Goal: Task Accomplishment & Management: Use online tool/utility

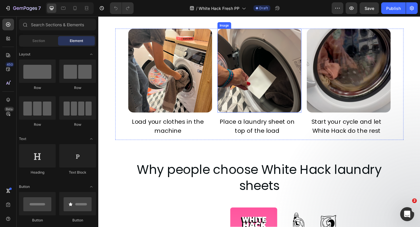
scroll to position [400, 0]
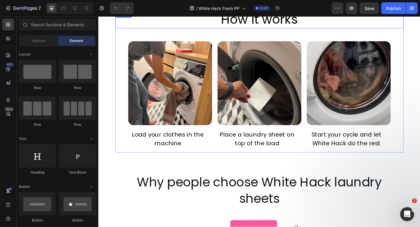
click at [254, 25] on span "How it works" at bounding box center [273, 20] width 83 height 19
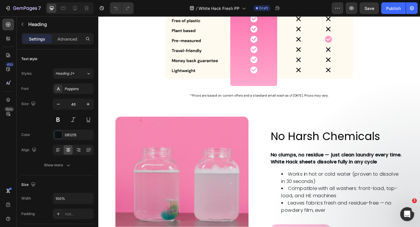
scroll to position [767, 0]
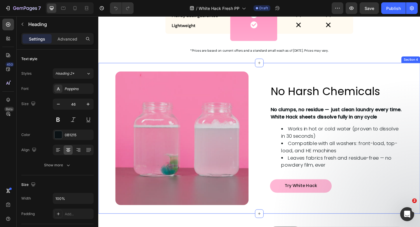
click at [132, 67] on div "Image Row No Harsh Chemicals Heading No clumps, no residue — just clean laundry…" at bounding box center [273, 149] width 350 height 164
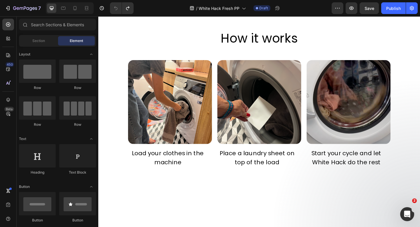
scroll to position [331, 0]
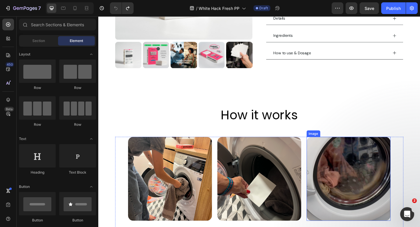
click at [334, 150] on img at bounding box center [370, 193] width 91 height 91
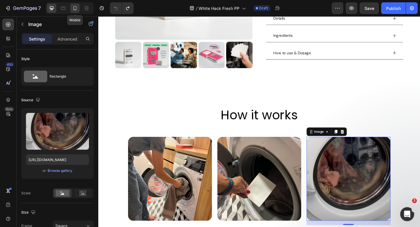
click at [71, 8] on div at bounding box center [74, 8] width 9 height 9
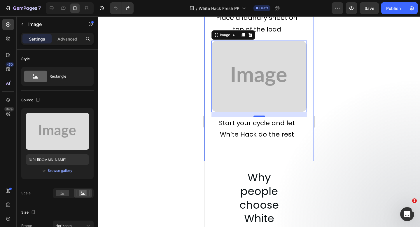
scroll to position [706, 0]
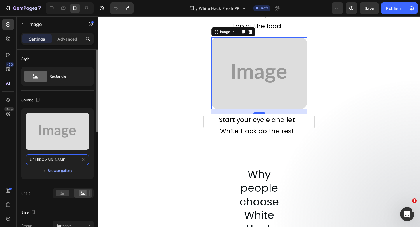
click at [62, 163] on input "https://placehold.co/592x448?text=Image" at bounding box center [57, 159] width 63 height 11
paste input "cdn.shopify.com/s/files/1/0899/9544/4607/files/gempages_551183872679740289-0979…"
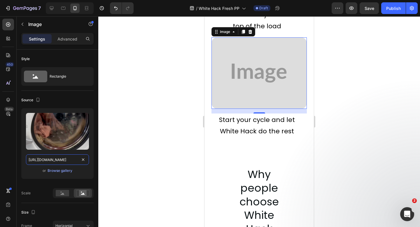
scroll to position [0, 179]
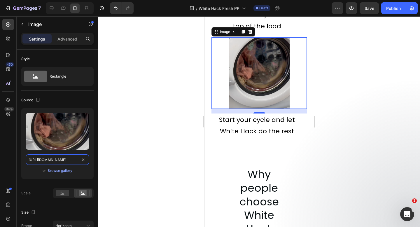
type input "https://cdn.shopify.com/s/files/1/0899/9544/4607/files/gempages_551183872679740…"
click at [170, 122] on div at bounding box center [259, 121] width 322 height 211
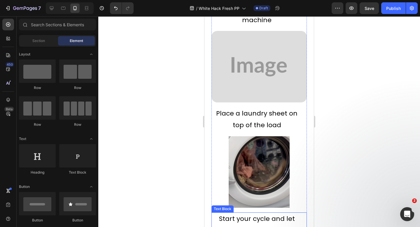
scroll to position [543, 0]
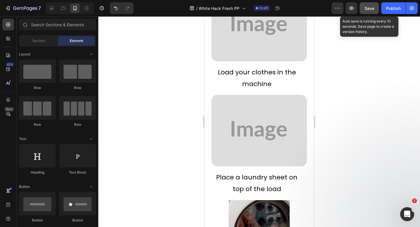
click at [372, 8] on span "Save" at bounding box center [370, 8] width 10 height 5
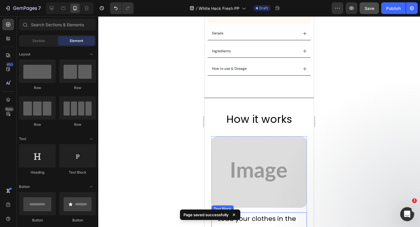
scroll to position [409, 0]
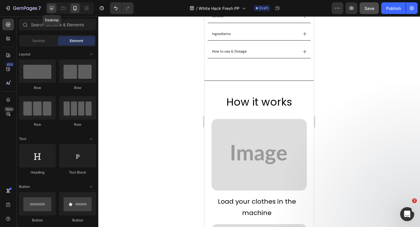
click at [52, 7] on icon at bounding box center [52, 8] width 6 height 6
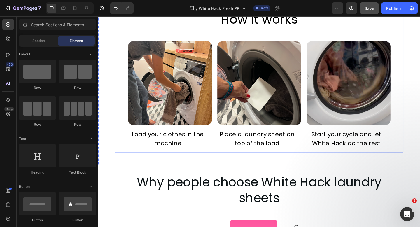
scroll to position [389, 0]
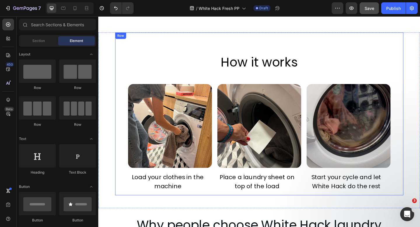
click at [268, 67] on span "How it works" at bounding box center [273, 66] width 83 height 19
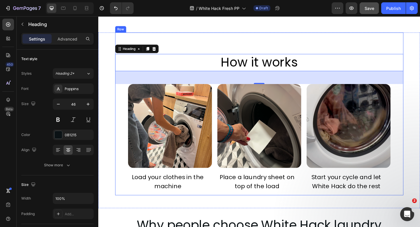
click at [109, 35] on div "How it works Heading 48 Image Load your clothes in the machine Text Block Image…" at bounding box center [273, 122] width 350 height 177
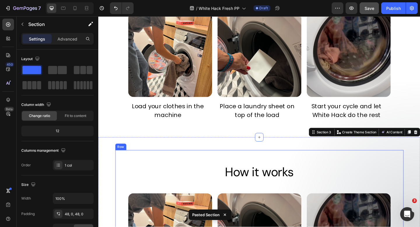
scroll to position [434, 0]
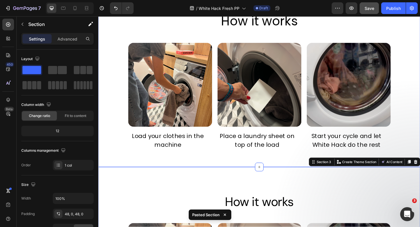
click at [109, 34] on div "How it works Heading Image Load your clothes in the machine Text Block Image Pl…" at bounding box center [273, 77] width 350 height 177
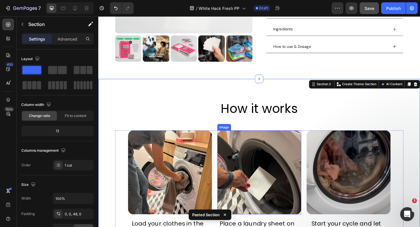
scroll to position [335, 0]
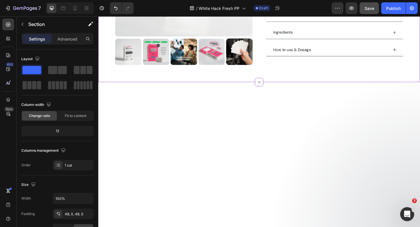
click at [212, 99] on div at bounding box center [273, 186] width 350 height 196
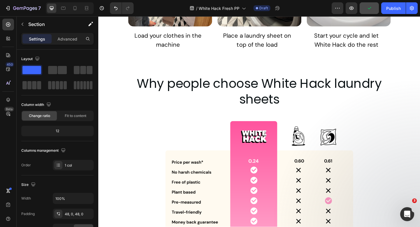
scroll to position [559, 0]
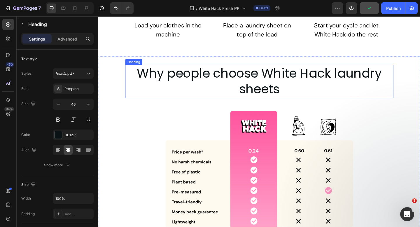
click at [214, 84] on h2 "Why people choose White Hack laundry sheets" at bounding box center [274, 87] width 292 height 36
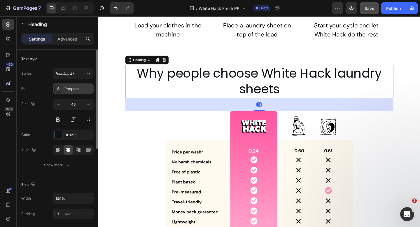
click at [67, 90] on div "Poppins" at bounding box center [78, 88] width 27 height 5
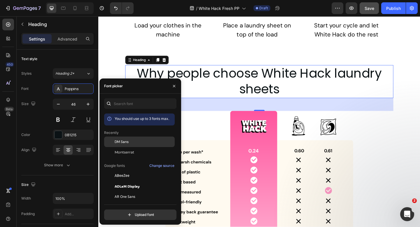
click at [118, 139] on span "DM Sans" at bounding box center [122, 141] width 14 height 5
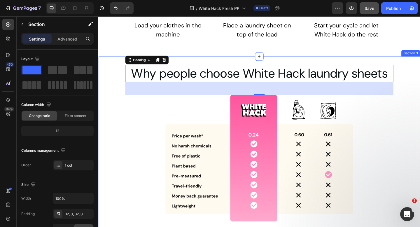
click at [111, 70] on div "Why people choose White Hack laundry sheets Heading 48 Image *Prices are based …" at bounding box center [273, 161] width 350 height 185
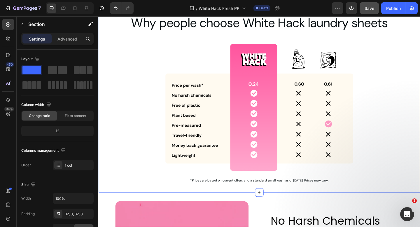
scroll to position [618, 0]
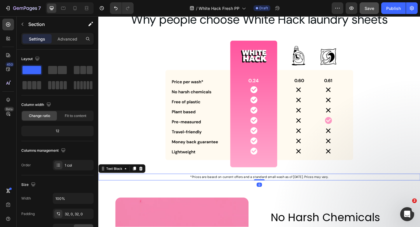
click at [228, 189] on p "*Prices are based on current offers and a standard small wash as of 17/06/2025.…" at bounding box center [273, 191] width 349 height 6
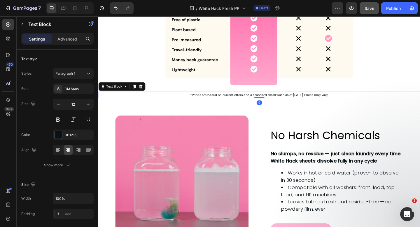
scroll to position [720, 0]
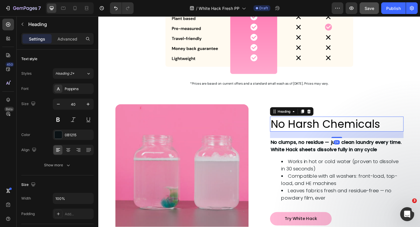
click at [307, 137] on span "No Harsh Chemicals" at bounding box center [345, 133] width 119 height 16
click at [66, 88] on div "Poppins" at bounding box center [78, 88] width 27 height 5
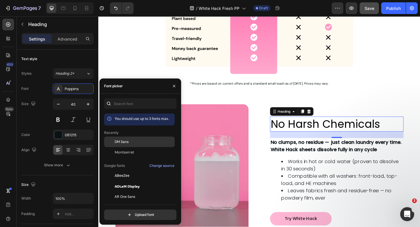
click at [139, 142] on div "DM Sans" at bounding box center [144, 141] width 59 height 5
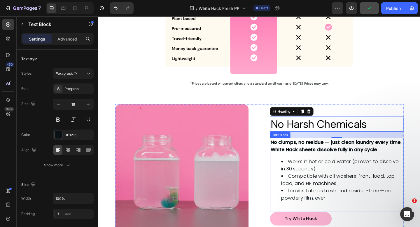
click at [299, 155] on strong "No clumps, no residue — just clean laundry every time. White Hack sheets dissol…" at bounding box center [357, 157] width 143 height 15
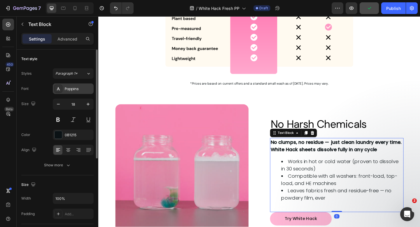
click at [73, 87] on div "Poppins" at bounding box center [78, 88] width 27 height 5
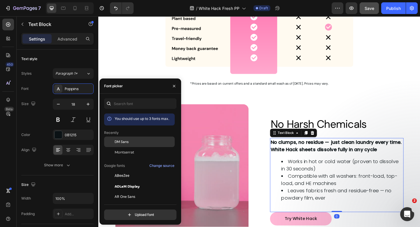
click at [131, 181] on div "DM Sans" at bounding box center [139, 186] width 71 height 11
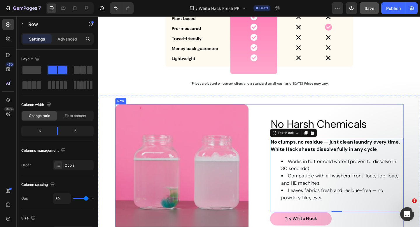
click at [282, 119] on div "Image Row No Harsh Chemicals Heading No clumps, no residue — just clean laundry…" at bounding box center [274, 184] width 314 height 145
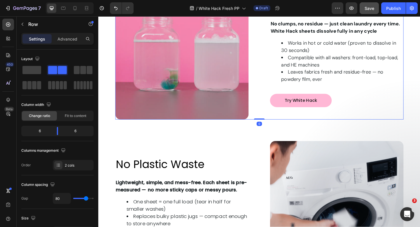
scroll to position [858, 0]
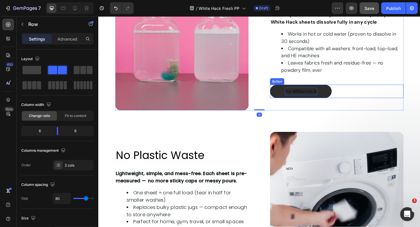
click at [310, 98] on span "Try White Hack" at bounding box center [318, 98] width 35 height 7
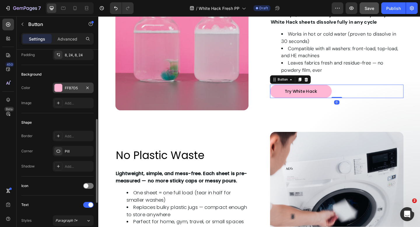
scroll to position [129, 0]
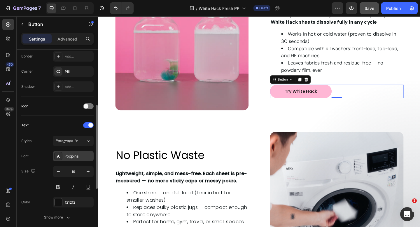
click at [73, 153] on div "Poppins" at bounding box center [73, 156] width 41 height 11
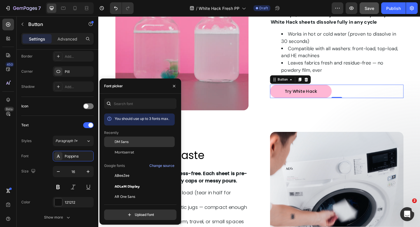
click at [118, 139] on span "DM Sans" at bounding box center [122, 141] width 14 height 5
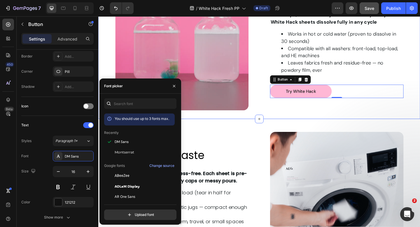
click at [235, 127] on div "Image Row No Harsh Chemicals Heading No clumps, no residue — just clean laundry…" at bounding box center [273, 46] width 350 height 164
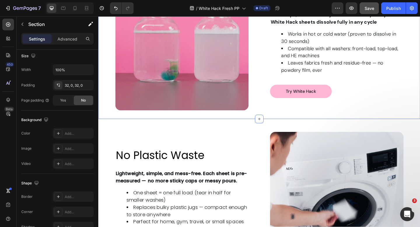
scroll to position [0, 0]
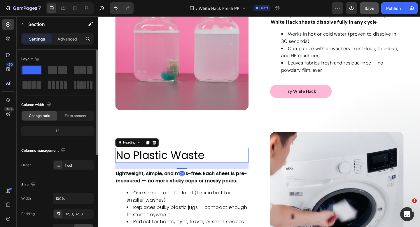
click at [192, 168] on span "No Plastic Waste" at bounding box center [165, 167] width 97 height 16
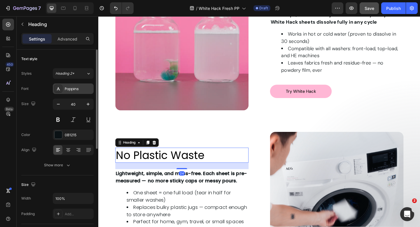
click at [69, 88] on div "Poppins" at bounding box center [78, 88] width 27 height 5
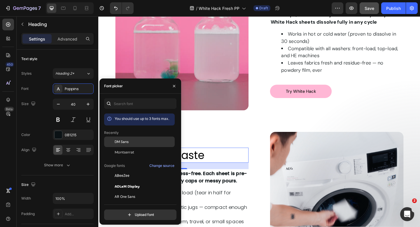
click at [118, 142] on span "DM Sans" at bounding box center [122, 141] width 14 height 5
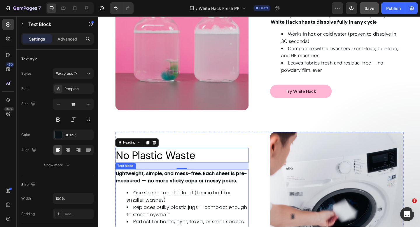
click at [206, 190] on strong "Lightweight, simple, and mess-free. Each sheet is pre-measured — no more sticky…" at bounding box center [188, 191] width 143 height 15
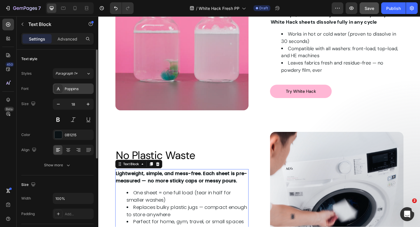
click at [70, 85] on div "Poppins" at bounding box center [73, 88] width 41 height 11
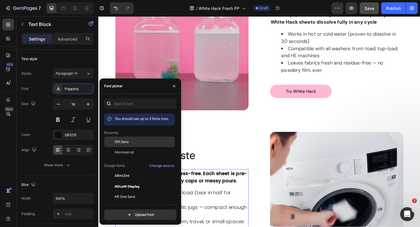
click at [122, 140] on span "DM Sans" at bounding box center [122, 141] width 14 height 5
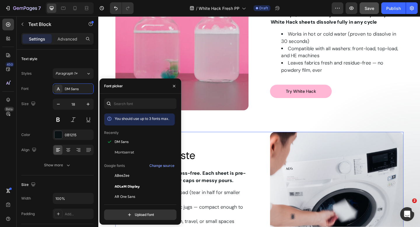
click at [221, 150] on div "Image No Plastic Waste Heading Row Lightweight, simple, and mess-free. Each she…" at bounding box center [189, 214] width 145 height 145
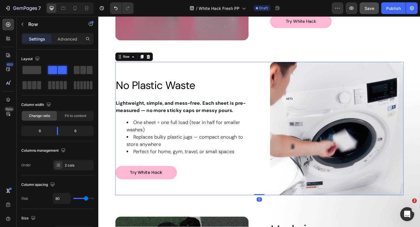
scroll to position [989, 0]
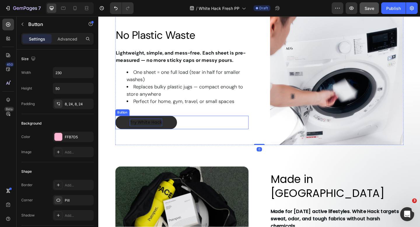
click at [149, 135] on p "Try White Hack" at bounding box center [149, 132] width 35 height 8
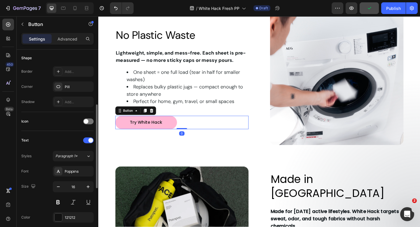
scroll to position [118, 0]
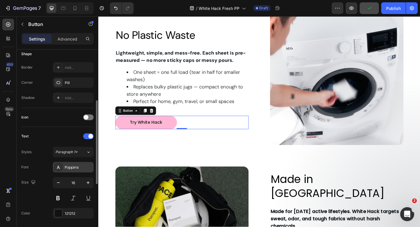
click at [72, 168] on div "Poppins" at bounding box center [78, 167] width 27 height 5
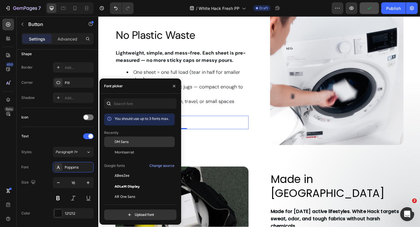
click at [134, 181] on div "DM Sans" at bounding box center [139, 186] width 71 height 11
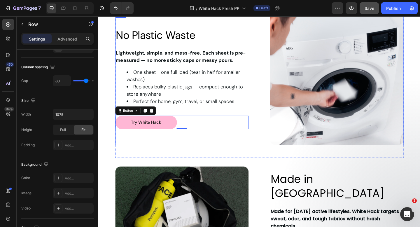
click at [224, 143] on div "Image No Plastic Waste Heading Row Lightweight, simple, and mess-free. Each she…" at bounding box center [189, 83] width 145 height 145
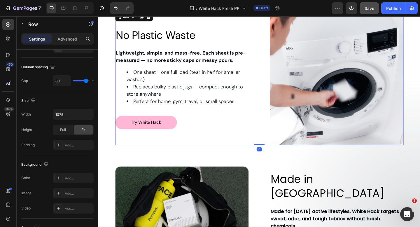
scroll to position [0, 0]
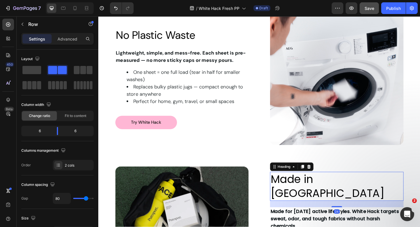
click at [318, 203] on span "Made in Europe" at bounding box center [348, 202] width 124 height 32
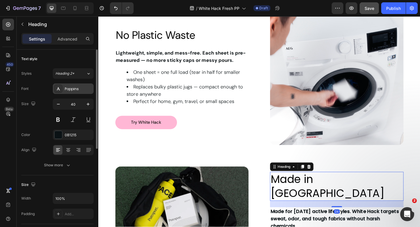
click at [73, 90] on div "Poppins" at bounding box center [78, 88] width 27 height 5
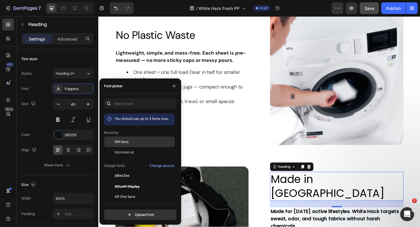
click at [125, 143] on span "DM Sans" at bounding box center [122, 141] width 14 height 5
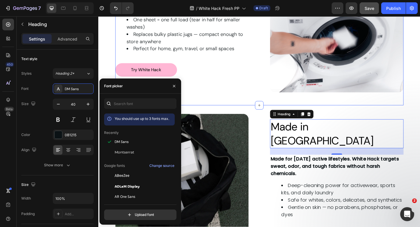
scroll to position [1062, 0]
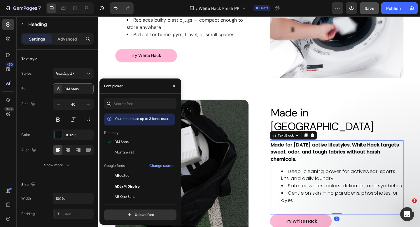
click at [303, 153] on strong "Made for [DATE] active lifestyles. White Hack targets sweat, odor, and tough fa…" at bounding box center [356, 163] width 140 height 23
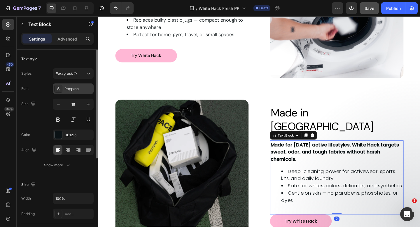
click at [62, 89] on div at bounding box center [58, 89] width 8 height 8
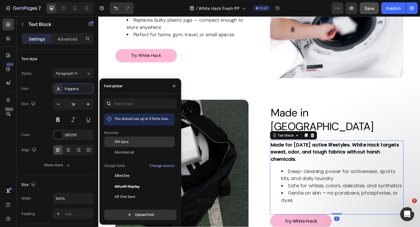
click at [126, 144] on span "DM Sans" at bounding box center [122, 141] width 14 height 5
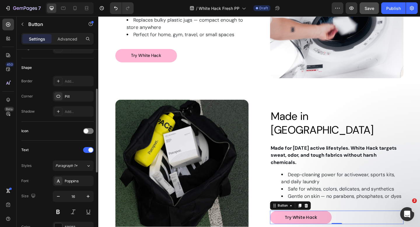
scroll to position [106, 0]
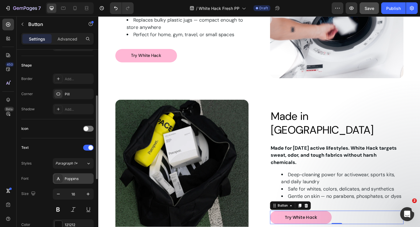
click at [76, 183] on div "Poppins" at bounding box center [73, 178] width 41 height 11
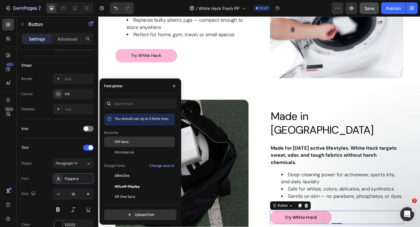
click at [123, 181] on div "DM Sans" at bounding box center [139, 186] width 71 height 11
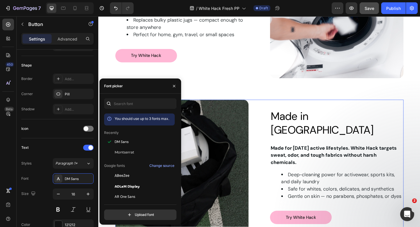
click at [275, 126] on div "Image Row Made in Europe Heading Made for today’s active lifestyles. White Hack…" at bounding box center [274, 179] width 314 height 145
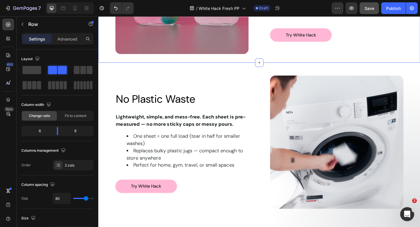
scroll to position [931, 0]
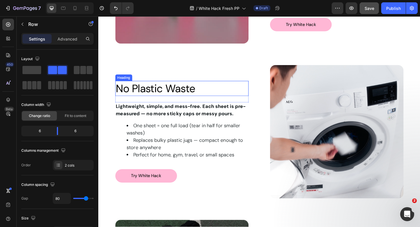
click at [177, 97] on span "No Plastic Waste" at bounding box center [160, 94] width 86 height 15
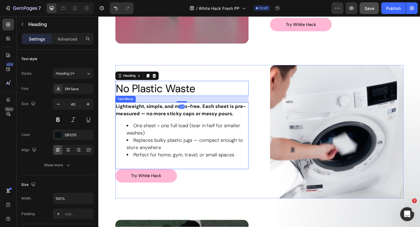
click at [177, 124] on strong "Lightweight, simple, and mess-free. Each sheet is pre-measured — no more sticky…" at bounding box center [188, 118] width 142 height 15
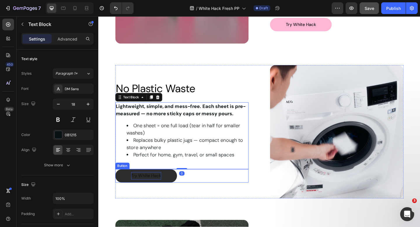
click at [161, 188] on span "Try White Hack" at bounding box center [150, 190] width 33 height 6
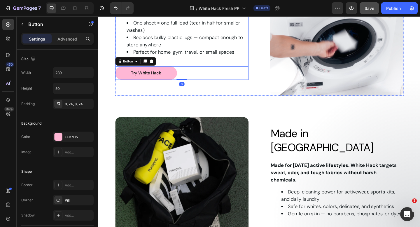
scroll to position [1088, 0]
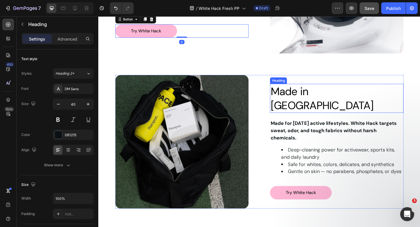
click at [294, 105] on span "Made in Europe" at bounding box center [342, 105] width 112 height 30
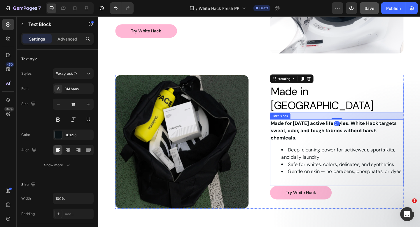
click at [303, 136] on strong "Made for [DATE] active lifestyles. White Hack targets sweat, odor, and tough fa…" at bounding box center [354, 140] width 137 height 23
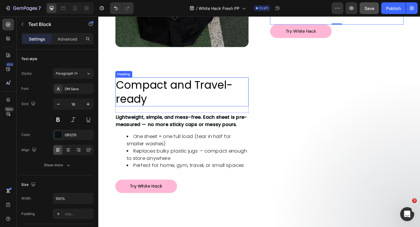
scroll to position [1272, 0]
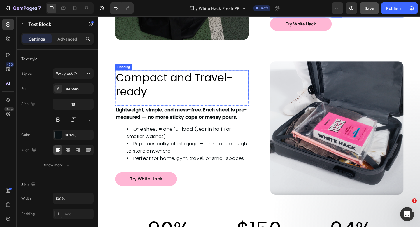
click at [193, 90] on span "Compact and Travel-ready" at bounding box center [180, 91] width 127 height 32
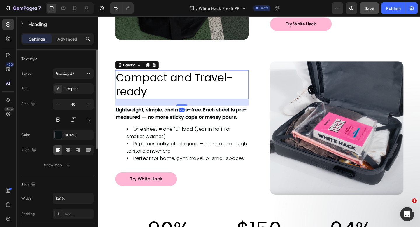
click at [80, 82] on div "Styles Heading 2* Font Poppins Size 40 Color 0B1215 Align Show more" at bounding box center [57, 119] width 72 height 102
click at [78, 89] on div "Poppins" at bounding box center [78, 88] width 27 height 5
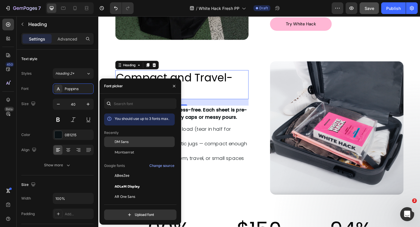
click at [131, 140] on div "DM Sans" at bounding box center [144, 141] width 59 height 5
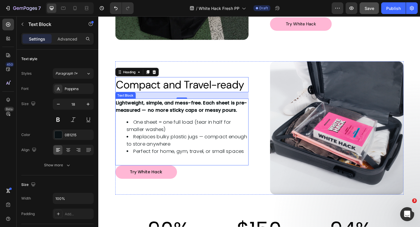
click at [197, 131] on li "One sheet = one full load (tear in half for smaller washes)" at bounding box center [195, 136] width 132 height 16
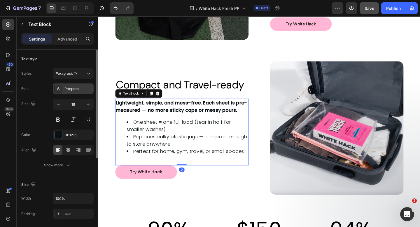
click at [71, 90] on div "Poppins" at bounding box center [78, 88] width 27 height 5
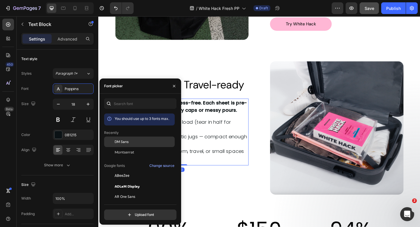
click at [117, 144] on span "DM Sans" at bounding box center [122, 141] width 14 height 5
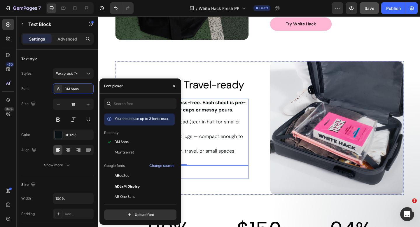
click at [215, 180] on div "Try White Hack Button" at bounding box center [189, 186] width 145 height 15
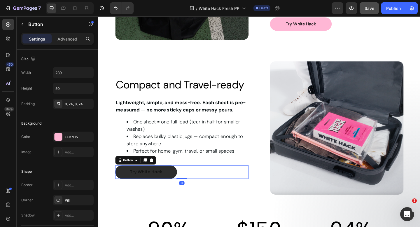
click at [156, 190] on link "Try White Hack" at bounding box center [150, 186] width 67 height 15
click at [155, 186] on span "Try White Hack" at bounding box center [149, 185] width 35 height 7
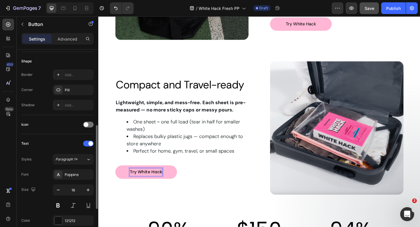
scroll to position [130, 0]
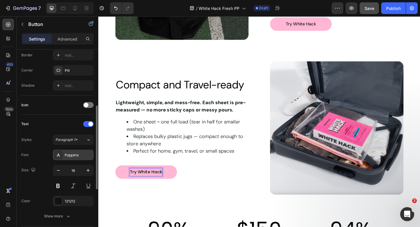
click at [77, 151] on div "Poppins" at bounding box center [73, 155] width 41 height 11
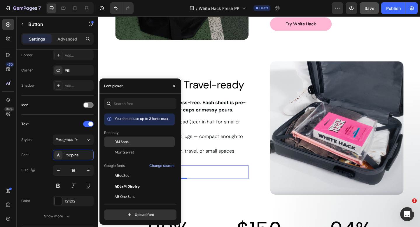
click at [122, 181] on div "DM Sans" at bounding box center [139, 186] width 71 height 11
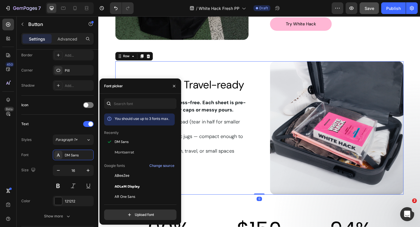
click at [208, 205] on div "Image Compact and Travel-ready Heading Row Lightweight, simple, and mess-free. …" at bounding box center [189, 137] width 145 height 145
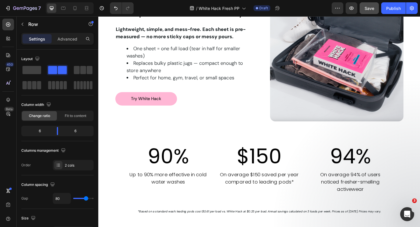
scroll to position [1344, 0]
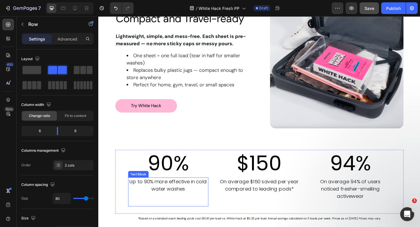
click at [169, 197] on span "Up to 90% more effective in cold water washes" at bounding box center [174, 200] width 84 height 15
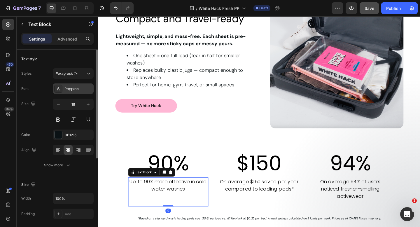
click at [83, 88] on div "Poppins" at bounding box center [78, 88] width 27 height 5
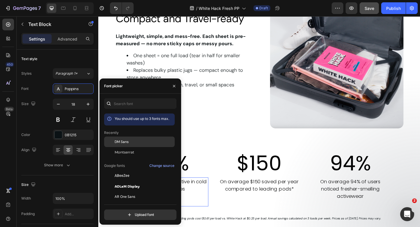
click at [115, 139] on span "DM Sans" at bounding box center [122, 141] width 14 height 5
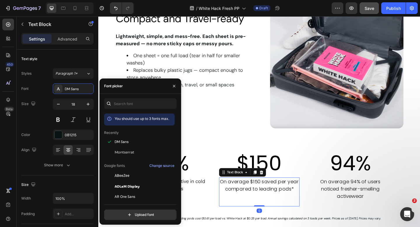
click at [268, 196] on span "On average $150 saved per year compared to leading pods*" at bounding box center [274, 200] width 86 height 15
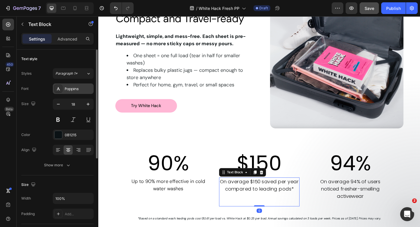
click at [80, 87] on div "Poppins" at bounding box center [78, 88] width 27 height 5
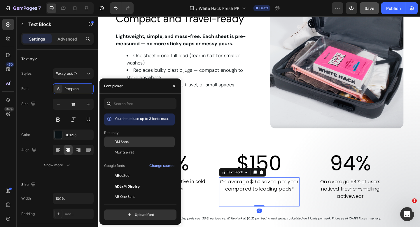
click at [125, 181] on div "DM Sans" at bounding box center [139, 186] width 71 height 11
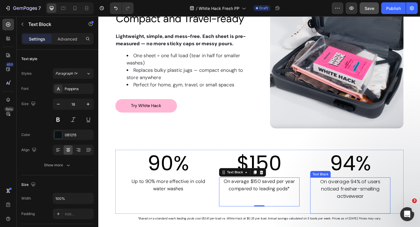
click at [372, 197] on span "On average 94% of users noticed fresher-smelling activewear" at bounding box center [373, 204] width 66 height 23
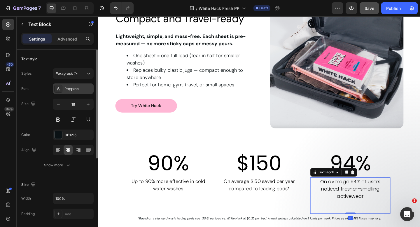
click at [72, 92] on div "Poppins" at bounding box center [73, 88] width 41 height 11
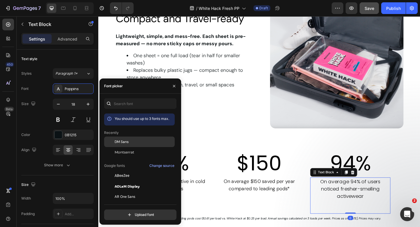
click at [119, 140] on span "DM Sans" at bounding box center [122, 141] width 14 height 5
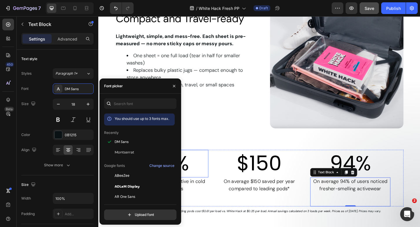
click at [191, 179] on span "90%" at bounding box center [174, 176] width 45 height 31
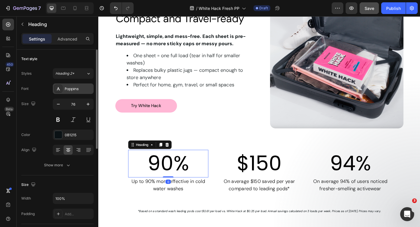
click at [75, 89] on div "Poppins" at bounding box center [78, 88] width 27 height 5
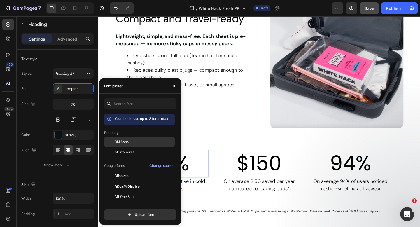
click at [120, 181] on div "DM Sans" at bounding box center [139, 186] width 71 height 11
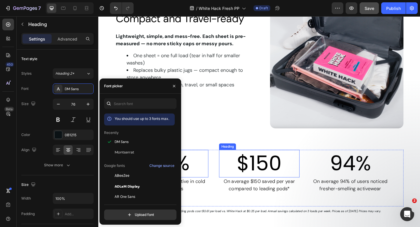
click at [264, 179] on span "$150" at bounding box center [273, 176] width 49 height 31
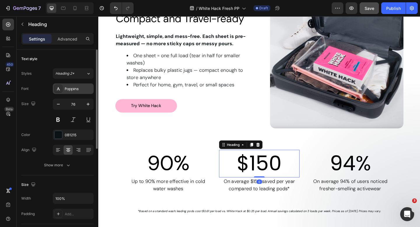
click at [68, 84] on div "Poppins" at bounding box center [73, 88] width 41 height 11
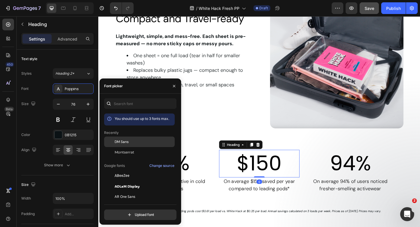
click at [139, 181] on div "DM Sans" at bounding box center [139, 186] width 71 height 11
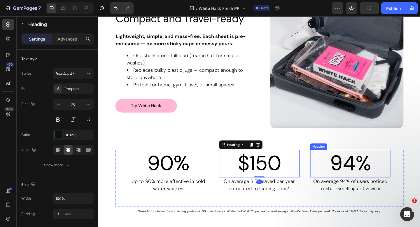
click at [360, 179] on span "94%" at bounding box center [372, 176] width 45 height 31
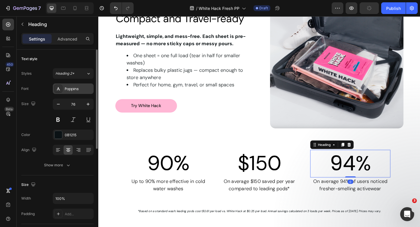
click at [83, 92] on div "Poppins" at bounding box center [73, 88] width 41 height 11
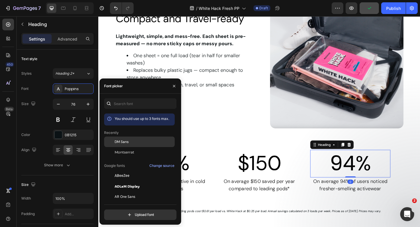
click at [123, 181] on div "DM Sans" at bounding box center [139, 186] width 71 height 11
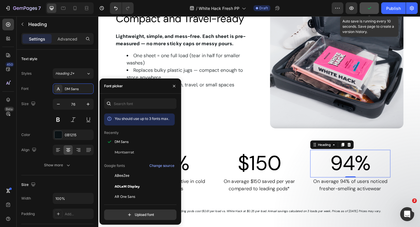
click at [373, 11] on button "button" at bounding box center [369, 8] width 19 height 12
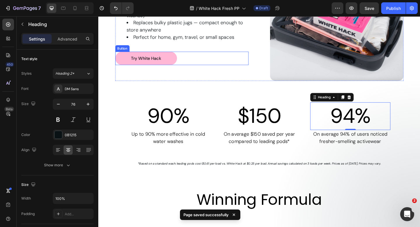
scroll to position [1403, 0]
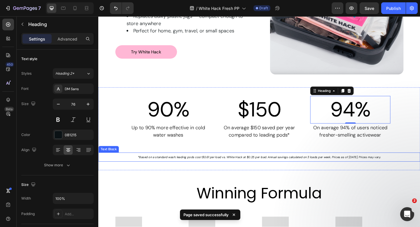
click at [182, 170] on icon "Based on a standard wash: leading pods cost $0.61 per load vs. White Hack at $0…" at bounding box center [274, 169] width 263 height 4
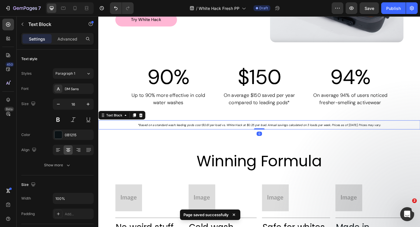
scroll to position [1441, 0]
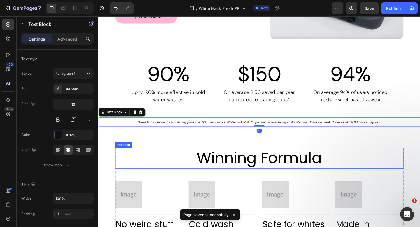
click at [244, 168] on span "Winning Formula" at bounding box center [273, 170] width 137 height 23
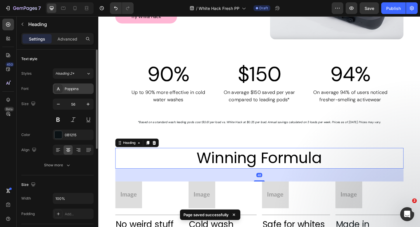
click at [74, 90] on div "Poppins" at bounding box center [78, 88] width 27 height 5
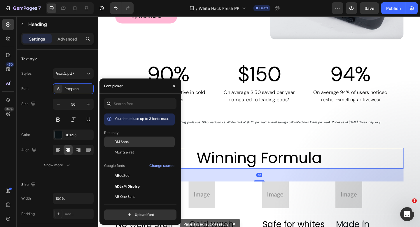
click at [132, 181] on div "DM Sans" at bounding box center [139, 186] width 71 height 11
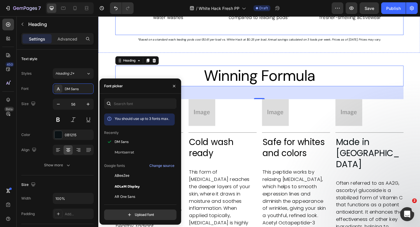
scroll to position [1536, 0]
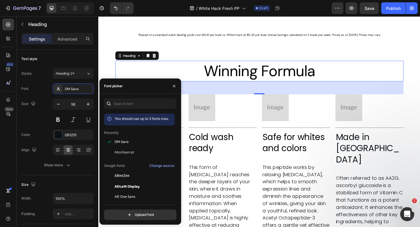
click at [190, 71] on h2 "Winning Formula" at bounding box center [274, 76] width 314 height 22
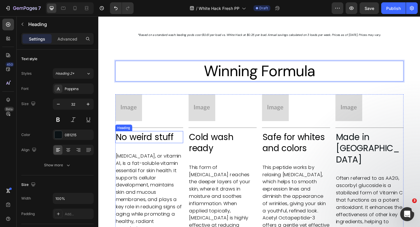
click at [157, 149] on span "No weird stuff" at bounding box center [148, 147] width 63 height 13
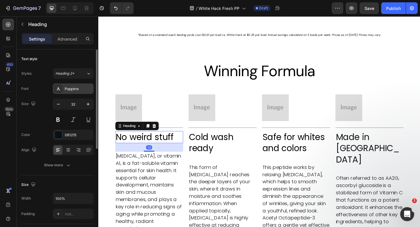
click at [81, 87] on div "Poppins" at bounding box center [78, 88] width 27 height 5
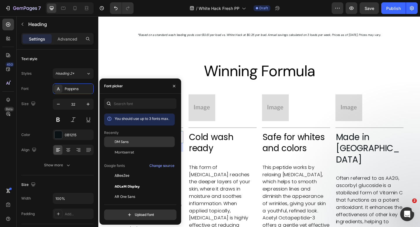
click at [114, 142] on div at bounding box center [109, 142] width 11 height 11
click at [236, 146] on span "Cold wash ready" at bounding box center [221, 153] width 48 height 25
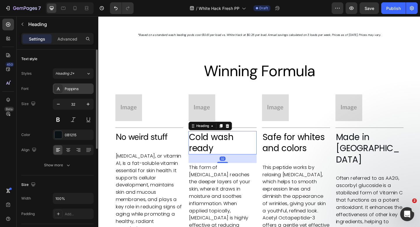
click at [69, 86] on div "Poppins" at bounding box center [78, 88] width 27 height 5
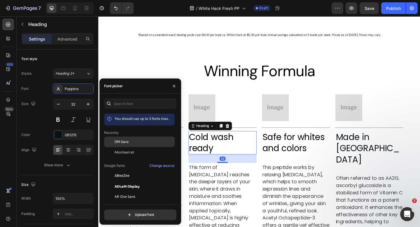
click at [125, 141] on span "DM Sans" at bounding box center [122, 141] width 14 height 5
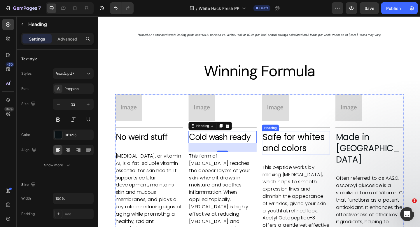
click at [302, 154] on span "Safe for whites and colors" at bounding box center [311, 153] width 68 height 25
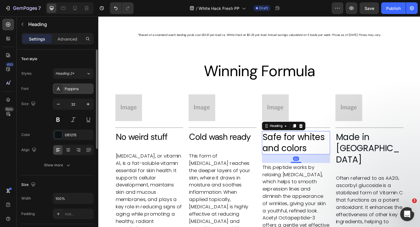
click at [79, 89] on div "Poppins" at bounding box center [78, 88] width 27 height 5
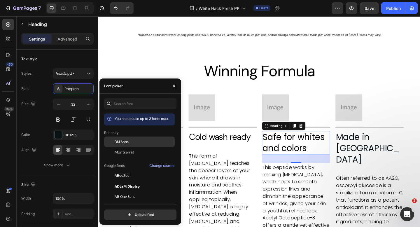
click at [135, 143] on div "DM Sans" at bounding box center [144, 141] width 59 height 5
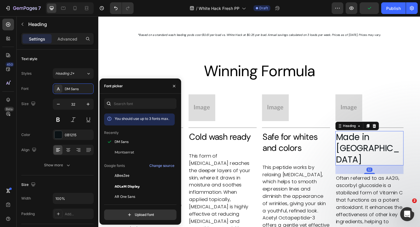
click at [377, 161] on h2 "Made in Sweden" at bounding box center [393, 160] width 74 height 38
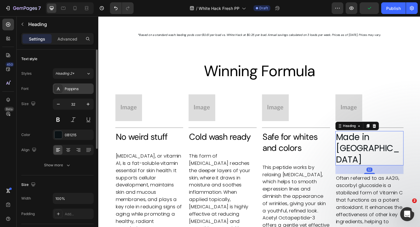
click at [67, 92] on div "Poppins" at bounding box center [73, 88] width 41 height 11
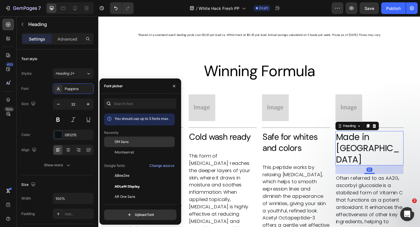
click at [114, 144] on div at bounding box center [109, 142] width 11 height 11
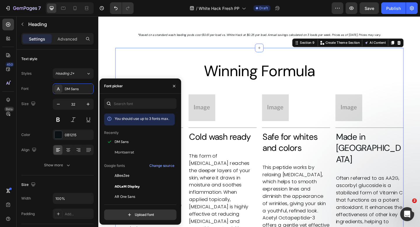
click at [163, 54] on div "⁠⁠⁠⁠⁠⁠⁠ Winning Formula Heading Image Title Line No weird stuff Heading Retinol…" at bounding box center [274, 192] width 314 height 283
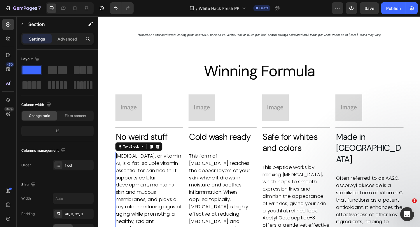
click at [146, 202] on span "Retinol, or vitamin A1, is a fat-soluble vitamin essential for skin health. It …" at bounding box center [153, 208] width 72 height 86
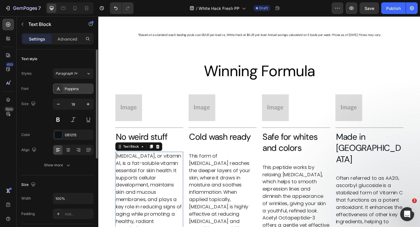
click at [79, 89] on div "Poppins" at bounding box center [78, 88] width 27 height 5
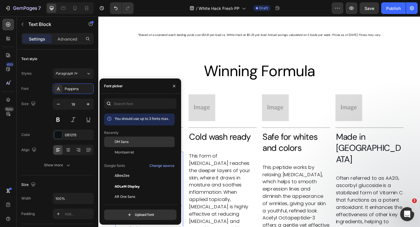
click at [116, 139] on span "DM Sans" at bounding box center [122, 141] width 14 height 5
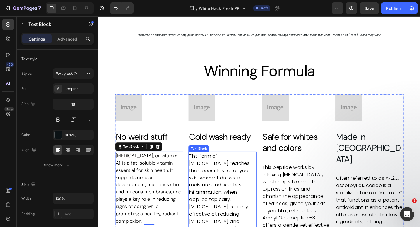
click at [211, 177] on span "This form of hyaluronic acid reaches the deeper layers of your skin, where it d…" at bounding box center [230, 208] width 67 height 86
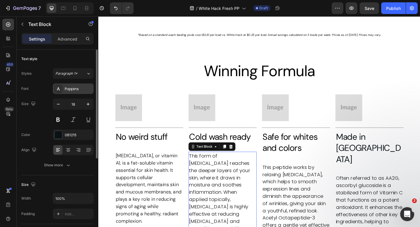
click at [81, 89] on div "Poppins" at bounding box center [78, 88] width 27 height 5
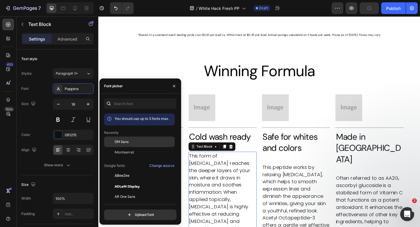
click at [121, 181] on div "DM Sans" at bounding box center [139, 186] width 71 height 11
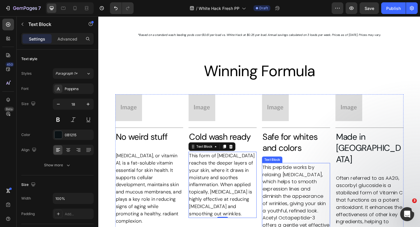
click at [315, 202] on span "This peptide works by relaxing facial muscles, which helps to smooth expression…" at bounding box center [313, 220] width 73 height 86
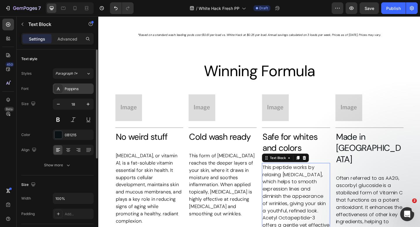
click at [74, 88] on div "Poppins" at bounding box center [78, 88] width 27 height 5
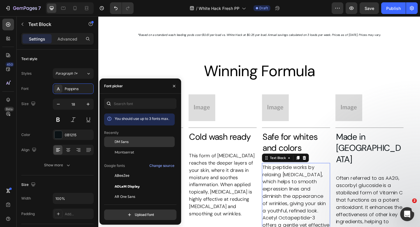
click at [124, 141] on span "DM Sans" at bounding box center [122, 141] width 14 height 5
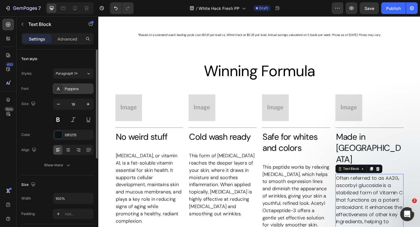
click at [73, 90] on div "Poppins" at bounding box center [78, 88] width 27 height 5
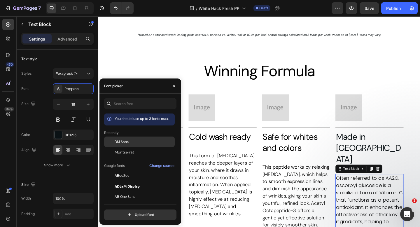
click at [120, 141] on span "DM Sans" at bounding box center [122, 141] width 14 height 5
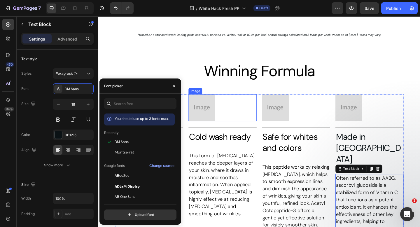
click at [220, 108] on img at bounding box center [210, 115] width 29 height 29
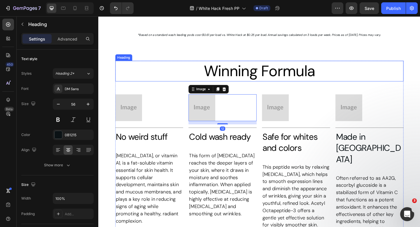
click at [182, 67] on p "⁠⁠⁠⁠⁠⁠⁠ Winning Formula" at bounding box center [273, 75] width 313 height 21
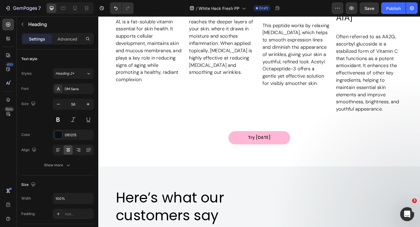
scroll to position [1693, 0]
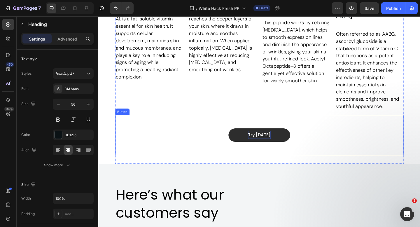
click at [271, 141] on p "Try Today" at bounding box center [273, 145] width 25 height 8
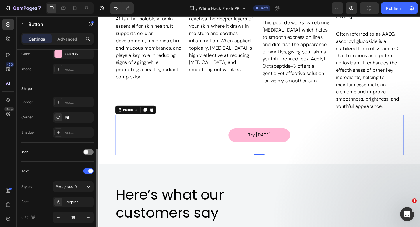
scroll to position [166, 0]
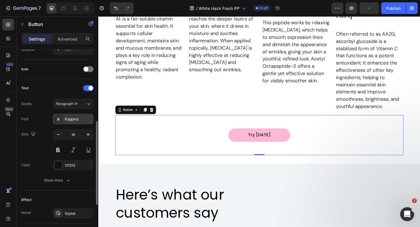
click at [67, 119] on div "Poppins" at bounding box center [78, 119] width 27 height 5
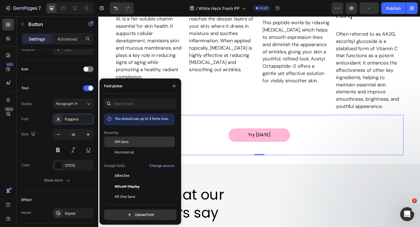
click at [128, 140] on span "DM Sans" at bounding box center [122, 141] width 14 height 5
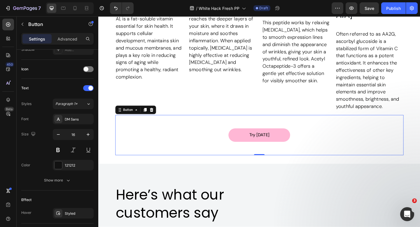
click at [200, 137] on div "Try Today Button 0" at bounding box center [274, 146] width 314 height 44
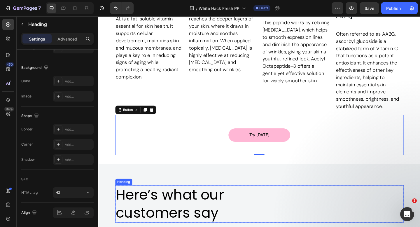
click at [187, 219] on span "customers say" at bounding box center [173, 229] width 112 height 21
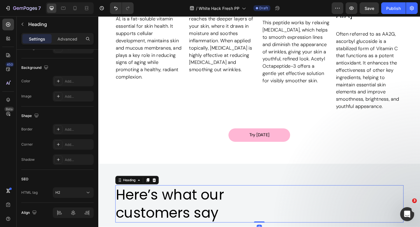
scroll to position [0, 0]
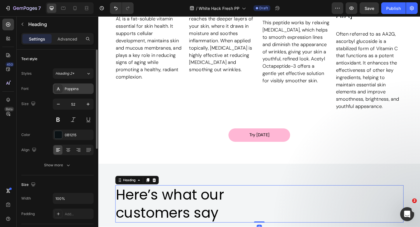
click at [62, 92] on div at bounding box center [58, 89] width 8 height 8
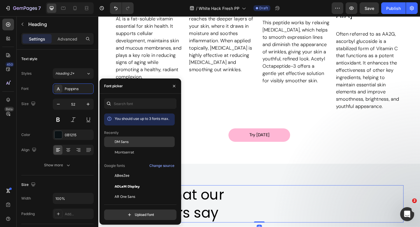
click at [112, 140] on div at bounding box center [109, 142] width 11 height 11
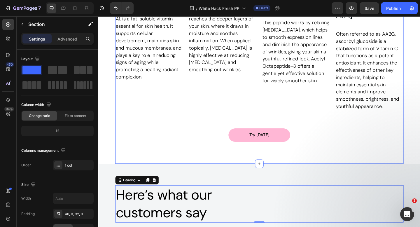
click at [212, 145] on div "⁠⁠⁠⁠⁠⁠⁠ Winning Formula Heading Image Title Line No weird stuff Heading Retinol…" at bounding box center [274, 35] width 314 height 283
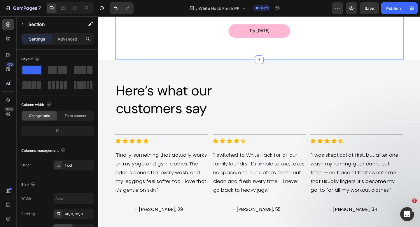
scroll to position [1807, 0]
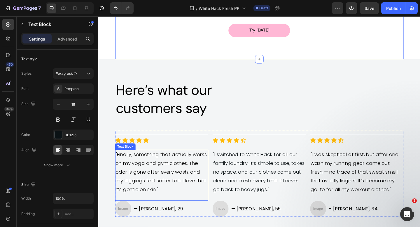
click at [166, 165] on p ""Finally, something that actually works on my yoga and gym clothes. The odor is…" at bounding box center [167, 185] width 100 height 47
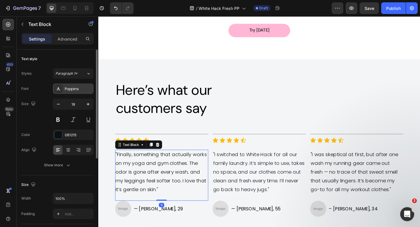
click at [74, 88] on div "Poppins" at bounding box center [78, 88] width 27 height 5
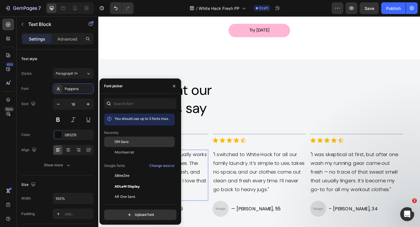
click at [128, 142] on span "DM Sans" at bounding box center [122, 141] width 14 height 5
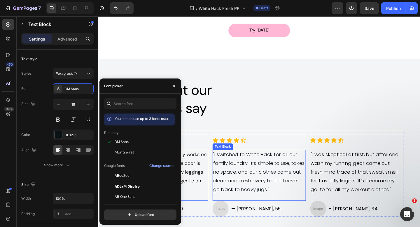
click at [250, 168] on p ""I switched to White Hack for all our family laundry. It’s simple to use, takes…" at bounding box center [273, 185] width 100 height 47
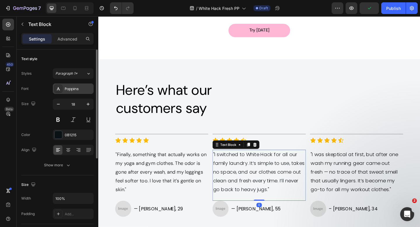
click at [86, 90] on div "Poppins" at bounding box center [78, 88] width 27 height 5
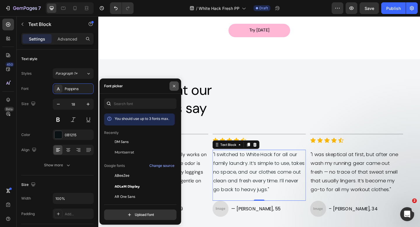
click at [174, 87] on icon "button" at bounding box center [174, 86] width 5 height 5
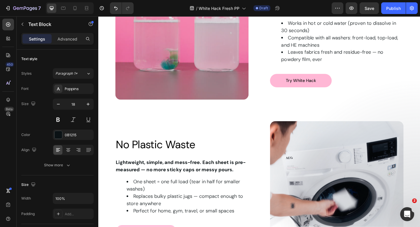
scroll to position [868, 0]
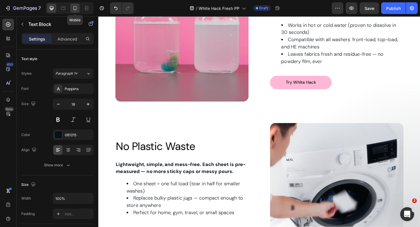
click at [71, 10] on div at bounding box center [74, 8] width 9 height 9
type input "16"
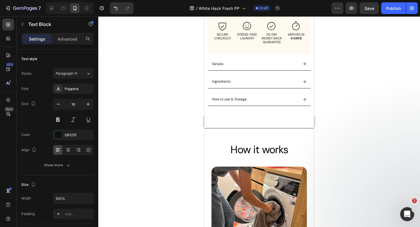
scroll to position [405, 0]
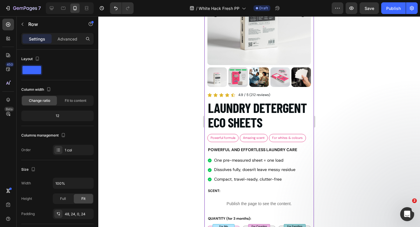
scroll to position [0, 0]
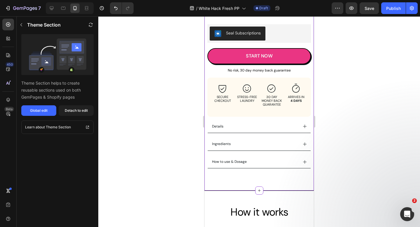
scroll to position [333, 0]
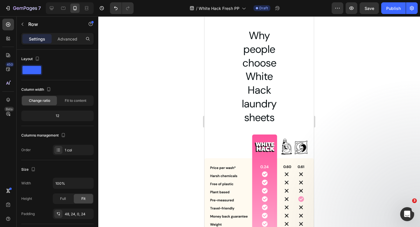
scroll to position [844, 0]
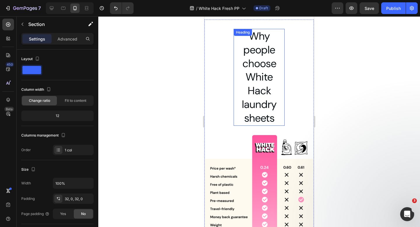
click at [225, 73] on div "Why people choose White Hack laundry sheets Heading Image *Prices are based on …" at bounding box center [259, 147] width 109 height 237
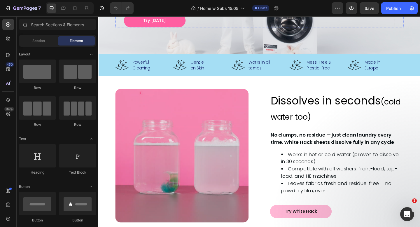
scroll to position [158, 0]
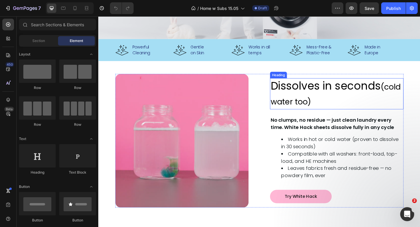
click at [297, 96] on span "Dissolves in seconds" at bounding box center [346, 92] width 120 height 16
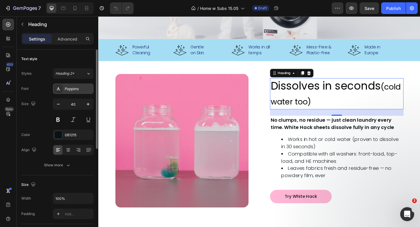
click at [75, 85] on div "Poppins" at bounding box center [73, 88] width 41 height 11
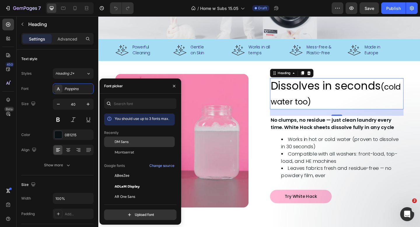
click at [121, 142] on span "DM Sans" at bounding box center [122, 141] width 14 height 5
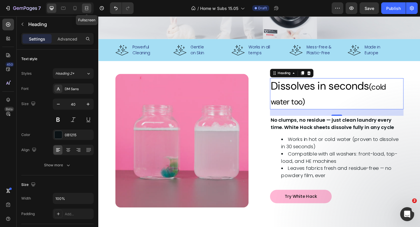
click at [86, 8] on icon at bounding box center [87, 8] width 6 height 6
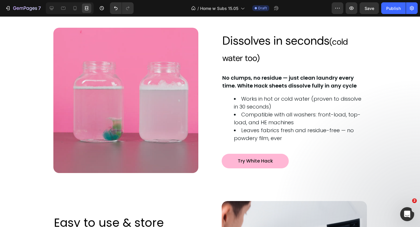
scroll to position [170, 0]
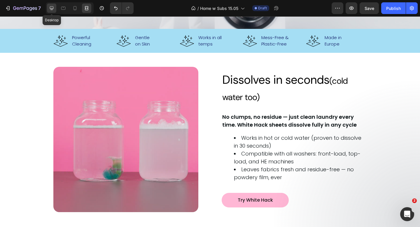
click at [49, 4] on div at bounding box center [51, 8] width 9 height 9
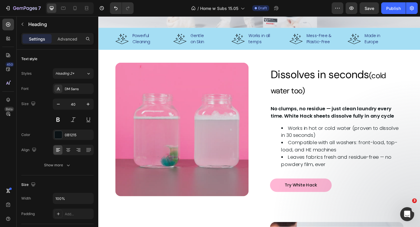
click at [341, 96] on p "Dissolves in seconds (cold water too)" at bounding box center [358, 88] width 144 height 33
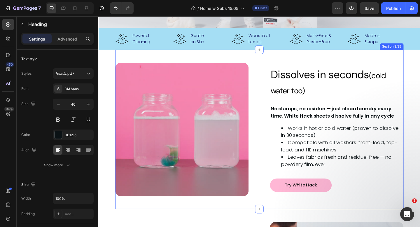
click at [363, 60] on div "Image Row Dissolves in seconds (cold water too) Heading No clumps, no residue —…" at bounding box center [274, 139] width 314 height 173
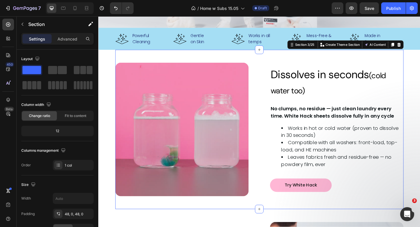
click at [349, 78] on span "Dissolves in seconds" at bounding box center [339, 79] width 107 height 15
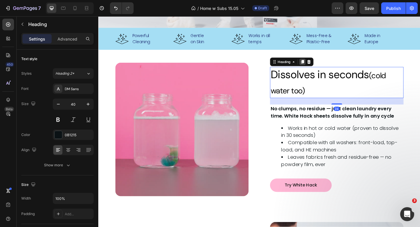
click at [321, 67] on icon at bounding box center [320, 66] width 3 height 4
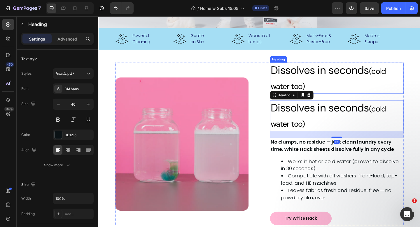
click at [341, 80] on span "Dissolves in seconds" at bounding box center [339, 74] width 107 height 15
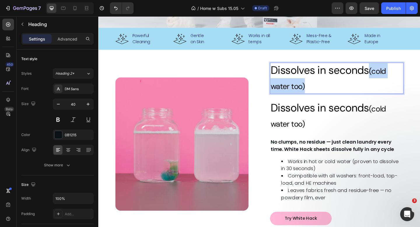
drag, startPoint x: 390, startPoint y: 74, endPoint x: 416, endPoint y: 91, distance: 31.1
click at [416, 91] on p "Dissolves in seconds (cold water too)" at bounding box center [358, 83] width 144 height 33
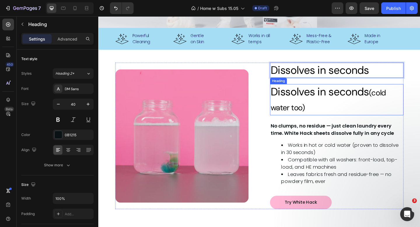
click at [395, 101] on span "(cold water too)" at bounding box center [348, 107] width 125 height 27
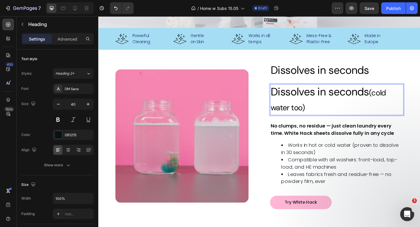
drag, startPoint x: 394, startPoint y: 99, endPoint x: 269, endPoint y: 100, distance: 125.2
click at [269, 100] on div "Image Row ⁠⁠⁠⁠⁠⁠⁠ Dissolves in seconds Heading Dissolves in seconds (cold water…" at bounding box center [274, 146] width 314 height 159
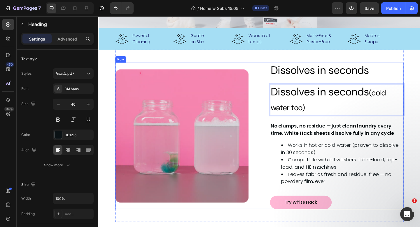
scroll to position [171, 0]
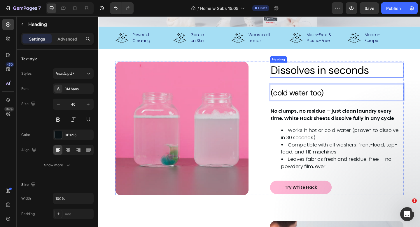
click at [307, 81] on span "Dissolves in seconds" at bounding box center [339, 74] width 107 height 15
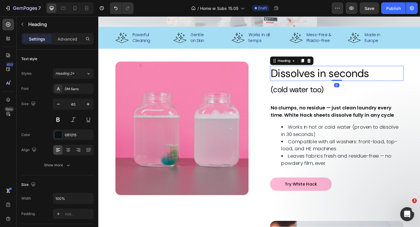
drag, startPoint x: 355, startPoint y: 90, endPoint x: 355, endPoint y: 70, distance: 19.6
click at [355, 70] on div "⁠⁠⁠⁠⁠⁠⁠ Dissolves in seconds Heading 0" at bounding box center [357, 78] width 145 height 16
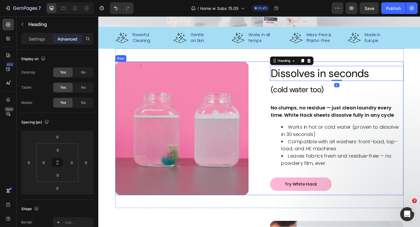
click at [269, 62] on div "Image Row ⁠⁠⁠⁠⁠⁠⁠ Dissolves in seconds Heading 0 ⁠⁠⁠⁠⁠⁠⁠ (cold water too) Headi…" at bounding box center [274, 138] width 314 height 173
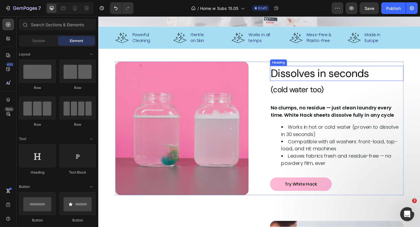
click at [304, 78] on span "Dissolves in seconds" at bounding box center [339, 78] width 107 height 15
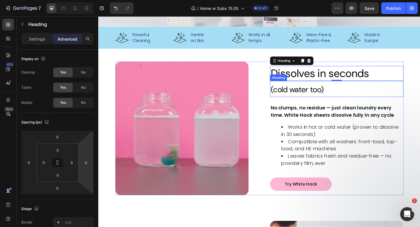
click at [315, 91] on span "(cold water too)" at bounding box center [315, 95] width 58 height 11
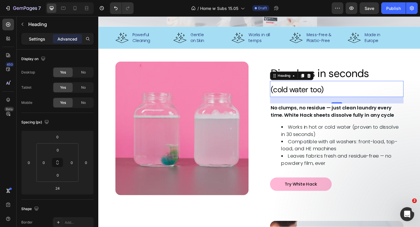
click at [35, 36] on p "Settings" at bounding box center [37, 39] width 16 height 6
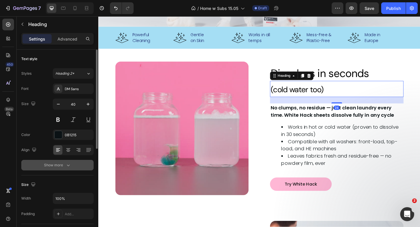
click at [50, 165] on div "Show more" at bounding box center [57, 165] width 27 height 6
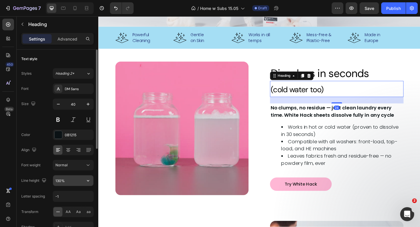
click at [71, 181] on input "130%" at bounding box center [73, 180] width 40 height 11
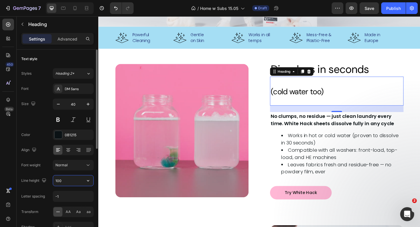
type input "100%"
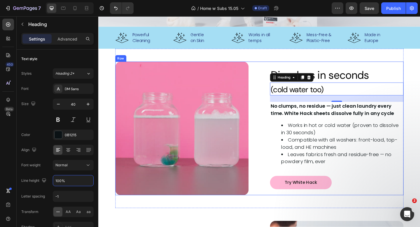
click at [260, 114] on img at bounding box center [189, 138] width 145 height 145
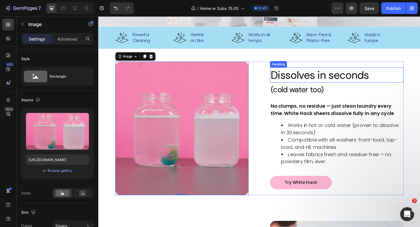
click at [388, 81] on span "Dissolves in seconds" at bounding box center [339, 80] width 107 height 15
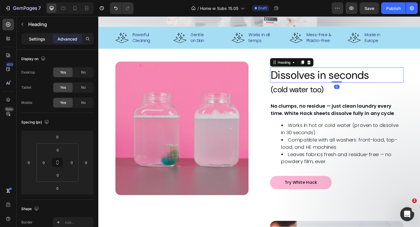
click at [30, 39] on p "Settings" at bounding box center [37, 39] width 16 height 6
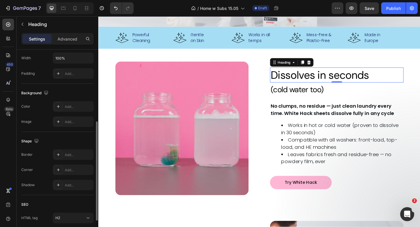
scroll to position [185, 0]
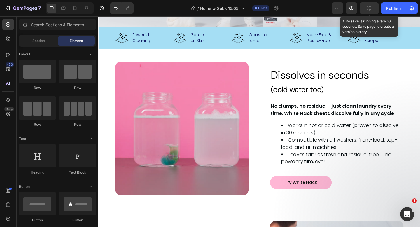
click at [369, 5] on button "button" at bounding box center [369, 8] width 19 height 12
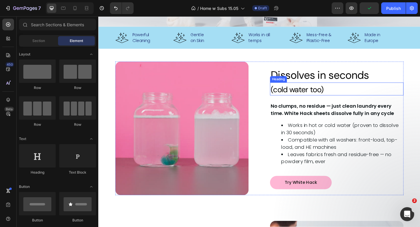
click at [308, 96] on span "(cold water too)" at bounding box center [315, 95] width 58 height 11
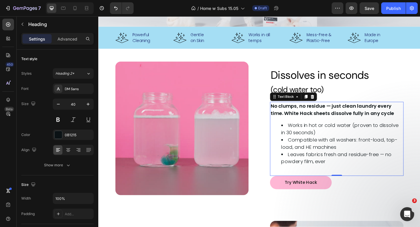
click at [324, 121] on strong "No clumps, no residue — just clean laundry every time. White Hack sheets dissol…" at bounding box center [353, 117] width 135 height 15
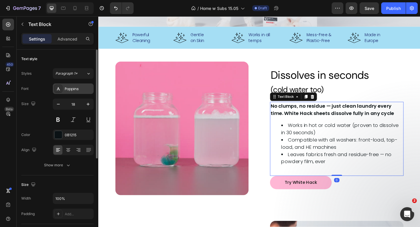
click at [67, 90] on div "Poppins" at bounding box center [78, 88] width 27 height 5
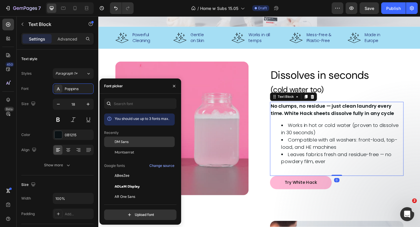
click at [119, 141] on span "DM Sans" at bounding box center [122, 141] width 14 height 5
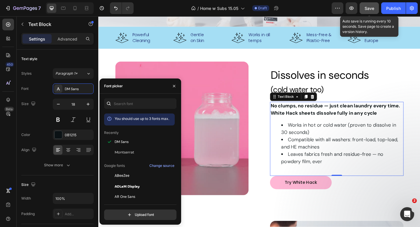
click at [371, 7] on span "Save" at bounding box center [370, 8] width 10 height 5
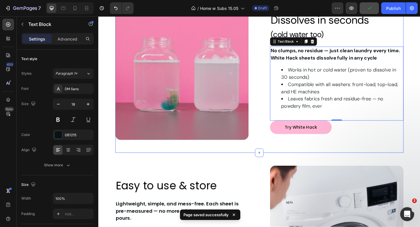
scroll to position [240, 0]
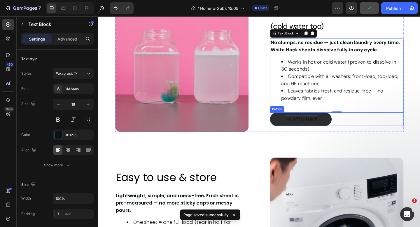
click at [313, 126] on span "Try White Hack" at bounding box center [318, 128] width 35 height 7
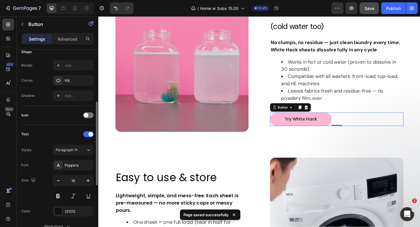
scroll to position [120, 0]
click at [76, 165] on div "Poppins" at bounding box center [78, 165] width 27 height 5
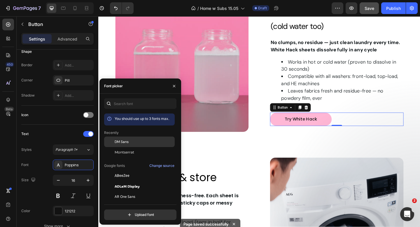
click at [119, 139] on span "DM Sans" at bounding box center [122, 141] width 14 height 5
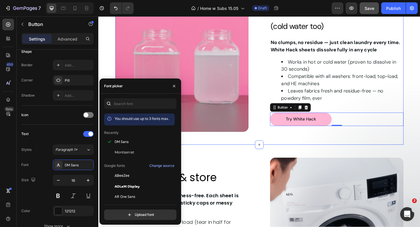
click at [237, 148] on div "Image Row ⁠⁠⁠⁠⁠⁠⁠ Dissolves in seconds Heading ⁠⁠⁠⁠⁠⁠⁠ (cold water too) Heading…" at bounding box center [274, 69] width 314 height 173
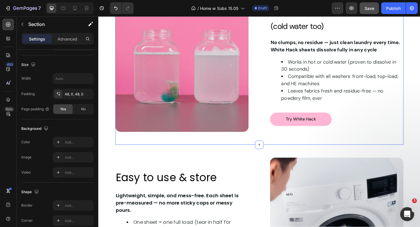
scroll to position [0, 0]
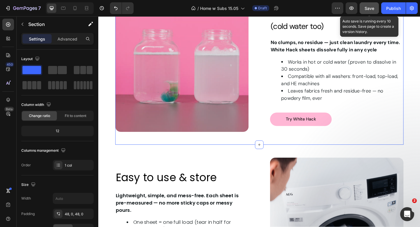
click at [372, 4] on button "Save" at bounding box center [369, 8] width 19 height 12
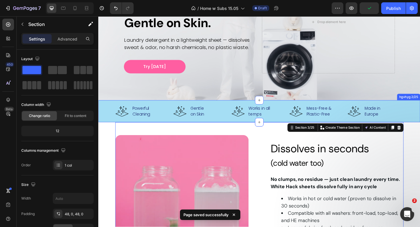
scroll to position [100, 0]
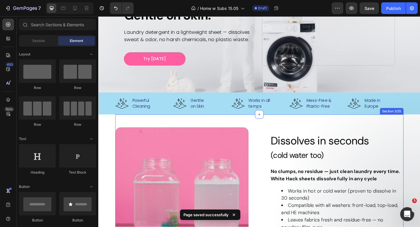
click at [420, 131] on div "Image Row ⁠⁠⁠⁠⁠⁠⁠ Dissolves in seconds Heading ⁠⁠⁠⁠⁠⁠⁠ (cold water too) Heading…" at bounding box center [274, 209] width 314 height 173
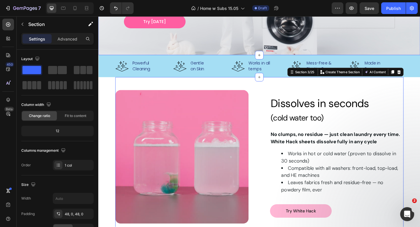
scroll to position [144, 0]
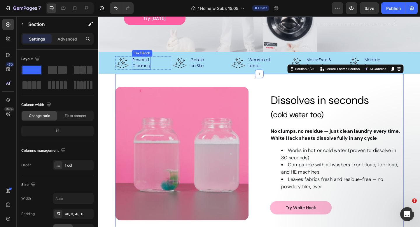
click at [148, 60] on div "Powerful Cleaning" at bounding box center [145, 67] width 20 height 14
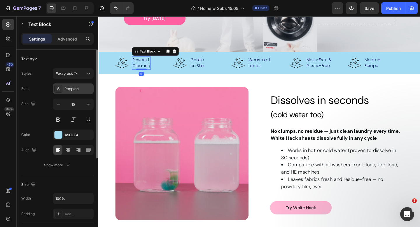
click at [81, 91] on div "Poppins" at bounding box center [78, 88] width 27 height 5
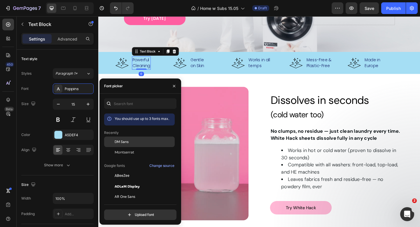
click at [127, 143] on span "DM Sans" at bounding box center [122, 141] width 14 height 5
click at [210, 64] on span "Gentle" at bounding box center [205, 64] width 15 height 6
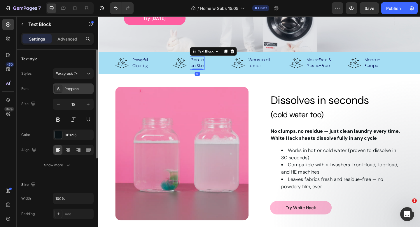
click at [81, 89] on div "Poppins" at bounding box center [78, 88] width 27 height 5
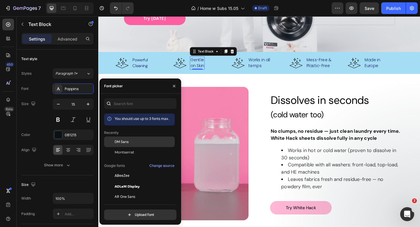
click at [124, 139] on span "DM Sans" at bounding box center [122, 141] width 14 height 5
click at [265, 67] on p "Works in all temps" at bounding box center [273, 67] width 23 height 13
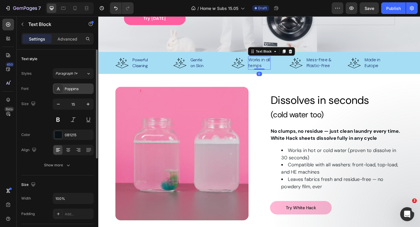
click at [73, 90] on div "Poppins" at bounding box center [78, 88] width 27 height 5
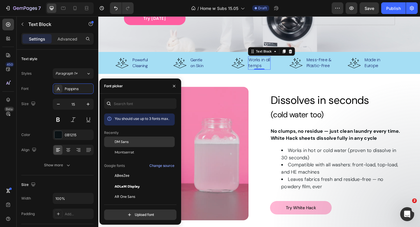
click at [130, 181] on div "DM Sans" at bounding box center [139, 186] width 71 height 11
click at [340, 68] on span "Plastic-Free" at bounding box center [337, 70] width 25 height 6
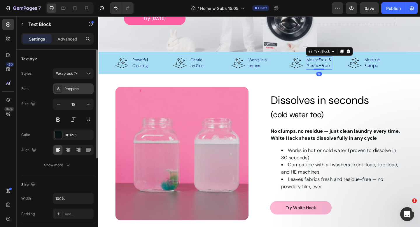
click at [81, 90] on div "Poppins" at bounding box center [78, 88] width 27 height 5
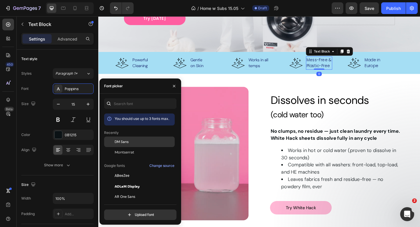
click at [127, 181] on div "DM Sans" at bounding box center [139, 186] width 71 height 11
click at [397, 64] on span "Made in" at bounding box center [396, 64] width 17 height 6
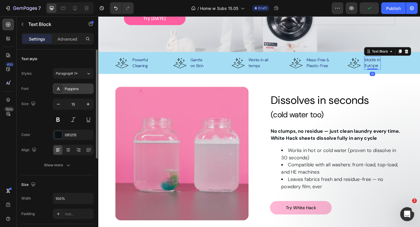
click at [71, 92] on div "Poppins" at bounding box center [73, 88] width 41 height 11
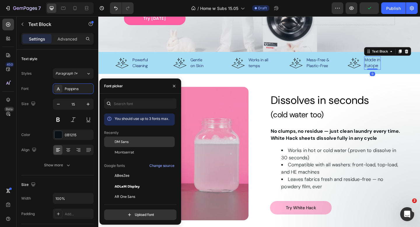
click at [126, 141] on span "DM Sans" at bounding box center [122, 141] width 14 height 5
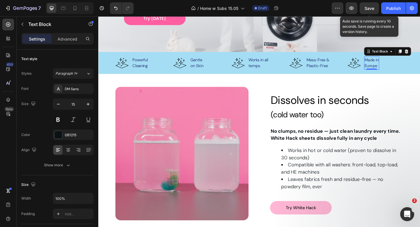
click at [374, 9] on span "Save" at bounding box center [370, 8] width 10 height 5
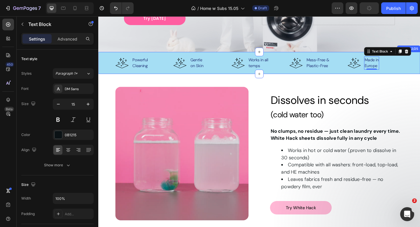
scroll to position [109, 0]
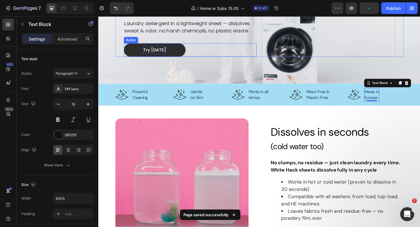
click at [160, 53] on span "Try today" at bounding box center [159, 53] width 25 height 7
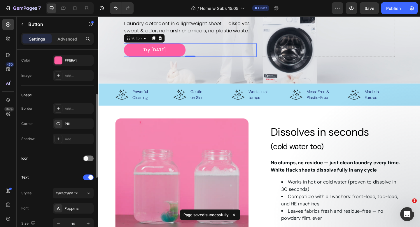
scroll to position [114, 0]
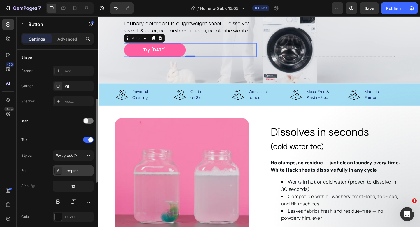
click at [71, 170] on div "Poppins" at bounding box center [78, 170] width 27 height 5
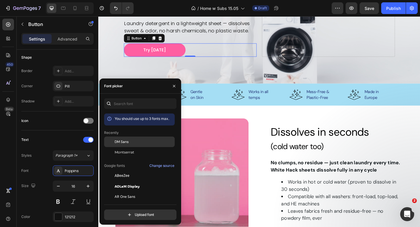
click at [122, 142] on span "DM Sans" at bounding box center [122, 141] width 14 height 5
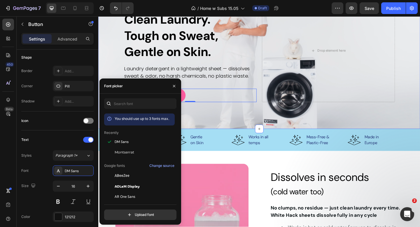
scroll to position [50, 0]
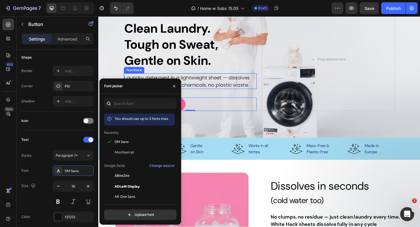
click at [207, 81] on span "Laundry detergent in a lightweight sheet — dissolves sweat & odor, no harsh che…" at bounding box center [195, 86] width 137 height 15
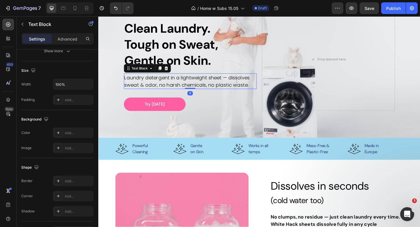
scroll to position [0, 0]
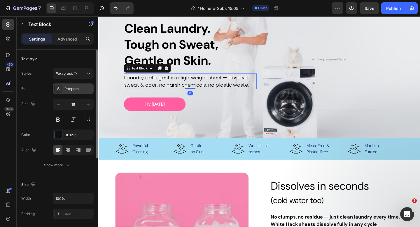
click at [77, 84] on div "Poppins" at bounding box center [73, 88] width 41 height 11
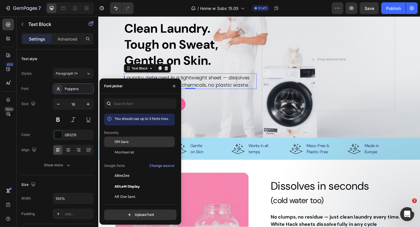
click at [120, 181] on div "DM Sans" at bounding box center [139, 186] width 71 height 11
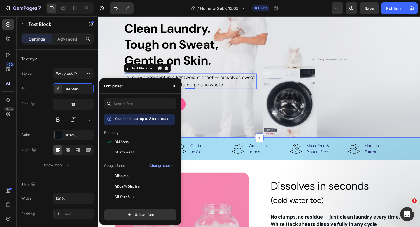
click at [225, 125] on div "4.6 Text Block Icon Icon Icon Icon Icon Icon List 464+ Reviews Text Block Row C…" at bounding box center [273, 63] width 350 height 170
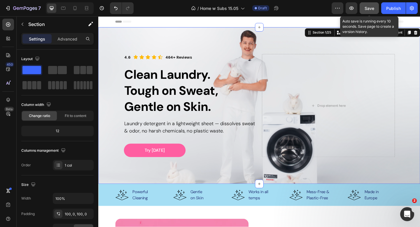
click at [374, 7] on button "Save" at bounding box center [369, 8] width 19 height 12
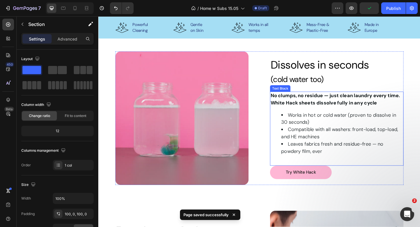
scroll to position [299, 0]
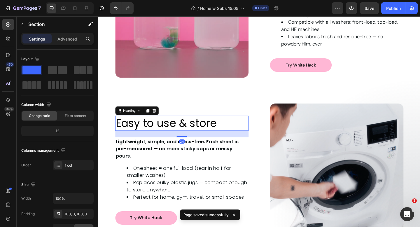
click at [174, 132] on span "Easy to use & store" at bounding box center [172, 133] width 110 height 16
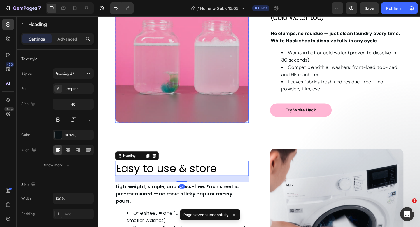
scroll to position [158, 0]
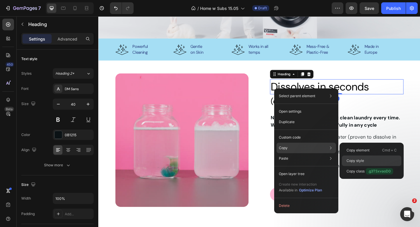
click at [354, 166] on div "Copy style" at bounding box center [372, 171] width 60 height 11
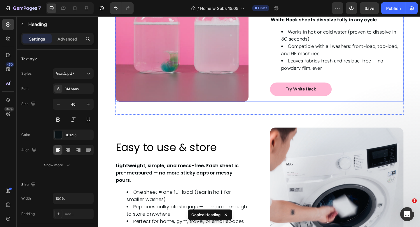
scroll to position [290, 0]
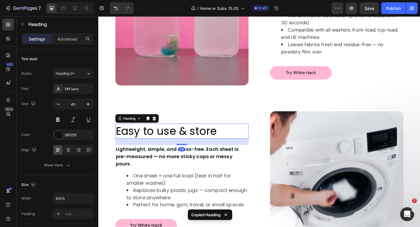
click at [201, 137] on span "Easy to use & store" at bounding box center [172, 141] width 110 height 16
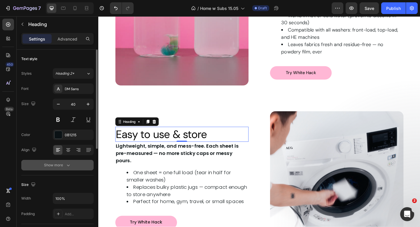
click at [57, 163] on div "Show more" at bounding box center [57, 165] width 27 height 6
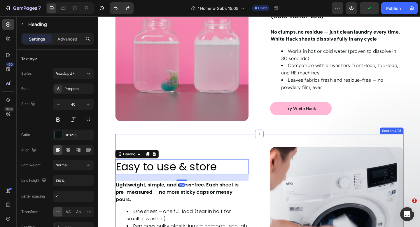
scroll to position [259, 0]
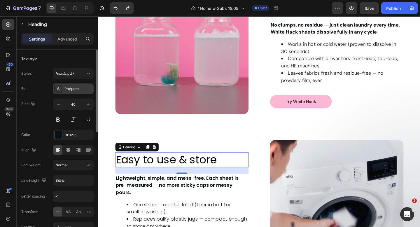
click at [77, 88] on div "Poppins" at bounding box center [78, 88] width 27 height 5
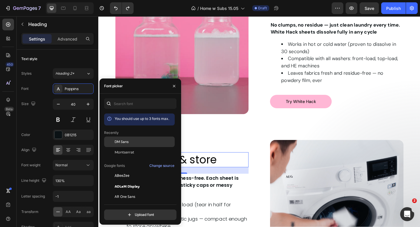
click at [115, 144] on span "DM Sans" at bounding box center [122, 141] width 14 height 5
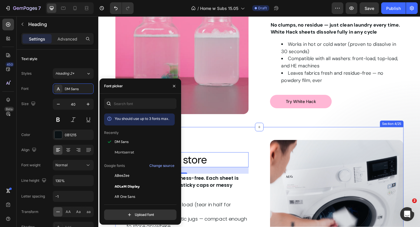
click at [219, 146] on div "Image Easy to use & store Heading 24 Row Lightweight, simple, and mess-free. Ea…" at bounding box center [274, 223] width 314 height 173
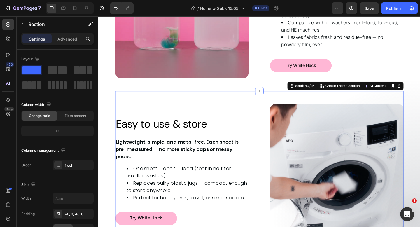
scroll to position [299, 0]
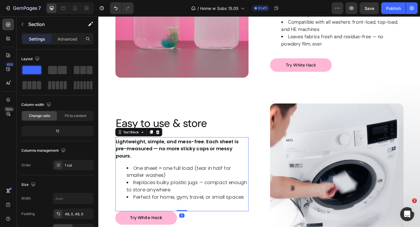
click at [202, 157] on strong "Lightweight, simple, and mess-free. Each sheet is pre-measured — no more sticky…" at bounding box center [184, 160] width 134 height 23
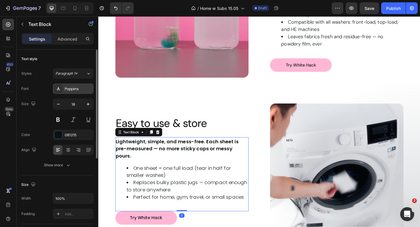
click at [71, 85] on div "Poppins" at bounding box center [73, 88] width 41 height 11
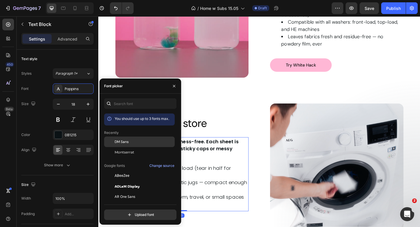
click at [116, 181] on div "DM Sans" at bounding box center [139, 186] width 71 height 11
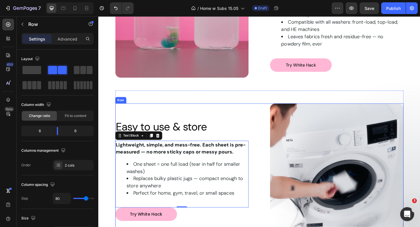
click at [238, 114] on div "Image Easy to use & store Heading Row Lightweight, simple, and mess-free. Each …" at bounding box center [189, 183] width 145 height 145
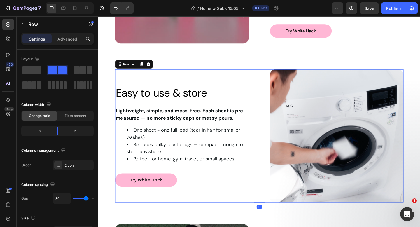
scroll to position [337, 0]
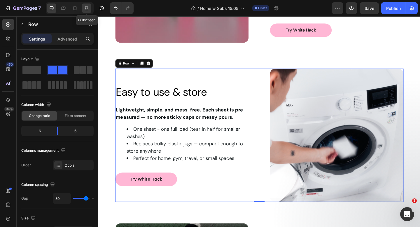
click at [85, 4] on div at bounding box center [86, 8] width 9 height 9
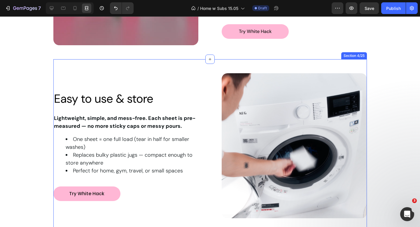
scroll to position [264, 0]
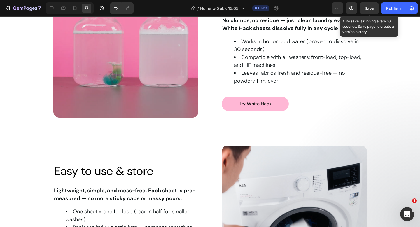
click at [370, 6] on span "Save" at bounding box center [370, 8] width 10 height 5
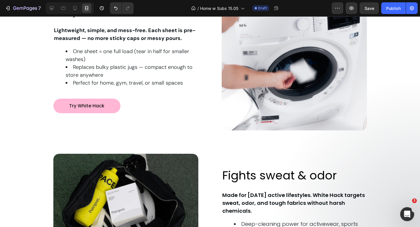
scroll to position [430, 0]
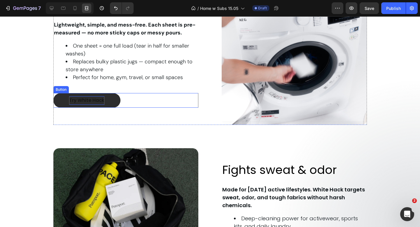
click at [85, 100] on span "Try White Hack" at bounding box center [86, 100] width 35 height 7
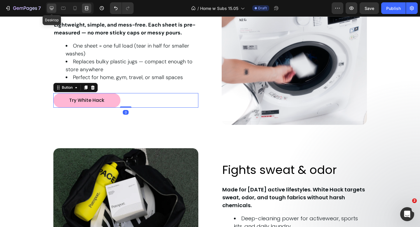
click at [53, 8] on icon at bounding box center [52, 8] width 4 height 4
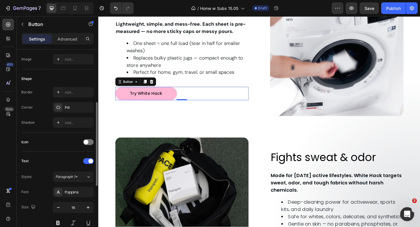
scroll to position [109, 0]
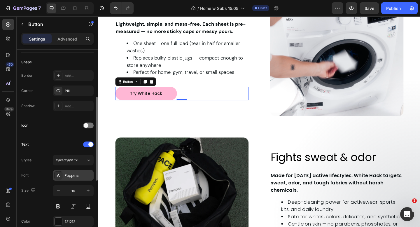
click at [77, 175] on div "Poppins" at bounding box center [78, 175] width 27 height 5
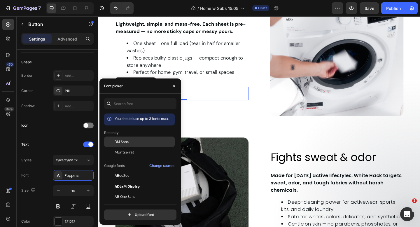
click at [114, 143] on div at bounding box center [109, 142] width 11 height 11
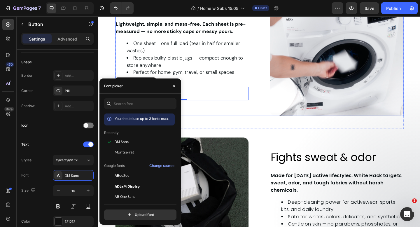
click at [223, 124] on div "Image Easy to use & store Heading Row Lightweight, simple, and mess-free. Each …" at bounding box center [189, 52] width 145 height 145
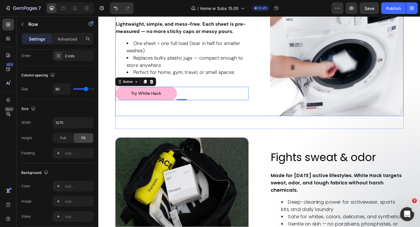
scroll to position [0, 0]
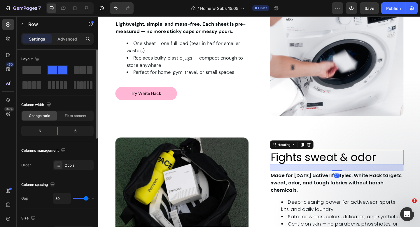
click at [317, 166] on span "Fights sweat & odor" at bounding box center [343, 170] width 115 height 16
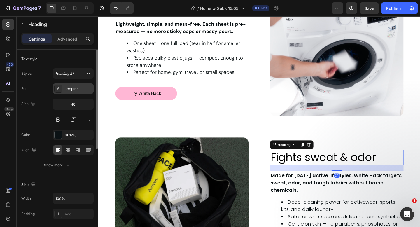
click at [69, 92] on div "Poppins" at bounding box center [73, 88] width 41 height 11
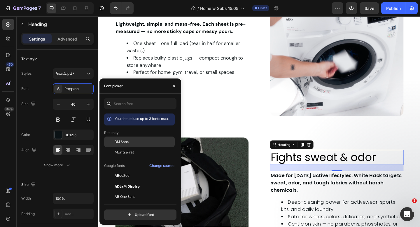
click at [120, 139] on span "DM Sans" at bounding box center [122, 141] width 14 height 5
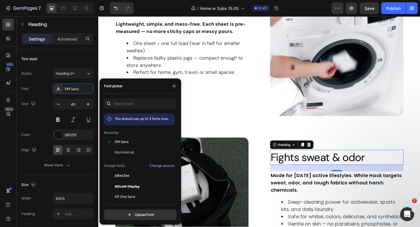
click at [316, 185] on div "24" at bounding box center [357, 181] width 145 height 7
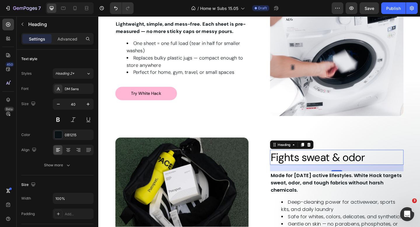
click at [316, 194] on strong "Made for [DATE] active lifestyles. White Hack targets sweat, odor, and tough fa…" at bounding box center [357, 197] width 143 height 23
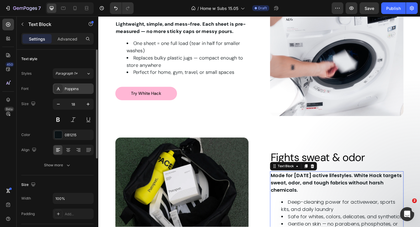
click at [82, 89] on div "Poppins" at bounding box center [78, 88] width 27 height 5
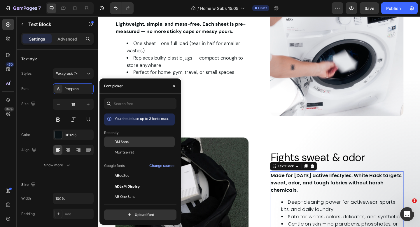
click at [116, 181] on div "DM Sans" at bounding box center [139, 186] width 71 height 11
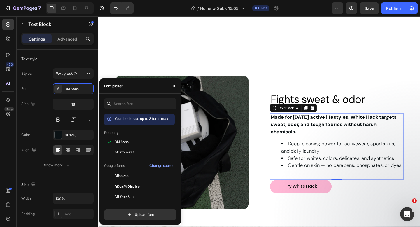
scroll to position [561, 0]
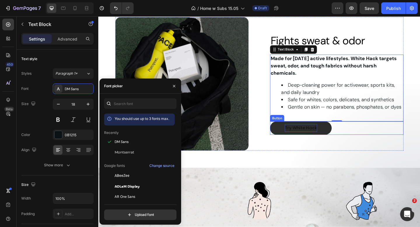
click at [310, 134] on span "Try White Hack" at bounding box center [318, 137] width 35 height 7
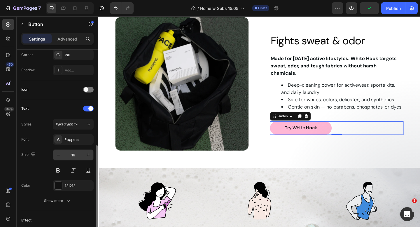
scroll to position [168, 0]
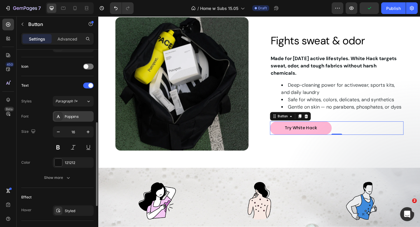
click at [72, 116] on div "Poppins" at bounding box center [78, 116] width 27 height 5
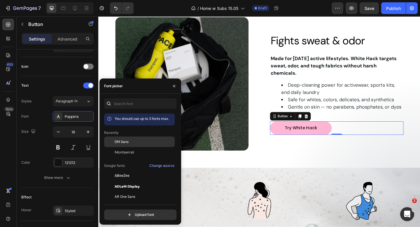
click at [134, 141] on div "DM Sans" at bounding box center [144, 141] width 59 height 5
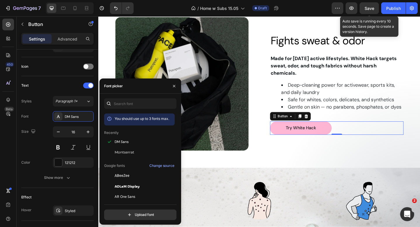
click at [370, 10] on span "Save" at bounding box center [370, 8] width 10 height 5
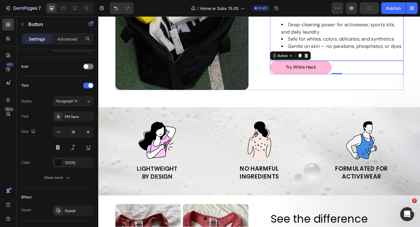
scroll to position [666, 0]
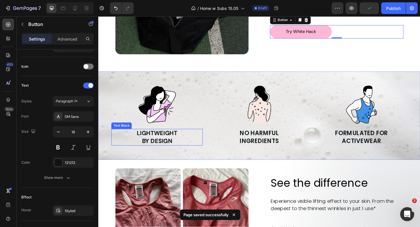
click at [171, 146] on strong "LIGHTWEIGHT" at bounding box center [162, 143] width 44 height 8
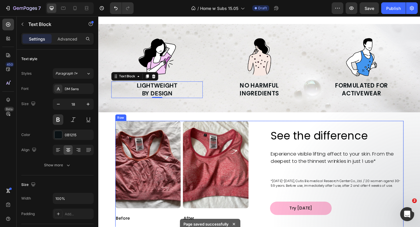
scroll to position [727, 0]
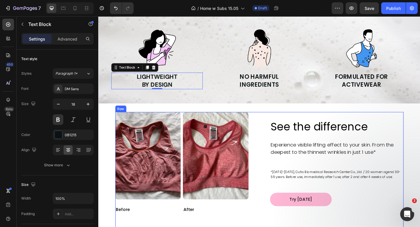
click at [315, 149] on div "See the difference Heading Experience visible lifting effect to your skin. From…" at bounding box center [357, 176] width 145 height 110
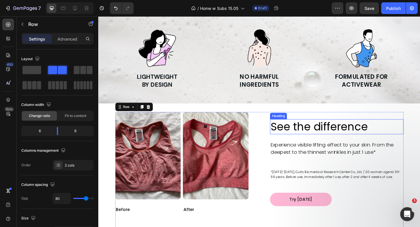
click at [318, 143] on span "See the difference" at bounding box center [339, 136] width 106 height 16
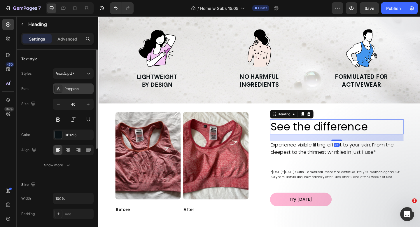
click at [81, 90] on div "Poppins" at bounding box center [78, 88] width 27 height 5
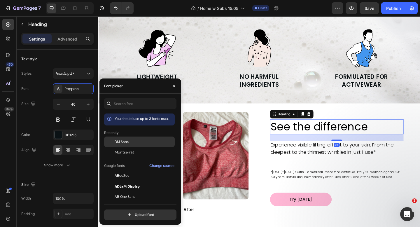
click at [119, 140] on span "DM Sans" at bounding box center [122, 141] width 14 height 5
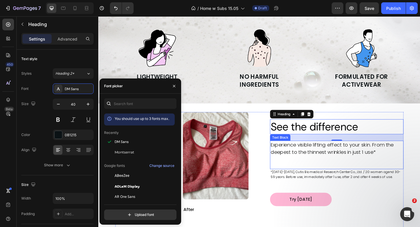
click at [300, 153] on span "Experience visible lifting effect to your skin. From the deepest to the thinnes…" at bounding box center [353, 160] width 134 height 15
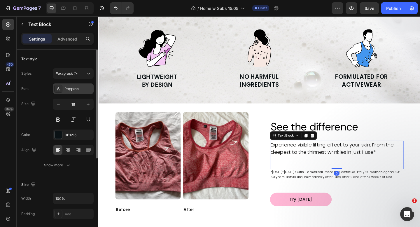
click at [79, 88] on div "Poppins" at bounding box center [78, 88] width 27 height 5
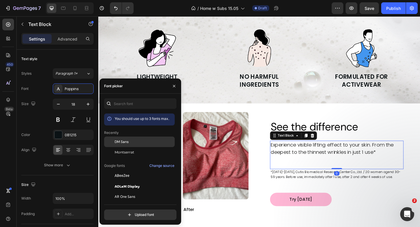
click at [126, 143] on span "DM Sans" at bounding box center [122, 141] width 14 height 5
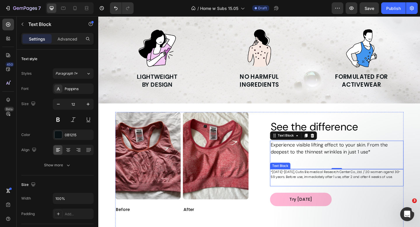
click at [306, 188] on p "*Mar. 27-Apr. 5 2022, Cutis Biomedical Research Center Co., Ltd. / 20 women age…" at bounding box center [358, 188] width 144 height 11
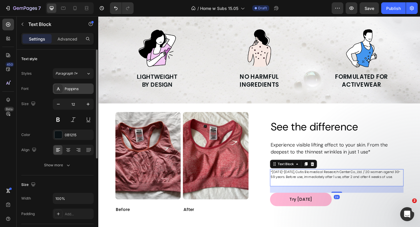
click at [78, 88] on div "Poppins" at bounding box center [78, 88] width 27 height 5
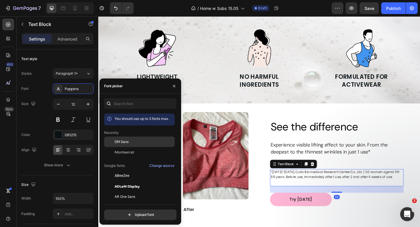
click at [120, 139] on span "DM Sans" at bounding box center [122, 141] width 14 height 5
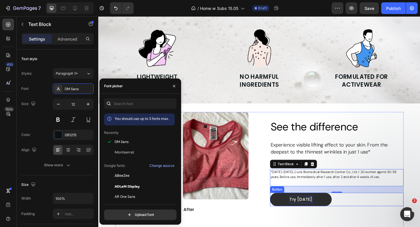
click at [320, 216] on p "Try today" at bounding box center [318, 216] width 25 height 8
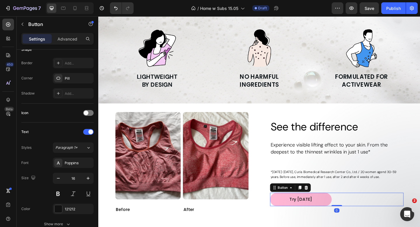
scroll to position [133, 0]
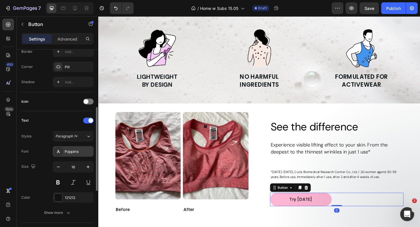
click at [73, 152] on div "Poppins" at bounding box center [78, 151] width 27 height 5
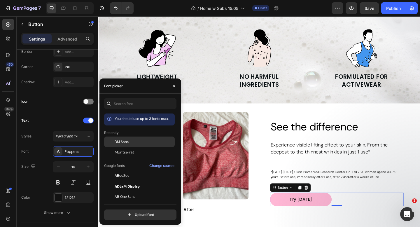
click at [124, 143] on span "DM Sans" at bounding box center [122, 141] width 14 height 5
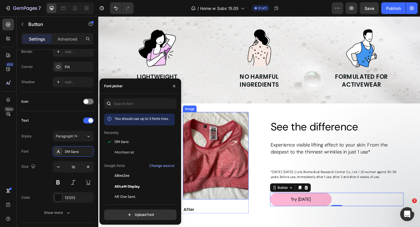
scroll to position [794, 0]
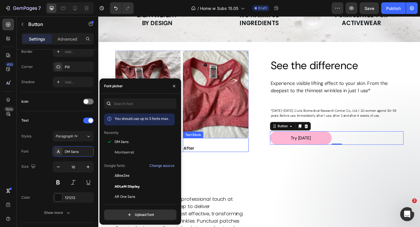
click at [209, 161] on p "After" at bounding box center [224, 159] width 66 height 7
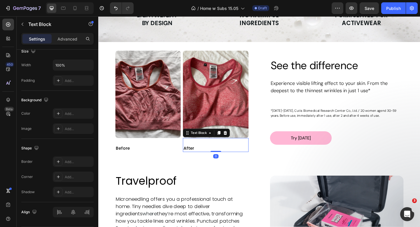
scroll to position [0, 0]
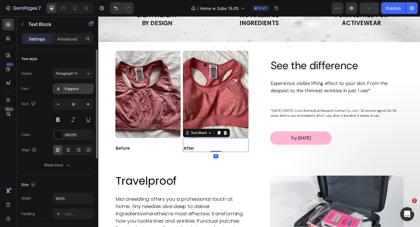
click at [78, 90] on div "Poppins" at bounding box center [78, 88] width 27 height 5
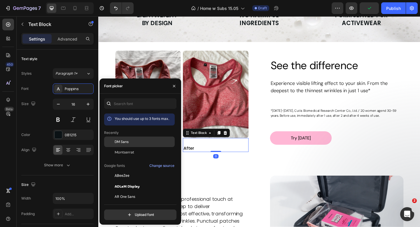
click at [131, 181] on div "DM Sans" at bounding box center [139, 186] width 71 height 11
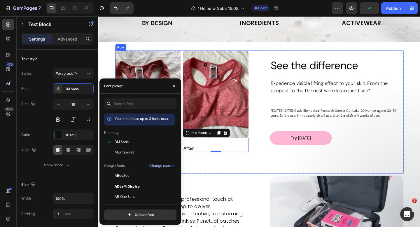
click at [211, 172] on div "Image Before Text Block Image After Text Block 0 Row See the difference Heading…" at bounding box center [274, 121] width 314 height 134
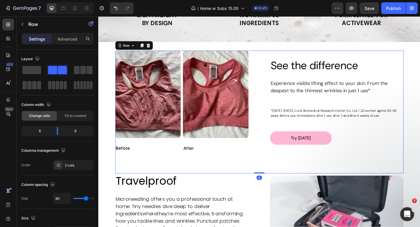
click at [153, 161] on p "Before" at bounding box center [150, 159] width 66 height 7
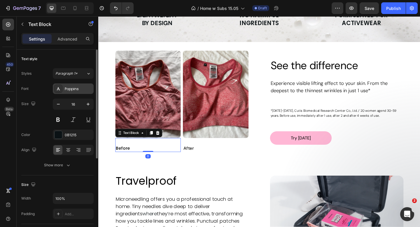
click at [74, 90] on div "Poppins" at bounding box center [78, 88] width 27 height 5
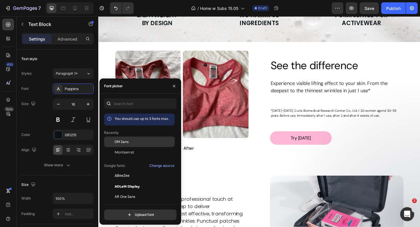
click at [115, 143] on span "DM Sans" at bounding box center [122, 141] width 14 height 5
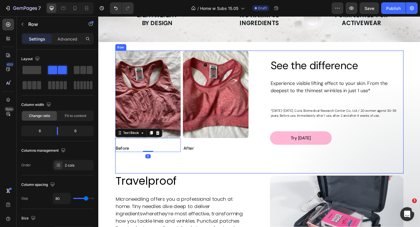
click at [204, 181] on div "Image Before Text Block 0 Image After Text Block Row See the difference Heading…" at bounding box center [274, 121] width 314 height 134
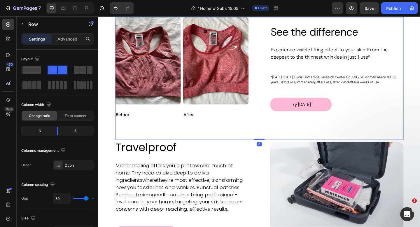
scroll to position [844, 0]
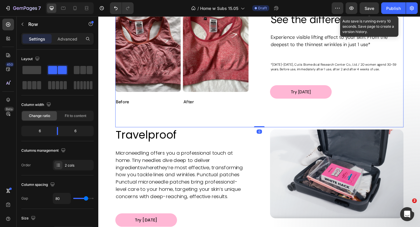
click at [365, 10] on span "Save" at bounding box center [370, 8] width 10 height 5
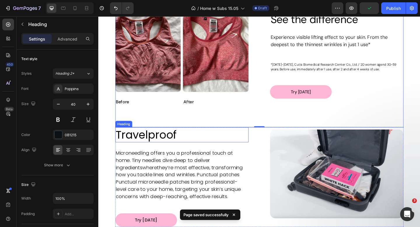
click at [159, 144] on span "Travelproof" at bounding box center [150, 145] width 66 height 16
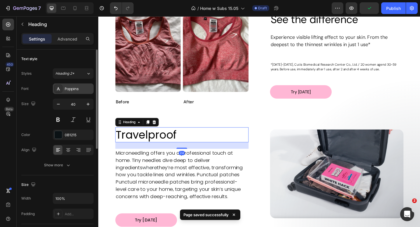
click at [86, 87] on div "Poppins" at bounding box center [78, 88] width 27 height 5
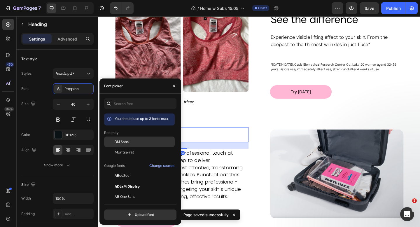
click at [109, 139] on div at bounding box center [109, 142] width 11 height 11
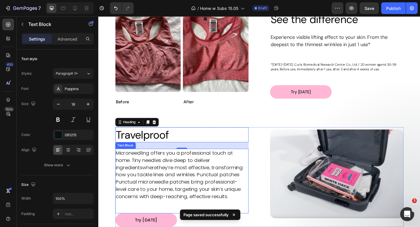
click at [207, 173] on span "Microneedling offers you a professional touch at home. Tiny needles dive deep t…" at bounding box center [181, 172] width 128 height 23
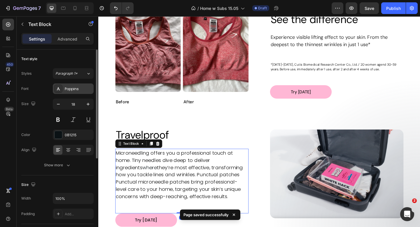
click at [80, 91] on div "Poppins" at bounding box center [78, 88] width 27 height 5
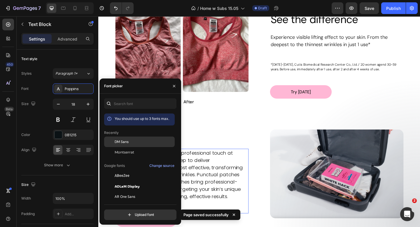
click at [114, 144] on div at bounding box center [109, 142] width 11 height 11
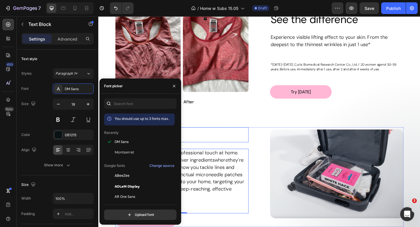
click at [223, 148] on h2 "Travelproof" at bounding box center [189, 145] width 145 height 16
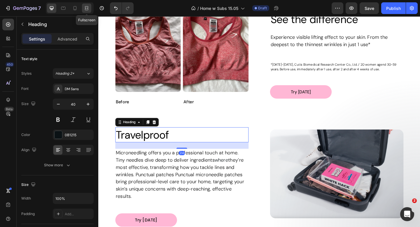
click at [85, 9] on icon at bounding box center [87, 9] width 4 height 1
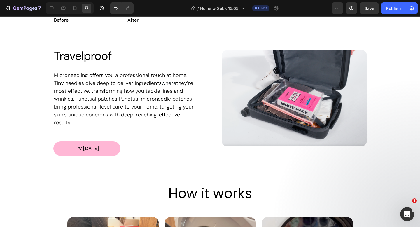
scroll to position [961, 0]
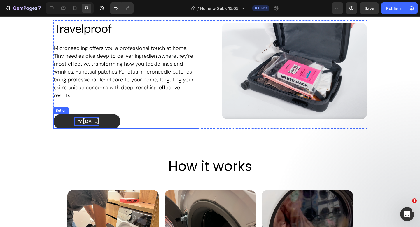
click at [79, 118] on p "Try today" at bounding box center [86, 121] width 25 height 8
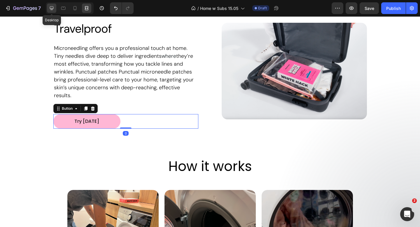
click at [50, 8] on icon at bounding box center [52, 8] width 4 height 4
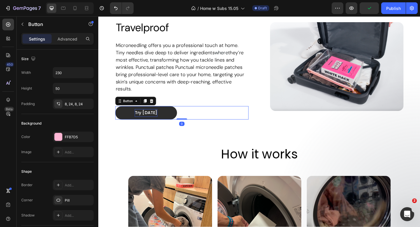
click at [142, 117] on p "Try today" at bounding box center [150, 121] width 25 height 8
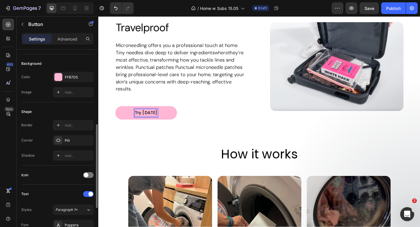
scroll to position [114, 0]
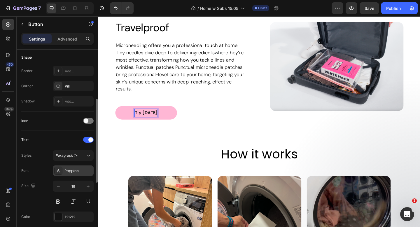
click at [81, 169] on div "Poppins" at bounding box center [78, 170] width 27 height 5
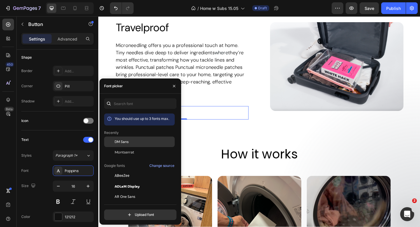
click at [122, 140] on span "DM Sans" at bounding box center [122, 141] width 14 height 5
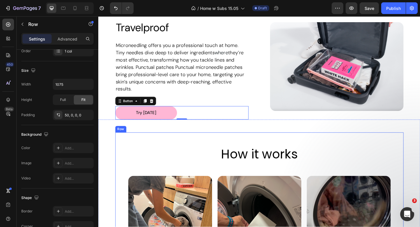
click at [203, 143] on div "How it works Heading Image Load your clothes in the machine Text Block Image Pl…" at bounding box center [274, 227] width 314 height 168
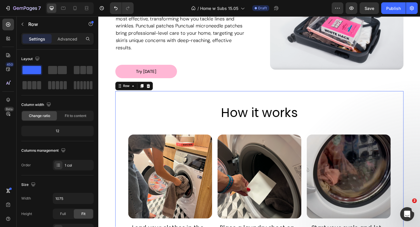
scroll to position [1018, 0]
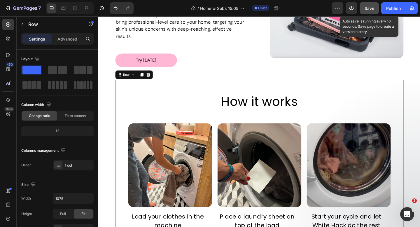
click at [366, 11] on button "Save" at bounding box center [369, 8] width 19 height 12
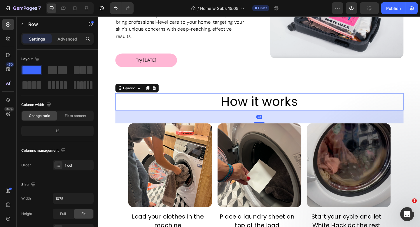
click at [296, 100] on span "How it works" at bounding box center [273, 109] width 83 height 19
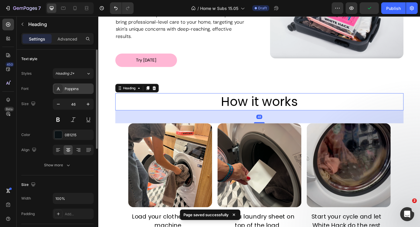
click at [80, 90] on div "Poppins" at bounding box center [78, 88] width 27 height 5
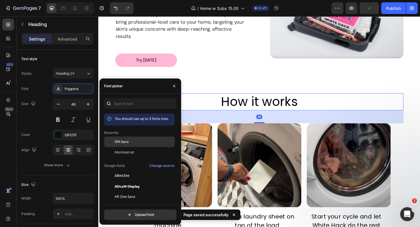
click at [118, 140] on span "DM Sans" at bounding box center [122, 141] width 14 height 5
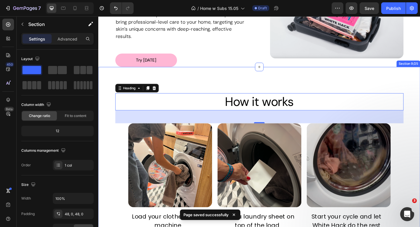
click at [223, 80] on div "How it works Heading 48 Image Load your clothes in the machine Text Block Image…" at bounding box center [273, 169] width 350 height 196
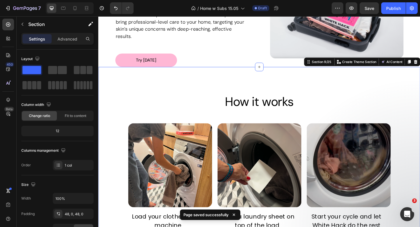
scroll to position [1066, 0]
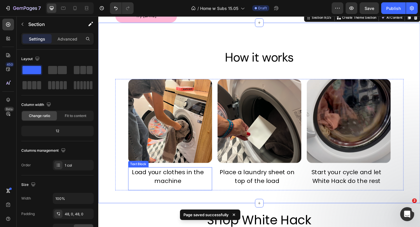
click at [182, 183] on span "Load your clothes in the machine" at bounding box center [174, 190] width 78 height 19
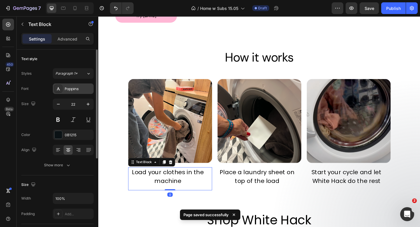
click at [81, 91] on div "Poppins" at bounding box center [78, 88] width 27 height 5
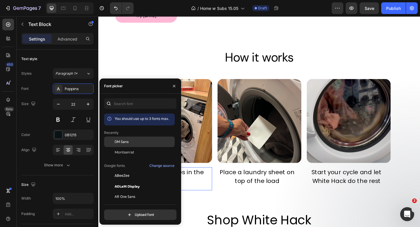
click at [123, 141] on span "DM Sans" at bounding box center [122, 141] width 14 height 5
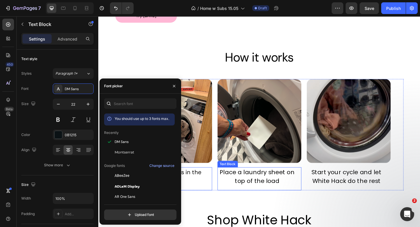
click at [271, 186] on p "Place a laundry sheet on top of the load" at bounding box center [270, 190] width 85 height 19
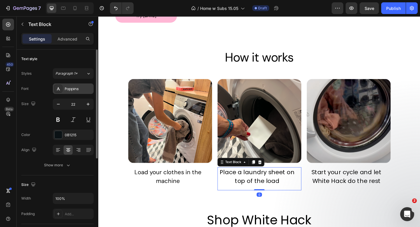
click at [74, 91] on div "Poppins" at bounding box center [78, 88] width 27 height 5
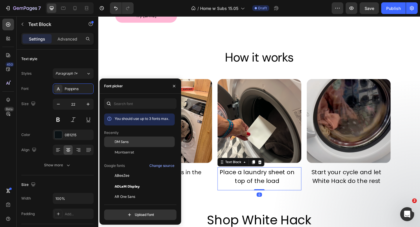
click at [128, 181] on div "DM Sans" at bounding box center [139, 186] width 71 height 11
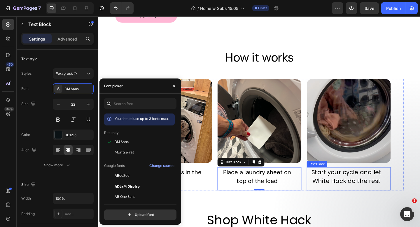
click at [354, 189] on span "Start your cycle and let White Hack do the rest" at bounding box center [368, 190] width 76 height 19
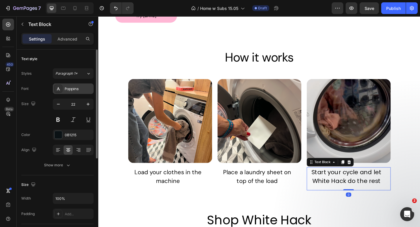
click at [72, 87] on div "Poppins" at bounding box center [78, 88] width 27 height 5
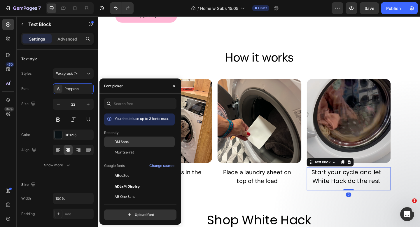
click at [127, 142] on span "DM Sans" at bounding box center [122, 141] width 14 height 5
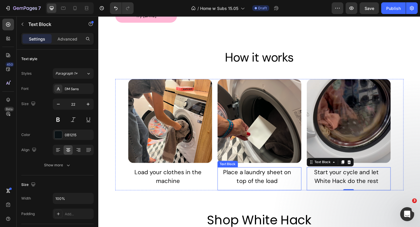
click at [272, 199] on div "Place a laundry sheet on top of the load Text Block" at bounding box center [273, 193] width 91 height 25
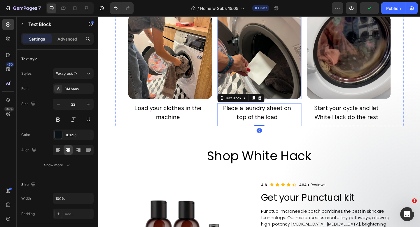
scroll to position [1138, 0]
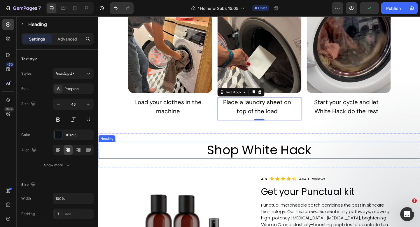
click at [277, 159] on span "Shop White Hack" at bounding box center [274, 162] width 114 height 19
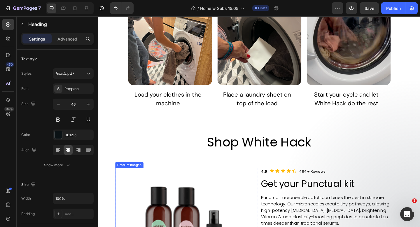
scroll to position [1094, 0]
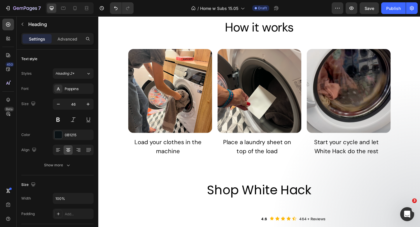
click at [257, 207] on span "Shop White Hack" at bounding box center [274, 205] width 114 height 19
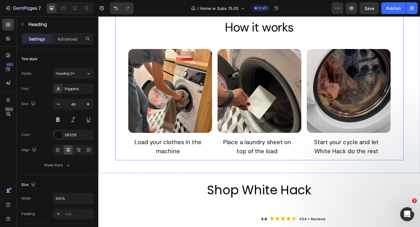
click at [247, 31] on span "How it works" at bounding box center [273, 29] width 75 height 18
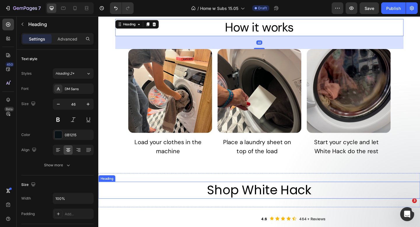
click at [246, 209] on span "Shop White Hack" at bounding box center [274, 205] width 114 height 19
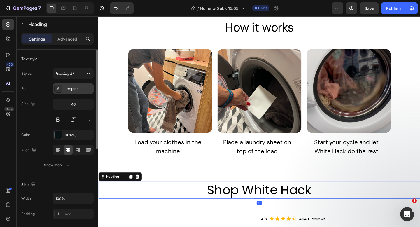
click at [83, 90] on div "Poppins" at bounding box center [78, 88] width 27 height 5
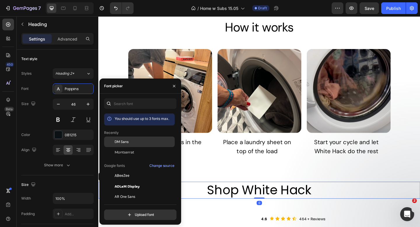
click at [117, 139] on span "DM Sans" at bounding box center [122, 141] width 14 height 5
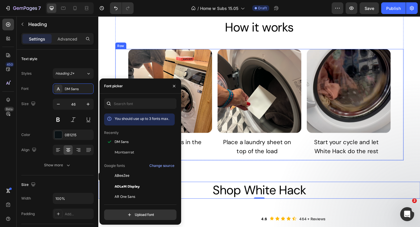
click at [226, 172] on div "Image Load your clothes in the machine Text Block Image Place a laundry sheet o…" at bounding box center [274, 112] width 314 height 121
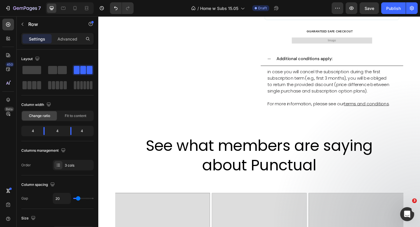
scroll to position [1544, 0]
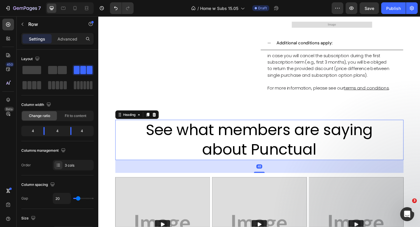
click at [231, 167] on span "about Punctual" at bounding box center [273, 161] width 125 height 23
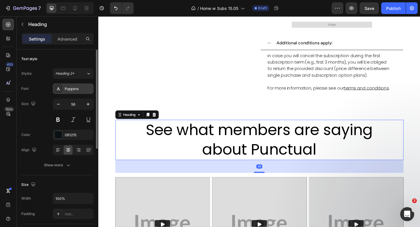
click at [82, 88] on div "Poppins" at bounding box center [78, 88] width 27 height 5
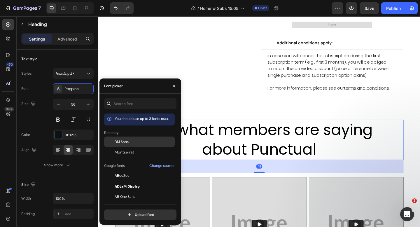
click at [121, 139] on span "DM Sans" at bounding box center [122, 141] width 14 height 5
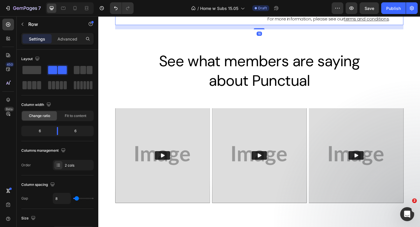
scroll to position [1640, 0]
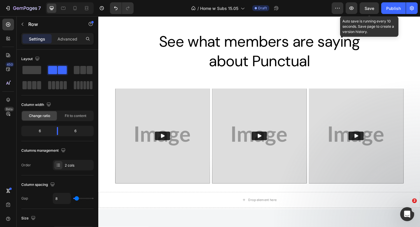
click at [371, 8] on span "Save" at bounding box center [370, 8] width 10 height 5
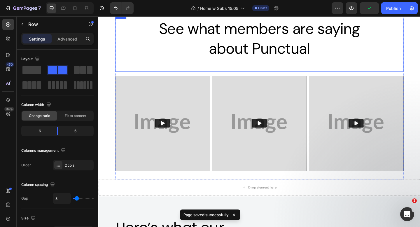
scroll to position [1760, 0]
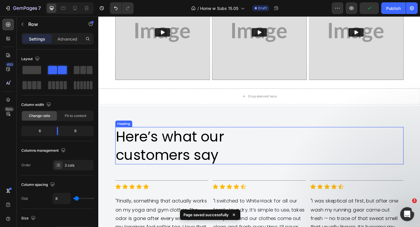
click at [160, 148] on span "Here’s what our" at bounding box center [176, 147] width 118 height 21
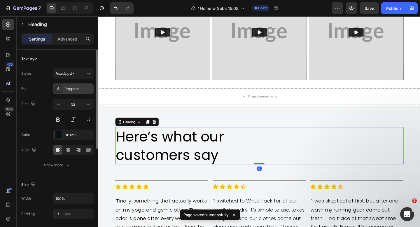
click at [76, 89] on div "Poppins" at bounding box center [78, 88] width 27 height 5
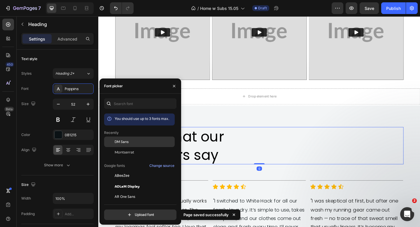
click at [123, 143] on span "DM Sans" at bounding box center [122, 141] width 14 height 5
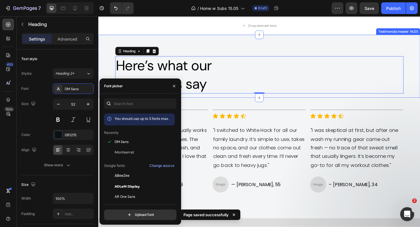
scroll to position [1867, 0]
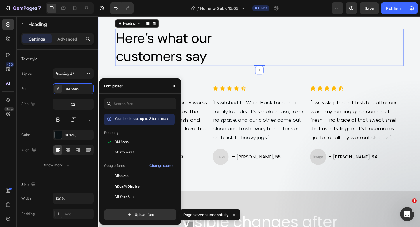
click at [109, 64] on div "Here’s what our customers say Heading 0 Row Testimonials header 14/25" at bounding box center [273, 40] width 350 height 69
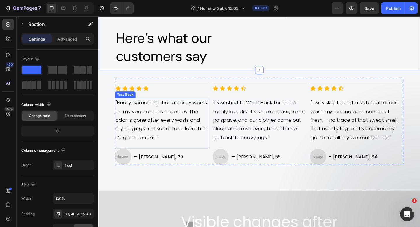
click at [144, 113] on span ""Finally, something that actually works on my yoga and gym clothes. The odor is…" at bounding box center [166, 129] width 99 height 45
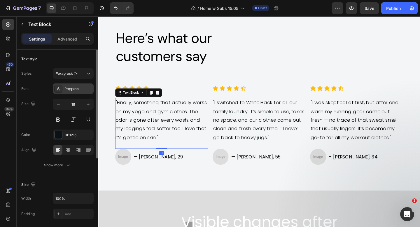
click at [80, 88] on div "Poppins" at bounding box center [78, 88] width 27 height 5
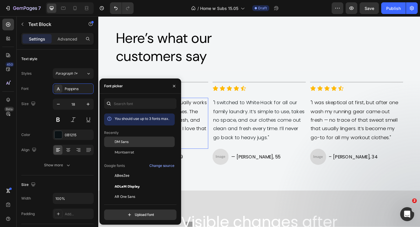
click at [127, 142] on span "DM Sans" at bounding box center [122, 141] width 14 height 5
click at [257, 118] on p ""I switched to White Hack for all our family laundry. It’s simple to use, takes…" at bounding box center [273, 129] width 100 height 47
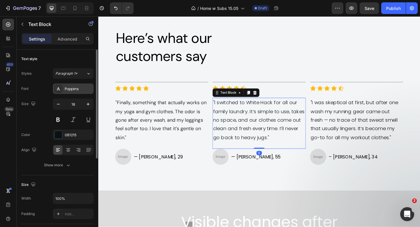
click at [72, 86] on div "Poppins" at bounding box center [78, 88] width 27 height 5
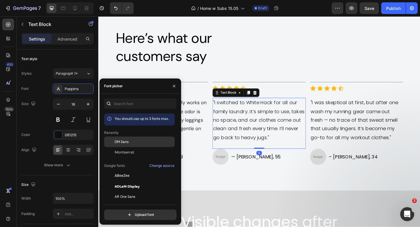
click at [124, 142] on span "DM Sans" at bounding box center [122, 141] width 14 height 5
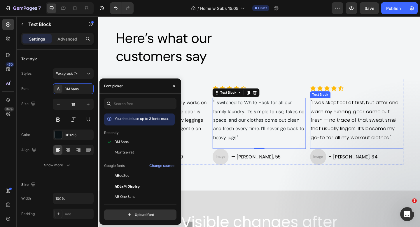
click at [360, 123] on p ""I was skeptical at first, but after one wash my running gear came out fresh — …" at bounding box center [379, 129] width 100 height 47
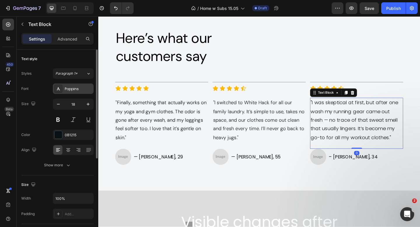
click at [77, 83] on div "Poppins" at bounding box center [73, 88] width 41 height 11
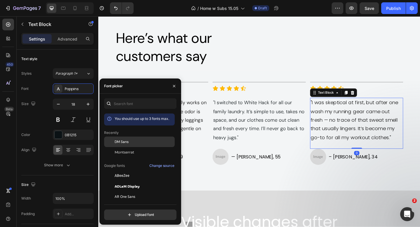
click at [134, 143] on div "DM Sans" at bounding box center [144, 141] width 59 height 5
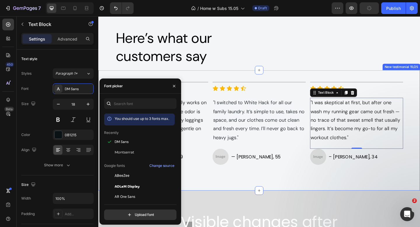
click at [260, 186] on div "Title Line Icon Icon Icon Icon Icon Icon List "Finally, something that actually…" at bounding box center [273, 140] width 350 height 131
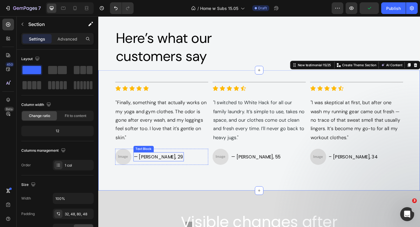
click at [152, 171] on span "— [PERSON_NAME], 29" at bounding box center [164, 169] width 54 height 7
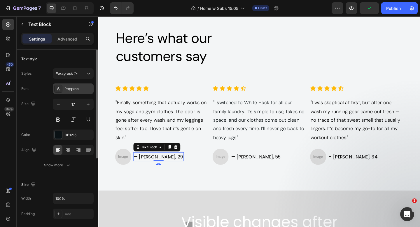
click at [80, 88] on div "Poppins" at bounding box center [78, 88] width 27 height 5
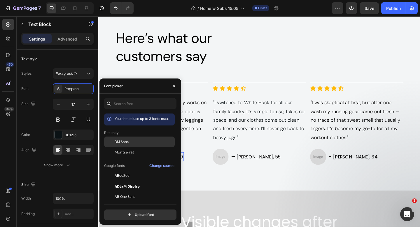
click at [118, 144] on span "DM Sans" at bounding box center [122, 141] width 14 height 5
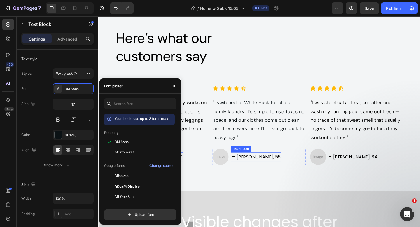
click at [264, 168] on span "— [PERSON_NAME], 55" at bounding box center [269, 169] width 53 height 7
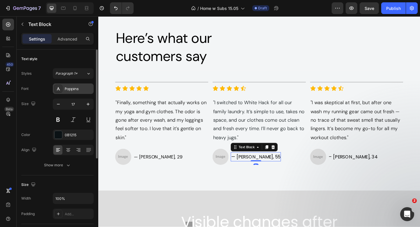
click at [76, 87] on div "Poppins" at bounding box center [78, 88] width 27 height 5
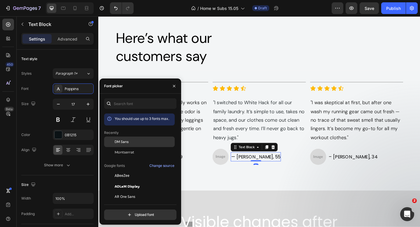
click at [129, 141] on div "DM Sans" at bounding box center [144, 141] width 59 height 5
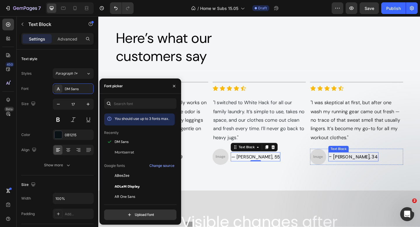
click at [378, 169] on span "– [PERSON_NAME], 34" at bounding box center [375, 169] width 53 height 7
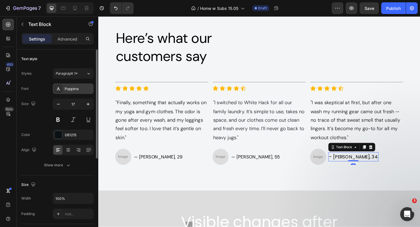
click at [76, 88] on div "Poppins" at bounding box center [78, 88] width 27 height 5
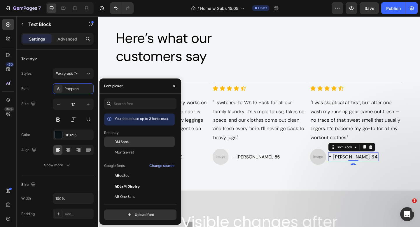
click at [135, 139] on div "DM Sans" at bounding box center [144, 141] width 59 height 5
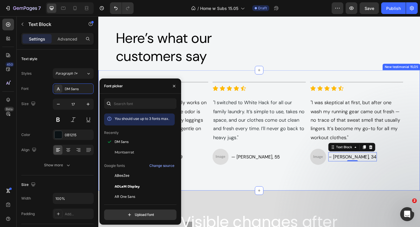
click at [250, 187] on div "Title Line Icon Icon Icon Icon Icon Icon List "Finally, something that actually…" at bounding box center [273, 140] width 350 height 131
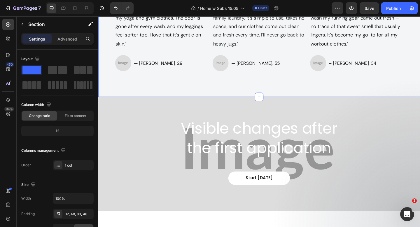
scroll to position [1996, 0]
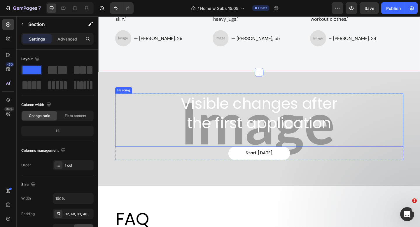
click at [249, 120] on span "Visible changes after" at bounding box center [273, 111] width 170 height 23
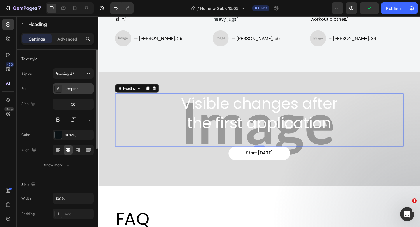
click at [73, 88] on div "Poppins" at bounding box center [78, 88] width 27 height 5
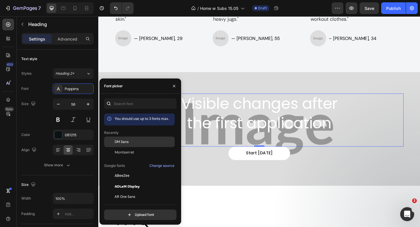
click at [131, 141] on div "DM Sans" at bounding box center [144, 141] width 59 height 5
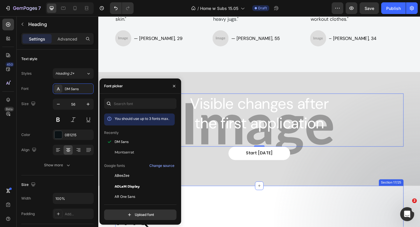
click at [233, 205] on div "FAQ Heading Row Section 17/25" at bounding box center [274, 227] width 314 height 53
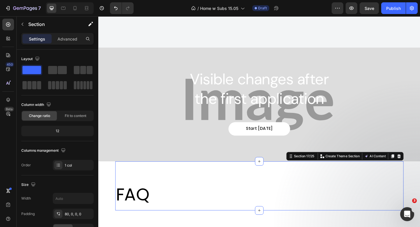
scroll to position [2072, 0]
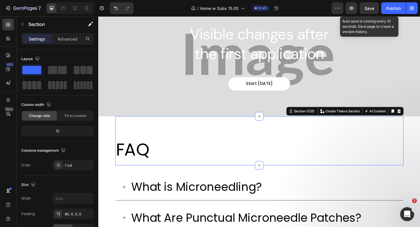
click at [371, 9] on span "Save" at bounding box center [370, 8] width 10 height 5
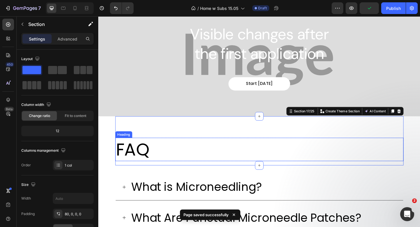
click at [154, 157] on h2 "FAQ" at bounding box center [274, 161] width 314 height 25
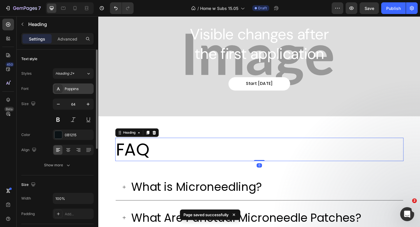
click at [76, 88] on div "Poppins" at bounding box center [78, 88] width 27 height 5
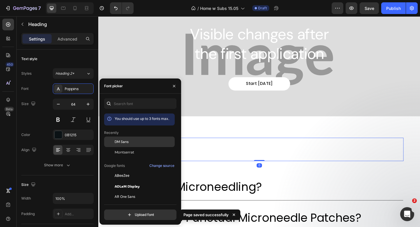
click at [116, 141] on span "DM Sans" at bounding box center [122, 141] width 14 height 5
click at [210, 135] on div "FAQ Heading 0 Row Section 17/25" at bounding box center [274, 151] width 314 height 53
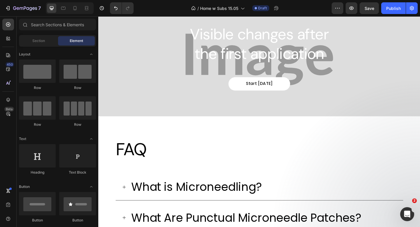
click at [123, 189] on div "What is Microneedling?" at bounding box center [273, 202] width 313 height 29
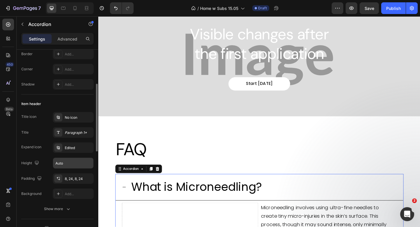
scroll to position [75, 0]
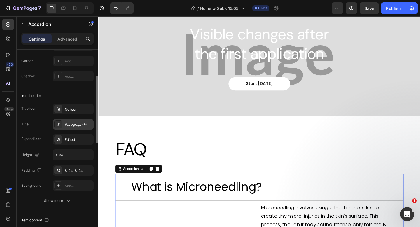
click at [78, 123] on div "Paragraph 1*" at bounding box center [78, 124] width 27 height 5
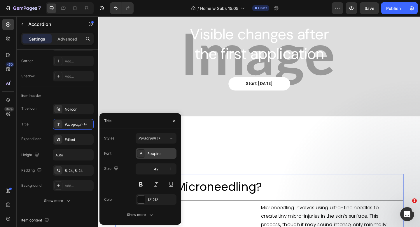
click at [163, 154] on div "Poppins" at bounding box center [161, 153] width 27 height 5
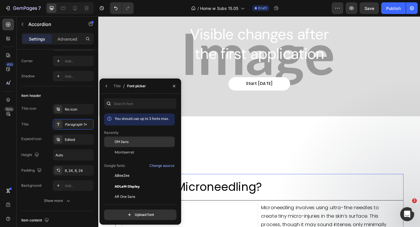
click at [126, 142] on span "DM Sans" at bounding box center [122, 141] width 14 height 5
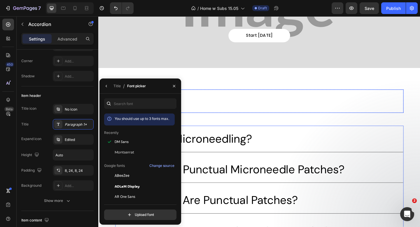
scroll to position [2152, 0]
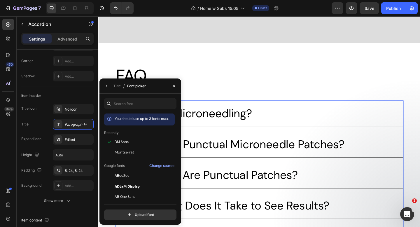
click at [340, 132] on div "What is Microneedling?" at bounding box center [278, 122] width 290 height 24
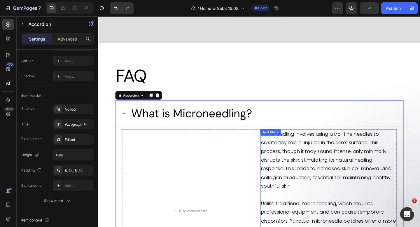
click at [316, 154] on span "Microneedling involves using ultra-fine needles to create tiny micro-injuries i…" at bounding box center [346, 173] width 142 height 64
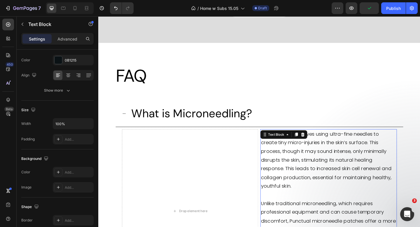
scroll to position [0, 0]
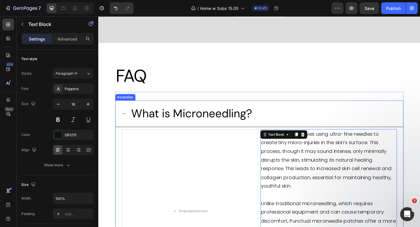
click at [228, 117] on span "What is Microneedling?" at bounding box center [200, 122] width 132 height 16
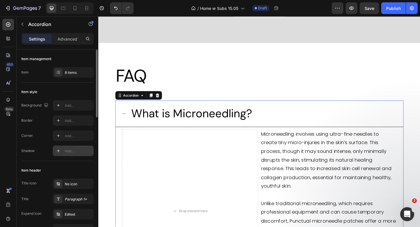
scroll to position [40, 0]
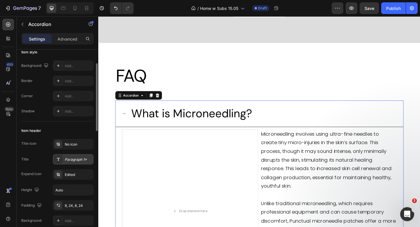
click at [78, 157] on div "Paragraph 1*" at bounding box center [78, 159] width 27 height 5
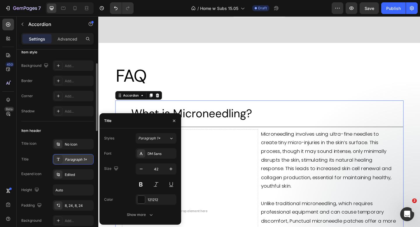
click at [78, 157] on div "Paragraph 1*" at bounding box center [78, 159] width 27 height 5
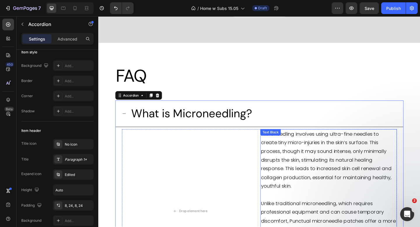
click at [317, 177] on p "Microneedling involves using ultra-fine needles to create tiny micro-injuries i…" at bounding box center [348, 225] width 147 height 170
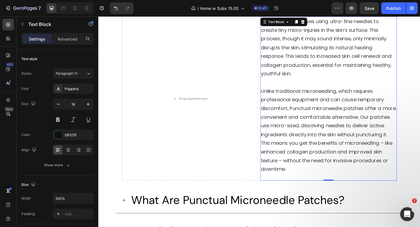
scroll to position [2273, 0]
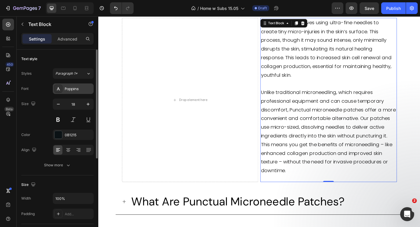
click at [85, 91] on div "Poppins" at bounding box center [78, 88] width 27 height 5
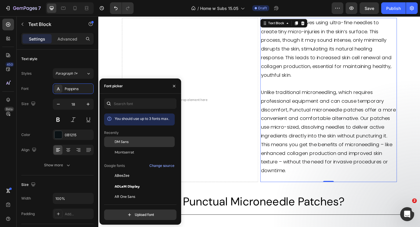
click at [122, 141] on span "DM Sans" at bounding box center [122, 141] width 14 height 5
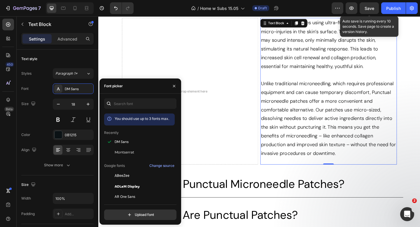
click at [372, 7] on span "Save" at bounding box center [370, 8] width 10 height 5
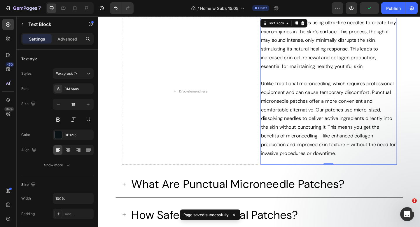
scroll to position [2345, 0]
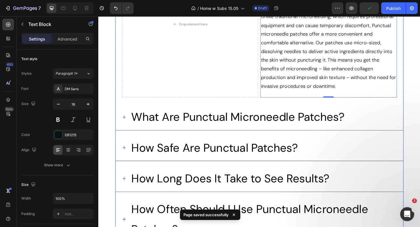
click at [360, 125] on span "What Are Punctual Microneedle Patches?" at bounding box center [250, 126] width 232 height 16
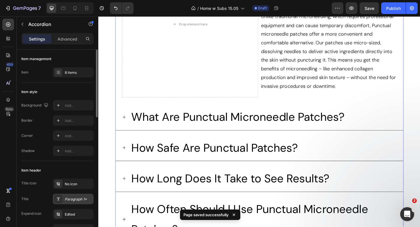
click at [76, 201] on div "Paragraph 1*" at bounding box center [78, 199] width 27 height 5
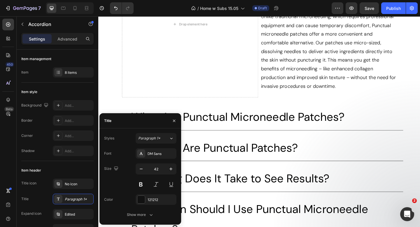
click at [113, 102] on section "What is Microneedling? Drop element here Microneedling involves using ultra-fin…" at bounding box center [273, 163] width 323 height 516
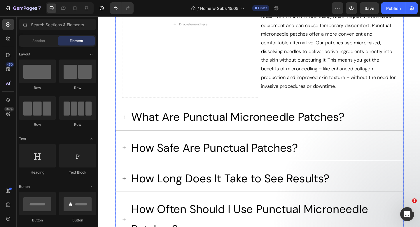
click at [128, 125] on icon at bounding box center [126, 126] width 5 height 5
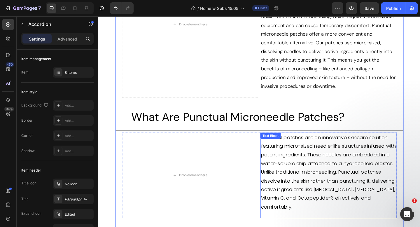
click at [302, 163] on p "Punctual patches are an innovative skincare solution featuring micro-sized need…" at bounding box center [348, 186] width 147 height 85
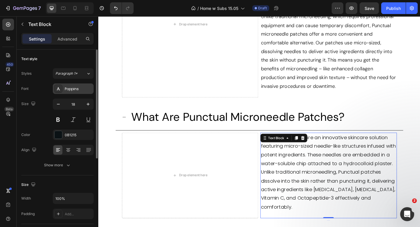
click at [78, 87] on div "Poppins" at bounding box center [78, 88] width 27 height 5
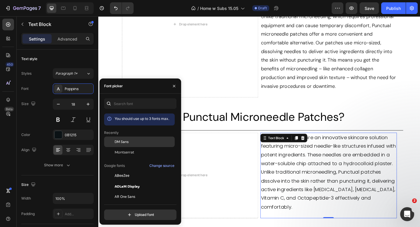
click at [115, 140] on span "DM Sans" at bounding box center [122, 141] width 14 height 5
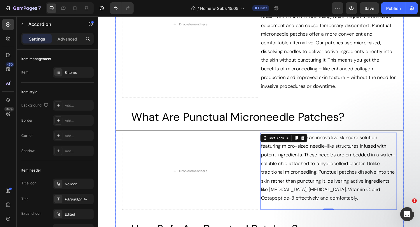
click at [238, 117] on p "What Are Punctual Microneedle Patches?" at bounding box center [250, 126] width 232 height 22
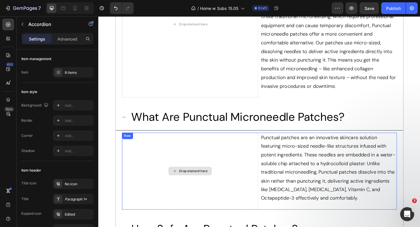
scroll to position [2371, 0]
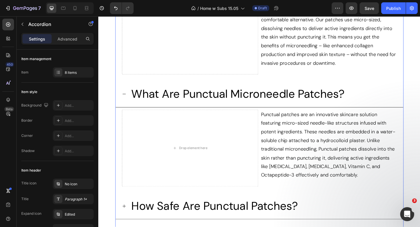
click at [126, 103] on icon at bounding box center [126, 101] width 5 height 5
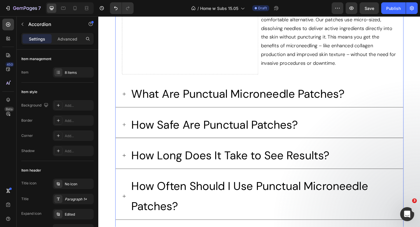
click at [127, 134] on icon at bounding box center [127, 134] width 4 height 4
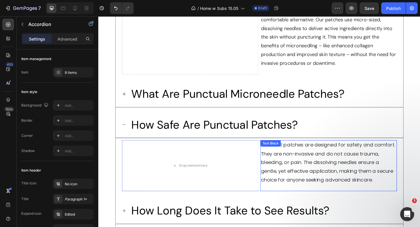
click at [302, 172] on span "Punctual patches are designed for safety and comfort. They are non-invasive and…" at bounding box center [348, 175] width 146 height 45
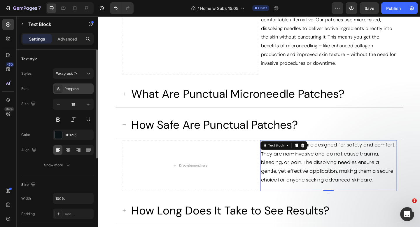
click at [75, 90] on div "Poppins" at bounding box center [78, 88] width 27 height 5
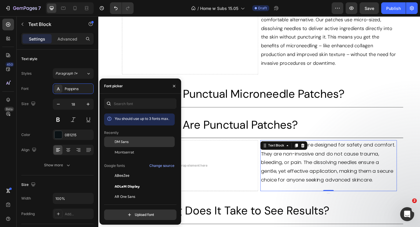
click at [111, 146] on div at bounding box center [109, 142] width 11 height 11
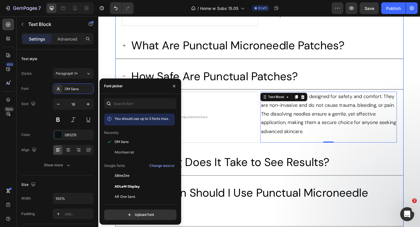
scroll to position [2439, 0]
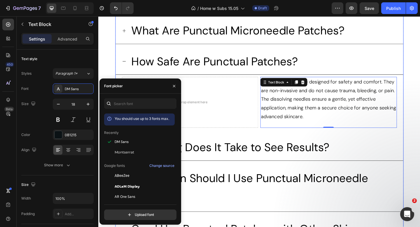
click at [232, 153] on span "How Long Does It Take to See Results?" at bounding box center [242, 159] width 216 height 16
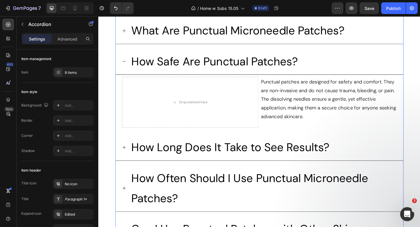
click at [129, 155] on div "How Long Does It Take to See Results?" at bounding box center [273, 159] width 313 height 29
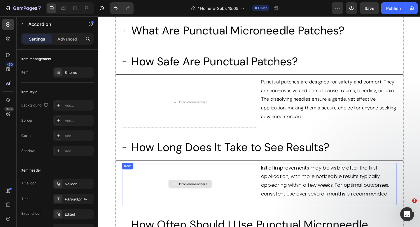
click at [311, 184] on span "Initial improvements may be visible after the first application, with more noti…" at bounding box center [344, 195] width 139 height 36
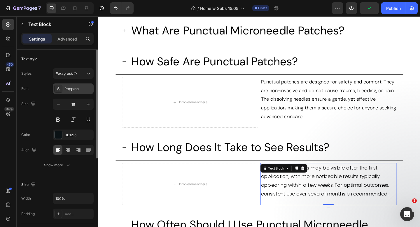
click at [77, 85] on div "Poppins" at bounding box center [73, 88] width 41 height 11
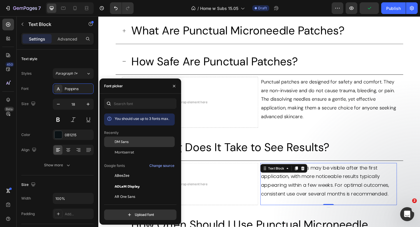
click at [121, 181] on div "DM Sans" at bounding box center [139, 186] width 71 height 11
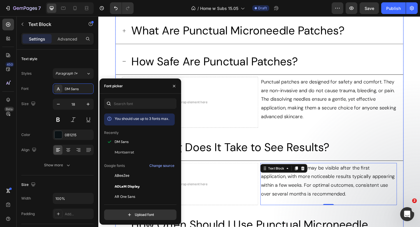
click at [297, 164] on span "How Long Does It Take to See Results?" at bounding box center [242, 159] width 216 height 16
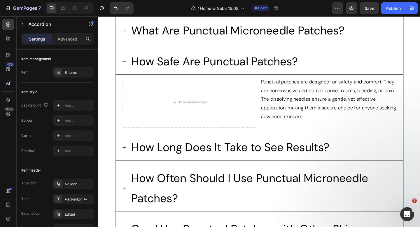
click at [125, 66] on icon at bounding box center [126, 65] width 5 height 5
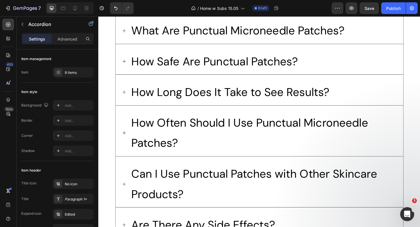
click at [129, 102] on div "How Long Does It Take to See Results?" at bounding box center [273, 99] width 313 height 29
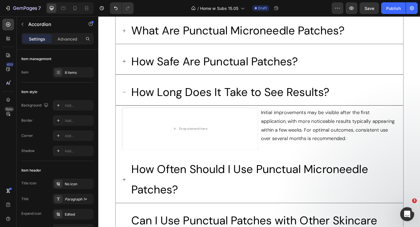
click at [345, 134] on p "Initial improvements may be visible after the first application, with more noti…" at bounding box center [348, 135] width 147 height 38
click at [128, 192] on icon at bounding box center [126, 194] width 5 height 5
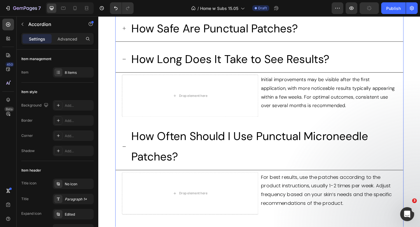
scroll to position [2496, 0]
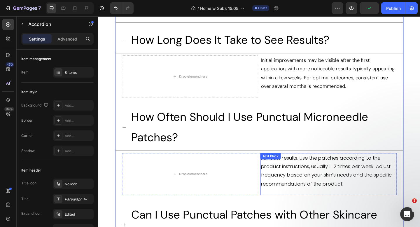
click at [302, 172] on div "For best results, use the patches according to the product instructions, usuall…" at bounding box center [349, 188] width 149 height 46
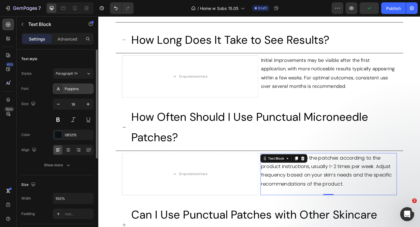
click at [79, 89] on div "Poppins" at bounding box center [78, 88] width 27 height 5
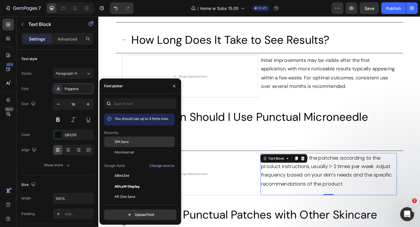
click at [117, 144] on span "DM Sans" at bounding box center [122, 141] width 14 height 5
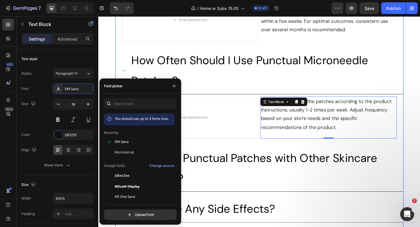
scroll to position [2600, 0]
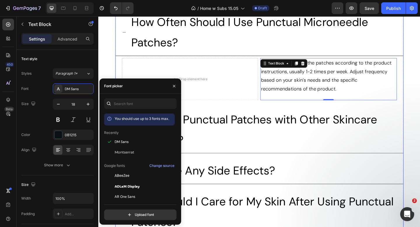
click at [240, 126] on span "Can I Use Punctual Patches with Other Skincare Products?" at bounding box center [268, 140] width 268 height 38
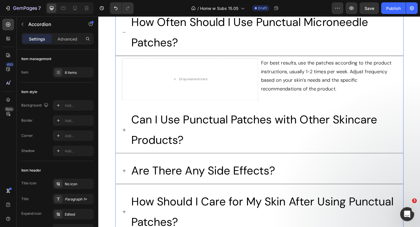
click at [123, 143] on div "Can I Use Punctual Patches with Other Skincare Products?" at bounding box center [273, 140] width 313 height 51
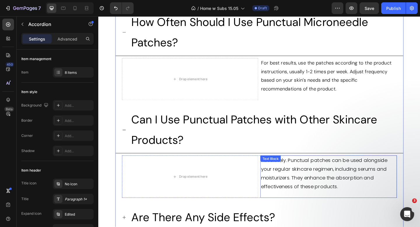
click at [309, 186] on p "Absolutely. Punctual patches can be used alongside your regular skincare regime…" at bounding box center [348, 187] width 147 height 38
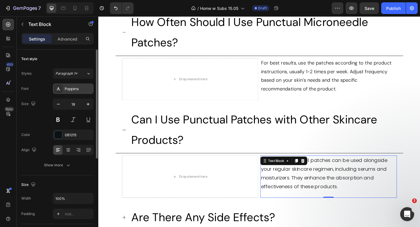
click at [79, 91] on div "Poppins" at bounding box center [78, 88] width 27 height 5
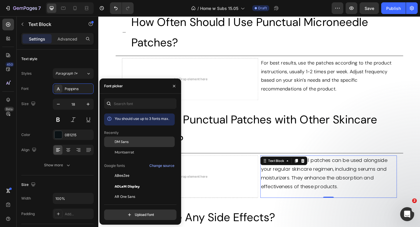
click at [109, 140] on div at bounding box center [109, 142] width 11 height 11
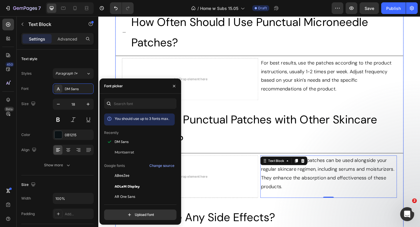
click at [210, 139] on p "Can I Use Punctual Patches with Other Skincare Products?" at bounding box center [278, 140] width 288 height 44
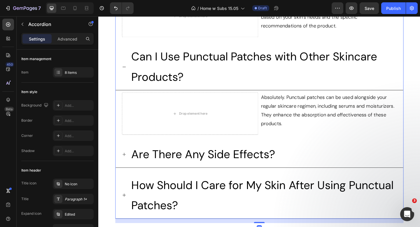
scroll to position [2713, 0]
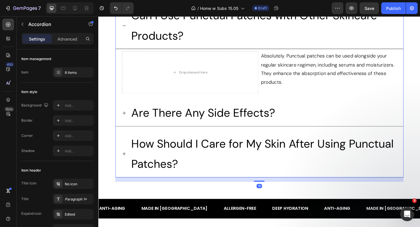
click at [127, 122] on icon at bounding box center [126, 121] width 5 height 5
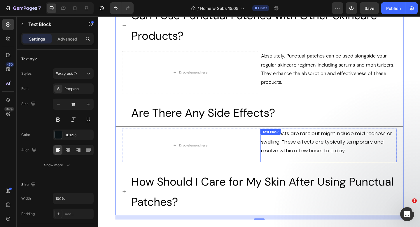
click at [320, 162] on span "Side effects are rare but might include mild redness or swelling. These effects…" at bounding box center [346, 153] width 143 height 26
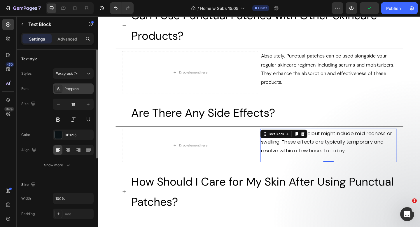
click at [68, 88] on div "Poppins" at bounding box center [78, 88] width 27 height 5
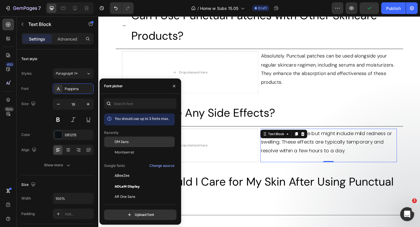
click at [109, 140] on div at bounding box center [109, 142] width 11 height 11
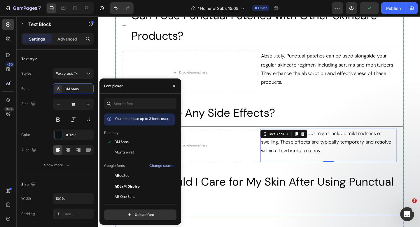
click at [203, 190] on span "How Should I Care for My Skin After Using Punctual Patches?" at bounding box center [276, 207] width 285 height 38
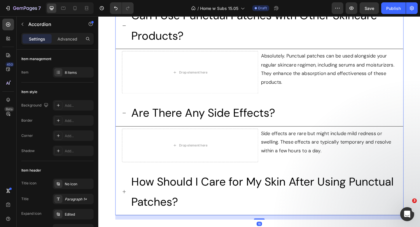
click at [128, 205] on icon at bounding box center [126, 207] width 5 height 5
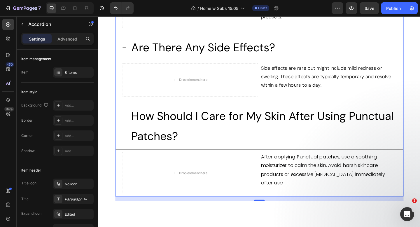
scroll to position [2797, 0]
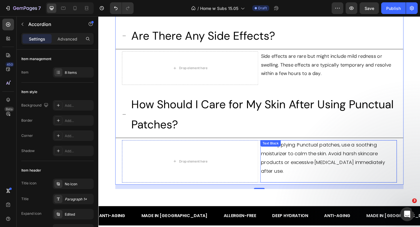
click at [306, 173] on span "After applying Punctual patches, use a soothing moisturizer to calm the skin. A…" at bounding box center [342, 171] width 135 height 36
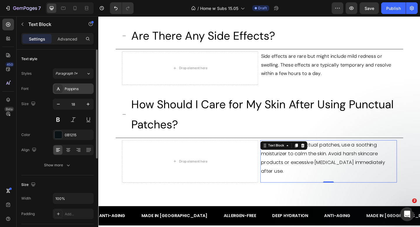
click at [67, 89] on div "Poppins" at bounding box center [78, 88] width 27 height 5
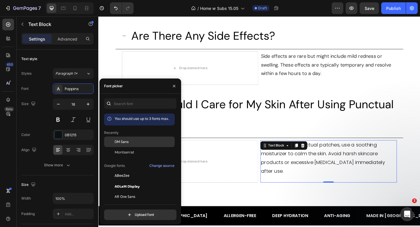
click at [124, 140] on span "DM Sans" at bounding box center [122, 141] width 14 height 5
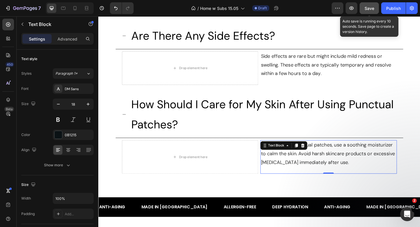
click at [367, 10] on span "Save" at bounding box center [370, 8] width 10 height 5
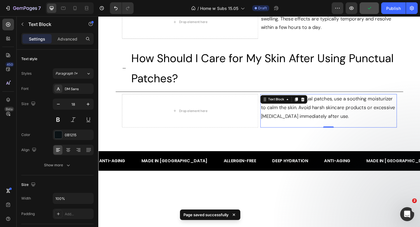
scroll to position [2851, 0]
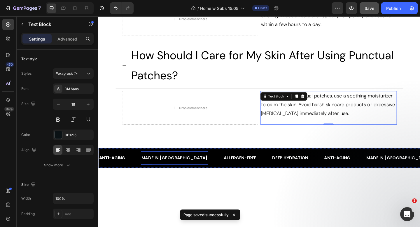
click at [157, 169] on p "made in korea" at bounding box center [181, 170] width 72 height 8
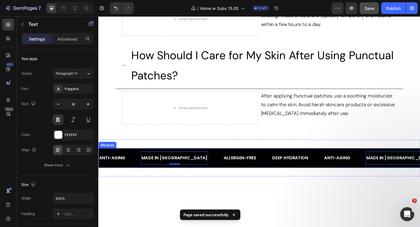
click at [134, 163] on div "anti-aging Text" at bounding box center [122, 170] width 46 height 14
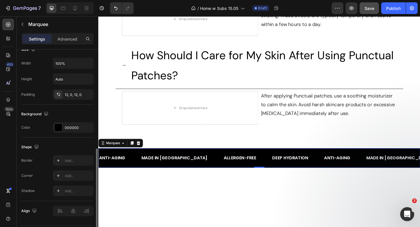
scroll to position [238, 0]
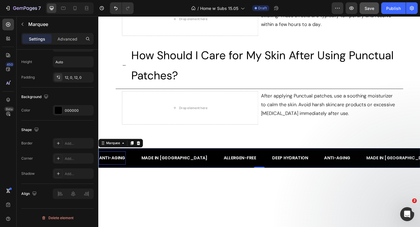
click at [108, 170] on p "anti-aging" at bounding box center [113, 170] width 28 height 8
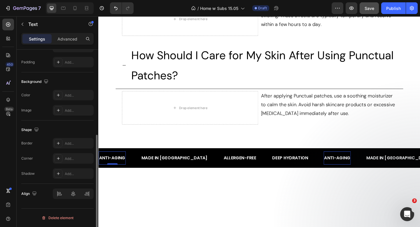
scroll to position [0, 0]
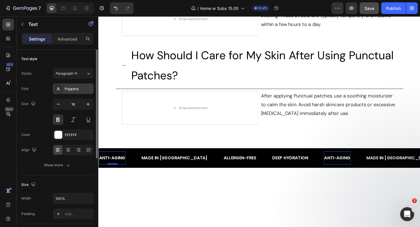
click at [74, 90] on div "Poppins" at bounding box center [78, 88] width 27 height 5
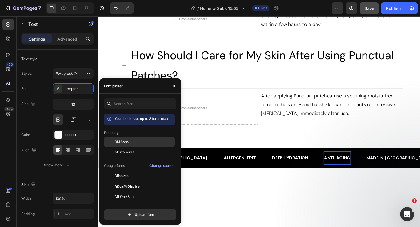
click at [118, 181] on div "DM Sans" at bounding box center [139, 186] width 71 height 11
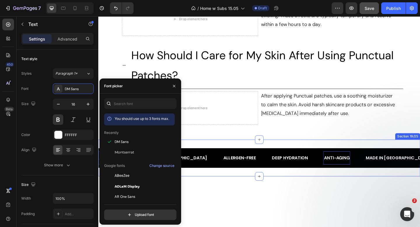
click at [190, 156] on div "anti-aging Text 0 made in korea Text Allergen-free Text DEEP HYDRATION Text Blo…" at bounding box center [273, 171] width 350 height 40
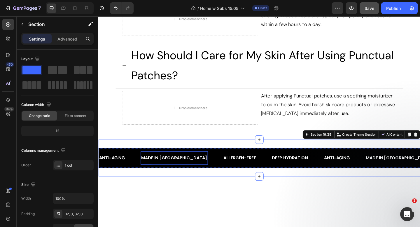
click at [164, 169] on p "made in korea" at bounding box center [181, 170] width 72 height 8
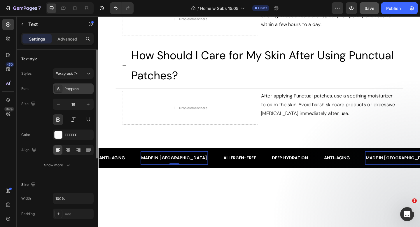
click at [86, 90] on div "Poppins" at bounding box center [78, 88] width 27 height 5
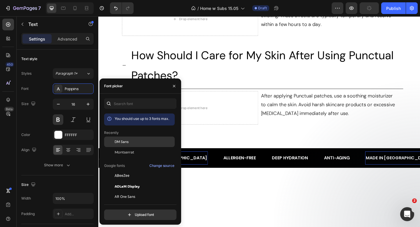
click at [118, 142] on span "DM Sans" at bounding box center [122, 141] width 14 height 5
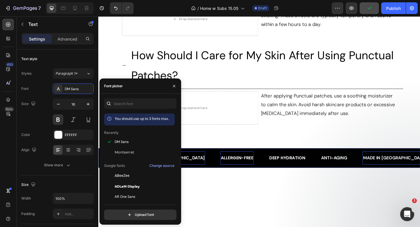
click at [231, 174] on span "Allergen-free" at bounding box center [248, 170] width 35 height 7
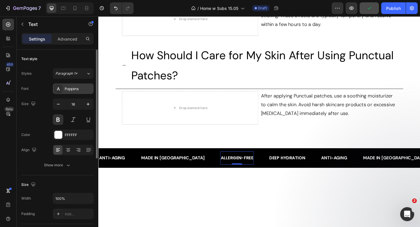
click at [83, 87] on div "Poppins" at bounding box center [78, 88] width 27 height 5
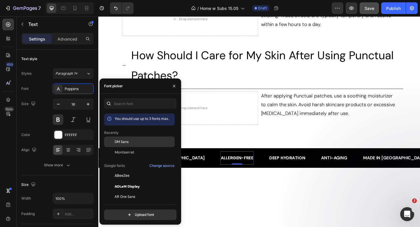
click at [123, 181] on div "DM Sans" at bounding box center [139, 186] width 71 height 11
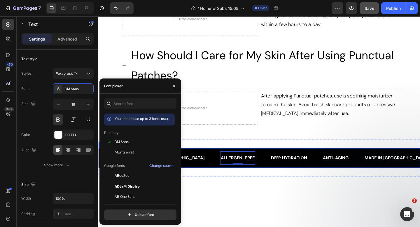
click at [263, 178] on div "anti-aging Text made in korea Text Allergen-free Text 0 DEEP HYDRATION Text Blo…" at bounding box center [273, 170] width 350 height 21
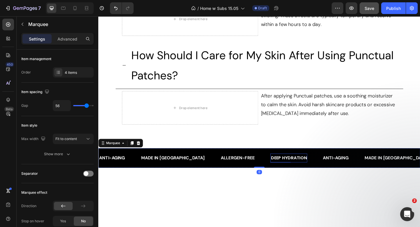
click at [286, 174] on p "DEEP HYDRATION" at bounding box center [305, 170] width 39 height 8
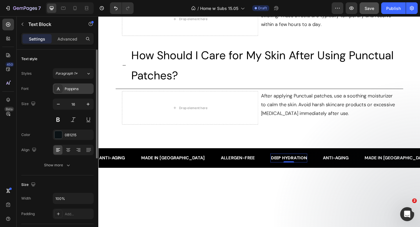
click at [85, 90] on div "Poppins" at bounding box center [78, 88] width 27 height 5
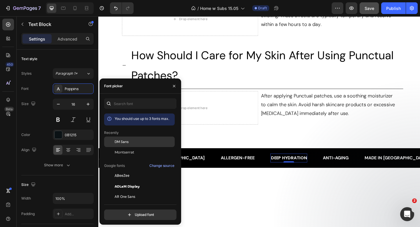
click at [126, 142] on span "DM Sans" at bounding box center [122, 141] width 14 height 5
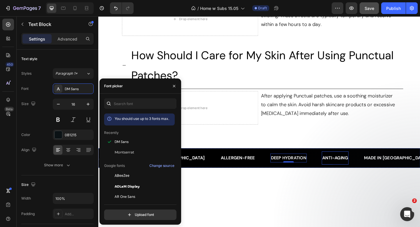
click at [342, 171] on p "anti-aging" at bounding box center [356, 170] width 28 height 8
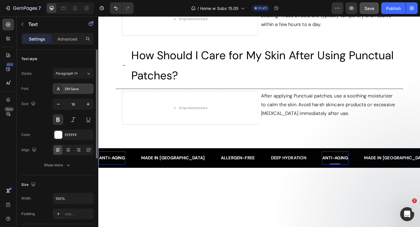
click at [81, 90] on div "DM Sans" at bounding box center [78, 88] width 27 height 5
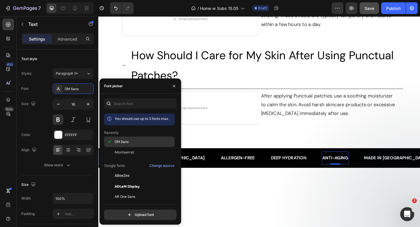
click at [126, 143] on span "DM Sans" at bounding box center [122, 141] width 14 height 5
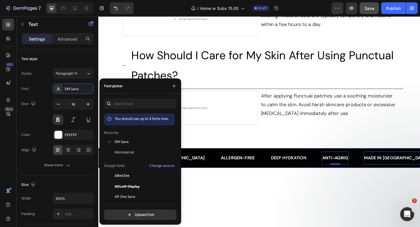
click at [388, 173] on p "made in korea" at bounding box center [422, 170] width 69 height 8
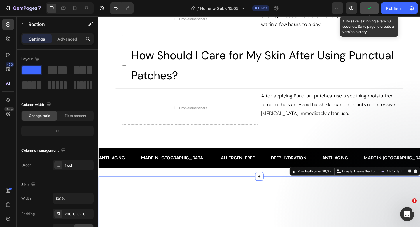
click at [368, 8] on icon "button" at bounding box center [369, 8] width 6 height 6
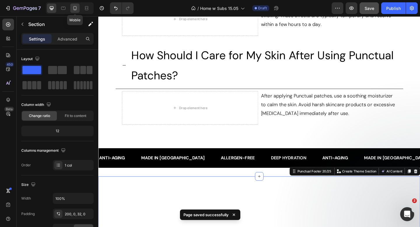
click at [74, 5] on icon at bounding box center [75, 8] width 6 height 6
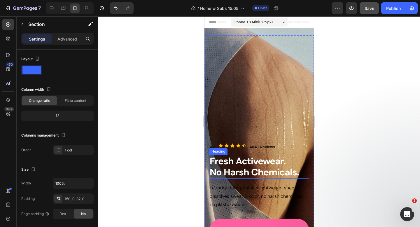
click at [241, 166] on span "No Harsh Chemicals." at bounding box center [254, 172] width 89 height 12
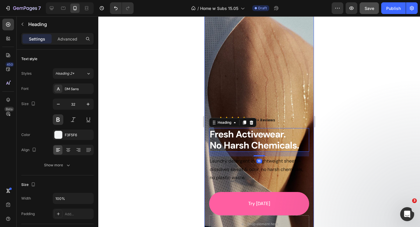
scroll to position [139, 0]
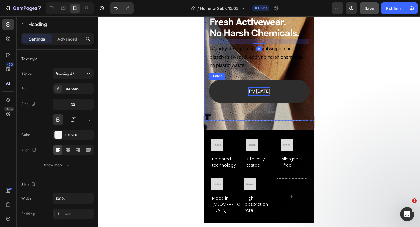
click at [249, 91] on span "Try [DATE]" at bounding box center [259, 91] width 22 height 6
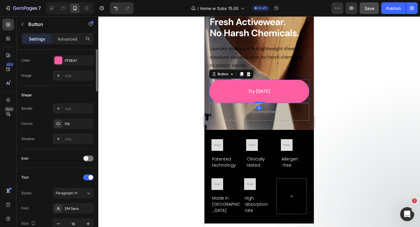
scroll to position [109, 0]
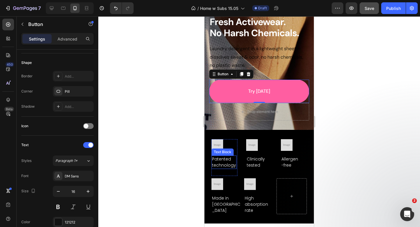
click at [226, 159] on span "Patented" at bounding box center [221, 159] width 19 height 6
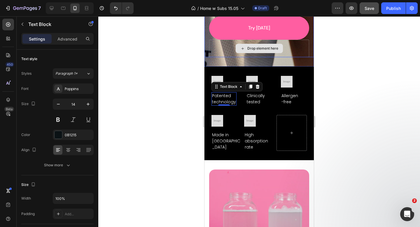
scroll to position [225, 0]
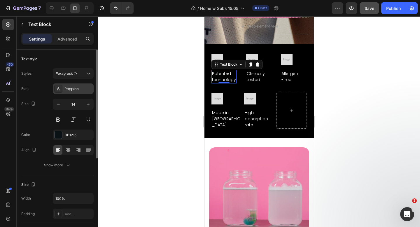
click at [75, 87] on div "Poppins" at bounding box center [78, 88] width 27 height 5
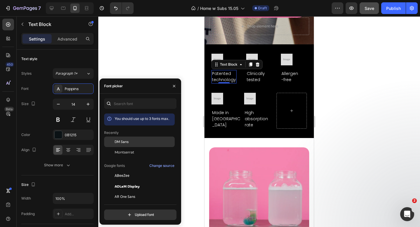
click at [130, 181] on div "DM Sans" at bounding box center [139, 186] width 71 height 11
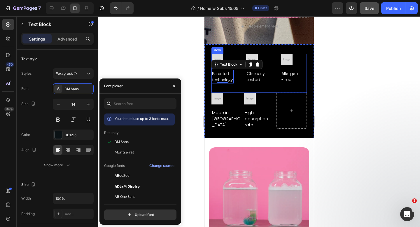
click at [251, 77] on span "tested" at bounding box center [253, 80] width 13 height 6
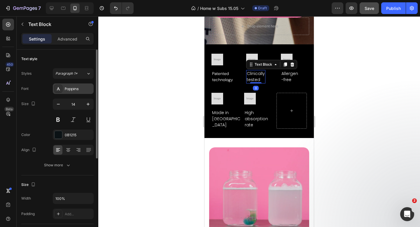
click at [79, 87] on div "Poppins" at bounding box center [78, 88] width 27 height 5
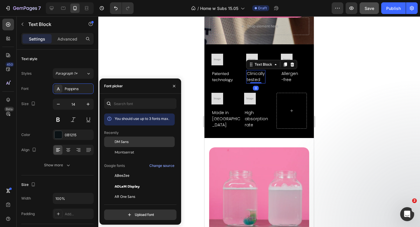
click at [116, 181] on div "DM Sans" at bounding box center [139, 186] width 71 height 11
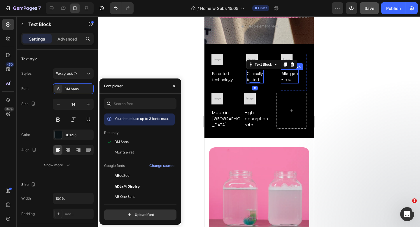
click at [294, 76] on span "Allergen" at bounding box center [290, 74] width 17 height 6
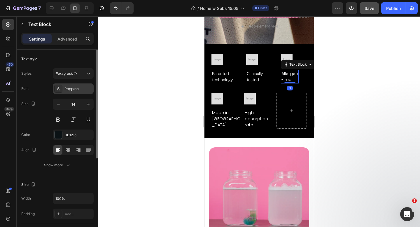
click at [74, 90] on div "Poppins" at bounding box center [78, 88] width 27 height 5
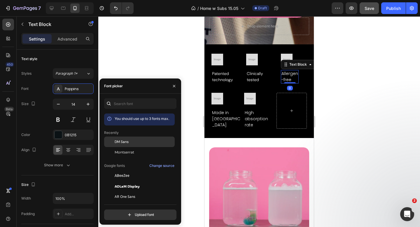
click at [121, 181] on div "DM Sans" at bounding box center [139, 186] width 71 height 11
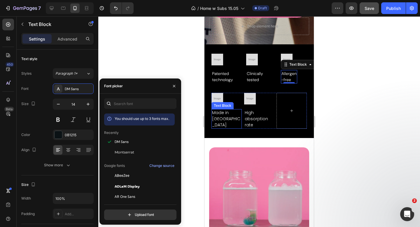
click at [217, 117] on span "[GEOGRAPHIC_DATA]" at bounding box center [226, 122] width 28 height 12
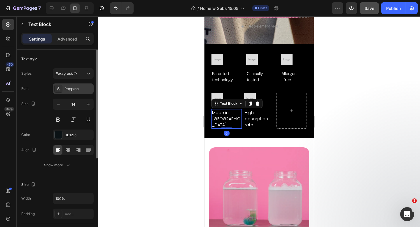
click at [89, 90] on div "Poppins" at bounding box center [78, 88] width 27 height 5
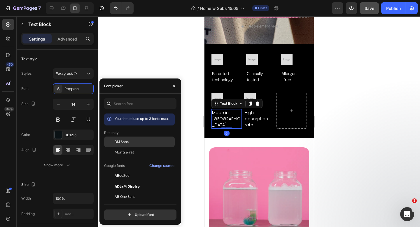
click at [123, 139] on span "DM Sans" at bounding box center [122, 141] width 14 height 5
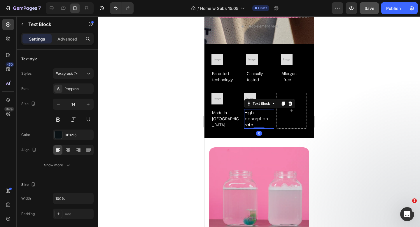
click at [248, 118] on span "High absorption" at bounding box center [256, 116] width 23 height 12
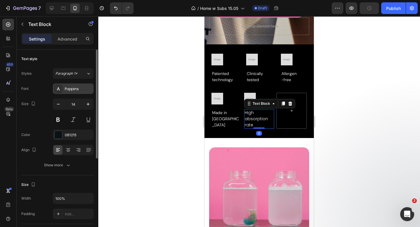
click at [78, 89] on div "Poppins" at bounding box center [78, 88] width 27 height 5
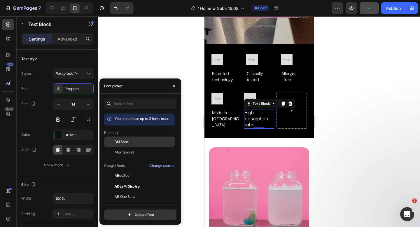
click at [123, 140] on span "DM Sans" at bounding box center [122, 141] width 14 height 5
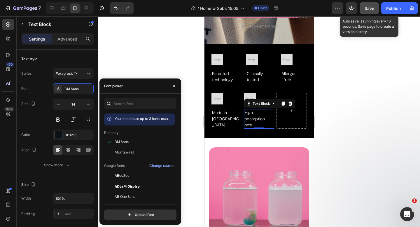
click at [367, 4] on button "Save" at bounding box center [369, 8] width 19 height 12
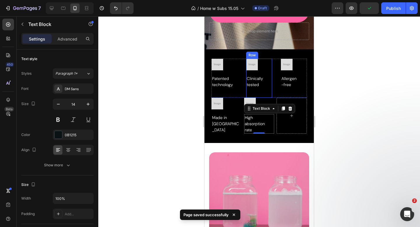
scroll to position [210, 0]
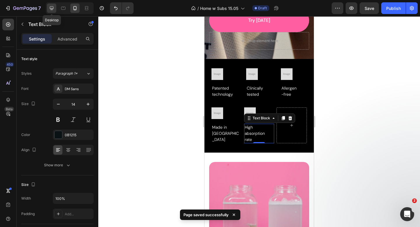
click at [53, 6] on icon at bounding box center [52, 8] width 6 height 6
type input "18"
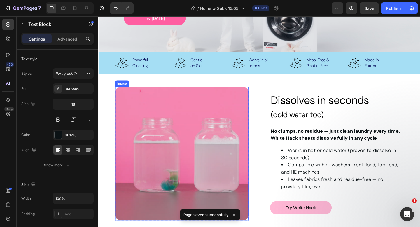
scroll to position [143, 0]
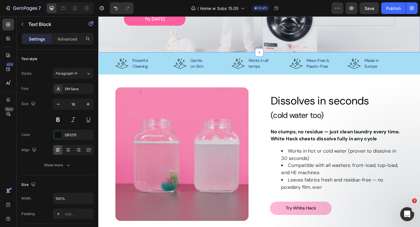
click at [105, 57] on div "Image Powerful Cleaning Text Block   Patented technology Text Block Row Image C…" at bounding box center [273, 68] width 350 height 24
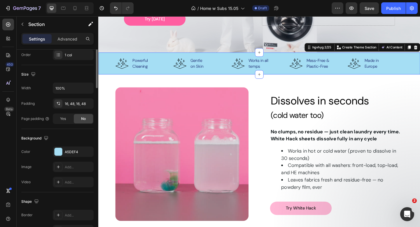
scroll to position [138, 0]
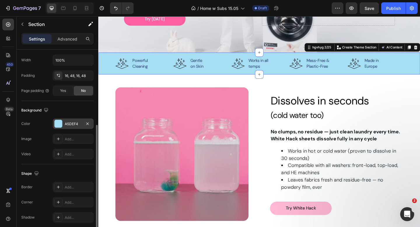
click at [63, 123] on div "A5DEF4" at bounding box center [73, 123] width 41 height 11
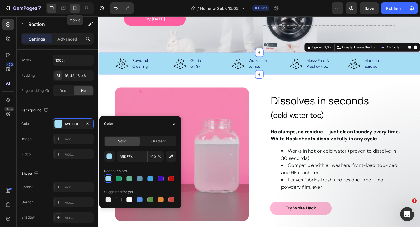
click at [76, 6] on icon at bounding box center [75, 8] width 3 height 4
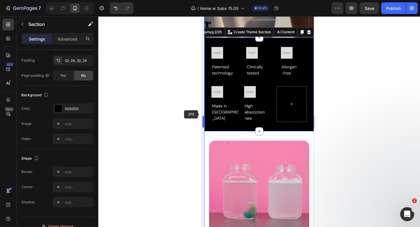
scroll to position [232, 0]
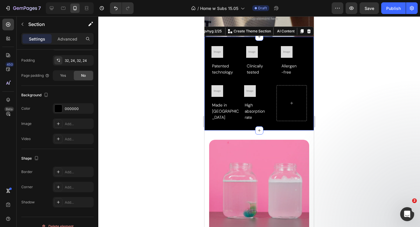
click at [207, 104] on div "Image Powerful Cleaning Text Block   Patented technology Text Block Row Image C…" at bounding box center [259, 84] width 109 height 94
click at [72, 106] on div "000000" at bounding box center [73, 108] width 41 height 11
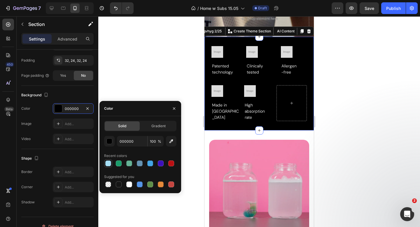
click at [109, 163] on div at bounding box center [108, 163] width 6 height 6
type input "A5DEF4"
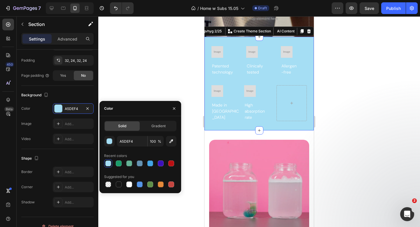
click at [122, 81] on div at bounding box center [259, 121] width 322 height 211
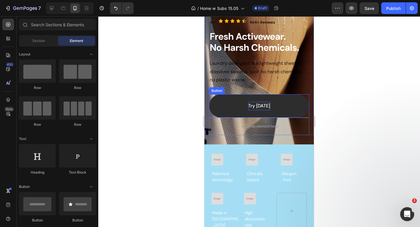
scroll to position [124, 0]
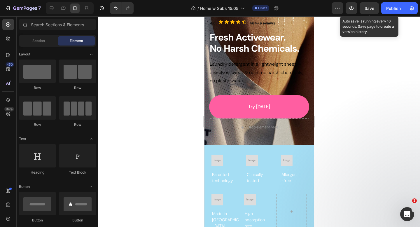
click at [366, 8] on span "Save" at bounding box center [370, 8] width 10 height 5
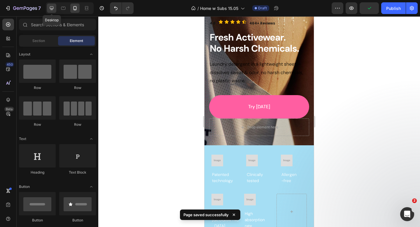
click at [50, 7] on icon at bounding box center [52, 8] width 6 height 6
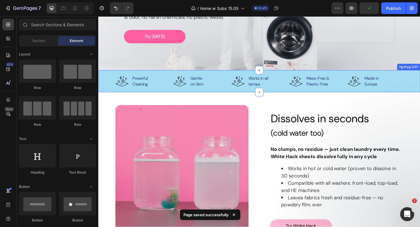
click at [125, 89] on img at bounding box center [124, 87] width 15 height 15
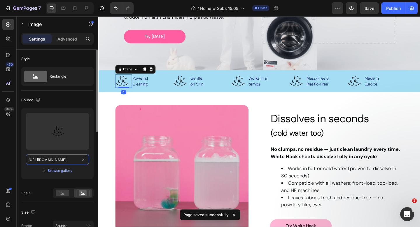
click at [69, 160] on input "https://cdn.shopify.com/s/files/1/0899/9544/4607/files/gempages_551183872679740…" at bounding box center [57, 159] width 63 height 11
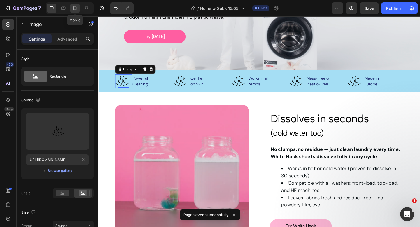
click at [74, 7] on icon at bounding box center [75, 8] width 3 height 4
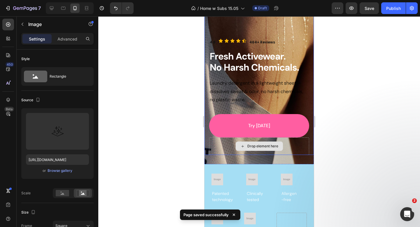
scroll to position [103, 0]
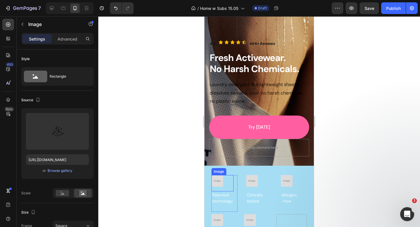
click at [221, 176] on img at bounding box center [218, 181] width 12 height 12
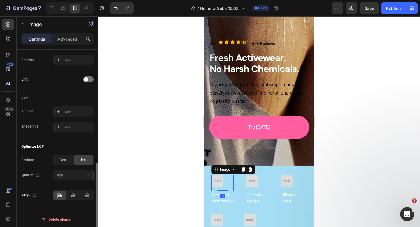
scroll to position [261, 0]
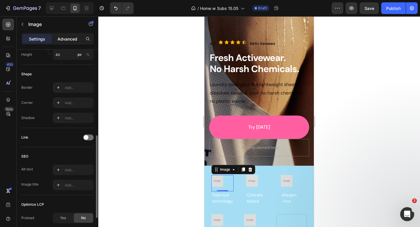
click at [65, 38] on p "Advanced" at bounding box center [67, 39] width 20 height 6
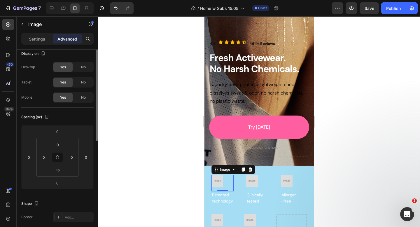
scroll to position [0, 0]
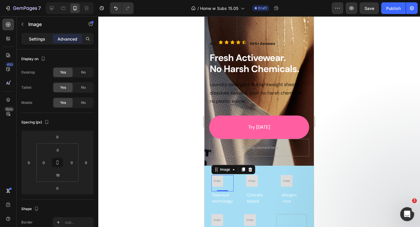
click at [40, 39] on p "Settings" at bounding box center [37, 39] width 16 height 6
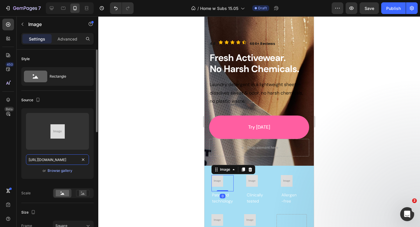
click at [63, 161] on input "https://placehold.co/49x49?text=Image" at bounding box center [57, 159] width 63 height 11
paste input "cdn.shopify.com/s/files/1/0899/9544/4607/files/gempages_551183872679740289-9d6b…"
type input "https://cdn.shopify.com/s/files/1/0899/9544/4607/files/gempages_551183872679740…"
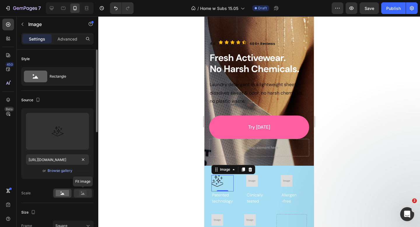
click at [81, 193] on rect at bounding box center [83, 193] width 8 height 6
click at [62, 193] on rect at bounding box center [62, 193] width 13 height 6
click at [79, 193] on rect at bounding box center [83, 193] width 8 height 6
click at [143, 168] on div at bounding box center [259, 121] width 322 height 211
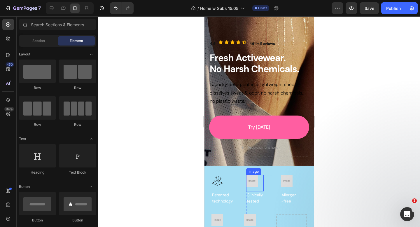
click at [253, 178] on img at bounding box center [252, 181] width 12 height 12
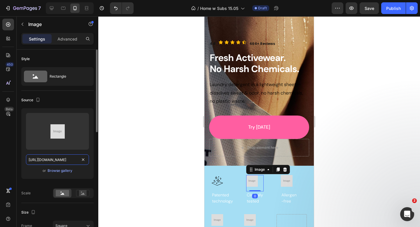
click at [60, 159] on input "https://placehold.co/49x49?text=Image" at bounding box center [57, 159] width 63 height 11
paste input "cdn.shopify.com/s/files/1/0899/9544/4607/files/gempages_551183872679740289-9d6b…"
type input "https://cdn.shopify.com/s/files/1/0899/9544/4607/files/gempages_551183872679740…"
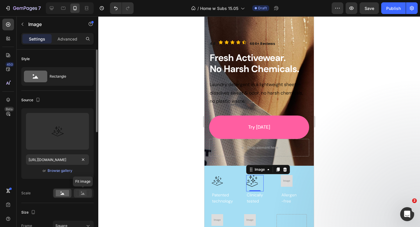
click at [83, 190] on rect at bounding box center [83, 193] width 8 height 6
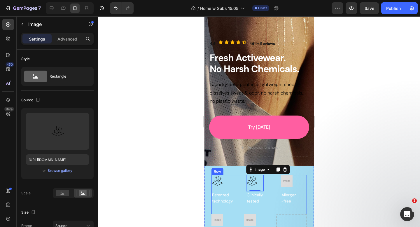
click at [286, 184] on img at bounding box center [287, 181] width 12 height 12
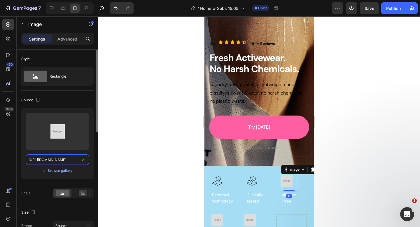
click at [65, 156] on input "https://placehold.co/49x49?text=Image" at bounding box center [57, 159] width 63 height 11
paste input "cdn.shopify.com/s/files/1/0899/9544/4607/files/gempages_551183872679740289-9d6b…"
type input "https://cdn.shopify.com/s/files/1/0899/9544/4607/files/gempages_551183872679740…"
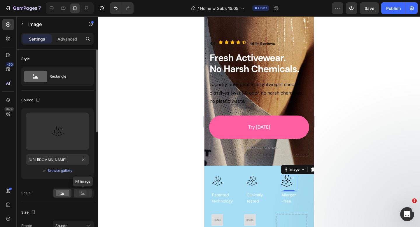
click at [84, 192] on rect at bounding box center [83, 193] width 8 height 6
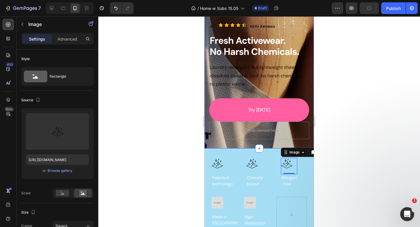
scroll to position [155, 0]
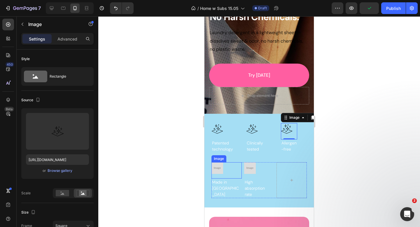
click at [219, 167] on img at bounding box center [218, 168] width 12 height 12
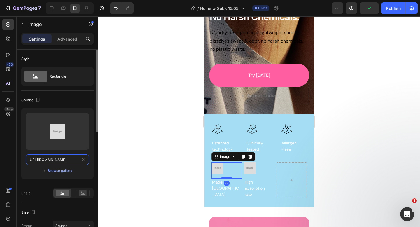
click at [65, 158] on input "https://placehold.co/49x49?text=Image" at bounding box center [57, 159] width 63 height 11
paste input "cdn.shopify.com/s/files/1/0899/9544/4607/files/gempages_551183872679740289-9d6b…"
type input "https://cdn.shopify.com/s/files/1/0899/9544/4607/files/gempages_551183872679740…"
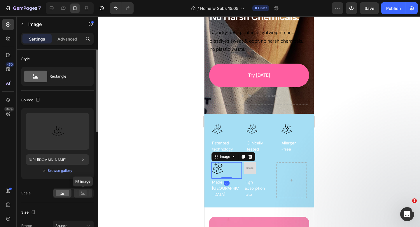
click at [79, 192] on rect at bounding box center [83, 193] width 8 height 6
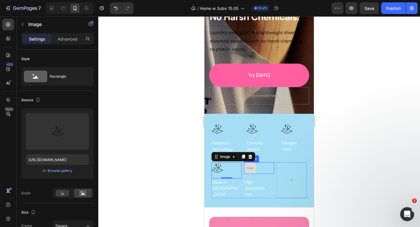
click at [252, 169] on img at bounding box center [250, 168] width 12 height 12
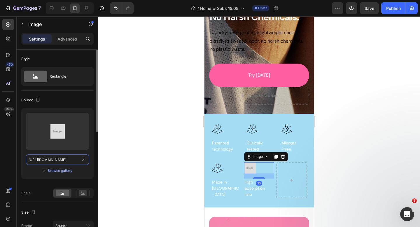
click at [59, 159] on input "https://placehold.co/49x49?text=Image" at bounding box center [57, 159] width 63 height 11
paste input "cdn.shopify.com/s/files/1/0899/9544/4607/files/gempages_551183872679740289-9d6b…"
type input "https://cdn.shopify.com/s/files/1/0899/9544/4607/files/gempages_551183872679740…"
click at [83, 194] on icon at bounding box center [83, 194] width 4 height 2
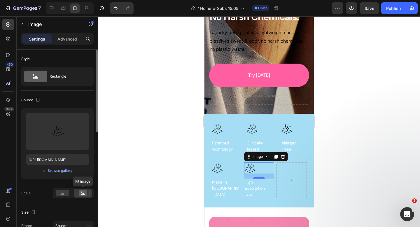
scroll to position [0, 0]
click at [140, 141] on div at bounding box center [259, 121] width 322 height 211
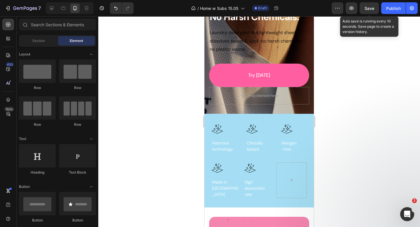
click at [369, 9] on span "Save" at bounding box center [370, 8] width 10 height 5
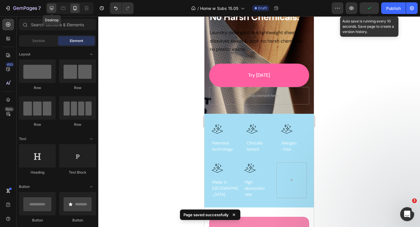
click at [52, 12] on div at bounding box center [51, 8] width 9 height 9
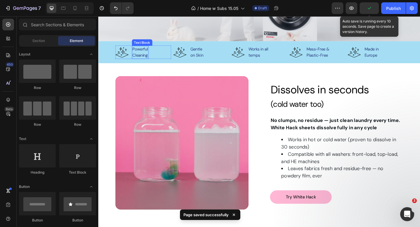
click at [144, 54] on span "Powerful" at bounding box center [143, 52] width 17 height 6
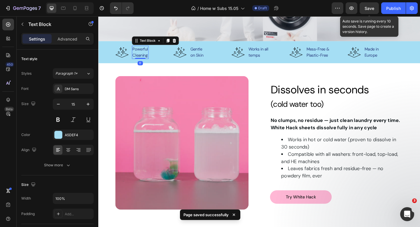
click at [144, 54] on span "Powerful" at bounding box center [143, 52] width 17 height 6
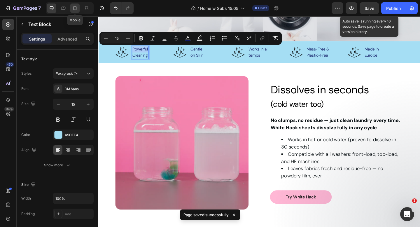
click at [76, 9] on icon at bounding box center [75, 8] width 6 height 6
type input "14"
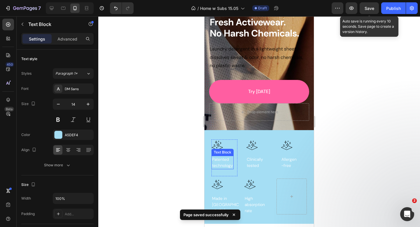
scroll to position [135, 0]
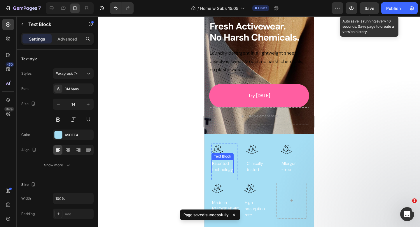
click at [224, 166] on p "Patented" at bounding box center [222, 163] width 21 height 6
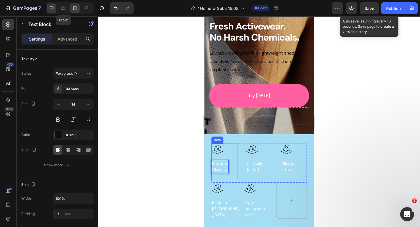
click at [55, 8] on div at bounding box center [51, 8] width 9 height 9
type input "18"
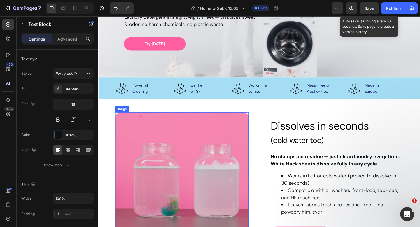
scroll to position [114, 0]
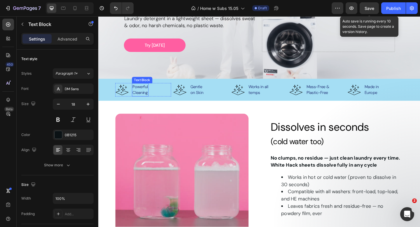
click at [145, 97] on span "Cleaning" at bounding box center [143, 100] width 17 height 6
click at [143, 95] on span "Powerful" at bounding box center [143, 93] width 17 height 6
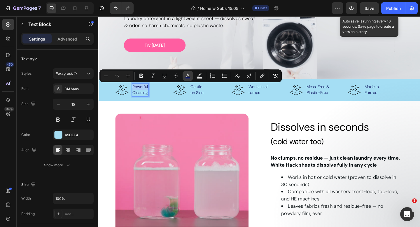
click at [190, 74] on icon "Editor contextual toolbar" at bounding box center [188, 76] width 6 height 6
type input "0E1762"
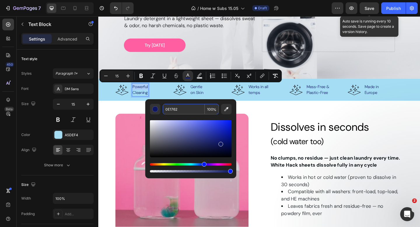
click at [183, 109] on input "0E1762" at bounding box center [184, 109] width 42 height 11
click at [73, 8] on icon at bounding box center [75, 8] width 6 height 6
type input "14"
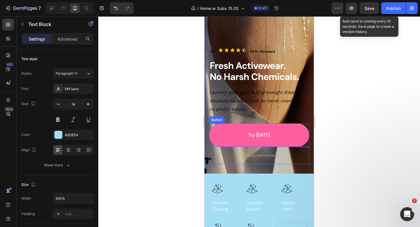
scroll to position [94, 0]
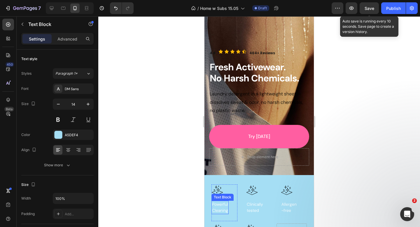
click at [214, 209] on span "Cleaning" at bounding box center [220, 210] width 16 height 5
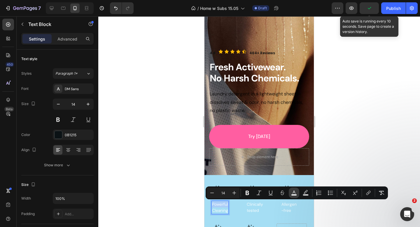
click at [295, 194] on icon "Editor contextual toolbar" at bounding box center [294, 193] width 6 height 6
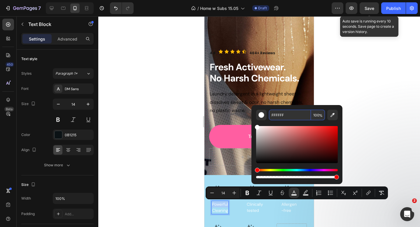
click at [287, 113] on input "FFFFFF" at bounding box center [290, 115] width 42 height 11
paste input "0E1762"
type input "0E1762"
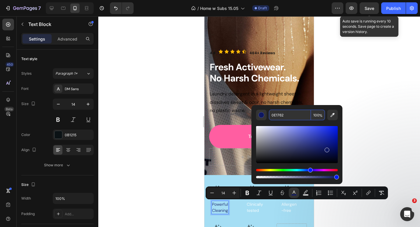
type input "16"
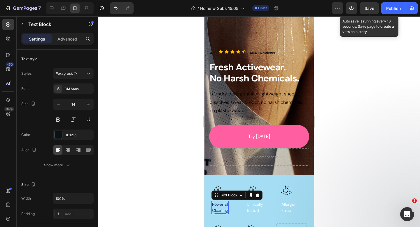
click at [350, 141] on div at bounding box center [259, 121] width 322 height 211
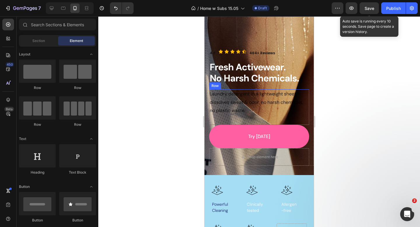
scroll to position [184, 0]
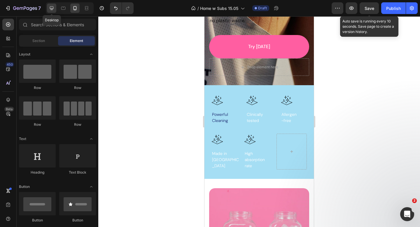
click at [54, 7] on icon at bounding box center [52, 8] width 6 height 6
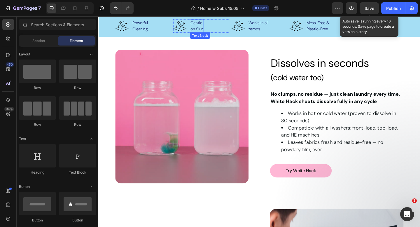
click at [208, 27] on p "Gentle on Skin" at bounding box center [205, 26] width 14 height 13
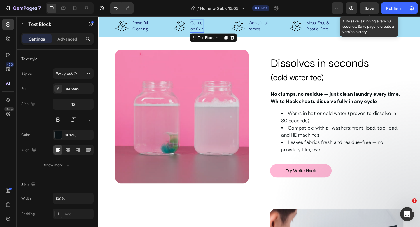
click at [208, 27] on p "Gentle on Skin" at bounding box center [205, 26] width 14 height 13
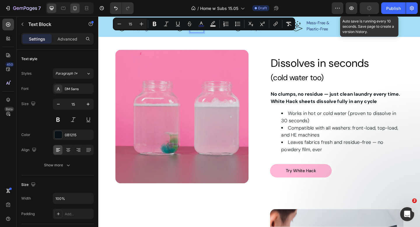
click at [78, 8] on icon at bounding box center [75, 8] width 6 height 6
type input "14"
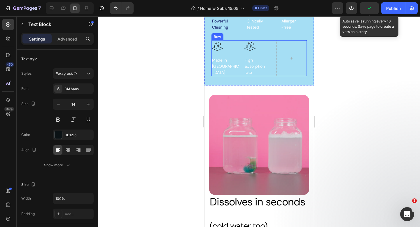
scroll to position [163, 0]
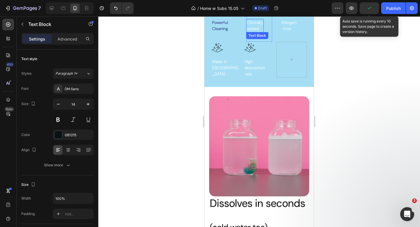
click at [257, 26] on span "tested" at bounding box center [253, 28] width 12 height 5
click at [50, 7] on icon at bounding box center [52, 8] width 6 height 6
type input "18"
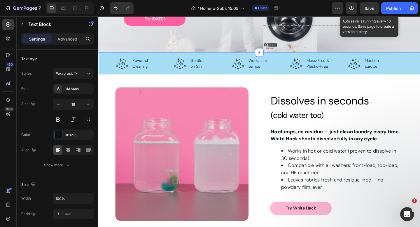
scroll to position [143, 0]
click at [277, 66] on span "Works in all" at bounding box center [273, 65] width 22 height 6
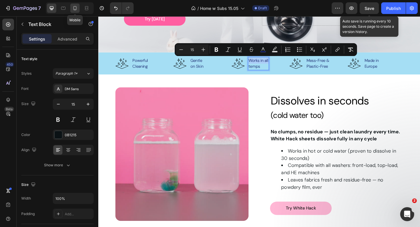
click at [75, 6] on icon at bounding box center [75, 8] width 3 height 4
type input "14"
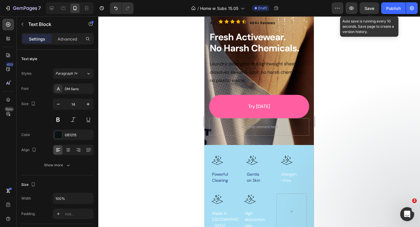
scroll to position [123, 0]
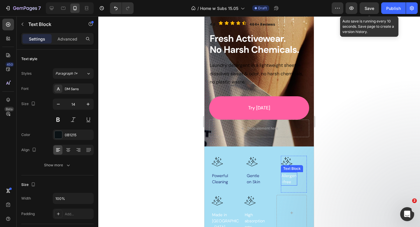
click at [288, 177] on span "Allergen" at bounding box center [289, 175] width 15 height 5
click at [51, 8] on icon at bounding box center [52, 8] width 6 height 6
type input "18"
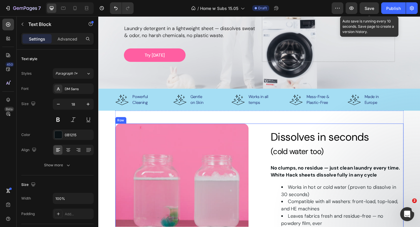
scroll to position [102, 0]
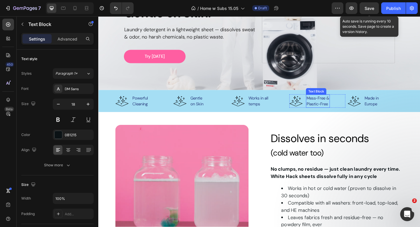
click at [329, 112] on span "Plastic-Free" at bounding box center [336, 112] width 23 height 6
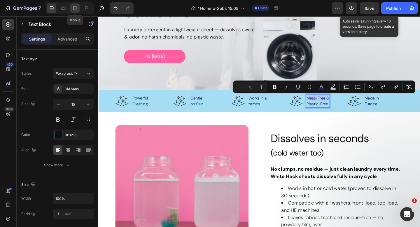
click at [77, 7] on icon at bounding box center [75, 8] width 6 height 6
type input "14"
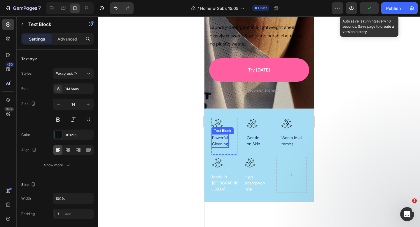
scroll to position [173, 0]
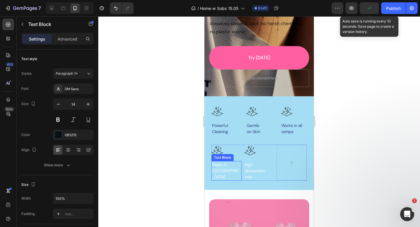
click at [220, 170] on span "Korea" at bounding box center [225, 173] width 27 height 11
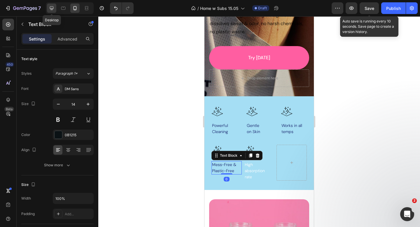
click at [53, 10] on icon at bounding box center [52, 8] width 6 height 6
type input "18"
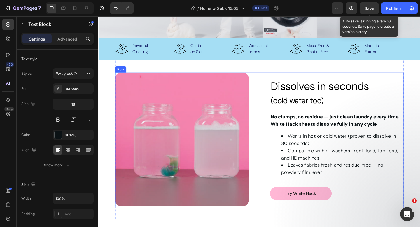
scroll to position [152, 0]
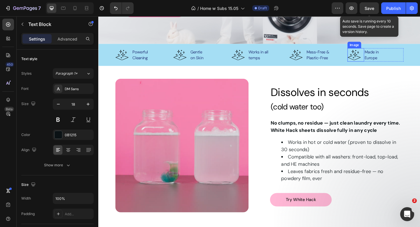
click at [390, 56] on span "Made in" at bounding box center [395, 55] width 15 height 6
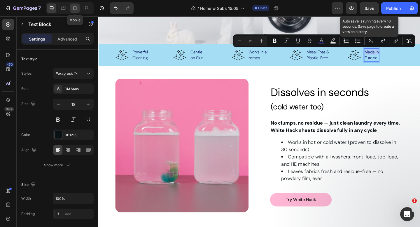
click at [76, 8] on icon at bounding box center [75, 8] width 6 height 6
type input "14"
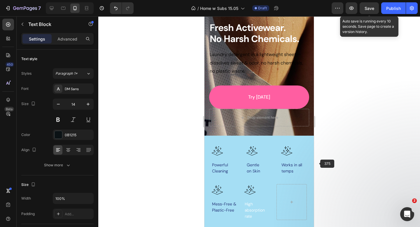
scroll to position [132, 0]
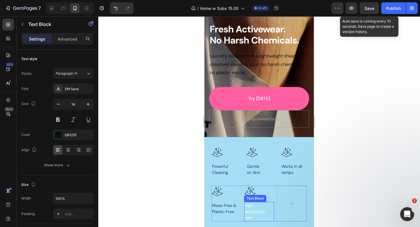
click at [256, 217] on p "rate" at bounding box center [259, 218] width 29 height 6
click at [175, 149] on div at bounding box center [259, 121] width 322 height 211
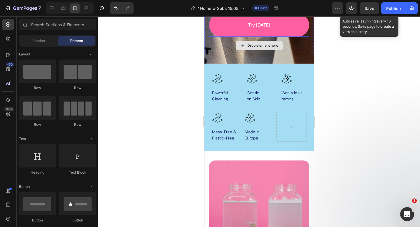
scroll to position [217, 0]
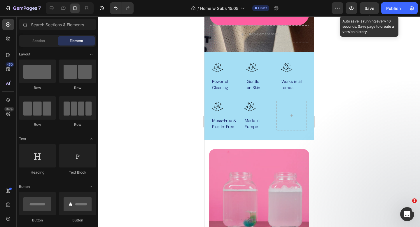
click at [368, 8] on span "Save" at bounding box center [370, 8] width 10 height 5
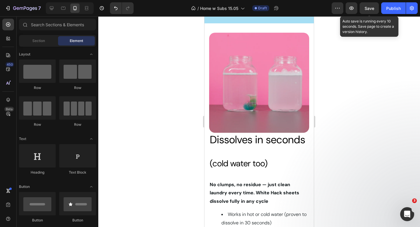
scroll to position [339, 0]
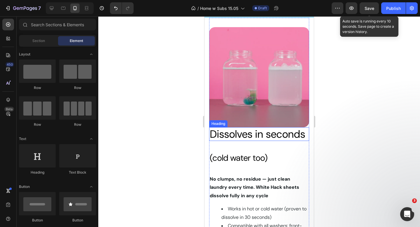
click at [253, 131] on span "Dissolves in seconds" at bounding box center [257, 134] width 95 height 14
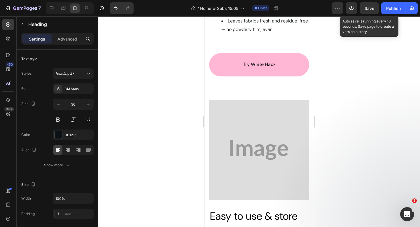
scroll to position [646, 0]
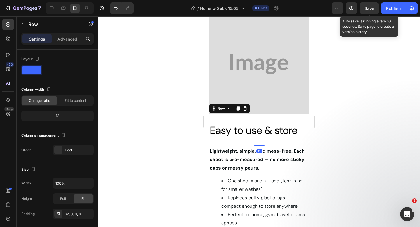
click at [249, 121] on div "Easy to use & store Heading Row 0" at bounding box center [259, 130] width 100 height 32
click at [67, 39] on p "Advanced" at bounding box center [67, 39] width 20 height 6
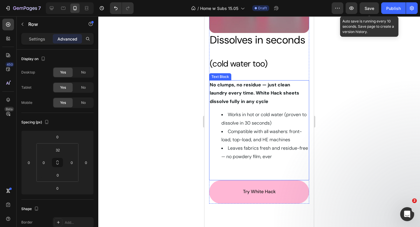
scroll to position [404, 0]
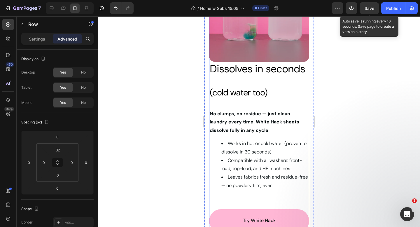
click at [235, 74] on span "Dissolves in seconds" at bounding box center [257, 69] width 95 height 14
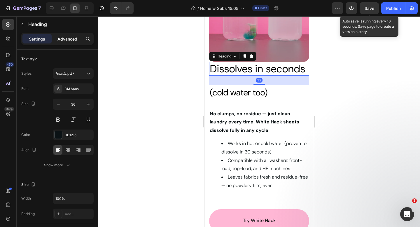
click at [72, 41] on p "Advanced" at bounding box center [67, 39] width 20 height 6
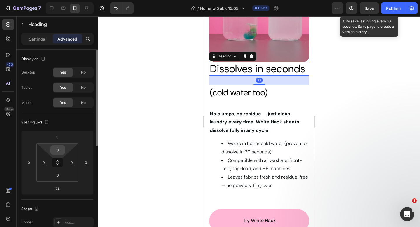
click at [59, 150] on input "0" at bounding box center [58, 150] width 12 height 9
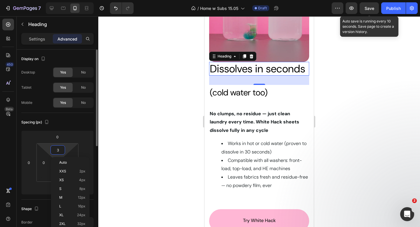
type input "32"
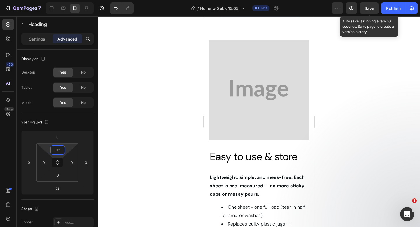
scroll to position [634, 0]
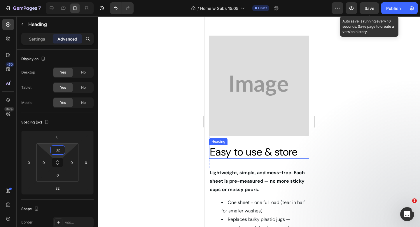
click at [243, 150] on span "Easy to use & store" at bounding box center [254, 152] width 88 height 14
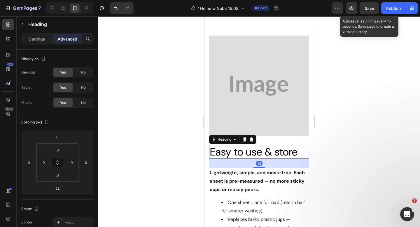
click at [263, 139] on div "Easy to use & store Heading 32 Row" at bounding box center [259, 152] width 100 height 32
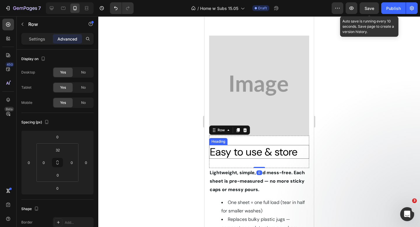
click at [245, 157] on span "Easy to use & store" at bounding box center [254, 152] width 88 height 14
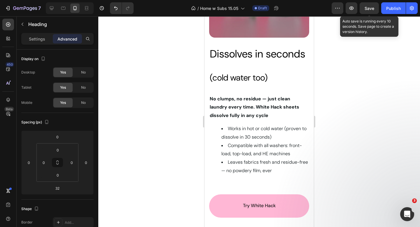
scroll to position [390, 0]
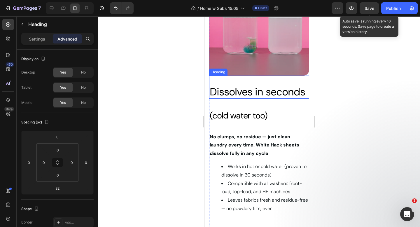
click at [247, 93] on span "Dissolves in seconds" at bounding box center [257, 92] width 95 height 14
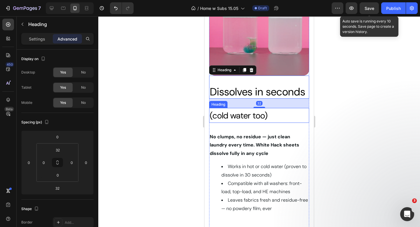
click at [239, 116] on span "(cold water too)" at bounding box center [239, 115] width 58 height 11
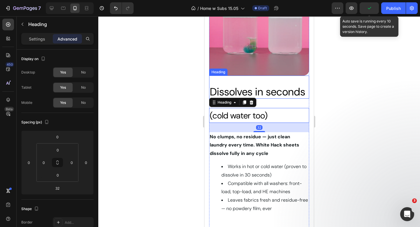
click at [259, 95] on span "Dissolves in seconds" at bounding box center [257, 92] width 95 height 14
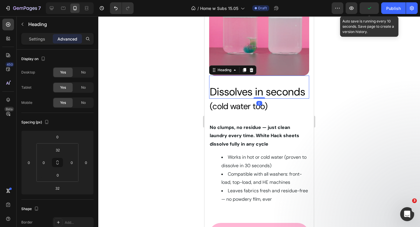
drag, startPoint x: 259, startPoint y: 108, endPoint x: 259, endPoint y: 79, distance: 28.6
click at [259, 79] on div "Dissolves in seconds Heading 0" at bounding box center [259, 87] width 100 height 23
type input "0"
click at [168, 80] on div at bounding box center [259, 121] width 322 height 211
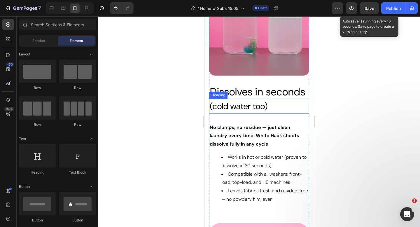
click at [270, 110] on h2 "(cold water too)" at bounding box center [259, 106] width 100 height 15
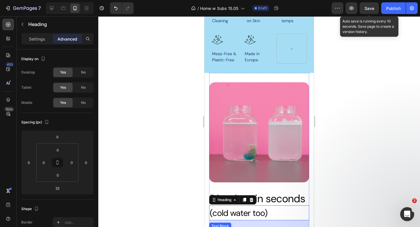
scroll to position [282, 0]
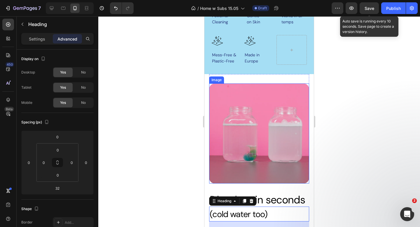
click at [334, 108] on div at bounding box center [259, 121] width 322 height 211
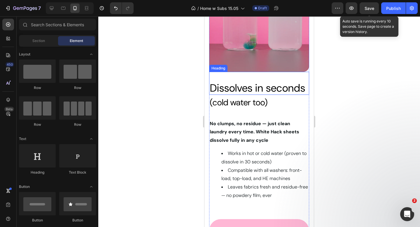
scroll to position [395, 0]
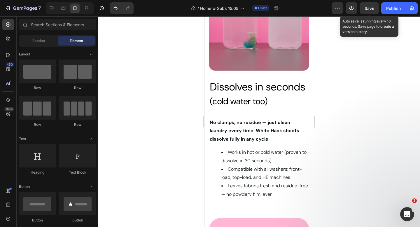
click at [370, 8] on span "Save" at bounding box center [370, 8] width 10 height 5
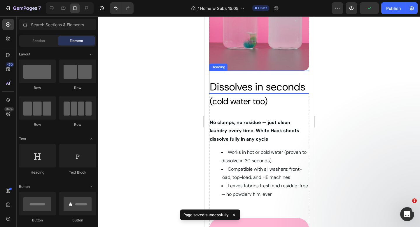
click at [244, 82] on span "Dissolves in seconds" at bounding box center [257, 87] width 95 height 14
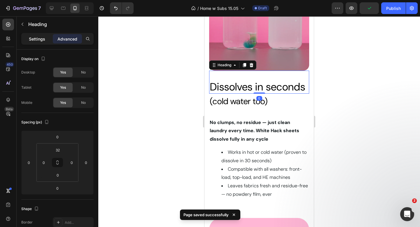
click at [39, 38] on p "Settings" at bounding box center [37, 39] width 16 height 6
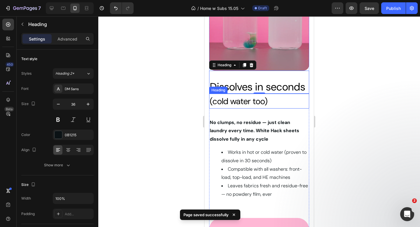
click at [249, 100] on span "(cold water too)" at bounding box center [239, 101] width 58 height 11
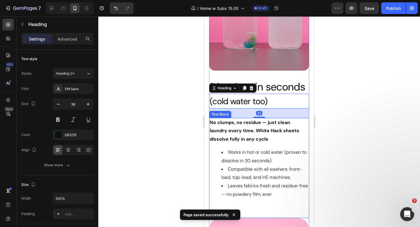
click at [249, 133] on strong "No clumps, no residue — just clean laundry every time. White Hack sheets dissol…" at bounding box center [255, 130] width 90 height 23
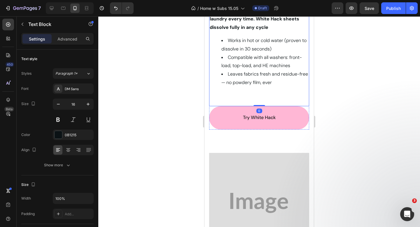
scroll to position [537, 0]
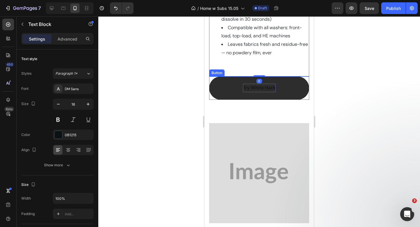
click at [247, 88] on span "Try White Hack" at bounding box center [259, 88] width 33 height 6
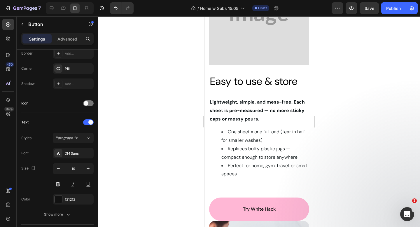
scroll to position [700, 0]
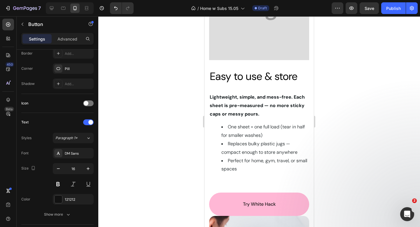
click at [241, 114] on strong "Lightweight, simple, and mess-free. Each sheet is pre-measured — no more sticky…" at bounding box center [257, 105] width 95 height 23
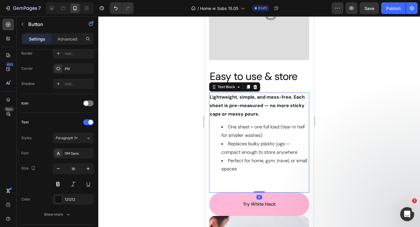
scroll to position [0, 0]
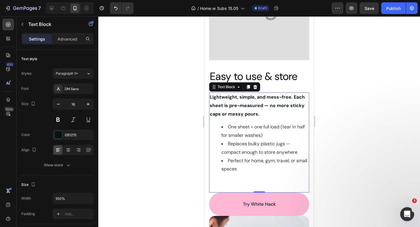
click at [213, 127] on ul "One sheet = one full load (tear in half for smaller washes) Replaces bulky plas…" at bounding box center [259, 148] width 99 height 50
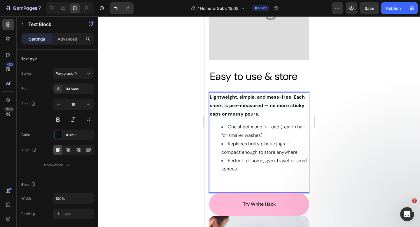
click at [222, 126] on li "One sheet = one full load (tear in half for smaller washes)" at bounding box center [264, 131] width 87 height 17
click at [219, 127] on ul "One sheet = one full load (tear in half for smaller washes) Replaces bulky plas…" at bounding box center [259, 148] width 99 height 50
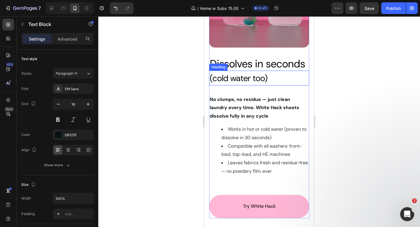
scroll to position [375, 0]
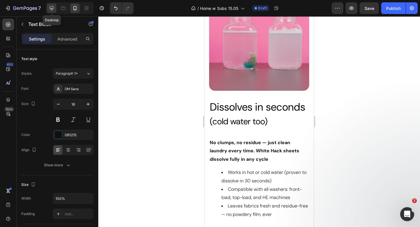
click at [49, 6] on icon at bounding box center [52, 8] width 6 height 6
type input "18"
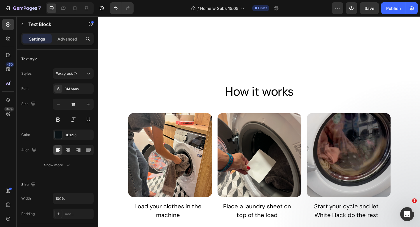
scroll to position [1218, 0]
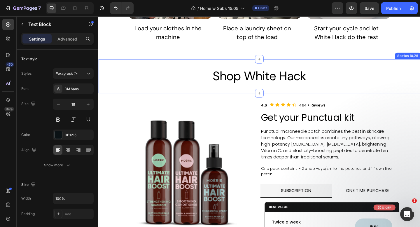
click at [193, 65] on div "Shop White Hack Heading Section 10/25" at bounding box center [273, 81] width 350 height 37
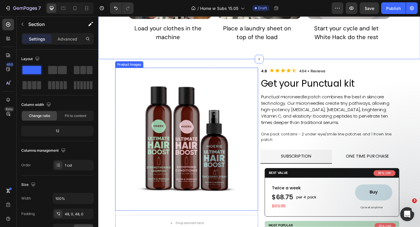
click at [221, 74] on img at bounding box center [195, 150] width 156 height 156
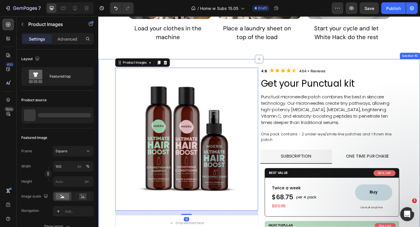
click at [198, 64] on div "Product Images 16 Drop element here Product 4.6 Text Block Icon Icon Icon Icon …" at bounding box center [273, 230] width 350 height 334
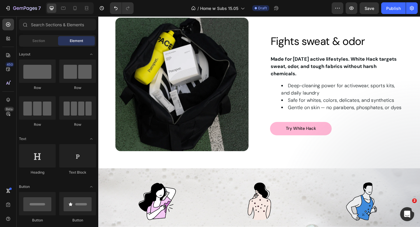
scroll to position [531, 0]
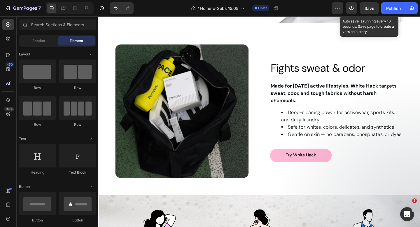
click at [369, 9] on span "Save" at bounding box center [370, 8] width 10 height 5
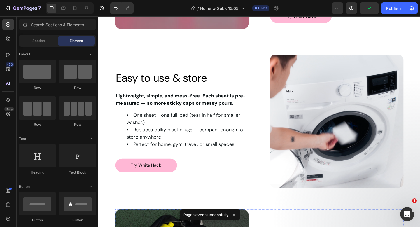
scroll to position [345, 0]
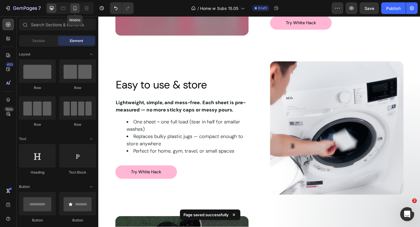
click at [73, 6] on icon at bounding box center [75, 8] width 6 height 6
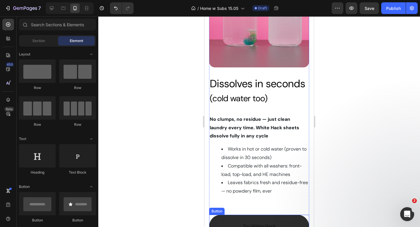
scroll to position [198, 0]
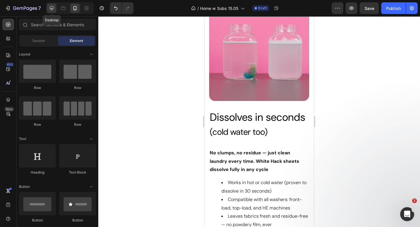
click at [51, 8] on icon at bounding box center [52, 8] width 4 height 4
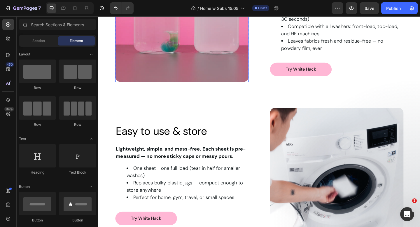
scroll to position [327, 0]
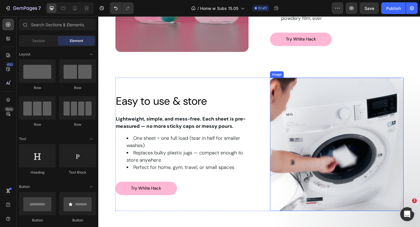
click at [321, 104] on img at bounding box center [357, 155] width 145 height 145
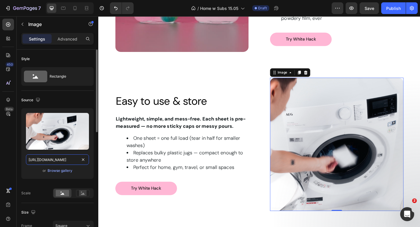
click at [64, 158] on input "[URL][DOMAIN_NAME]" at bounding box center [57, 159] width 63 height 11
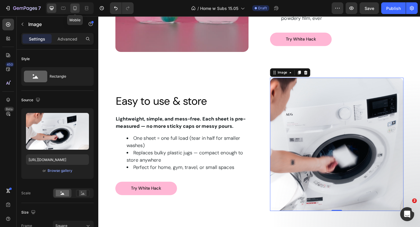
click at [77, 5] on icon at bounding box center [75, 8] width 6 height 6
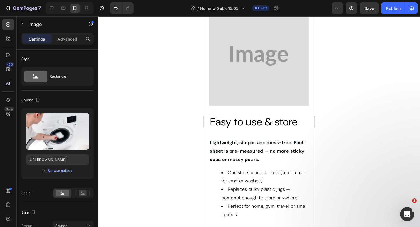
scroll to position [486, 0]
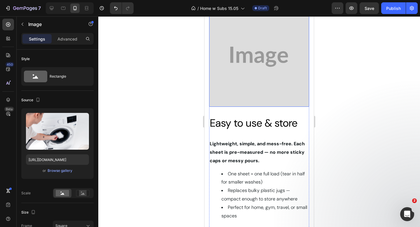
click at [240, 83] on img at bounding box center [259, 57] width 100 height 100
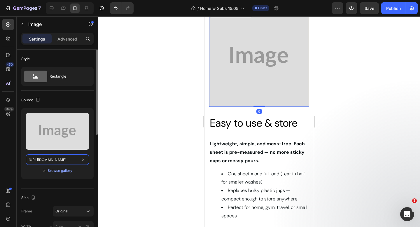
click at [60, 157] on input "[URL][DOMAIN_NAME]" at bounding box center [57, 159] width 63 height 11
paste input "[DOMAIN_NAME][URL]"
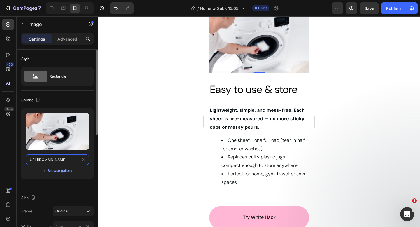
scroll to position [0, 179]
type input "[URL][DOMAIN_NAME]"
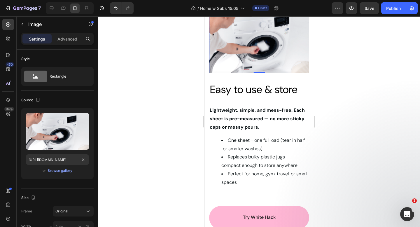
click at [126, 120] on div at bounding box center [259, 121] width 322 height 211
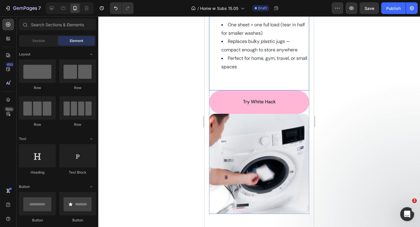
scroll to position [620, 0]
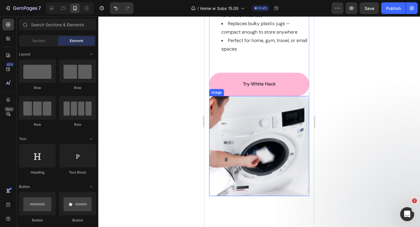
click at [238, 155] on img at bounding box center [259, 146] width 100 height 100
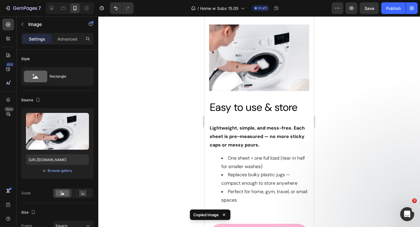
scroll to position [402, 0]
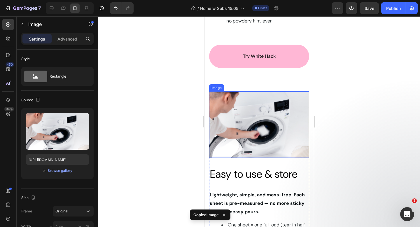
click at [241, 121] on img at bounding box center [259, 124] width 100 height 67
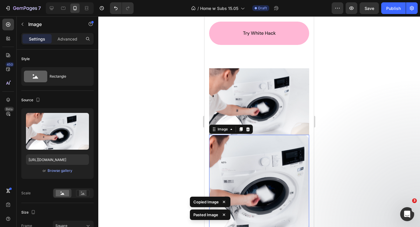
scroll to position [400, 0]
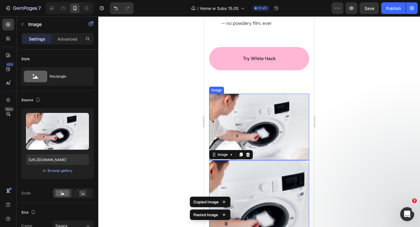
click at [247, 114] on img at bounding box center [259, 127] width 100 height 67
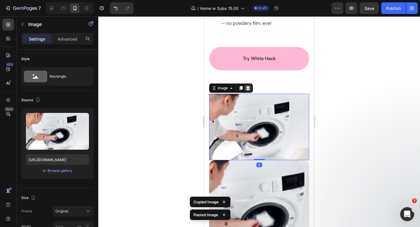
click at [248, 89] on icon at bounding box center [248, 88] width 4 height 4
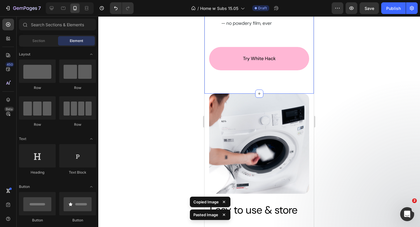
click at [164, 90] on div at bounding box center [259, 121] width 322 height 211
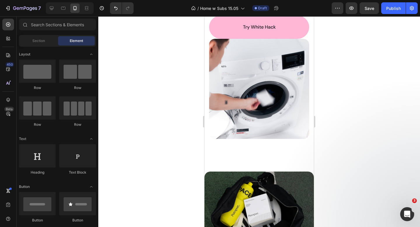
scroll to position [759, 0]
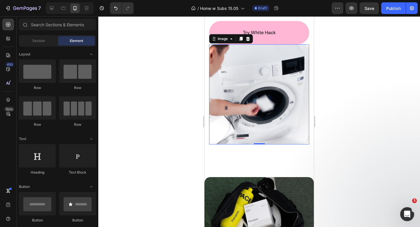
click at [248, 106] on img at bounding box center [259, 94] width 100 height 100
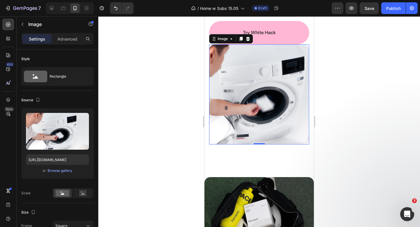
click at [247, 43] on div "Image" at bounding box center [231, 38] width 44 height 9
click at [248, 38] on icon at bounding box center [248, 39] width 4 height 4
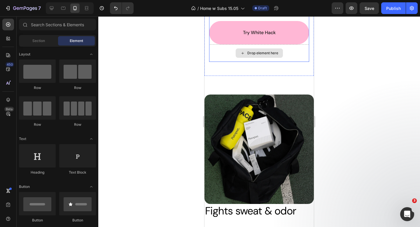
click at [229, 50] on div "Drop element here" at bounding box center [259, 53] width 100 height 18
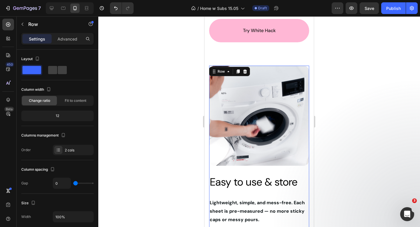
scroll to position [471, 0]
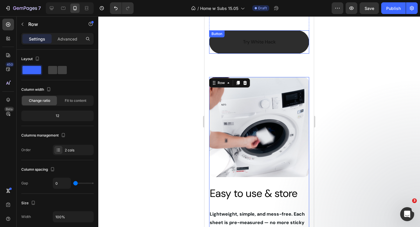
click at [235, 48] on link "Try White Hack" at bounding box center [259, 41] width 100 height 23
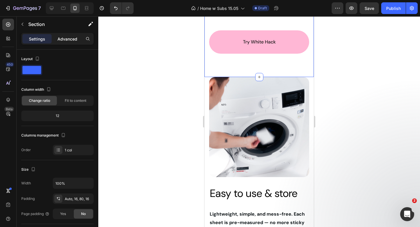
click at [65, 41] on p "Advanced" at bounding box center [67, 39] width 20 height 6
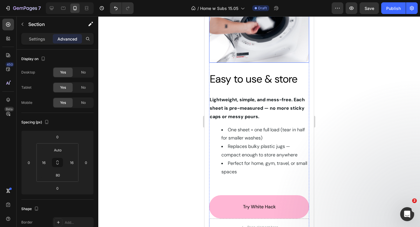
scroll to position [700, 0]
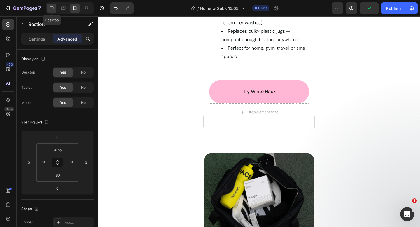
click at [49, 5] on icon at bounding box center [52, 8] width 6 height 6
type input "48"
type input "0"
type input "48"
type input "0"
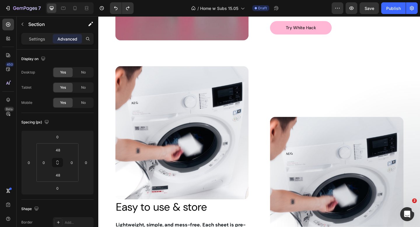
scroll to position [335, 0]
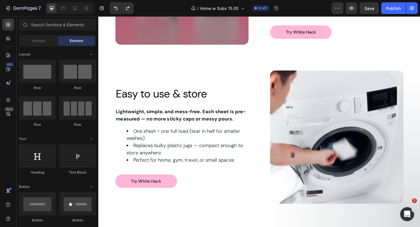
click at [296, 78] on img at bounding box center [357, 147] width 145 height 145
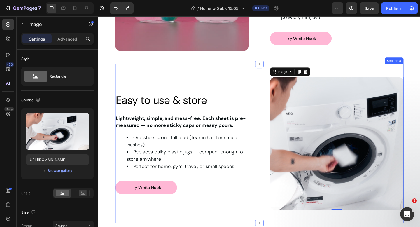
scroll to position [329, 0]
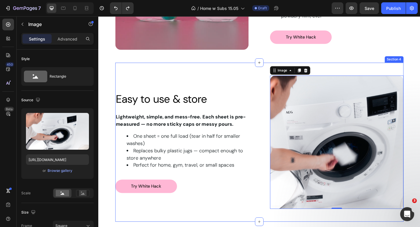
click at [164, 75] on div "Image Easy to use & store Heading Row Lightweight, simple, and mess-free. Each …" at bounding box center [274, 153] width 314 height 173
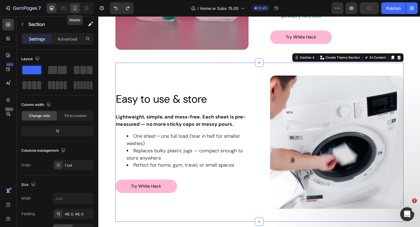
click at [74, 9] on icon at bounding box center [75, 8] width 3 height 4
type input "100%"
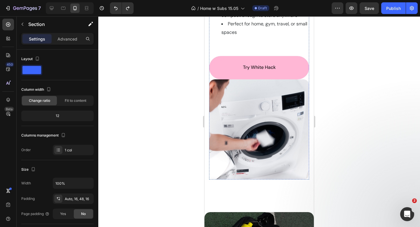
scroll to position [639, 0]
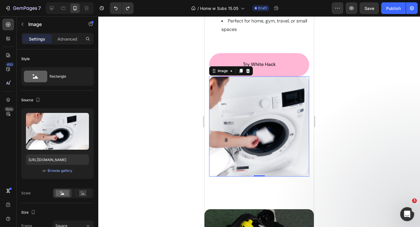
click at [279, 108] on img at bounding box center [259, 126] width 100 height 100
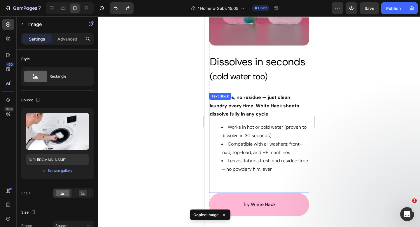
scroll to position [221, 0]
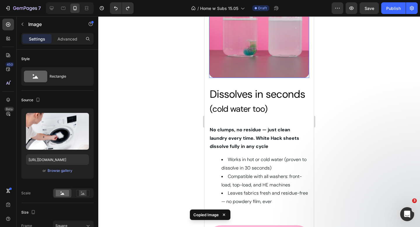
click at [266, 60] on img at bounding box center [259, 28] width 100 height 100
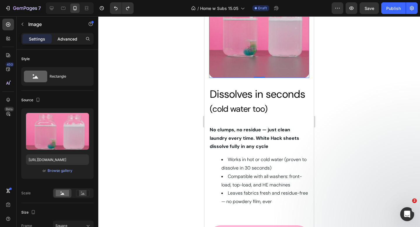
click at [67, 39] on p "Advanced" at bounding box center [67, 39] width 20 height 6
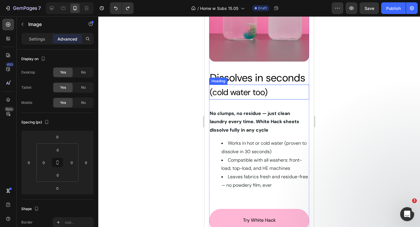
scroll to position [397, 0]
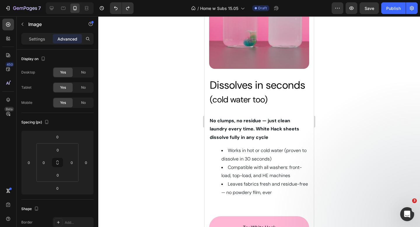
click at [235, 58] on img at bounding box center [259, 19] width 100 height 100
click at [235, 50] on img at bounding box center [259, 19] width 100 height 100
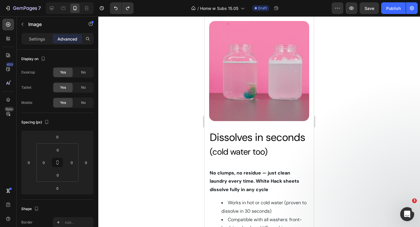
click at [226, 55] on img at bounding box center [259, 71] width 100 height 100
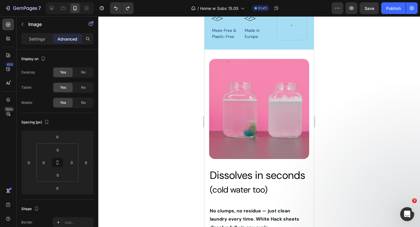
click at [233, 47] on div "Image Powerful Cleaning Text Block   Patented technology Text Block Row Image C…" at bounding box center [259, 6] width 109 height 88
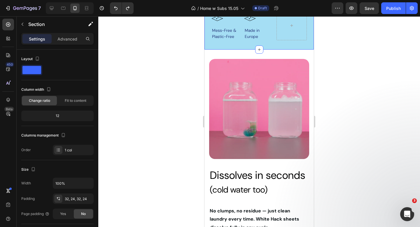
click at [233, 64] on img at bounding box center [259, 109] width 100 height 100
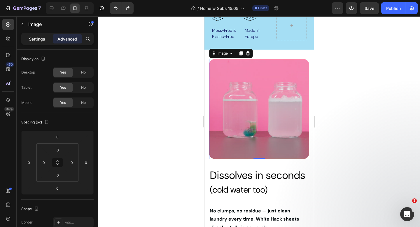
click at [35, 38] on p "Settings" at bounding box center [37, 39] width 16 height 6
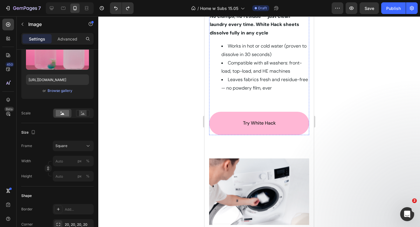
scroll to position [508, 0]
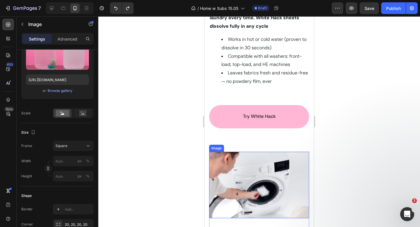
click at [256, 160] on img at bounding box center [259, 185] width 100 height 67
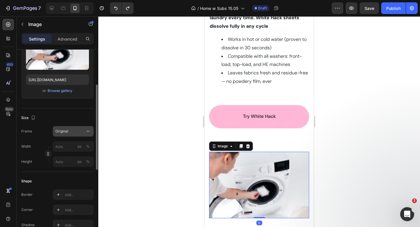
click at [70, 130] on div "Original" at bounding box center [69, 131] width 29 height 5
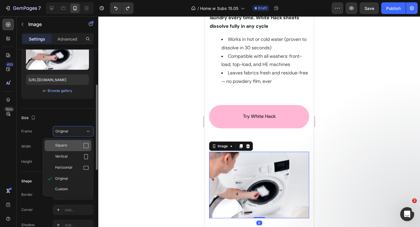
click at [68, 144] on div "Square" at bounding box center [72, 146] width 34 height 6
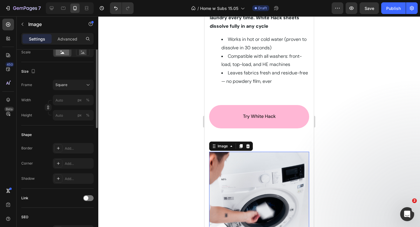
scroll to position [167, 0]
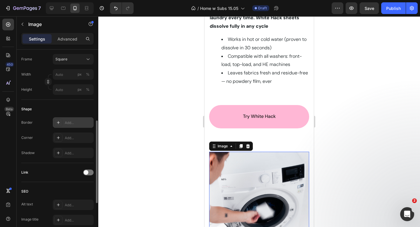
click at [70, 123] on div "Add..." at bounding box center [78, 122] width 27 height 5
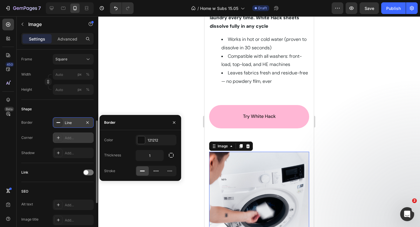
click at [75, 137] on div "Add..." at bounding box center [78, 137] width 27 height 5
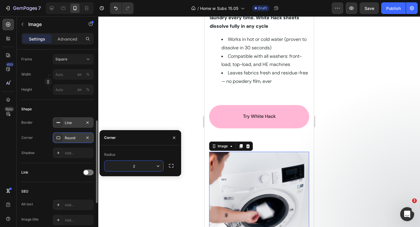
type input "20"
click at [169, 58] on div at bounding box center [259, 121] width 322 height 211
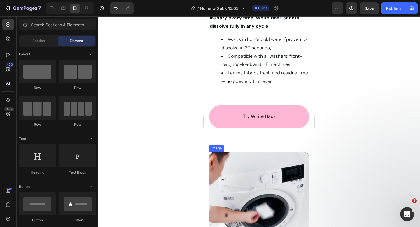
click at [245, 167] on img at bounding box center [259, 202] width 100 height 100
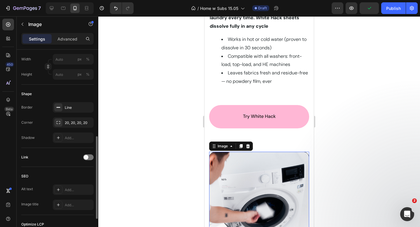
scroll to position [188, 0]
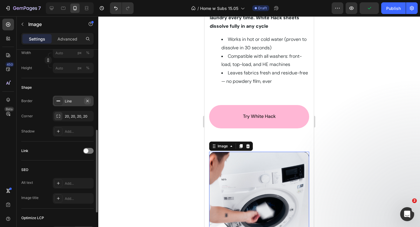
click at [88, 101] on icon "button" at bounding box center [87, 101] width 5 height 5
click at [149, 101] on div at bounding box center [259, 121] width 322 height 211
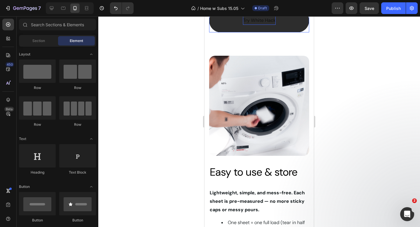
scroll to position [621, 0]
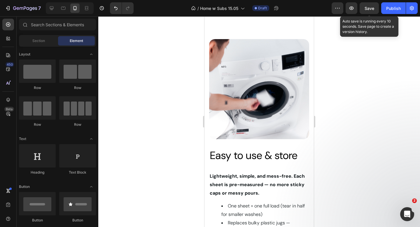
click at [369, 8] on span "Save" at bounding box center [370, 8] width 10 height 5
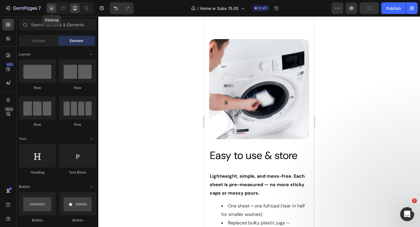
click at [51, 7] on icon at bounding box center [52, 8] width 6 height 6
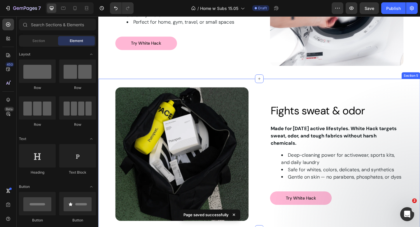
scroll to position [660, 0]
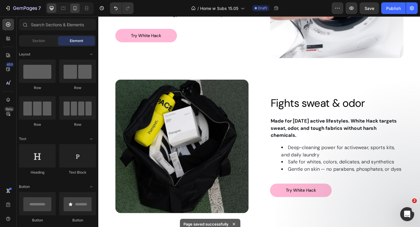
click at [76, 9] on icon at bounding box center [75, 8] width 6 height 6
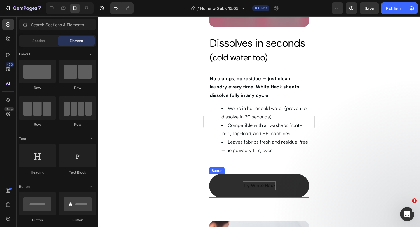
scroll to position [446, 0]
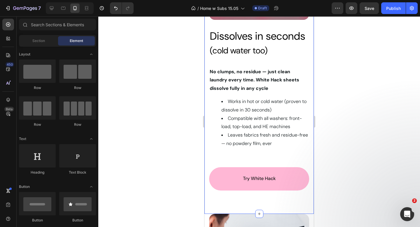
click at [241, 192] on div "Image Row Dissolves in seconds Heading (cold water too) Heading No clumps, no r…" at bounding box center [259, 61] width 109 height 303
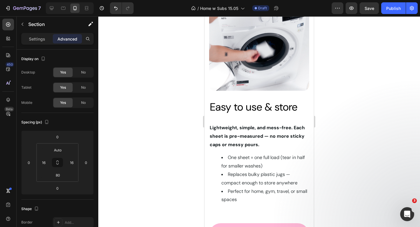
scroll to position [692, 0]
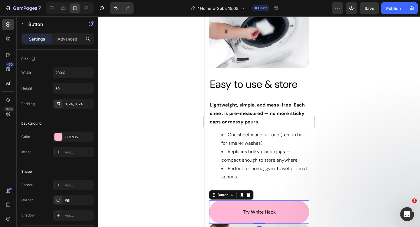
click at [212, 200] on div "Try White Hack Button 0" at bounding box center [259, 211] width 100 height 23
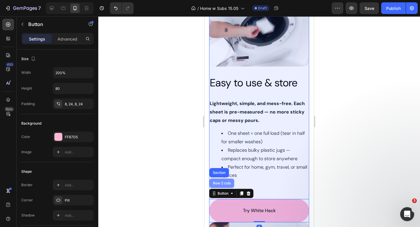
click at [218, 185] on div "Row 2 cols" at bounding box center [222, 183] width 20 height 4
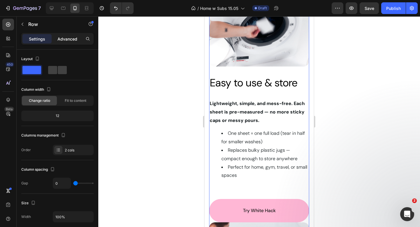
click at [66, 37] on p "Advanced" at bounding box center [67, 39] width 20 height 6
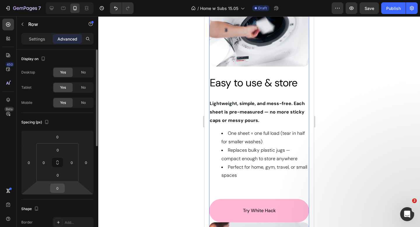
click at [59, 186] on input "0" at bounding box center [58, 188] width 12 height 9
type input "80"
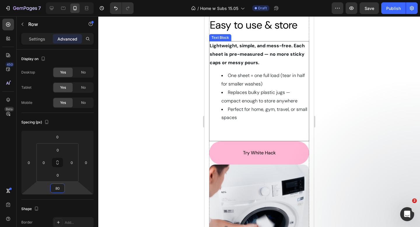
scroll to position [772, 0]
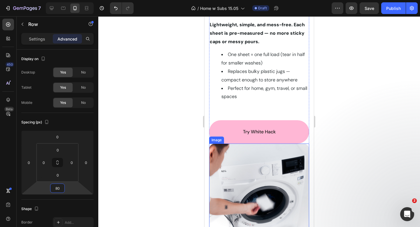
click at [215, 146] on img at bounding box center [259, 194] width 100 height 100
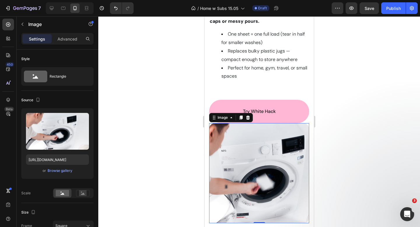
scroll to position [789, 0]
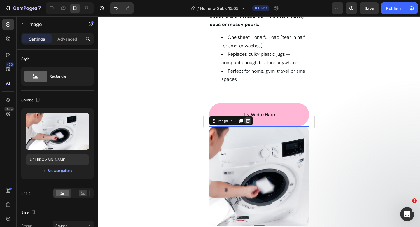
click at [247, 122] on icon at bounding box center [248, 121] width 4 height 4
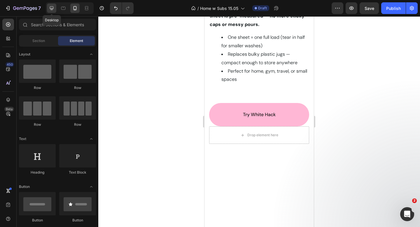
click at [51, 7] on icon at bounding box center [52, 8] width 6 height 6
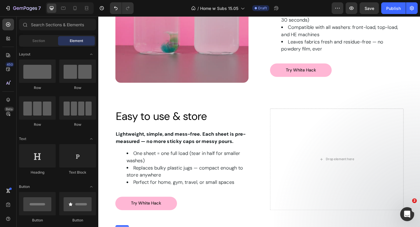
scroll to position [456, 0]
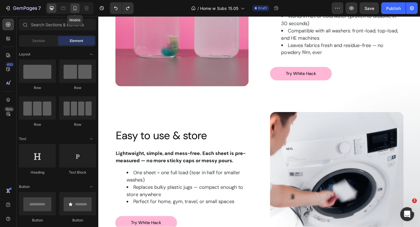
click at [77, 11] on div at bounding box center [74, 8] width 9 height 9
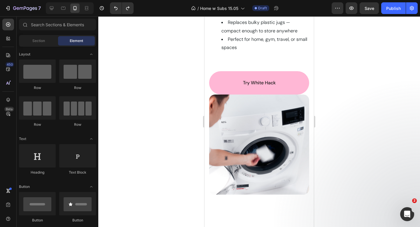
scroll to position [843, 0]
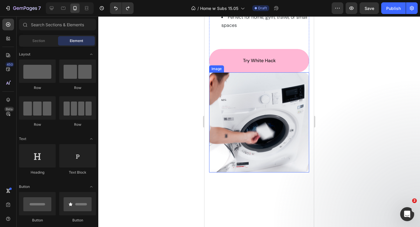
click at [244, 90] on img at bounding box center [259, 122] width 100 height 100
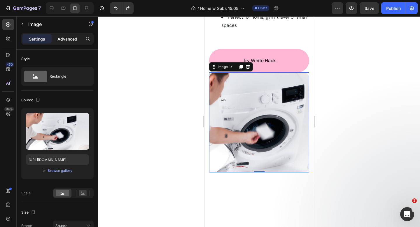
click at [71, 38] on p "Advanced" at bounding box center [67, 39] width 20 height 6
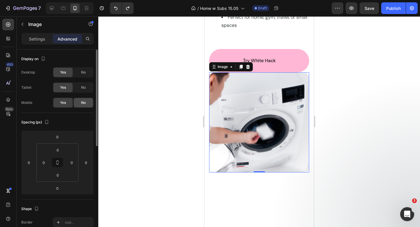
click at [81, 104] on span "No" at bounding box center [83, 102] width 5 height 5
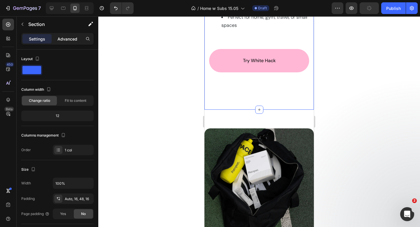
click at [65, 37] on p "Advanced" at bounding box center [67, 39] width 20 height 6
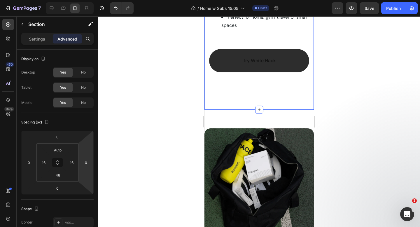
click at [232, 72] on link "Try White Hack" at bounding box center [259, 60] width 100 height 23
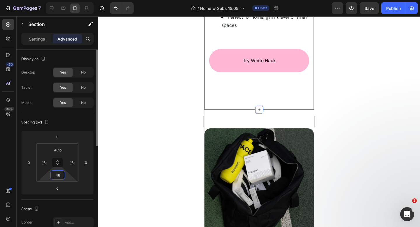
click at [60, 176] on input "48" at bounding box center [58, 175] width 12 height 9
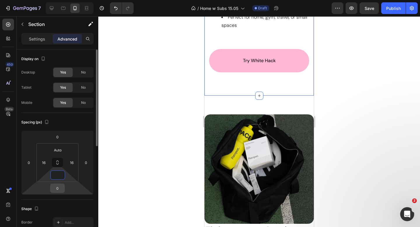
type input "0"
click at [58, 187] on input "0" at bounding box center [58, 188] width 12 height 9
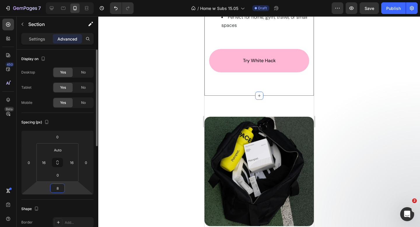
type input "80"
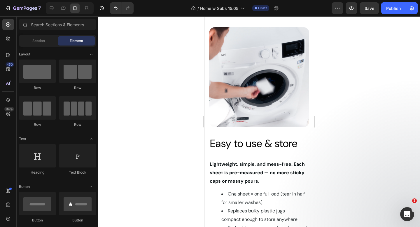
scroll to position [570, 0]
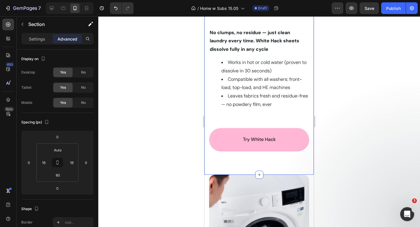
scroll to position [592, 0]
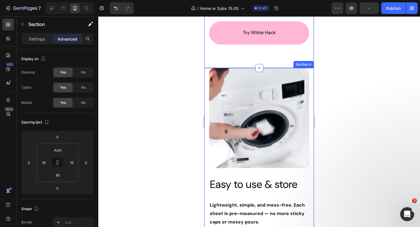
click at [207, 70] on div "Image Easy to use & store Heading Row Lightweight, simple, and mess-free. Each …" at bounding box center [259, 207] width 109 height 279
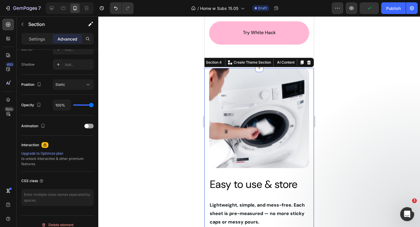
click at [70, 39] on p "Advanced" at bounding box center [67, 39] width 20 height 6
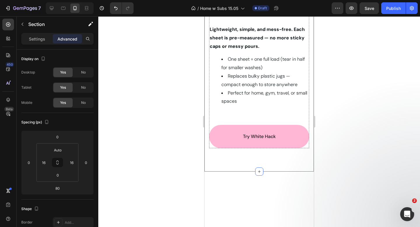
scroll to position [777, 0]
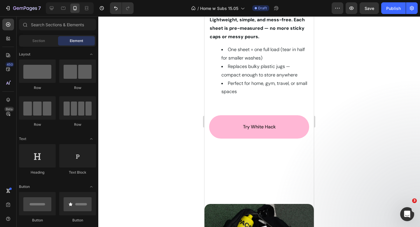
click at [233, 157] on div "Image Easy to use & store Heading Row Lightweight, simple, and mess-free. Each …" at bounding box center [259, 22] width 100 height 279
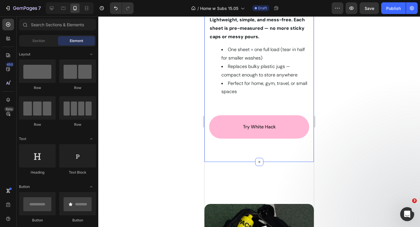
click at [250, 149] on div "Image Easy to use & store Heading Row Lightweight, simple, and mess-free. Each …" at bounding box center [259, 22] width 100 height 279
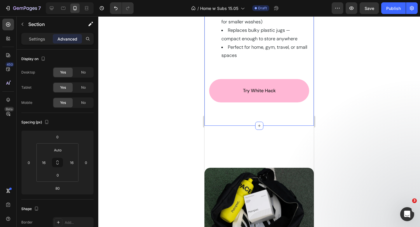
scroll to position [827, 0]
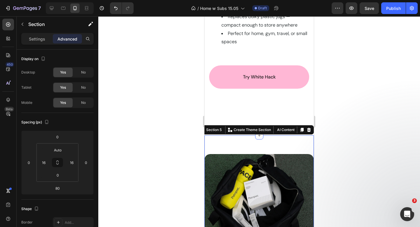
click at [216, 128] on div "Section 5" at bounding box center [214, 129] width 18 height 5
click at [8, 101] on icon at bounding box center [8, 100] width 4 height 4
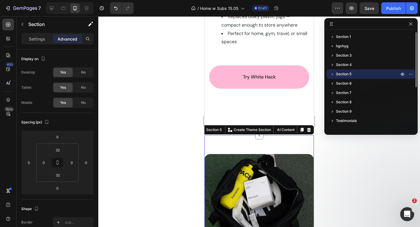
click at [332, 73] on icon "button" at bounding box center [333, 74] width 6 height 6
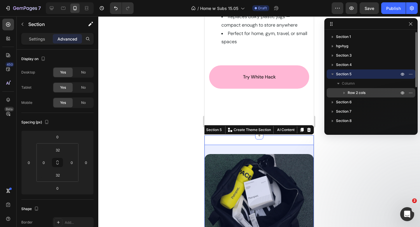
click at [348, 91] on span "Row 2 cols" at bounding box center [357, 93] width 18 height 6
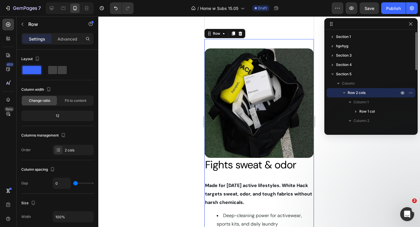
scroll to position [935, 0]
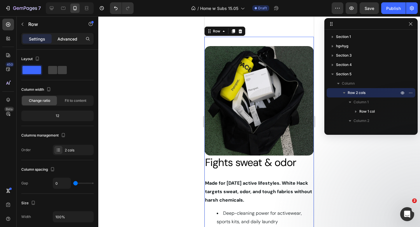
click at [76, 39] on p "Advanced" at bounding box center [67, 39] width 20 height 6
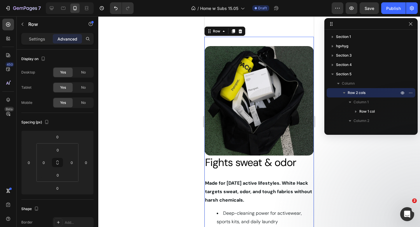
click at [263, 29] on div "Image Row Fights sweat & odor Heading Made for today’s active lifestyles. White…" at bounding box center [259, 169] width 109 height 284
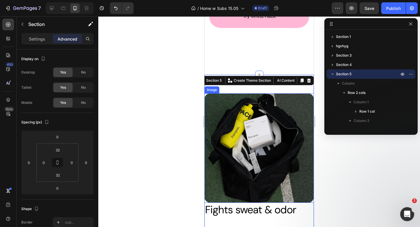
scroll to position [872, 0]
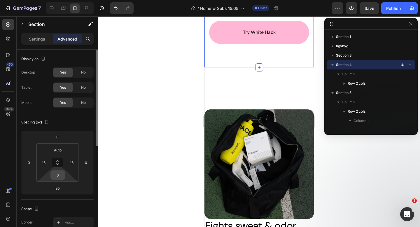
click at [60, 177] on input "0" at bounding box center [58, 175] width 12 height 9
click at [60, 188] on input "80" at bounding box center [58, 188] width 12 height 9
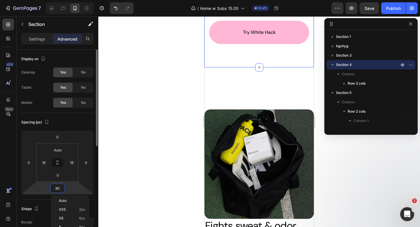
type input "0"
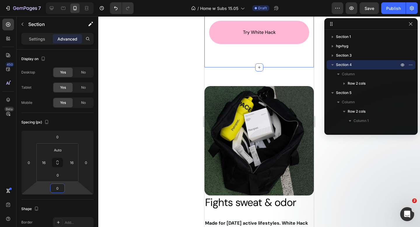
click at [135, 77] on div at bounding box center [259, 121] width 322 height 211
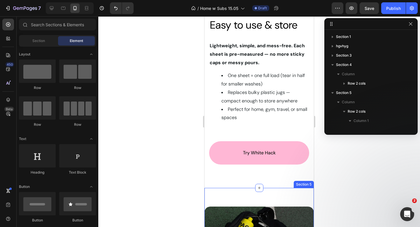
scroll to position [733, 0]
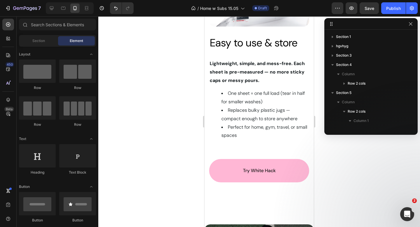
click at [58, 8] on div at bounding box center [70, 8] width 48 height 12
click at [53, 8] on icon at bounding box center [52, 8] width 4 height 4
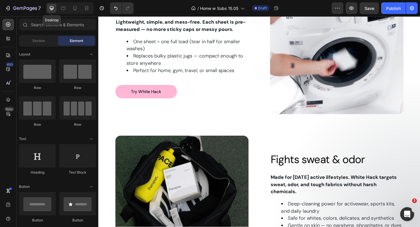
scroll to position [742, 0]
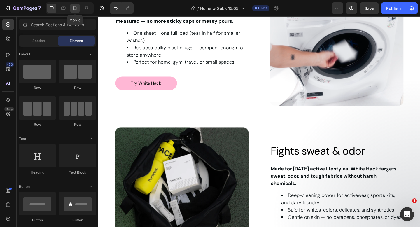
click at [77, 7] on icon at bounding box center [75, 8] width 6 height 6
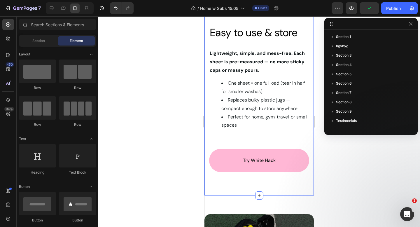
scroll to position [751, 0]
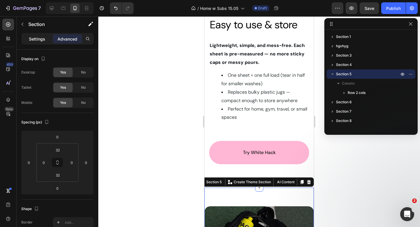
click at [36, 39] on p "Settings" at bounding box center [37, 39] width 16 height 6
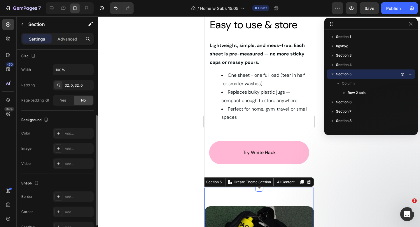
scroll to position [113, 0]
click at [70, 86] on div "32, 0, 32, 0" at bounding box center [73, 85] width 17 height 5
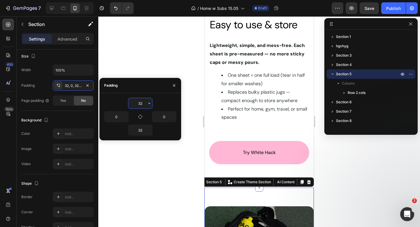
click at [139, 105] on input "32" at bounding box center [140, 103] width 24 height 11
type input "0"
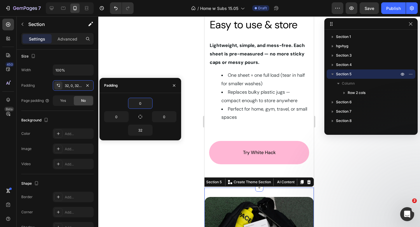
click at [177, 160] on div at bounding box center [259, 121] width 322 height 211
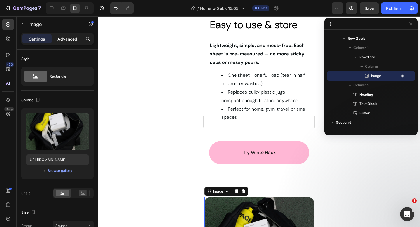
click at [71, 41] on p "Advanced" at bounding box center [67, 39] width 20 height 6
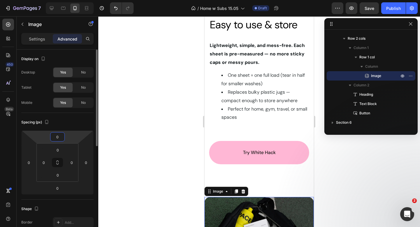
click at [59, 135] on input "0" at bounding box center [58, 136] width 12 height 9
click at [59, 148] on input "0" at bounding box center [58, 150] width 12 height 9
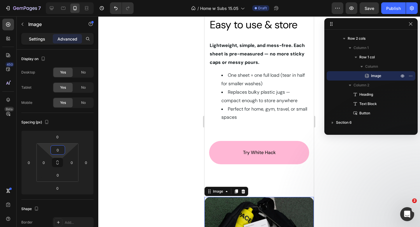
click at [36, 40] on p "Settings" at bounding box center [37, 39] width 16 height 6
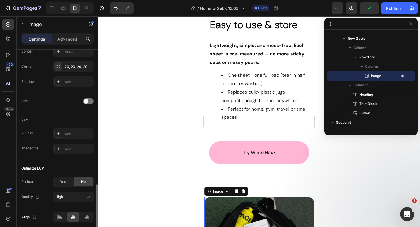
scroll to position [261, 0]
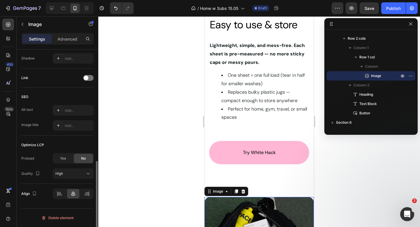
click at [158, 160] on div at bounding box center [259, 121] width 322 height 211
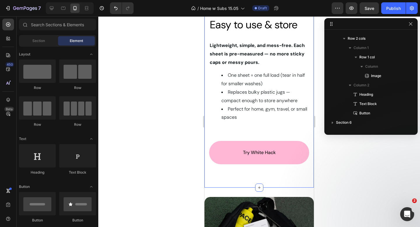
click at [259, 172] on div "Image Easy to use & store Heading Row Lightweight, simple, and mess-free. Each …" at bounding box center [259, 47] width 100 height 279
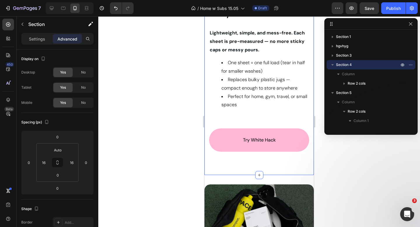
scroll to position [778, 0]
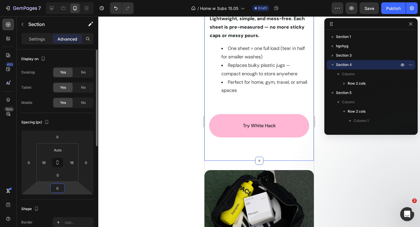
click at [58, 189] on input "0" at bounding box center [58, 188] width 12 height 9
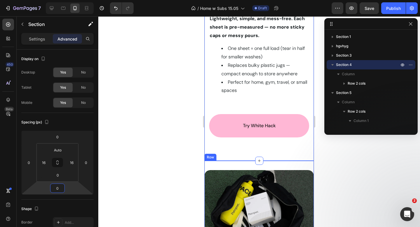
click at [221, 164] on div "Image Row" at bounding box center [259, 220] width 109 height 119
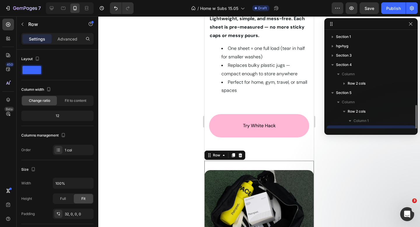
scroll to position [54, 0]
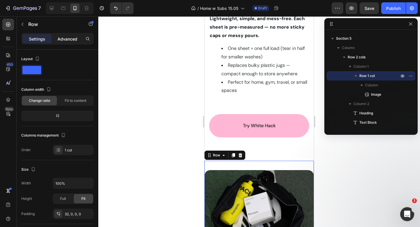
click at [71, 42] on p "Advanced" at bounding box center [67, 39] width 20 height 6
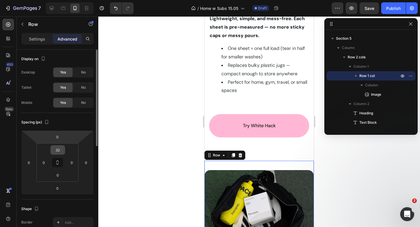
click at [61, 146] on input "32" at bounding box center [58, 150] width 12 height 9
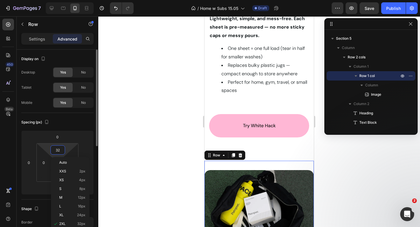
type input "0"
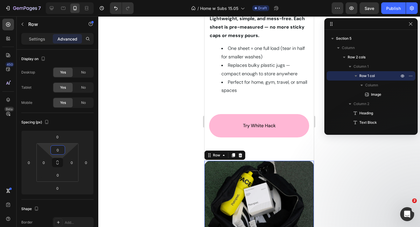
click at [129, 97] on div at bounding box center [259, 121] width 322 height 211
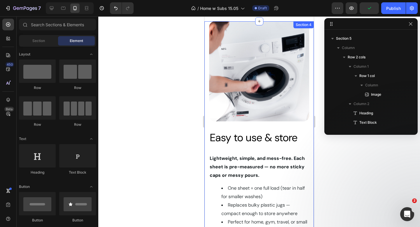
scroll to position [607, 0]
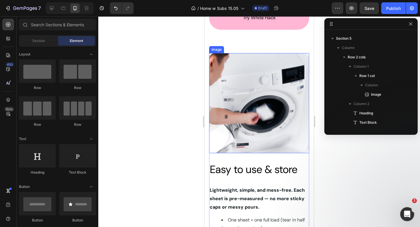
click at [218, 98] on img at bounding box center [259, 103] width 100 height 100
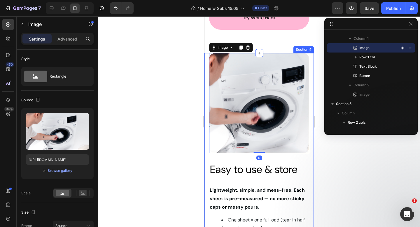
click at [208, 79] on div "Image 0 Easy to use & store Heading Row Lightweight, simple, and mess-free. Eac…" at bounding box center [259, 192] width 109 height 279
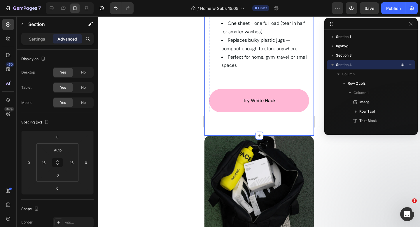
scroll to position [815, 0]
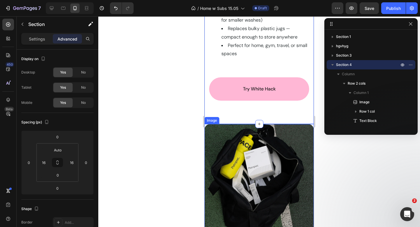
click at [210, 124] on img at bounding box center [259, 178] width 109 height 109
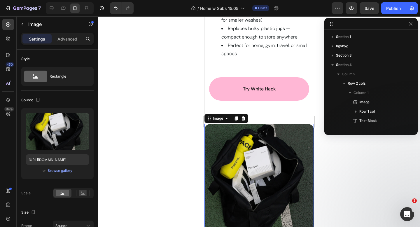
scroll to position [138, 0]
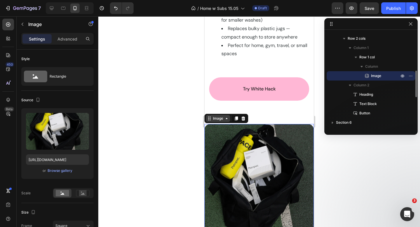
click at [216, 117] on div "Image" at bounding box center [218, 118] width 13 height 5
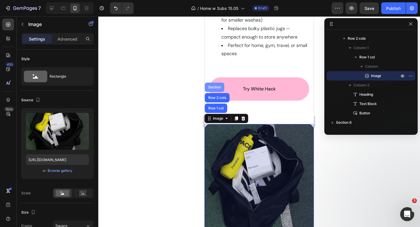
click at [213, 87] on div "Section" at bounding box center [214, 87] width 15 height 4
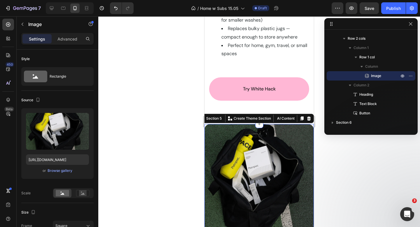
scroll to position [82, 0]
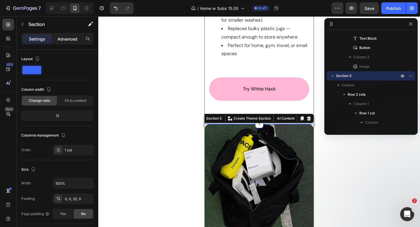
click at [68, 42] on div "Advanced" at bounding box center [67, 38] width 29 height 9
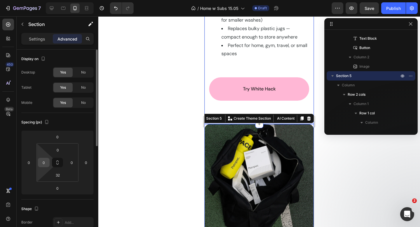
click at [46, 164] on input "0" at bounding box center [43, 162] width 9 height 9
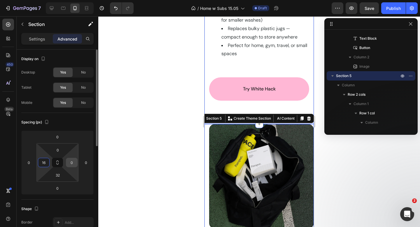
type input "16"
click at [73, 161] on input "0" at bounding box center [71, 162] width 9 height 9
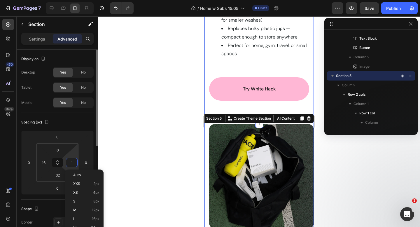
type input "16"
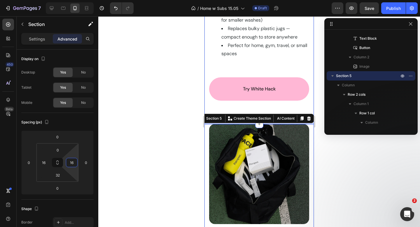
click at [171, 90] on div at bounding box center [259, 121] width 322 height 211
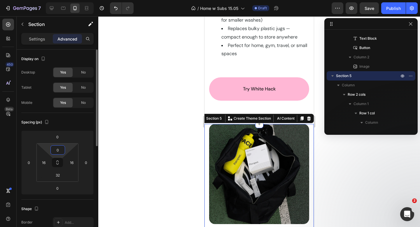
click at [60, 149] on input "0" at bounding box center [58, 150] width 12 height 9
type input "Auto"
click at [150, 93] on div at bounding box center [259, 121] width 322 height 211
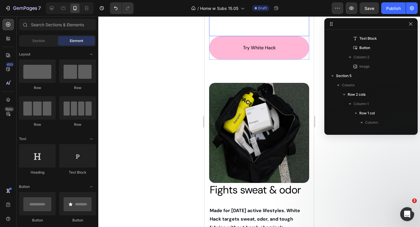
scroll to position [860, 0]
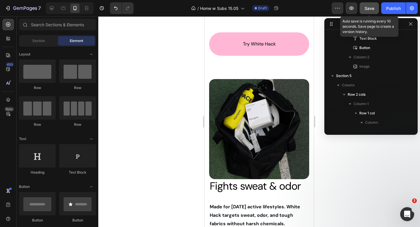
click at [371, 8] on span "Save" at bounding box center [370, 8] width 10 height 5
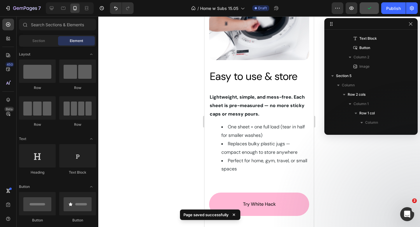
scroll to position [696, 0]
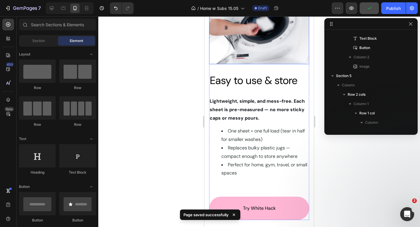
click at [245, 55] on img at bounding box center [259, 14] width 100 height 100
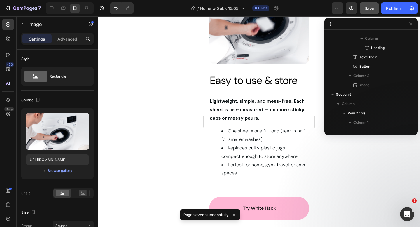
scroll to position [26, 0]
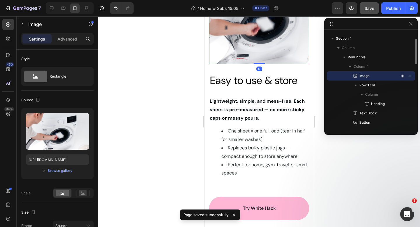
click at [244, 68] on div "Easy to use & store Heading Row" at bounding box center [259, 80] width 100 height 32
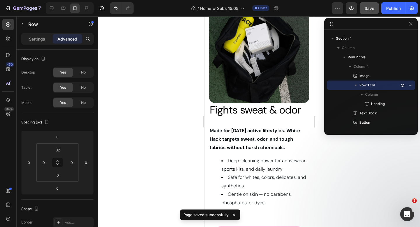
scroll to position [961, 0]
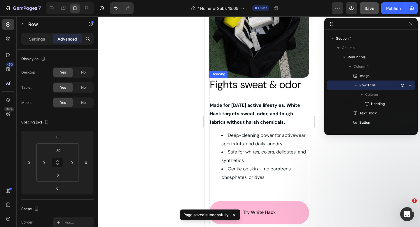
click at [235, 87] on span "Fights sweat & odor" at bounding box center [255, 85] width 91 height 14
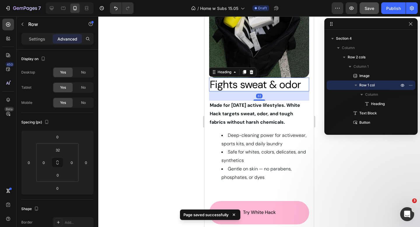
scroll to position [176, 0]
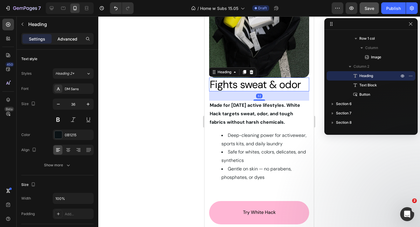
click at [70, 40] on p "Advanced" at bounding box center [67, 39] width 20 height 6
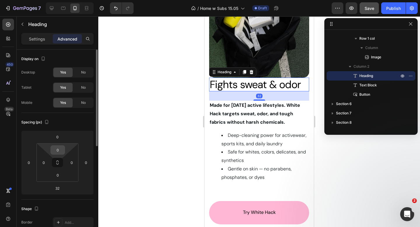
click at [63, 149] on input "0" at bounding box center [58, 150] width 12 height 9
type input "32"
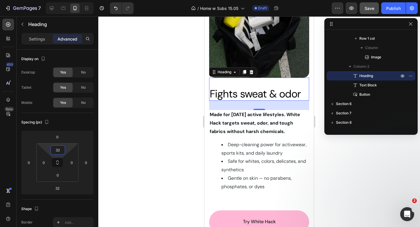
click at [165, 108] on div at bounding box center [259, 121] width 322 height 211
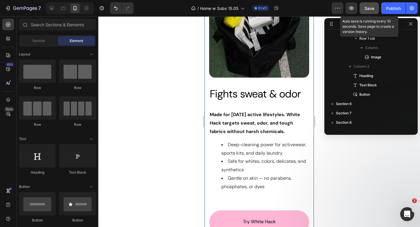
click at [369, 6] on span "Save" at bounding box center [370, 8] width 10 height 5
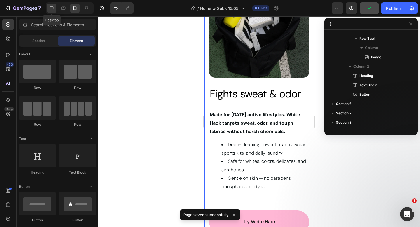
click at [49, 8] on icon at bounding box center [52, 8] width 6 height 6
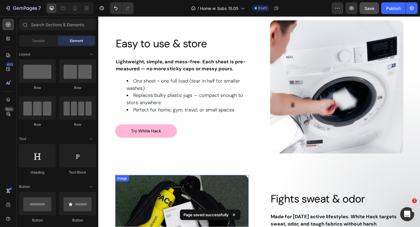
scroll to position [687, 0]
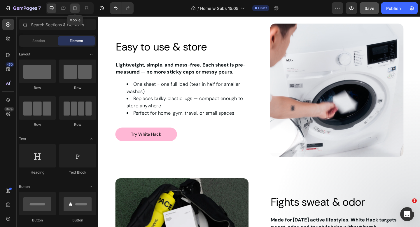
click at [78, 7] on div at bounding box center [74, 8] width 9 height 9
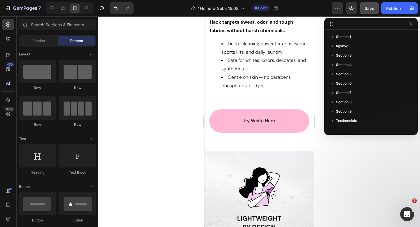
scroll to position [1069, 0]
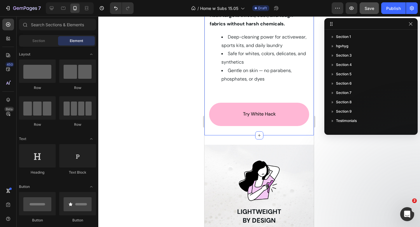
click at [241, 128] on div "Image Row Fights sweat & odor Heading Made for today’s active lifestyles. White…" at bounding box center [259, 2] width 109 height 265
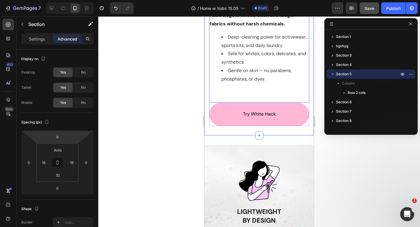
click at [164, 80] on div at bounding box center [259, 121] width 322 height 211
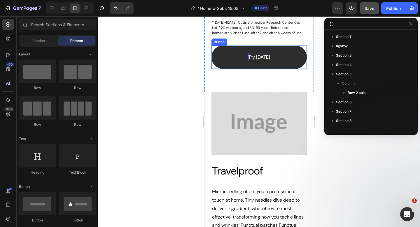
scroll to position [1638, 0]
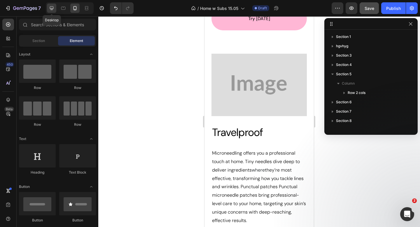
click at [52, 11] on icon at bounding box center [52, 8] width 6 height 6
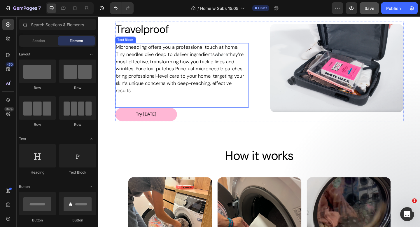
scroll to position [1661, 0]
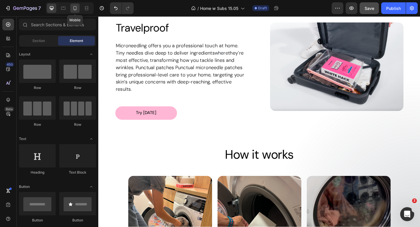
click at [76, 5] on div at bounding box center [74, 8] width 9 height 9
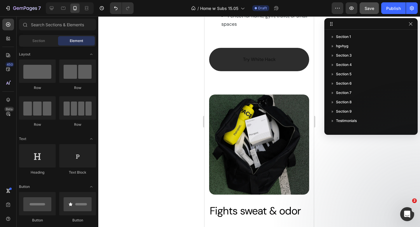
scroll to position [841, 0]
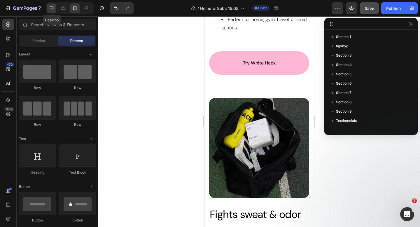
click at [53, 5] on div at bounding box center [51, 8] width 9 height 9
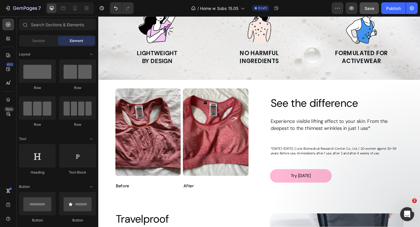
scroll to position [1126, 0]
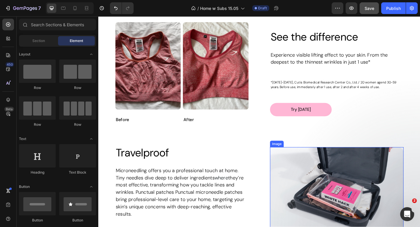
click at [326, 180] on img at bounding box center [357, 207] width 145 height 97
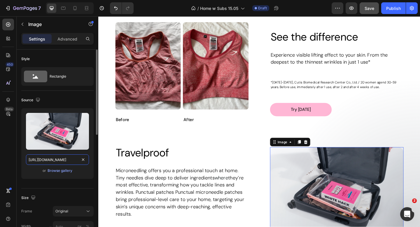
click at [60, 161] on input "https://cdn.shopify.com/s/files/1/0899/9544/4607/files/gempages_551183872679740…" at bounding box center [57, 159] width 63 height 11
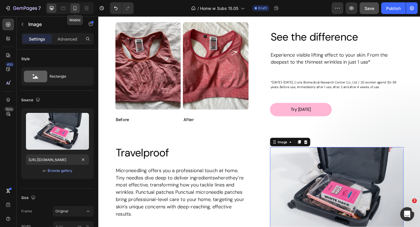
click at [75, 6] on icon at bounding box center [75, 8] width 6 height 6
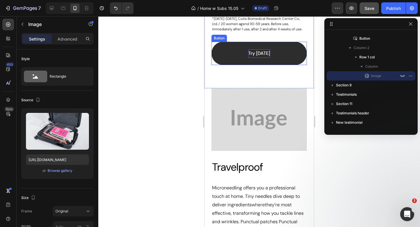
scroll to position [1380, 0]
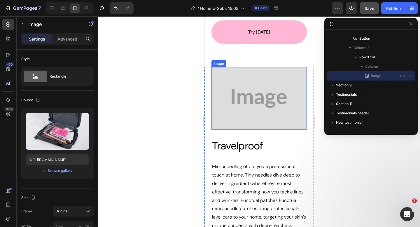
click at [256, 117] on img at bounding box center [259, 98] width 95 height 62
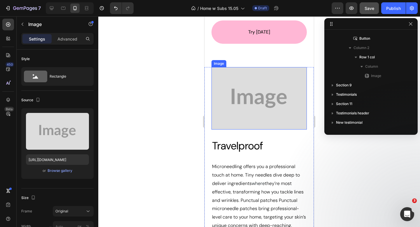
scroll to position [64, 0]
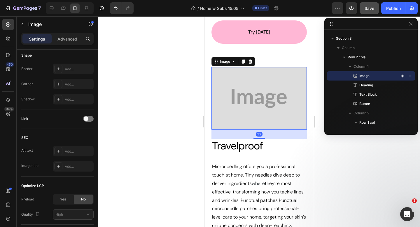
click at [38, 36] on p "Settings" at bounding box center [37, 39] width 16 height 6
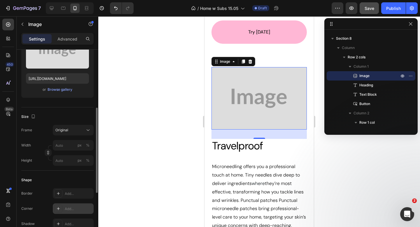
scroll to position [79, 0]
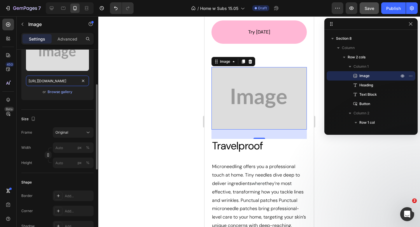
click at [65, 82] on input "https://placehold.co/683x447?text=Image" at bounding box center [57, 81] width 63 height 11
paste input "cdn.shopify.com/s/files/1/0899/9544/4607/files/gempages_551183872679740289-9ced…"
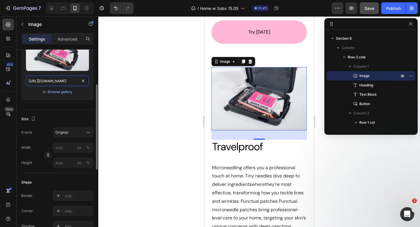
type input "https://cdn.shopify.com/s/files/1/0899/9544/4607/files/gempages_551183872679740…"
click at [71, 137] on button "Original" at bounding box center [73, 132] width 41 height 11
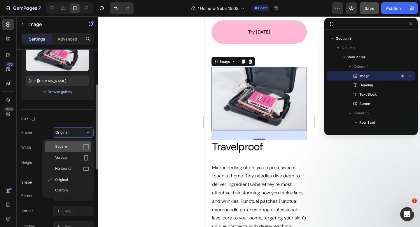
click at [68, 147] on div "Square" at bounding box center [72, 147] width 34 height 6
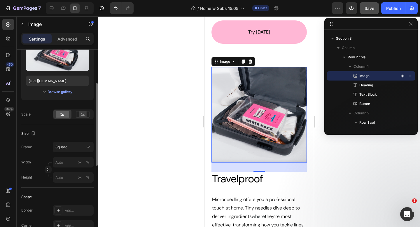
click at [157, 109] on div at bounding box center [259, 121] width 322 height 211
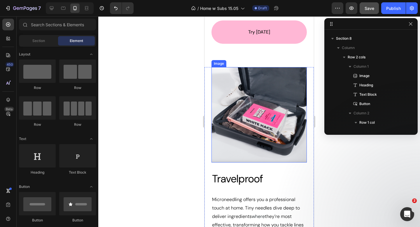
click at [236, 125] on img at bounding box center [259, 114] width 95 height 95
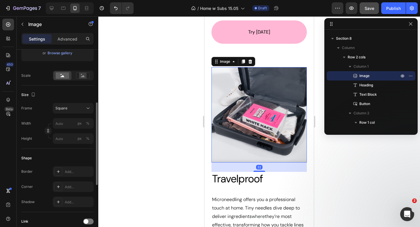
scroll to position [120, 0]
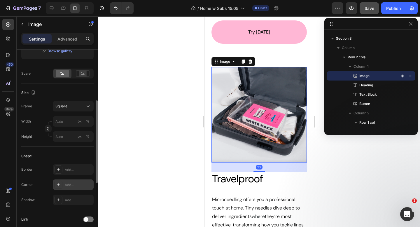
click at [74, 182] on div "Add..." at bounding box center [73, 184] width 41 height 11
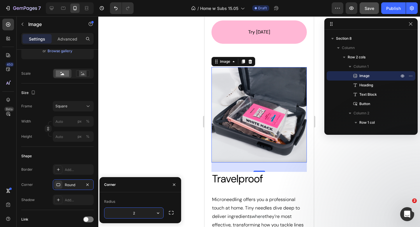
type input "20"
click at [170, 105] on div at bounding box center [259, 121] width 322 height 211
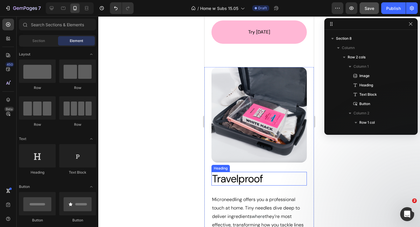
click at [283, 177] on h2 "Travelproof" at bounding box center [259, 179] width 95 height 14
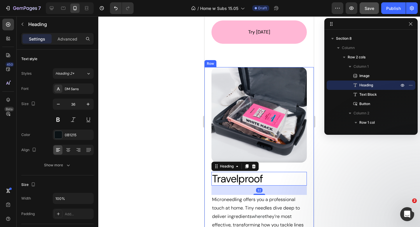
click at [283, 170] on div "Image Travelproof Heading 32 Microneedling offers you a professional touch at h…" at bounding box center [259, 185] width 95 height 237
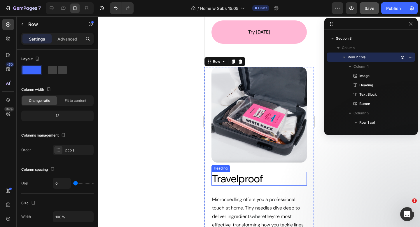
click at [269, 174] on h2 "Travelproof" at bounding box center [259, 179] width 95 height 14
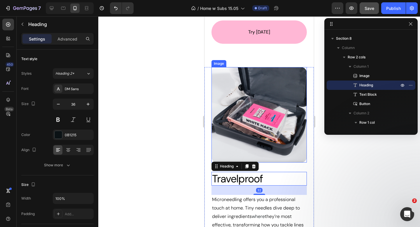
click at [224, 142] on img at bounding box center [259, 114] width 95 height 95
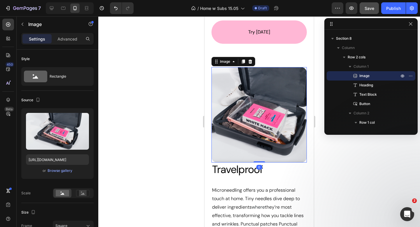
drag, startPoint x: 259, startPoint y: 171, endPoint x: 262, endPoint y: 146, distance: 24.7
click at [259, 141] on div "Image 0" at bounding box center [259, 114] width 95 height 95
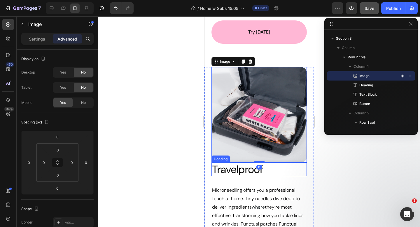
click at [280, 167] on h2 "Travelproof" at bounding box center [259, 170] width 95 height 14
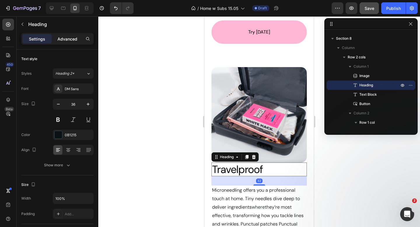
click at [60, 38] on p "Advanced" at bounding box center [67, 39] width 20 height 6
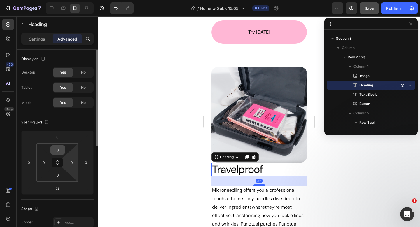
click at [61, 149] on input "0" at bounding box center [58, 150] width 12 height 9
type input "32"
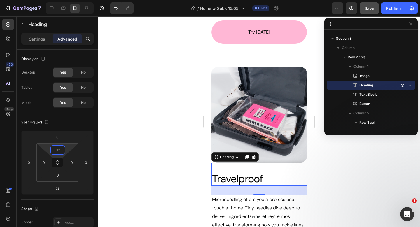
click at [148, 109] on div at bounding box center [259, 121] width 322 height 211
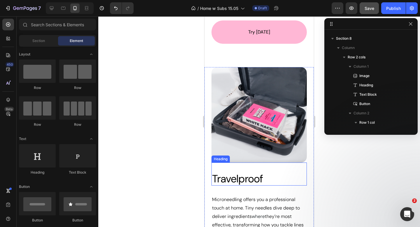
click at [292, 178] on h2 "Travelproof" at bounding box center [259, 179] width 95 height 14
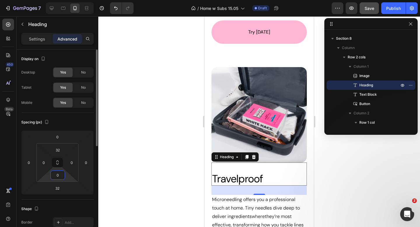
click at [60, 175] on input "0" at bounding box center [58, 175] width 12 height 9
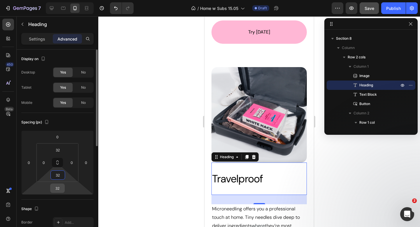
type input "32"
click at [60, 187] on input "32" at bounding box center [58, 188] width 12 height 9
type input "0"
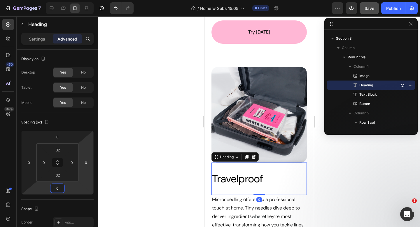
click at [126, 134] on div at bounding box center [259, 121] width 322 height 211
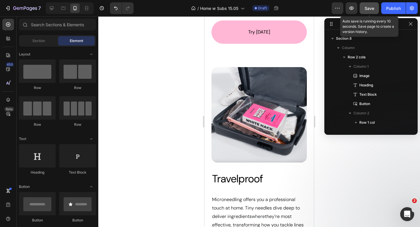
click at [371, 6] on span "Save" at bounding box center [370, 8] width 10 height 5
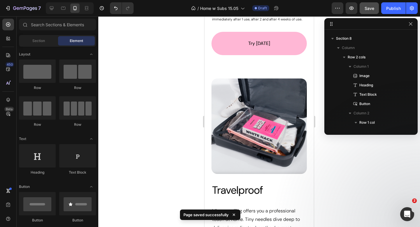
scroll to position [1509, 0]
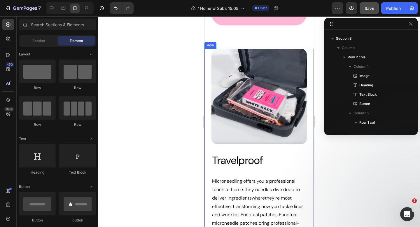
click at [210, 151] on div "Image Travelproof Heading Microneedling offers you a professional touch at home…" at bounding box center [259, 178] width 109 height 258
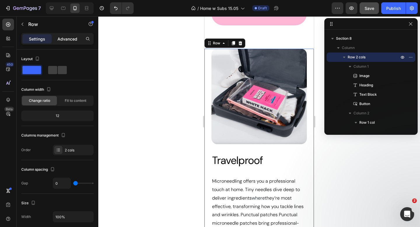
click at [65, 40] on p "Advanced" at bounding box center [67, 39] width 20 height 6
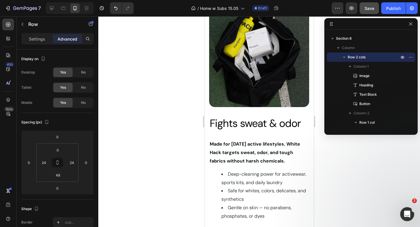
scroll to position [796, 0]
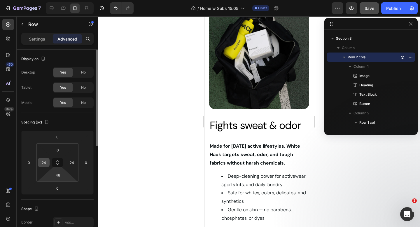
click at [46, 165] on input "24" at bounding box center [43, 162] width 9 height 9
type input "16"
click at [71, 163] on input "24" at bounding box center [71, 162] width 9 height 9
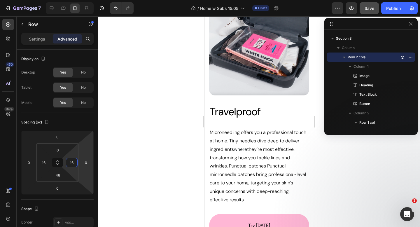
scroll to position [1564, 0]
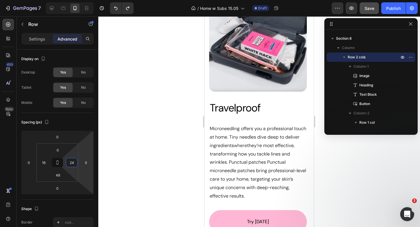
type input "16"
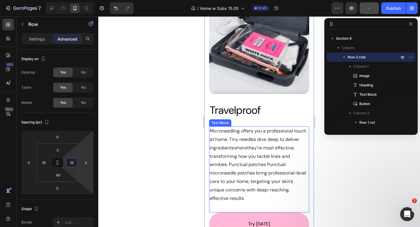
click at [239, 137] on span "Microneedling offers you a professional touch at home. Tiny needles dive deep t…" at bounding box center [258, 139] width 97 height 23
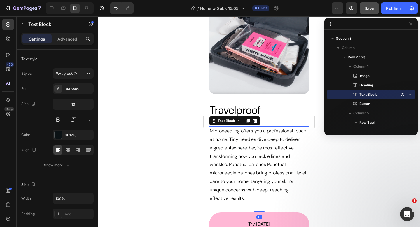
click at [181, 98] on div at bounding box center [259, 121] width 322 height 211
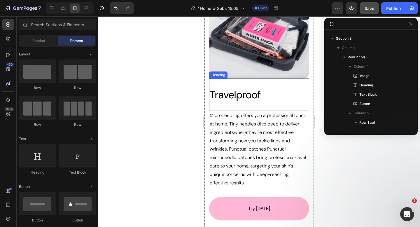
scroll to position [1626, 0]
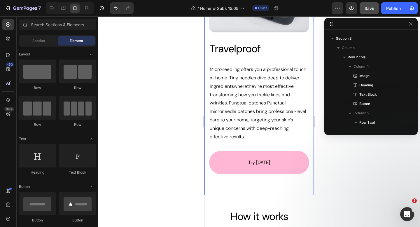
click at [256, 182] on div "Image Travelproof Heading Microneedling offers you a professional touch at home…" at bounding box center [259, 63] width 109 height 263
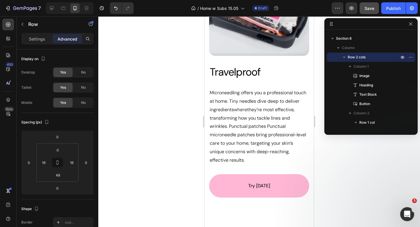
scroll to position [1600, 0]
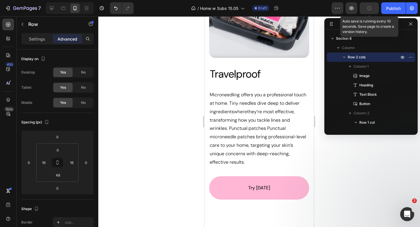
click at [377, 8] on button "button" at bounding box center [369, 8] width 19 height 12
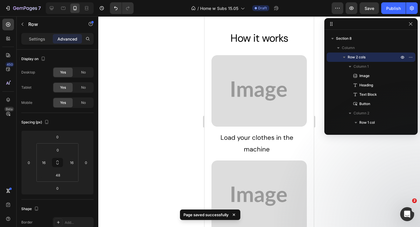
scroll to position [1788, 0]
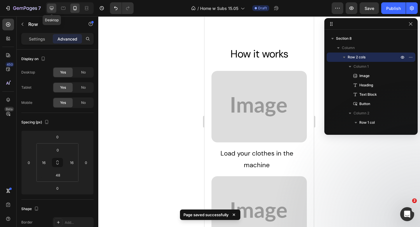
click at [53, 6] on icon at bounding box center [52, 8] width 6 height 6
type input "0"
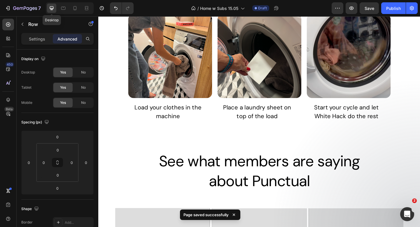
scroll to position [1844, 0]
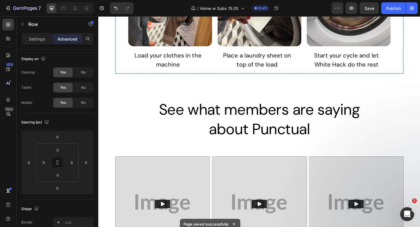
click at [184, 39] on img at bounding box center [176, 3] width 91 height 91
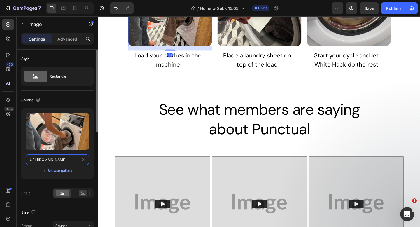
click at [66, 159] on input "https://cdn.shopify.com/s/files/1/0899/9544/4607/files/gempages_551183872679740…" at bounding box center [57, 159] width 63 height 11
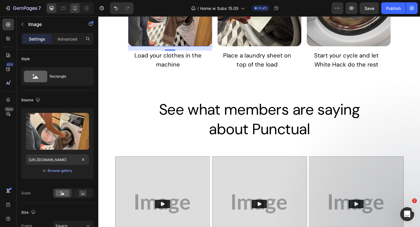
click at [72, 8] on div at bounding box center [74, 8] width 9 height 9
type input "https://placehold.co/667x1000?text=Image"
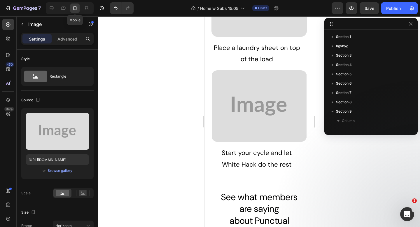
scroll to position [101, 0]
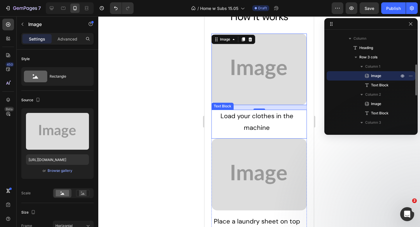
click at [228, 105] on div "Text Block" at bounding box center [223, 106] width 20 height 5
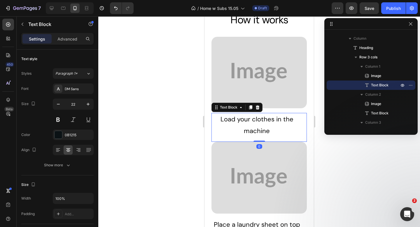
click at [237, 79] on img at bounding box center [259, 72] width 95 height 71
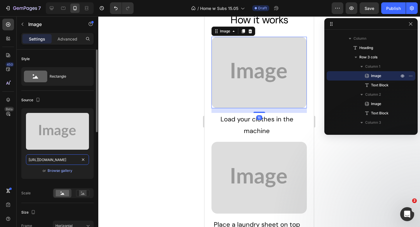
click at [61, 159] on input "https://placehold.co/667x1000?text=Image" at bounding box center [57, 159] width 63 height 11
paste input "cdn.shopify.com/s/files/1/0899/9544/4607/files/gempages_551183872679740289-bb2b…"
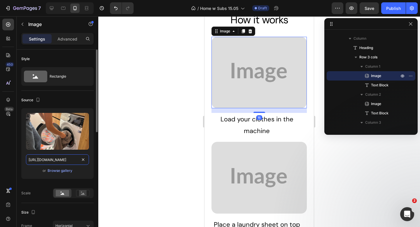
scroll to position [0, 178]
type input "https://cdn.shopify.com/s/files/1/0899/9544/4607/files/gempages_551183872679740…"
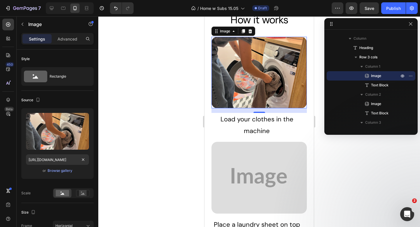
click at [146, 85] on div at bounding box center [259, 121] width 322 height 211
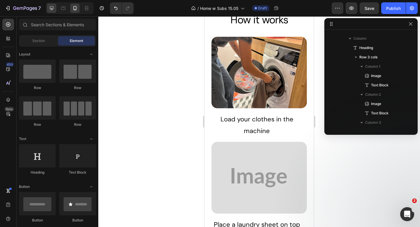
click at [50, 11] on div at bounding box center [51, 8] width 9 height 9
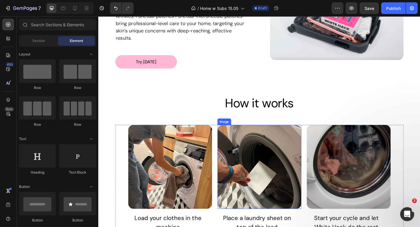
click at [241, 162] on img at bounding box center [273, 180] width 91 height 91
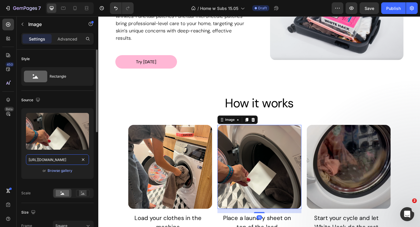
click at [53, 159] on input "https://cdn.shopify.com/s/files/1/0899/9544/4607/files/gempages_551183872679740…" at bounding box center [57, 159] width 63 height 11
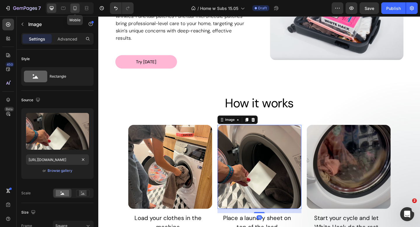
click at [74, 6] on icon at bounding box center [75, 8] width 3 height 4
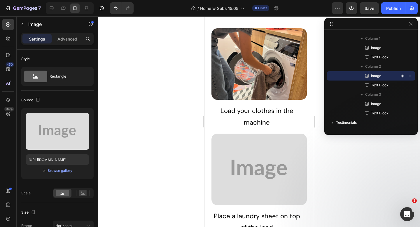
scroll to position [1869, 0]
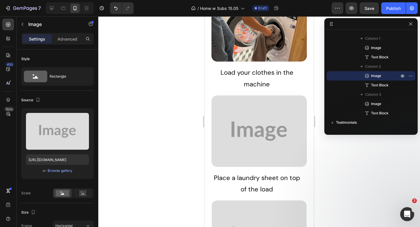
click at [251, 123] on img at bounding box center [259, 130] width 95 height 71
click at [238, 102] on img at bounding box center [259, 130] width 95 height 71
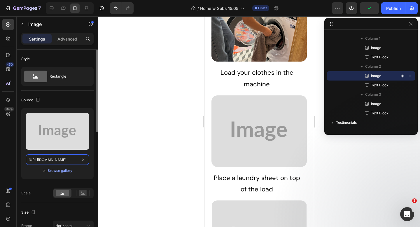
click at [56, 160] on input "https://placehold.co/501x396?text=Image" at bounding box center [57, 159] width 63 height 11
paste input "cdn.shopify.com/s/files/1/0899/9544/4607/files/gempages_551183872679740289-2045…"
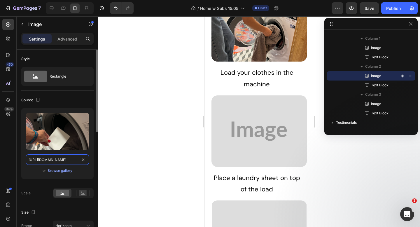
scroll to position [0, 178]
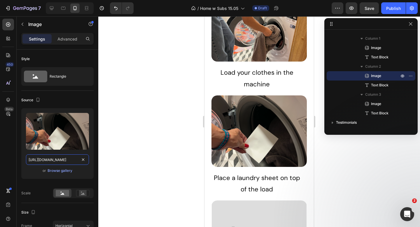
type input "https://cdn.shopify.com/s/files/1/0899/9544/4607/files/gempages_551183872679740…"
click at [164, 106] on div at bounding box center [259, 121] width 322 height 211
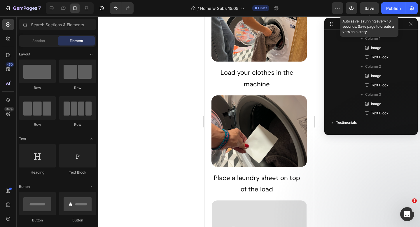
click at [368, 6] on span "Save" at bounding box center [370, 8] width 10 height 5
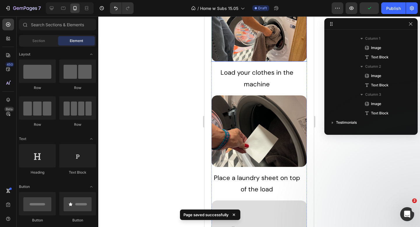
click at [254, 34] on img at bounding box center [259, 25] width 95 height 71
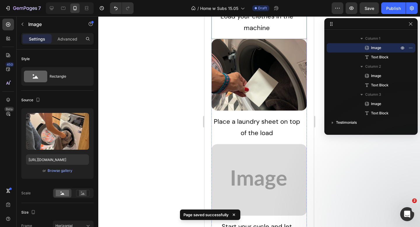
scroll to position [1970, 0]
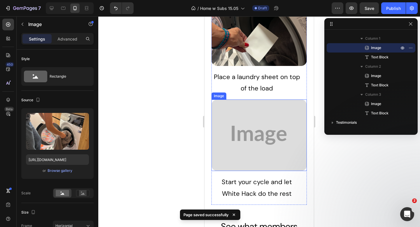
click at [257, 119] on img at bounding box center [259, 135] width 95 height 71
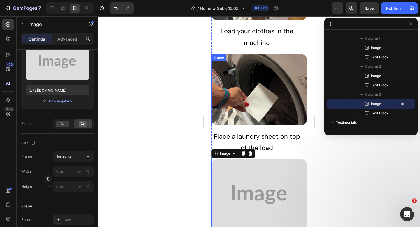
scroll to position [1904, 0]
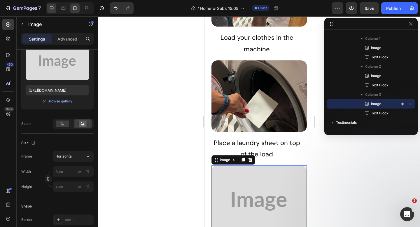
click at [55, 8] on div at bounding box center [51, 8] width 9 height 9
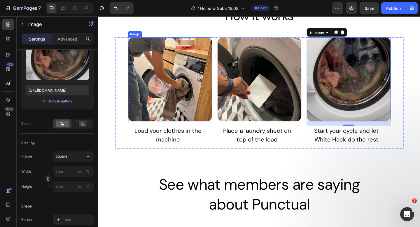
scroll to position [1920, 0]
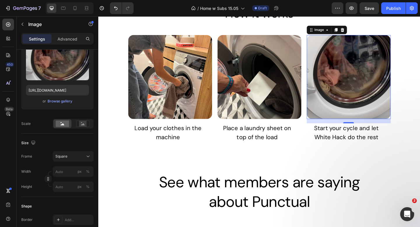
click at [335, 95] on img at bounding box center [370, 82] width 91 height 91
click at [60, 91] on input "https://cdn.shopify.com/s/files/1/0899/9544/4607/files/gempages_551183872679740…" at bounding box center [57, 90] width 63 height 11
click at [73, 9] on icon at bounding box center [75, 8] width 6 height 6
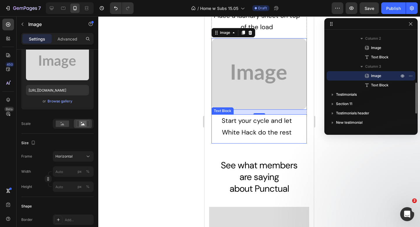
scroll to position [2033, 0]
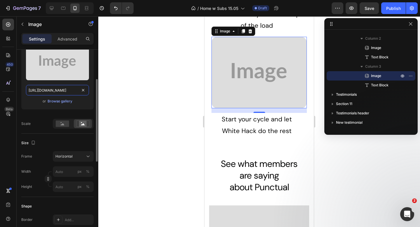
click at [65, 86] on input "https://placehold.co/592x448?text=Image" at bounding box center [57, 90] width 63 height 11
paste input "cdn.shopify.com/s/files/1/0899/9544/4607/files/gempages_551183872679740289-0979…"
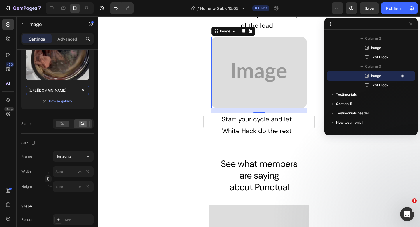
scroll to position [0, 179]
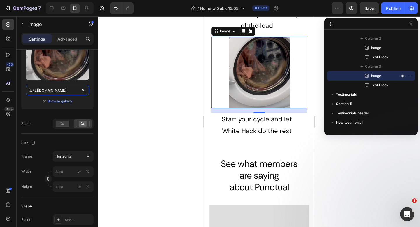
type input "https://cdn.shopify.com/s/files/1/0899/9544/4607/files/gempages_551183872679740…"
click at [147, 93] on div at bounding box center [259, 121] width 322 height 211
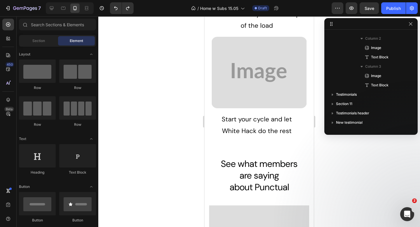
click at [244, 73] on img at bounding box center [259, 72] width 95 height 71
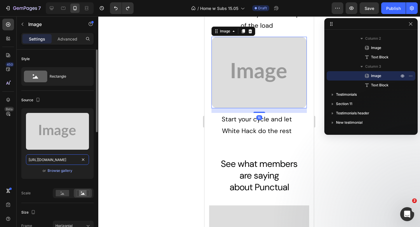
click at [69, 158] on input "https://placehold.co/592x448?text=Image" at bounding box center [57, 159] width 63 height 11
paste input "cdn.shopify.com/s/files/1/0899/9544/4607/files/gempages_551183872679740289-0979…"
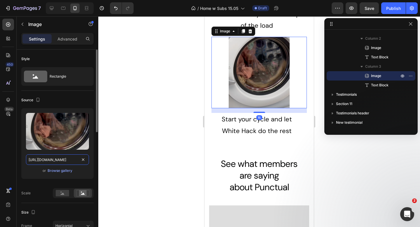
scroll to position [0, 179]
type input "https://cdn.shopify.com/s/files/1/0899/9544/4607/files/gempages_551183872679740…"
click at [65, 195] on rect at bounding box center [62, 193] width 13 height 6
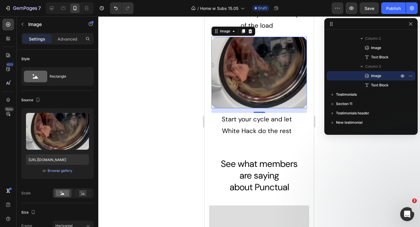
click at [129, 157] on div at bounding box center [259, 121] width 322 height 211
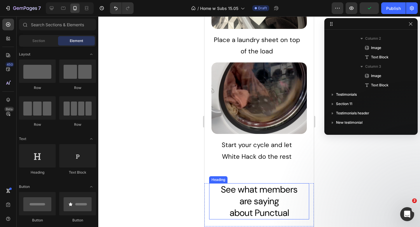
scroll to position [1956, 0]
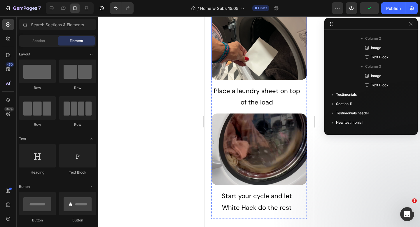
click at [244, 61] on img at bounding box center [259, 43] width 95 height 71
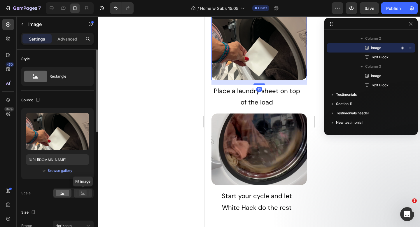
click at [82, 193] on rect at bounding box center [83, 193] width 8 height 6
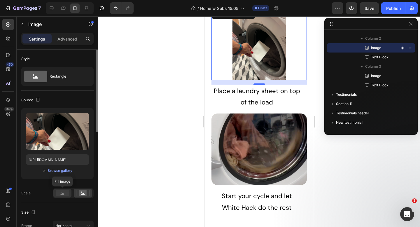
click at [59, 193] on rect at bounding box center [62, 193] width 13 height 6
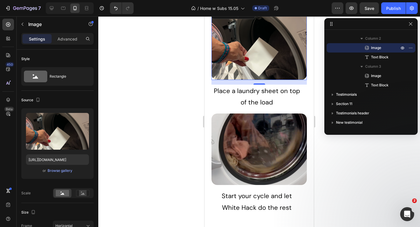
click at [179, 144] on div at bounding box center [259, 121] width 322 height 211
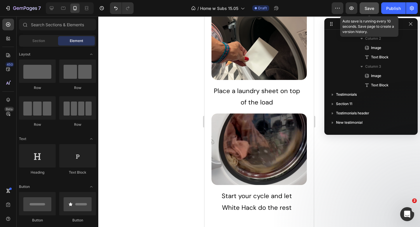
click at [364, 9] on button "Save" at bounding box center [369, 8] width 19 height 12
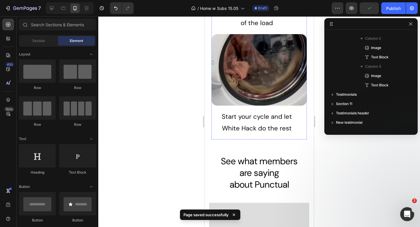
scroll to position [2063, 0]
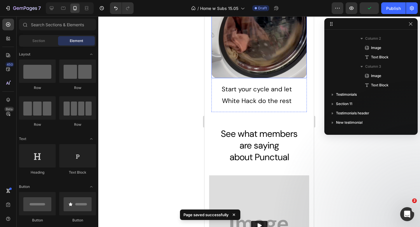
click at [233, 80] on div "Image Start your cycle and let White Hack do the rest Text Block" at bounding box center [259, 59] width 95 height 105
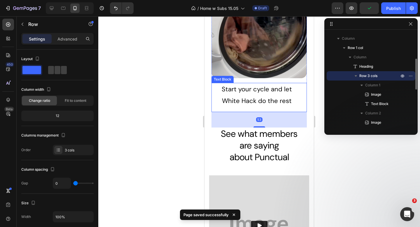
click at [235, 92] on span "Start your cycle and let White Hack do the rest" at bounding box center [257, 95] width 70 height 20
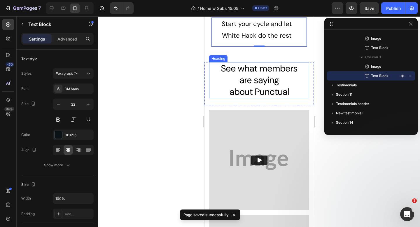
scroll to position [2126, 0]
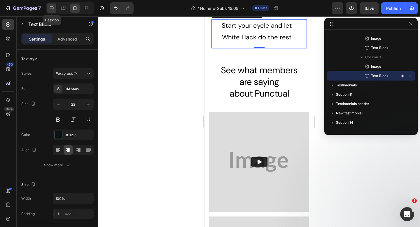
click at [53, 5] on icon at bounding box center [52, 8] width 6 height 6
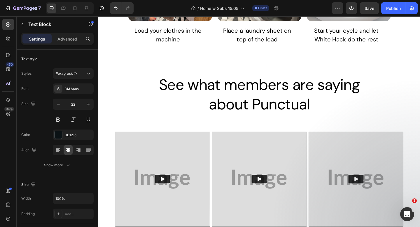
scroll to position [2026, 0]
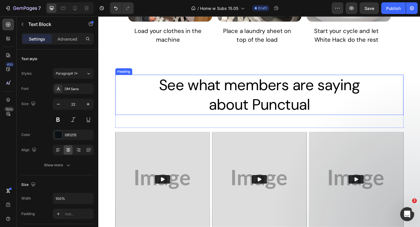
click at [272, 108] on span "about Punctual" at bounding box center [274, 112] width 110 height 21
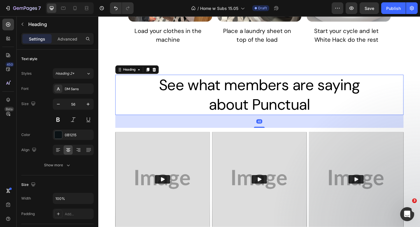
click at [272, 108] on span "about Punctual" at bounding box center [274, 112] width 110 height 21
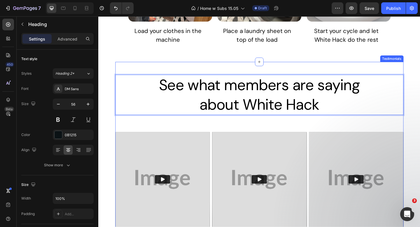
click at [243, 67] on div "See what members are saying   about White Hack Heading 48 Row Video Video Video…" at bounding box center [274, 160] width 314 height 189
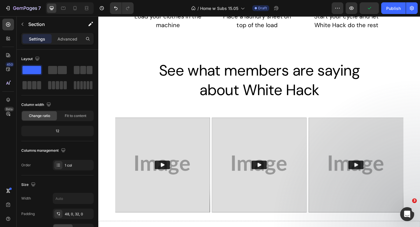
scroll to position [1638, 0]
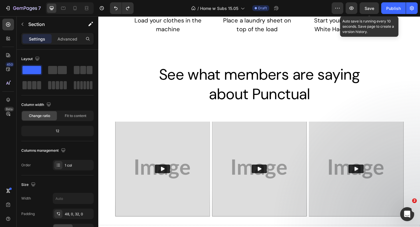
click at [371, 8] on span "Save" at bounding box center [370, 8] width 10 height 5
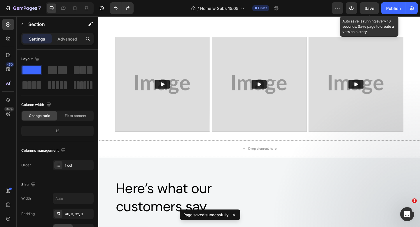
scroll to position [1712, 0]
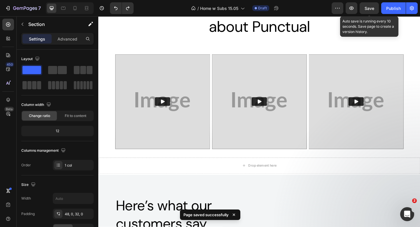
click at [371, 8] on span "Save" at bounding box center [370, 8] width 10 height 5
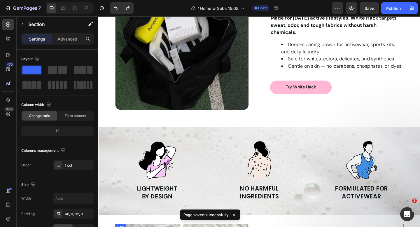
scroll to position [901, 0]
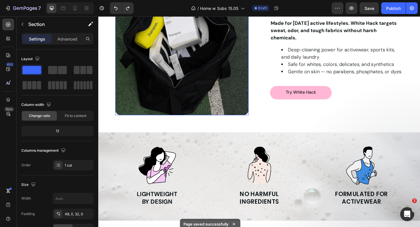
click at [236, 67] on img at bounding box center [189, 51] width 145 height 145
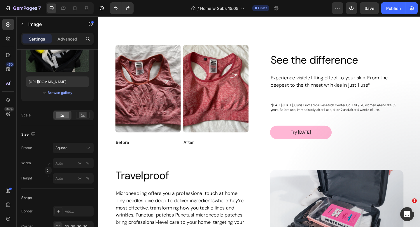
scroll to position [1219, 0]
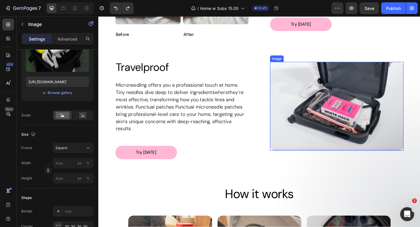
click at [324, 103] on img at bounding box center [357, 114] width 145 height 97
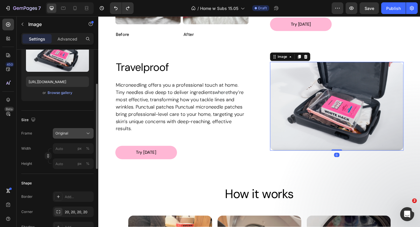
click at [69, 133] on div "Original" at bounding box center [69, 133] width 29 height 5
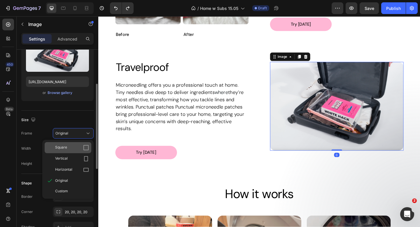
click at [65, 145] on span "Square" at bounding box center [61, 148] width 12 height 6
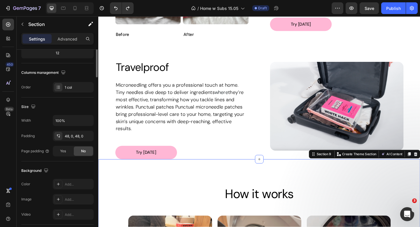
scroll to position [0, 0]
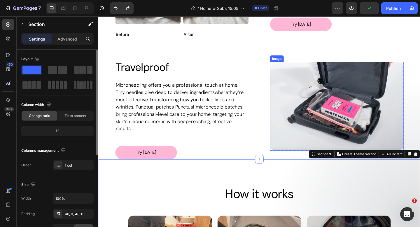
click at [308, 101] on img at bounding box center [357, 114] width 145 height 97
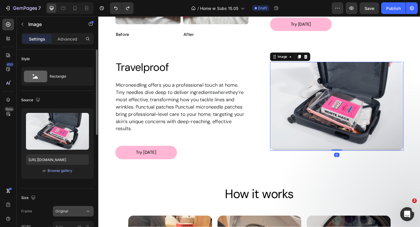
click at [73, 209] on div "Original" at bounding box center [69, 211] width 29 height 5
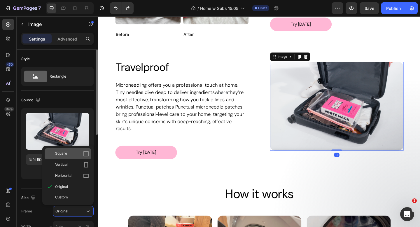
click at [71, 152] on div "Square" at bounding box center [72, 154] width 34 height 6
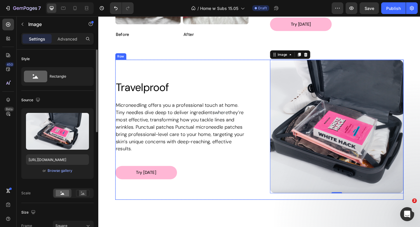
click at [226, 195] on div "Image Travelproof Heading Microneedling offers you a professional touch at home…" at bounding box center [189, 140] width 145 height 152
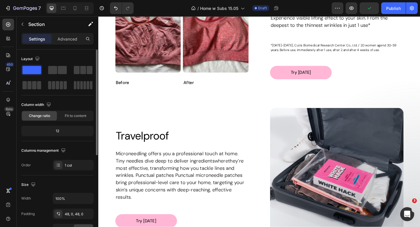
scroll to position [1172, 0]
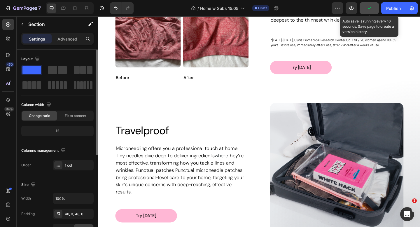
click at [366, 13] on button "button" at bounding box center [369, 8] width 19 height 12
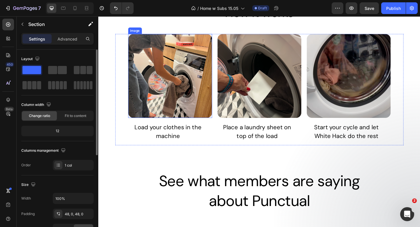
scroll to position [1246, 0]
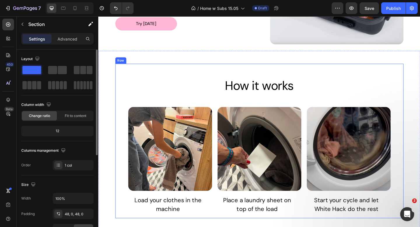
click at [189, 81] on div "How it works Heading Image Load your clothes in the machine Text Block Image Pl…" at bounding box center [274, 152] width 314 height 168
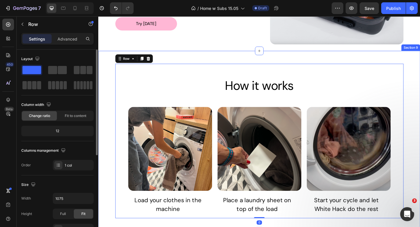
click at [188, 58] on div "How it works Heading Image Load your clothes in the machine Text Block Image Pl…" at bounding box center [273, 152] width 350 height 196
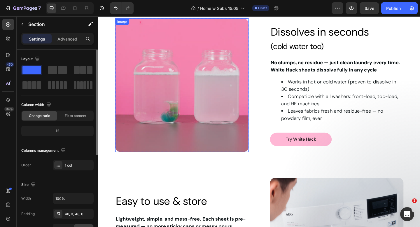
scroll to position [185, 0]
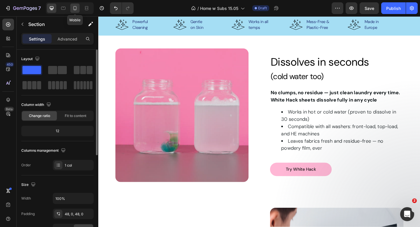
click at [76, 6] on icon at bounding box center [75, 8] width 3 height 4
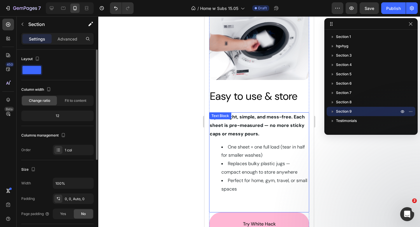
scroll to position [535, 0]
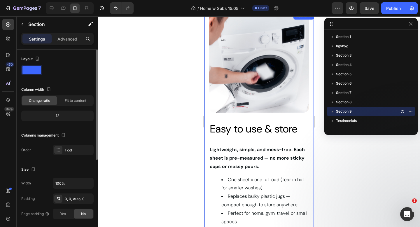
click at [207, 115] on div "Image Easy to use & store Heading Row Lightweight, simple, and mess-free. Each …" at bounding box center [259, 152] width 109 height 279
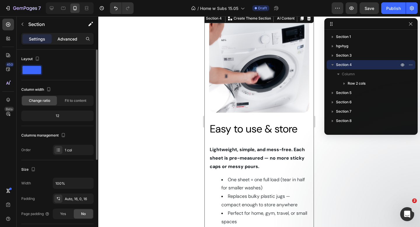
click at [64, 40] on p "Advanced" at bounding box center [67, 39] width 20 height 6
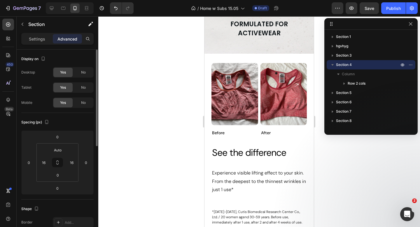
scroll to position [1320, 0]
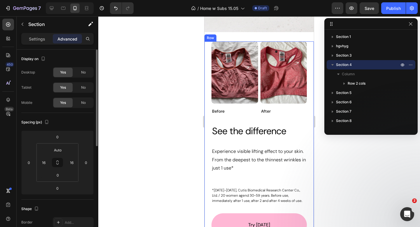
click at [207, 63] on div "Image Before Text Block Image After Text Block Row See the difference Heading E…" at bounding box center [259, 150] width 109 height 219
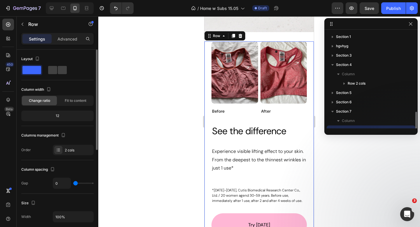
scroll to position [54, 0]
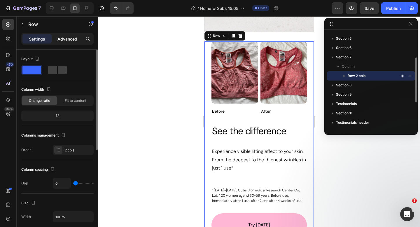
click at [69, 38] on p "Advanced" at bounding box center [67, 39] width 20 height 6
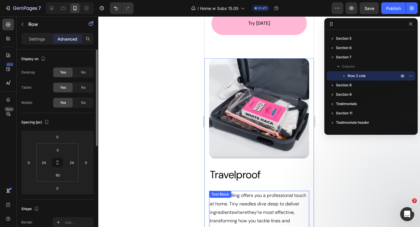
scroll to position [1535, 0]
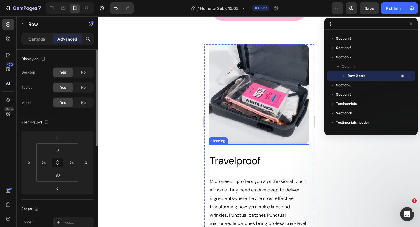
click at [252, 150] on div "Travelproof Heading" at bounding box center [259, 160] width 100 height 32
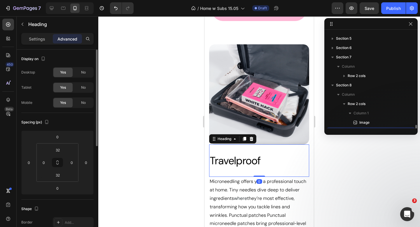
scroll to position [110, 0]
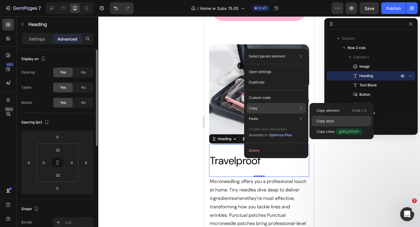
click at [327, 123] on p "Copy style" at bounding box center [326, 120] width 18 height 5
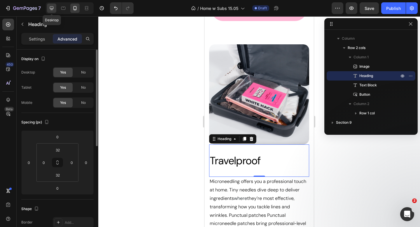
click at [52, 11] on icon at bounding box center [52, 8] width 6 height 6
type input "24"
type input "0"
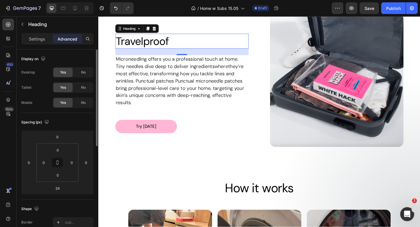
scroll to position [1559, 0]
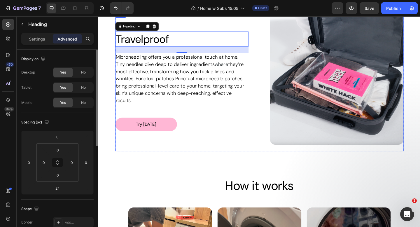
click at [177, 162] on div "Image Travelproof Heading 0 Microneedling offers you a professional touch at ho…" at bounding box center [189, 87] width 145 height 152
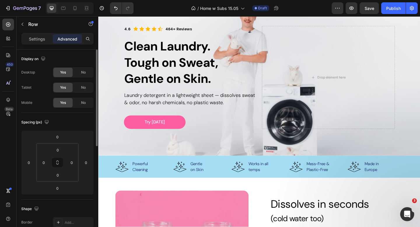
scroll to position [0, 0]
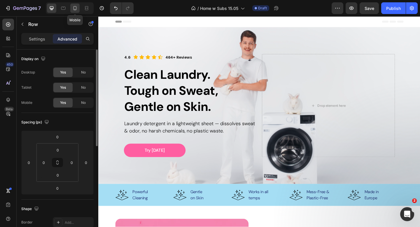
click at [77, 8] on icon at bounding box center [75, 8] width 6 height 6
type input "16"
type input "48"
type input "16"
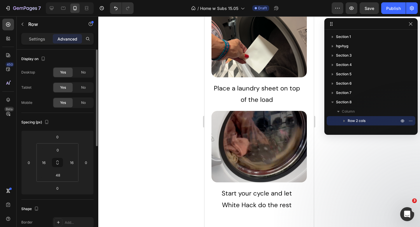
scroll to position [2108, 0]
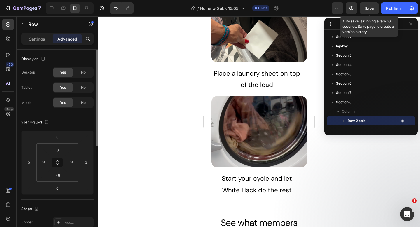
click at [373, 7] on span "Save" at bounding box center [370, 8] width 10 height 5
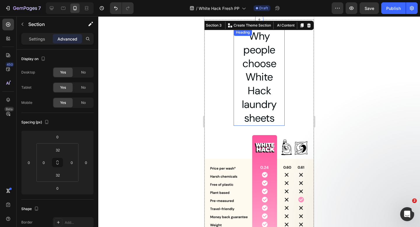
click at [237, 59] on h2 "Why people choose White Hack laundry sheets" at bounding box center [259, 77] width 51 height 97
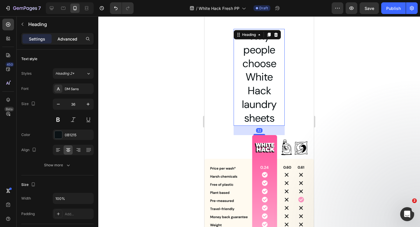
click at [71, 39] on p "Advanced" at bounding box center [67, 39] width 20 height 6
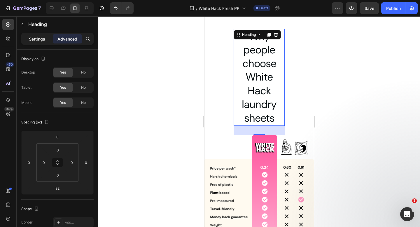
click at [40, 38] on p "Settings" at bounding box center [37, 39] width 16 height 6
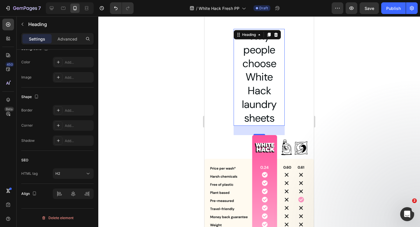
scroll to position [783, 0]
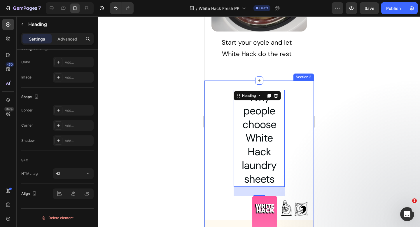
click at [229, 117] on div "Why people choose White Hack laundry sheets Heading 32 Image *Prices are based …" at bounding box center [259, 208] width 109 height 237
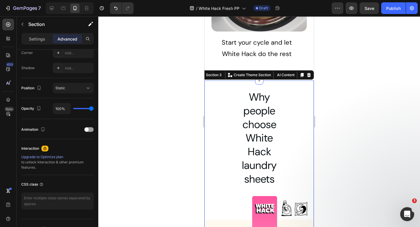
scroll to position [0, 0]
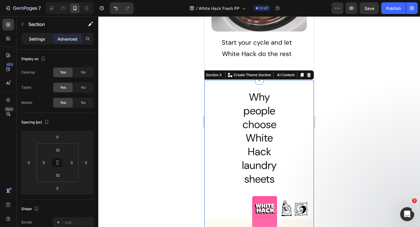
click at [38, 36] on p "Settings" at bounding box center [37, 39] width 16 height 6
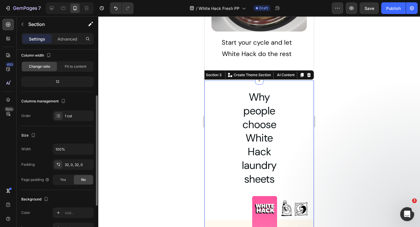
scroll to position [54, 0]
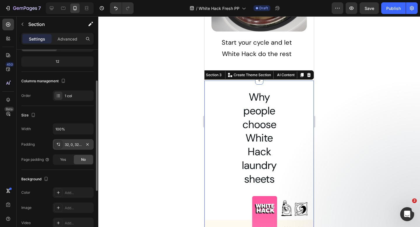
click at [83, 147] on div "32, 0, 32, 0" at bounding box center [73, 144] width 41 height 11
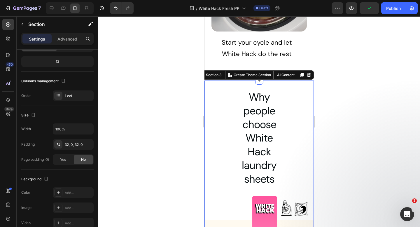
click at [221, 139] on div "Why people choose White Hack laundry sheets Heading Image *Prices are based on …" at bounding box center [259, 208] width 109 height 237
click at [251, 139] on h2 "Why people choose White Hack laundry sheets" at bounding box center [259, 138] width 51 height 97
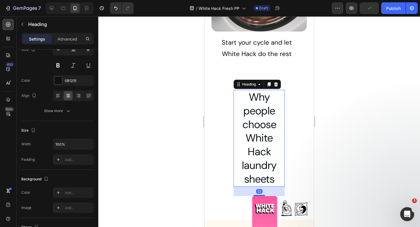
scroll to position [0, 0]
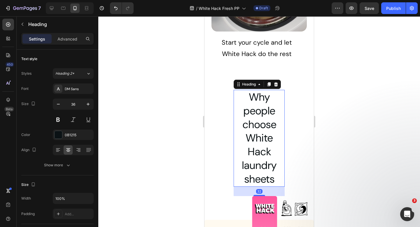
click at [243, 113] on h2 "Why people choose White Hack laundry sheets" at bounding box center [259, 138] width 51 height 97
click at [243, 113] on p "Why people choose White Hack laundry sheets" at bounding box center [259, 138] width 50 height 96
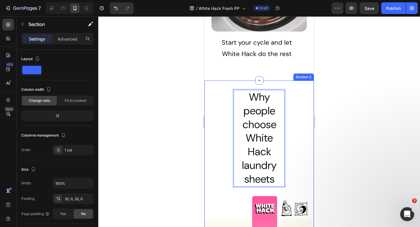
click at [291, 126] on div "Why people choose White Hack laundry sheets Heading 32 Image *Prices are based …" at bounding box center [259, 208] width 109 height 237
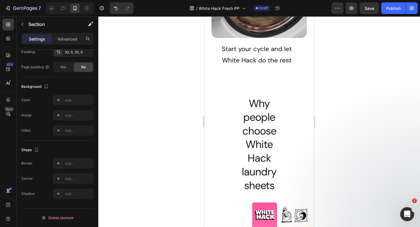
scroll to position [788, 0]
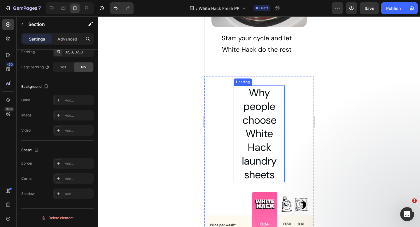
click at [249, 112] on h2 "Why people choose White Hack laundry sheets" at bounding box center [259, 133] width 51 height 97
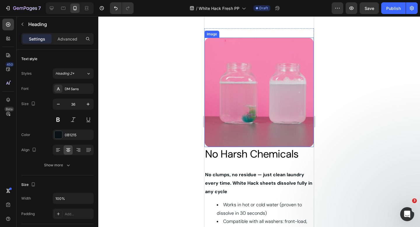
scroll to position [1111, 0]
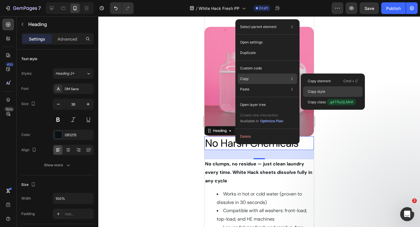
click at [316, 90] on p "Copy style" at bounding box center [317, 91] width 18 height 5
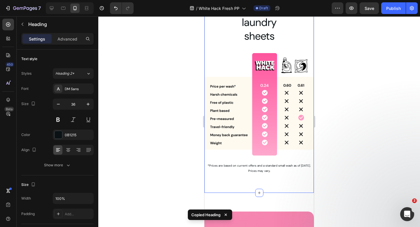
scroll to position [900, 0]
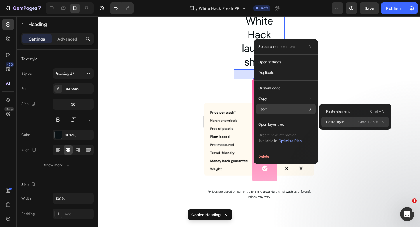
click at [330, 120] on p "Paste style" at bounding box center [335, 121] width 18 height 5
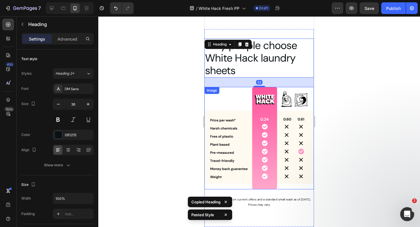
scroll to position [818, 0]
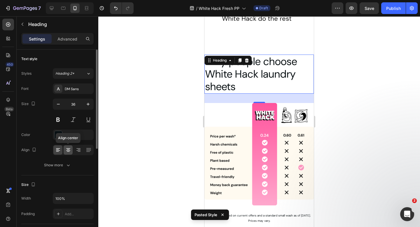
click at [67, 149] on icon at bounding box center [68, 149] width 3 height 1
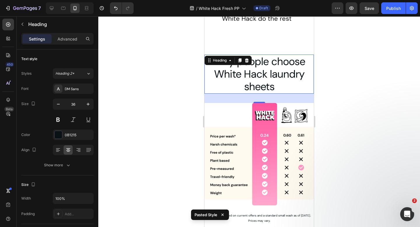
click at [163, 108] on div at bounding box center [259, 121] width 322 height 211
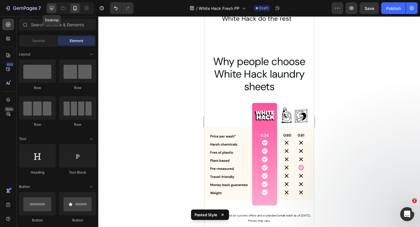
click at [55, 8] on div at bounding box center [51, 8] width 9 height 9
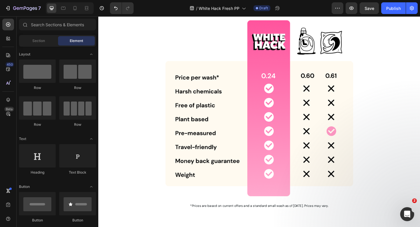
scroll to position [590, 0]
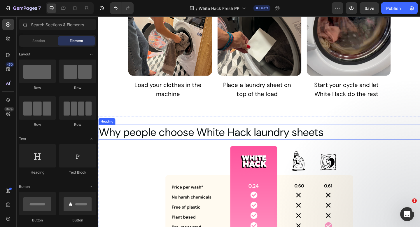
click at [305, 139] on h2 "Why people choose White Hack laundry sheets" at bounding box center [273, 142] width 350 height 16
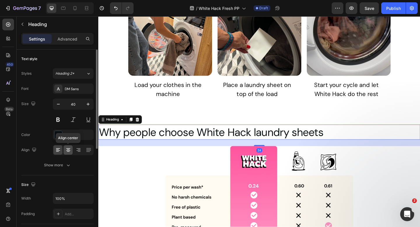
click at [68, 151] on icon at bounding box center [68, 150] width 6 height 6
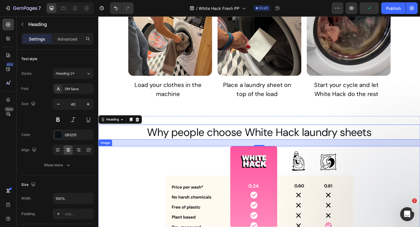
click at [144, 175] on div at bounding box center [273, 226] width 350 height 137
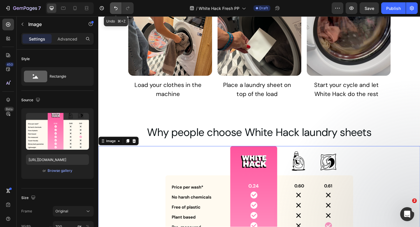
click at [113, 7] on icon "Undo/Redo" at bounding box center [116, 8] width 6 height 6
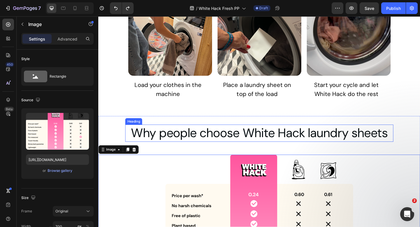
click at [185, 146] on h2 "Why people choose White Hack laundry sheets" at bounding box center [274, 143] width 292 height 19
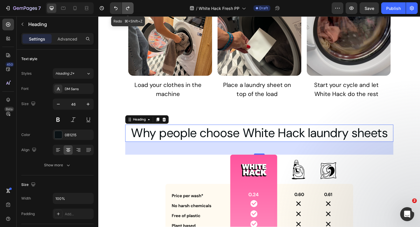
click at [124, 7] on button "Undo/Redo" at bounding box center [128, 8] width 12 height 12
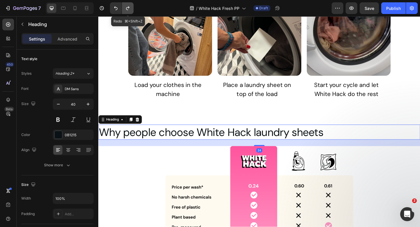
click at [124, 7] on button "Undo/Redo" at bounding box center [128, 8] width 12 height 12
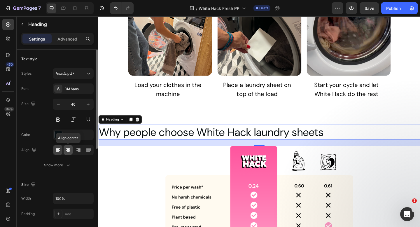
click at [66, 151] on icon at bounding box center [68, 150] width 6 height 6
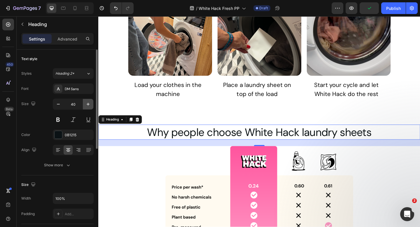
click at [89, 101] on button "button" at bounding box center [88, 104] width 11 height 11
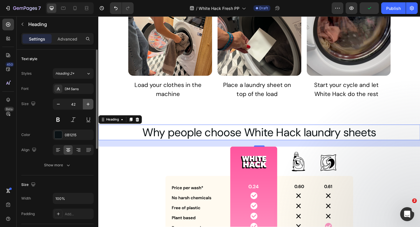
click at [89, 101] on button "button" at bounding box center [88, 104] width 11 height 11
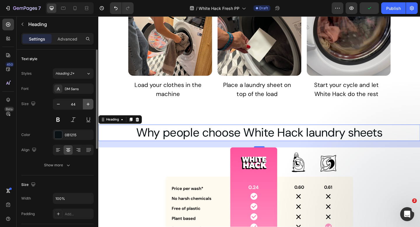
click at [89, 101] on button "button" at bounding box center [88, 104] width 11 height 11
type input "46"
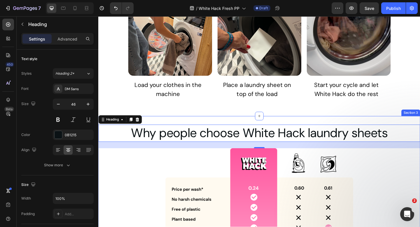
click at [178, 127] on div "Why people choose White Hack laundry sheets Heading 24 Image *Prices are based …" at bounding box center [273, 223] width 350 height 196
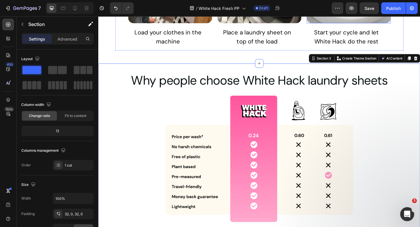
scroll to position [666, 0]
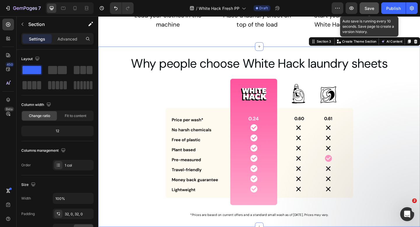
click at [373, 8] on span "Save" at bounding box center [370, 8] width 10 height 5
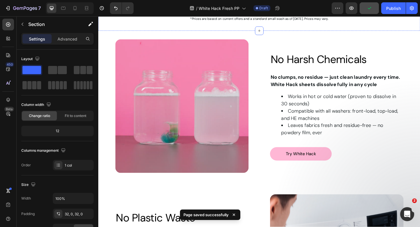
scroll to position [899, 0]
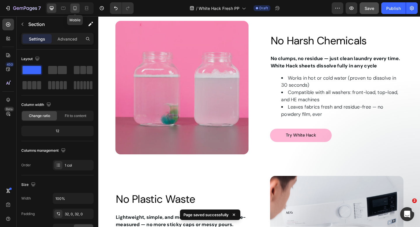
click at [76, 8] on icon at bounding box center [75, 8] width 3 height 4
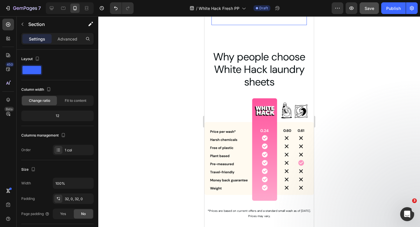
scroll to position [833, 0]
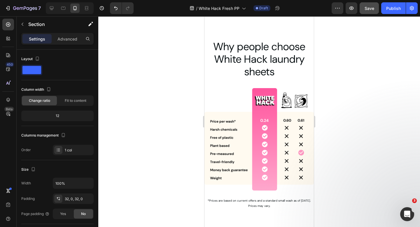
click at [227, 35] on div "Why people choose White Hack laundry sheets Heading Image *Prices are based on …" at bounding box center [259, 129] width 109 height 198
click at [205, 45] on h2 "Why people choose White Hack laundry sheets" at bounding box center [259, 59] width 109 height 39
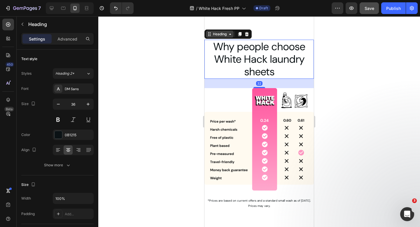
click at [210, 35] on icon at bounding box center [209, 34] width 5 height 5
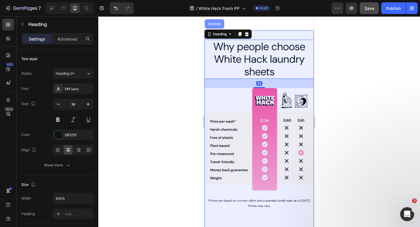
click at [212, 27] on div "Section" at bounding box center [215, 23] width 20 height 9
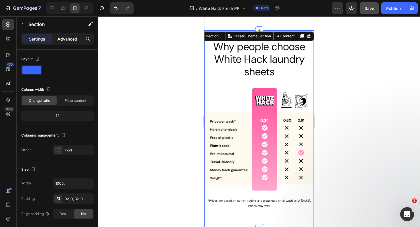
click at [69, 41] on p "Advanced" at bounding box center [67, 39] width 20 height 6
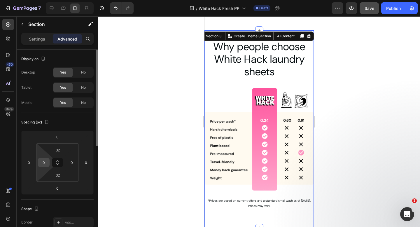
click at [45, 165] on input "0" at bounding box center [43, 162] width 9 height 9
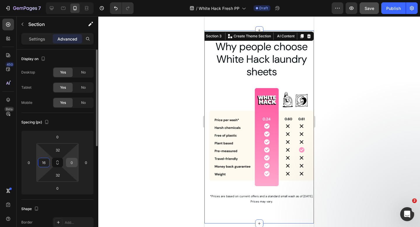
type input "16"
click at [75, 163] on input "0" at bounding box center [71, 162] width 9 height 9
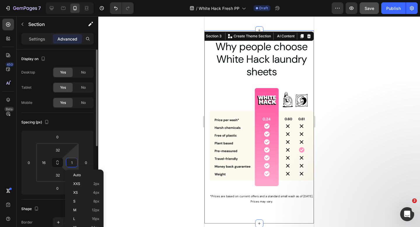
type input "16"
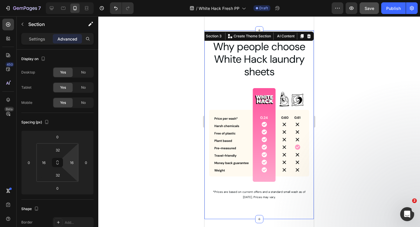
click at [156, 92] on div at bounding box center [259, 121] width 322 height 211
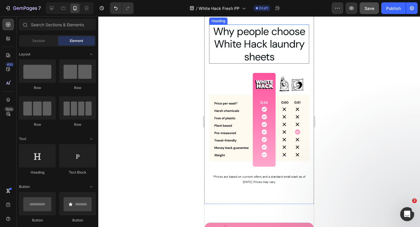
scroll to position [874, 0]
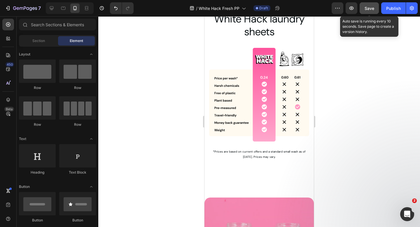
click at [373, 7] on span "Save" at bounding box center [370, 8] width 10 height 5
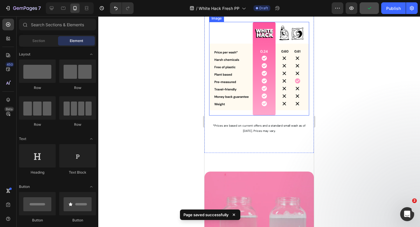
scroll to position [966, 0]
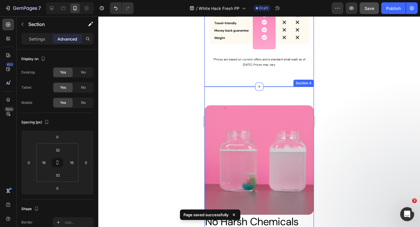
click at [218, 92] on div "Image Row No Harsh Chemicals Heading No clumps, no residue — just clean laundry…" at bounding box center [259, 229] width 109 height 284
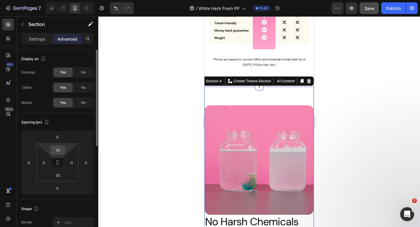
click at [58, 148] on input "32" at bounding box center [58, 150] width 12 height 9
type input "0"
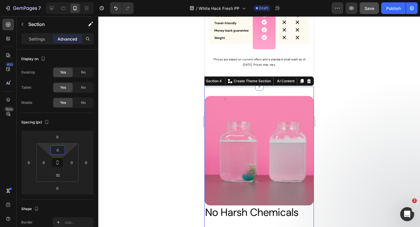
click at [141, 84] on div at bounding box center [259, 121] width 322 height 211
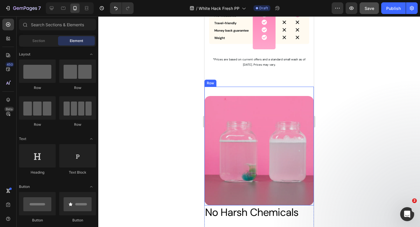
click at [226, 89] on div "Image Row" at bounding box center [259, 146] width 109 height 119
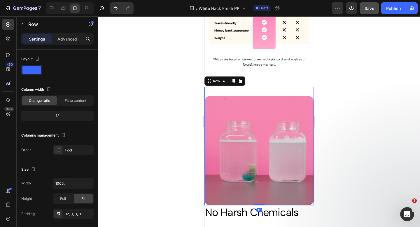
click at [226, 95] on div "Image Row 0" at bounding box center [259, 146] width 109 height 119
click at [226, 99] on img at bounding box center [259, 150] width 109 height 109
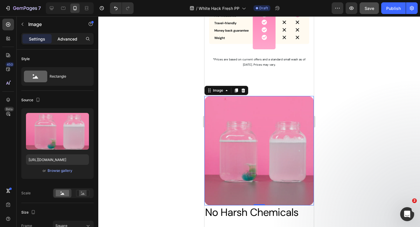
click at [71, 41] on p "Advanced" at bounding box center [67, 39] width 20 height 6
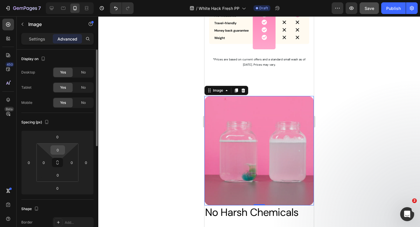
click at [61, 150] on input "0" at bounding box center [58, 150] width 12 height 9
click at [261, 87] on div "Image 0 Row" at bounding box center [259, 146] width 109 height 119
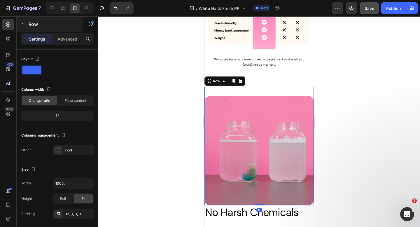
click at [67, 31] on div "Row" at bounding box center [50, 24] width 67 height 15
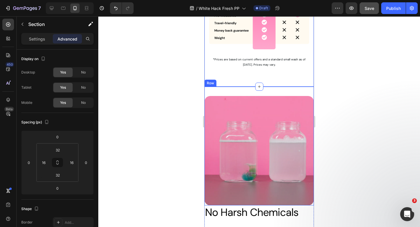
click at [214, 90] on div "Image Row" at bounding box center [259, 146] width 109 height 119
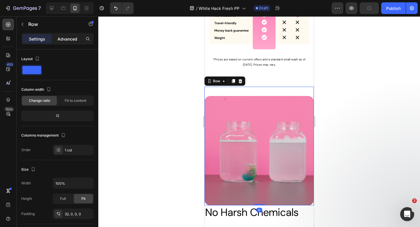
click at [70, 39] on p "Advanced" at bounding box center [67, 39] width 20 height 6
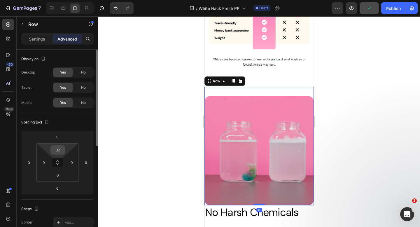
click at [62, 151] on input "32" at bounding box center [58, 150] width 12 height 9
type input "0"
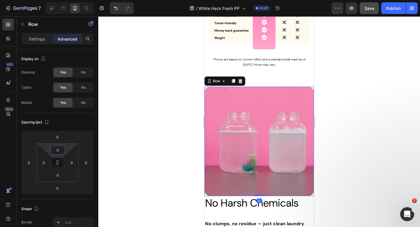
click at [119, 97] on div at bounding box center [259, 121] width 322 height 211
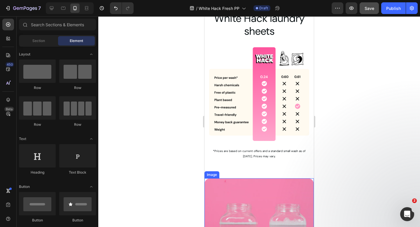
scroll to position [876, 0]
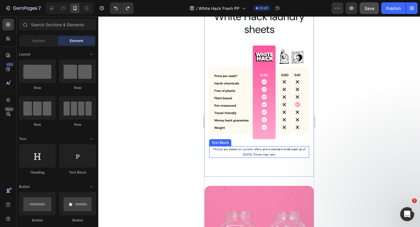
click at [227, 163] on div "Why people choose White Hack laundry sheets Heading Image *Prices are based on …" at bounding box center [259, 82] width 100 height 170
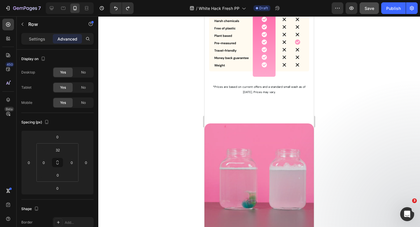
scroll to position [939, 0]
click at [228, 115] on div "Image Row" at bounding box center [259, 172] width 109 height 119
click at [220, 131] on img at bounding box center [259, 177] width 109 height 109
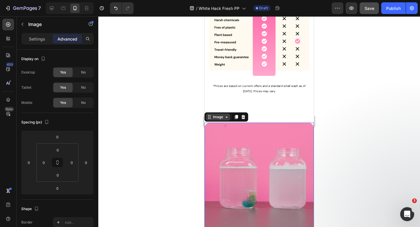
click at [214, 120] on div "Image" at bounding box center [218, 117] width 24 height 7
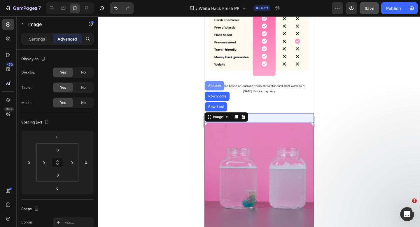
click at [214, 83] on div "Section" at bounding box center [215, 85] width 20 height 9
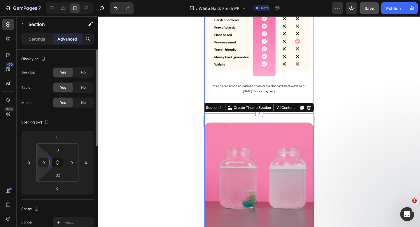
click at [44, 162] on input "0" at bounding box center [43, 162] width 9 height 9
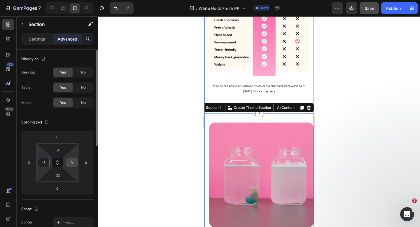
type input "16"
click at [74, 162] on input "0" at bounding box center [71, 162] width 9 height 9
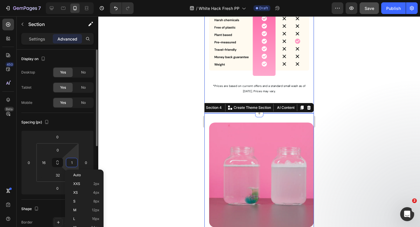
type input "16"
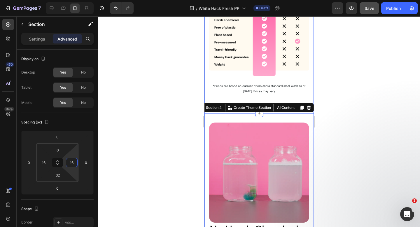
click at [159, 117] on div at bounding box center [259, 121] width 322 height 211
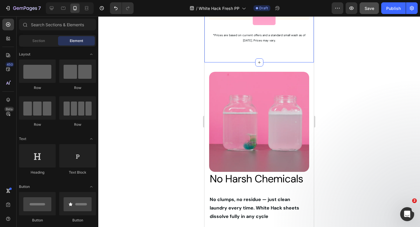
scroll to position [1016, 0]
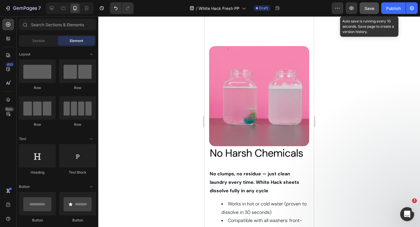
click at [364, 12] on button "Save" at bounding box center [369, 8] width 19 height 12
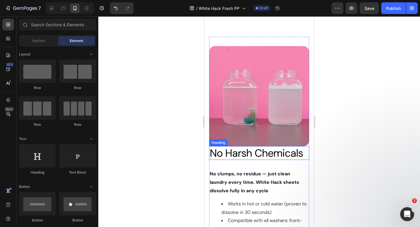
click at [233, 153] on span "No Harsh Chemicals" at bounding box center [256, 153] width 93 height 14
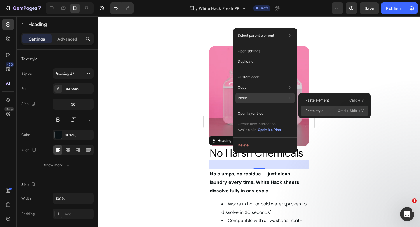
click at [320, 107] on div "Paste style Cmd + Shift + V" at bounding box center [335, 111] width 68 height 11
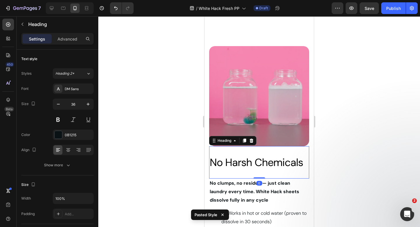
click at [180, 159] on div at bounding box center [259, 121] width 322 height 211
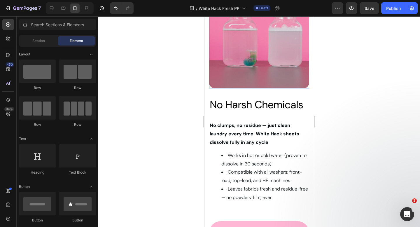
scroll to position [1086, 0]
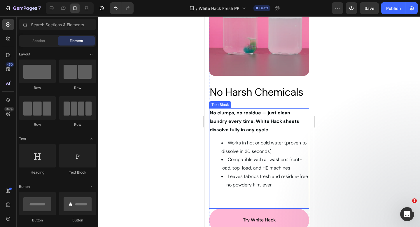
click at [244, 118] on p "No clumps, no residue — just clean laundry every time. White Hack sheets dissol…" at bounding box center [259, 121] width 99 height 25
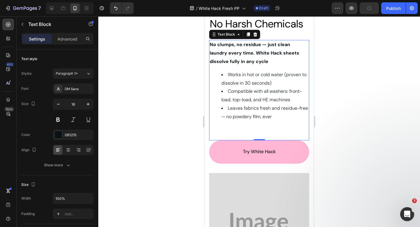
scroll to position [1188, 0]
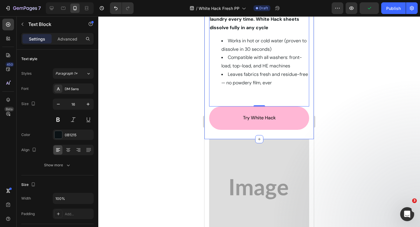
click at [207, 124] on div "Image Row No Harsh Chemicals Heading No clumps, no residue — just clean laundry…" at bounding box center [259, 1] width 109 height 275
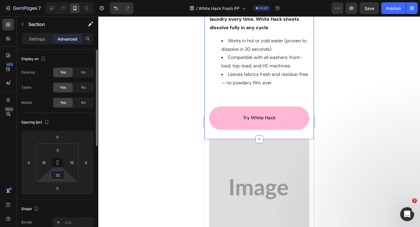
click at [60, 175] on input "32" at bounding box center [58, 175] width 12 height 9
type input "80"
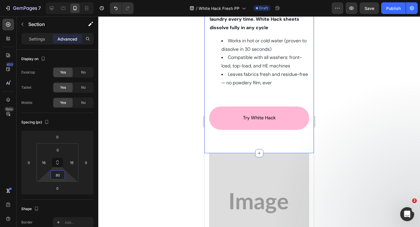
click at [141, 115] on div at bounding box center [259, 121] width 322 height 211
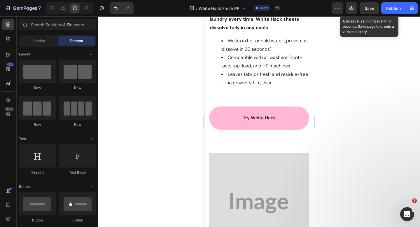
click at [369, 11] on div "Save" at bounding box center [370, 8] width 10 height 6
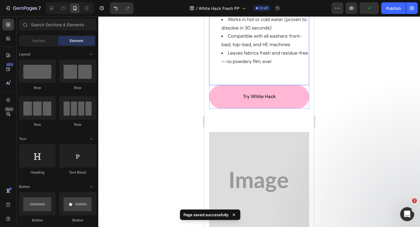
scroll to position [1217, 0]
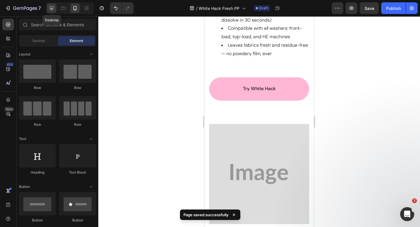
click at [54, 10] on icon at bounding box center [52, 8] width 6 height 6
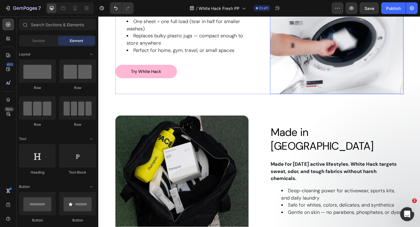
click at [323, 52] on img at bounding box center [357, 28] width 145 height 145
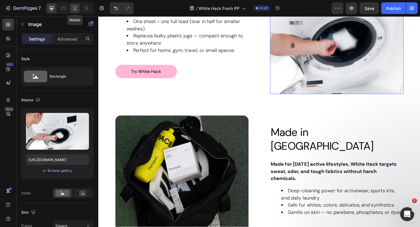
click at [75, 7] on icon at bounding box center [75, 8] width 6 height 6
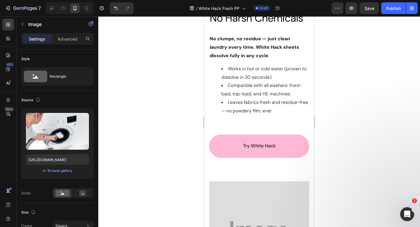
scroll to position [1248, 0]
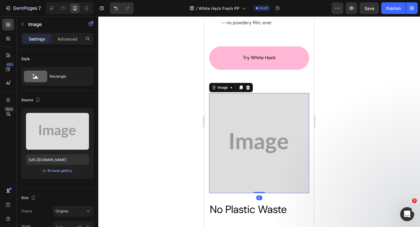
click at [247, 119] on img at bounding box center [259, 143] width 100 height 100
click at [50, 5] on div at bounding box center [51, 8] width 9 height 9
type input "[URL][DOMAIN_NAME]"
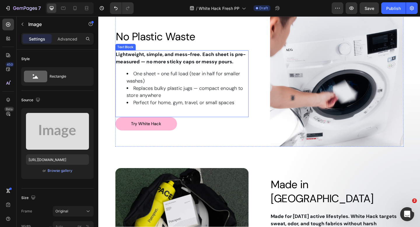
scroll to position [1273, 0]
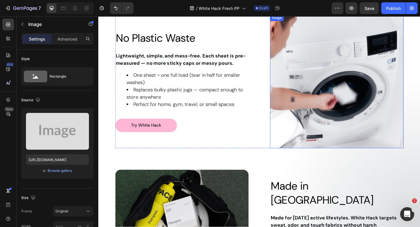
click at [304, 62] on img at bounding box center [357, 87] width 145 height 145
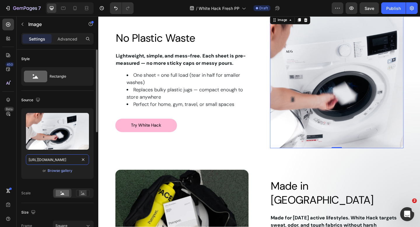
click at [66, 156] on input "[URL][DOMAIN_NAME]" at bounding box center [57, 159] width 63 height 11
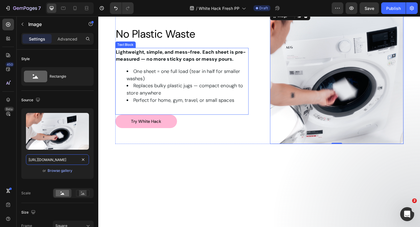
scroll to position [1094, 0]
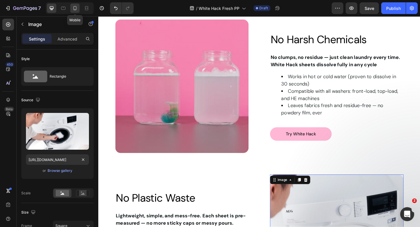
click at [71, 7] on div at bounding box center [74, 8] width 9 height 9
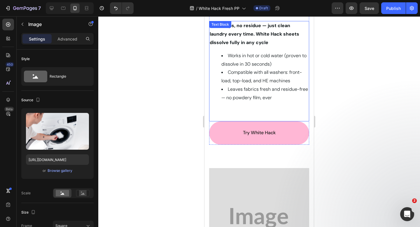
scroll to position [1233, 0]
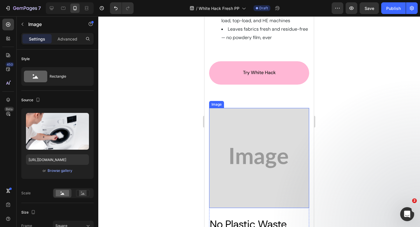
click at [262, 141] on img at bounding box center [259, 158] width 100 height 100
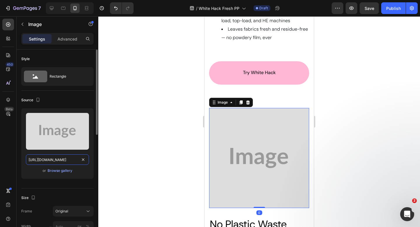
click at [62, 158] on input "[URL][DOMAIN_NAME]" at bounding box center [57, 159] width 63 height 11
paste input "[DOMAIN_NAME][URL]"
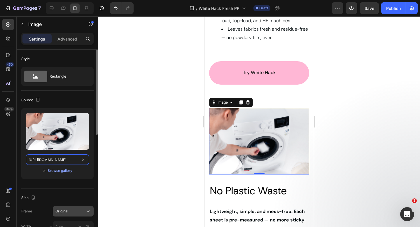
type input "[URL][DOMAIN_NAME]"
click at [73, 207] on button "Original" at bounding box center [73, 211] width 41 height 11
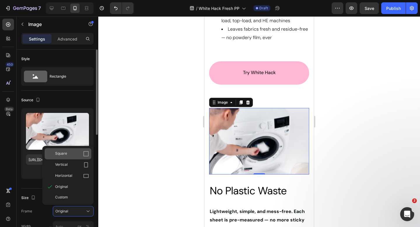
click at [74, 155] on div "Square" at bounding box center [72, 154] width 34 height 6
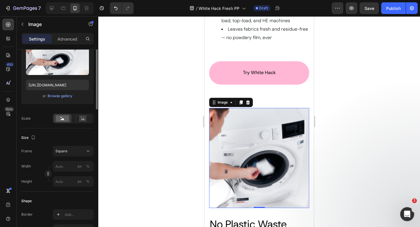
scroll to position [107, 0]
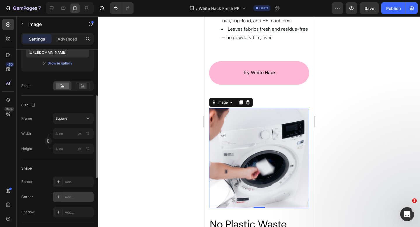
click at [71, 197] on div "Add..." at bounding box center [78, 197] width 27 height 5
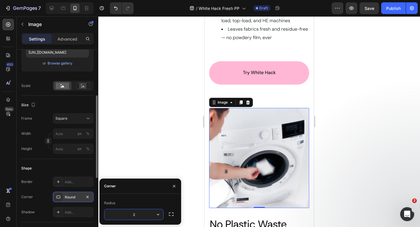
type input "20"
click at [118, 131] on div at bounding box center [259, 121] width 322 height 211
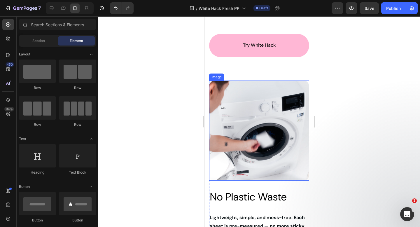
scroll to position [1314, 0]
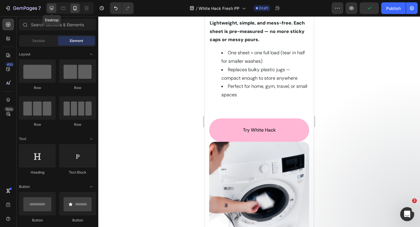
click at [52, 10] on icon at bounding box center [52, 8] width 4 height 4
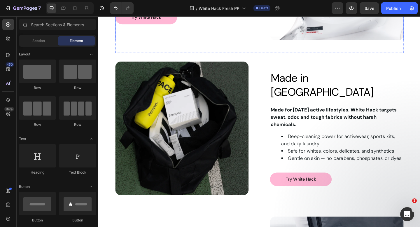
scroll to position [1505, 0]
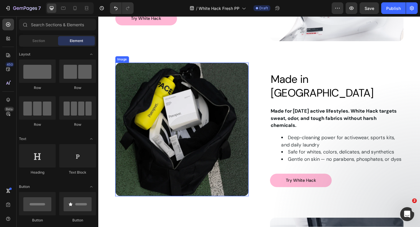
click at [249, 89] on img at bounding box center [189, 139] width 145 height 145
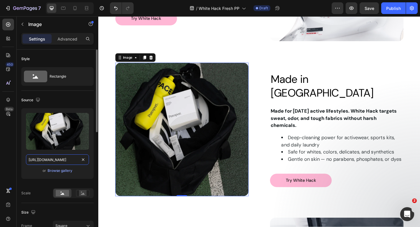
click at [67, 157] on input "[URL][DOMAIN_NAME]" at bounding box center [57, 159] width 63 height 11
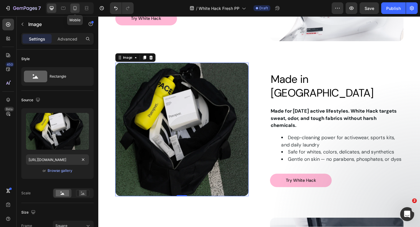
click at [75, 8] on icon at bounding box center [75, 8] width 6 height 6
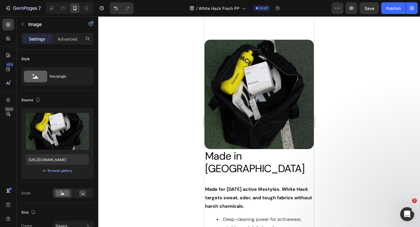
scroll to position [1693, 0]
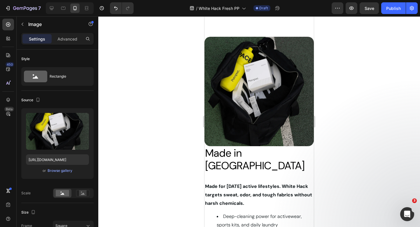
click at [251, 129] on img at bounding box center [259, 91] width 109 height 109
click at [292, 158] on h2 "Made in [GEOGRAPHIC_DATA]" at bounding box center [259, 159] width 109 height 26
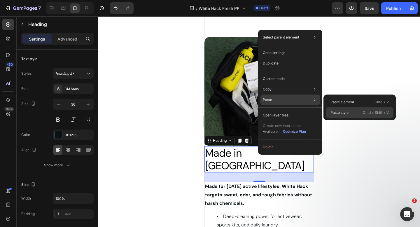
click at [347, 109] on div "Paste style Cmd + Shift + V" at bounding box center [360, 112] width 68 height 11
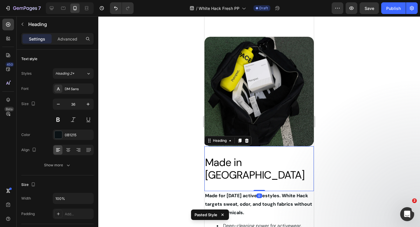
click at [186, 148] on div at bounding box center [259, 121] width 322 height 211
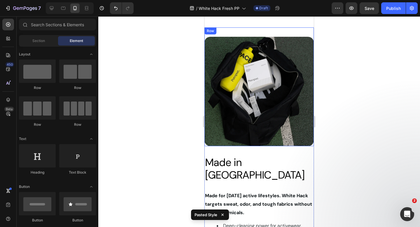
click at [227, 32] on div "Image Row" at bounding box center [259, 86] width 109 height 119
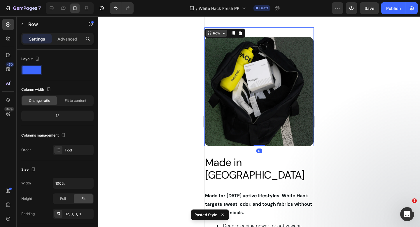
click at [212, 33] on div "Row" at bounding box center [217, 33] width 10 height 5
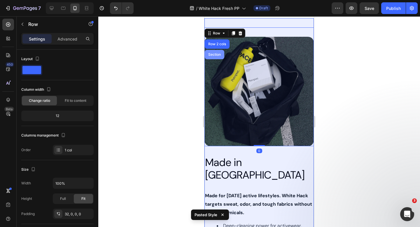
click at [213, 54] on div "Section" at bounding box center [214, 55] width 15 height 4
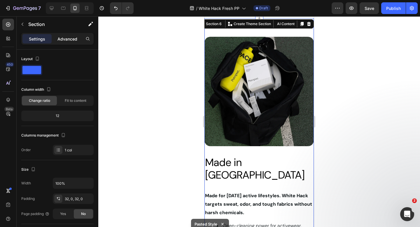
click at [74, 35] on div "Advanced" at bounding box center [67, 38] width 29 height 9
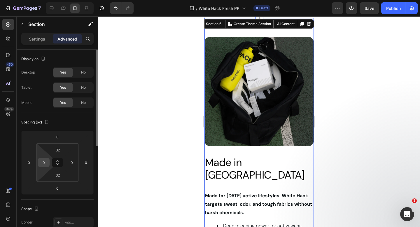
click at [47, 161] on input "0" at bounding box center [43, 162] width 9 height 9
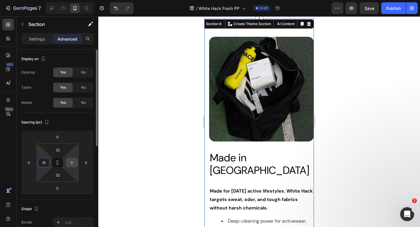
type input "16"
click at [71, 164] on input "0" at bounding box center [71, 162] width 9 height 9
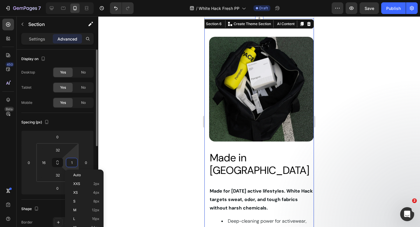
type input "16"
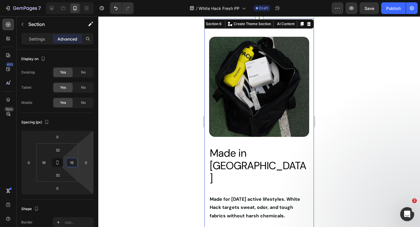
click at [159, 120] on div at bounding box center [259, 121] width 322 height 211
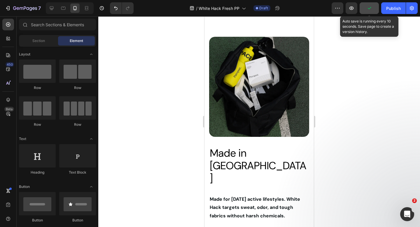
click at [373, 8] on button "button" at bounding box center [369, 8] width 19 height 12
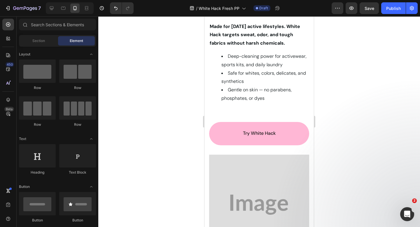
scroll to position [1881, 0]
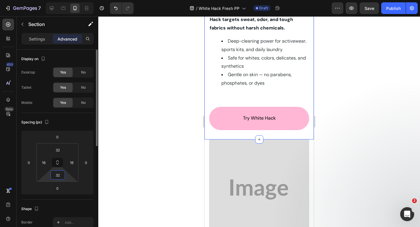
click at [61, 176] on input "32" at bounding box center [58, 175] width 12 height 9
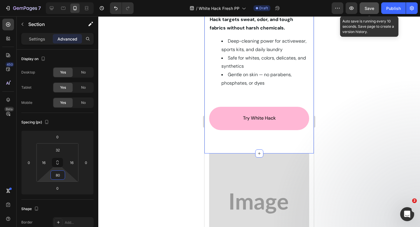
type input "80"
click at [370, 5] on button "Save" at bounding box center [369, 8] width 19 height 12
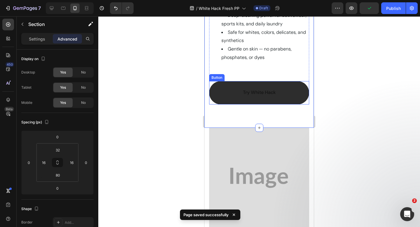
scroll to position [1956, 0]
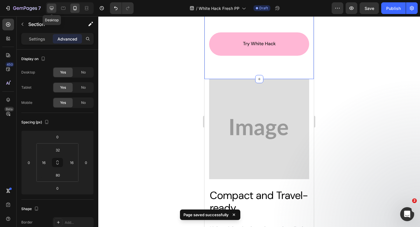
click at [54, 10] on icon at bounding box center [52, 8] width 6 height 6
type input "0"
type input "32"
type input "0"
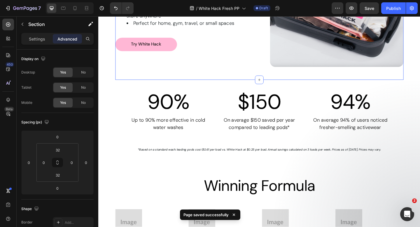
scroll to position [1762, 0]
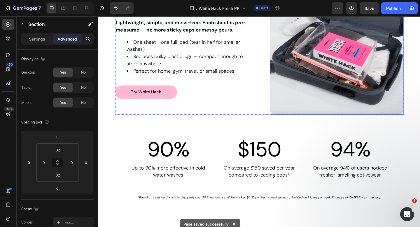
click at [314, 76] on img at bounding box center [357, 50] width 145 height 145
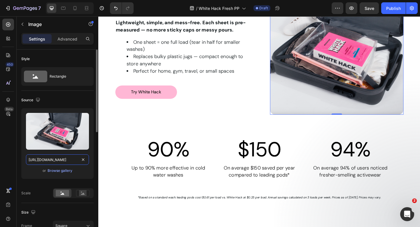
click at [64, 162] on input "[URL][DOMAIN_NAME]" at bounding box center [57, 159] width 63 height 11
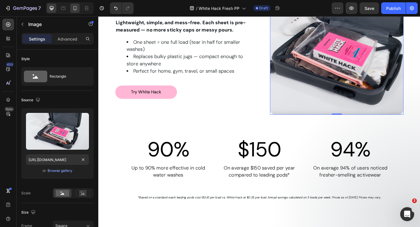
click at [77, 10] on icon at bounding box center [75, 8] width 6 height 6
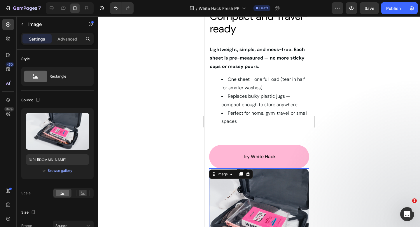
scroll to position [1681, 0]
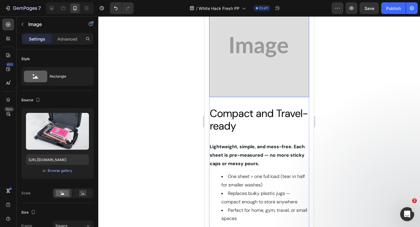
click at [235, 76] on img at bounding box center [259, 47] width 100 height 100
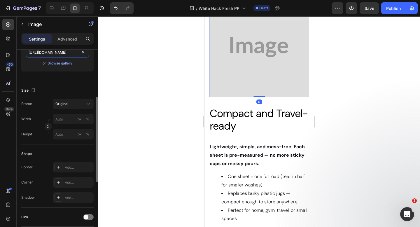
click at [66, 53] on input "[URL][DOMAIN_NAME]" at bounding box center [57, 52] width 63 height 11
paste input "[DOMAIN_NAME][URL]"
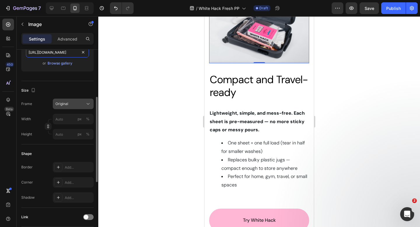
type input "[URL][DOMAIN_NAME]"
click at [68, 105] on span "Original" at bounding box center [61, 103] width 13 height 5
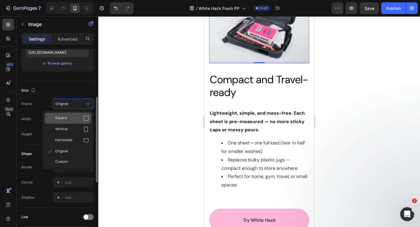
click at [70, 118] on div "Square" at bounding box center [72, 118] width 34 height 6
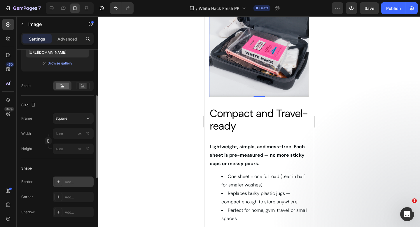
click at [76, 182] on div "Add..." at bounding box center [78, 181] width 27 height 5
click at [75, 197] on div "Add..." at bounding box center [78, 197] width 27 height 5
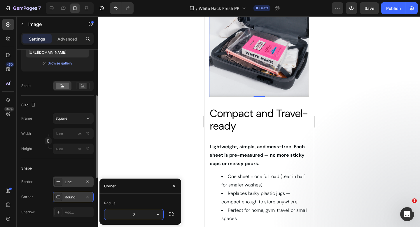
type input "20"
click at [86, 183] on icon "button" at bounding box center [87, 181] width 5 height 5
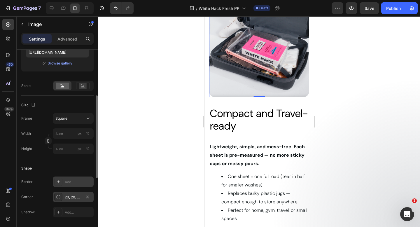
click at [159, 114] on div at bounding box center [259, 121] width 322 height 211
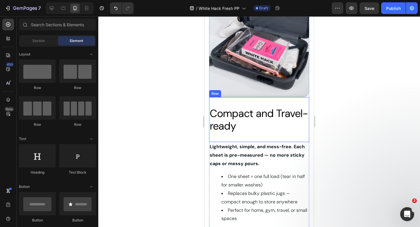
click at [267, 103] on div "Compact and Travel-ready Heading Row" at bounding box center [259, 119] width 100 height 45
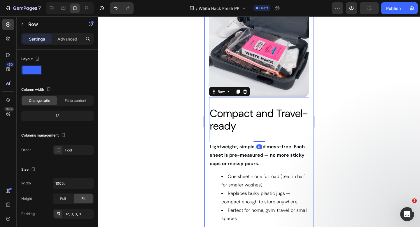
click at [206, 92] on div "Image Compact and Travel-ready Heading Row 0 Lightweight, simple, and mess-free…" at bounding box center [259, 188] width 109 height 383
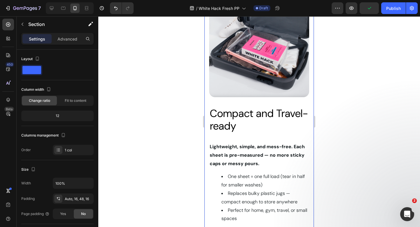
click at [72, 44] on div "Settings Advanced" at bounding box center [57, 39] width 72 height 12
click at [67, 37] on p "Advanced" at bounding box center [67, 39] width 20 height 6
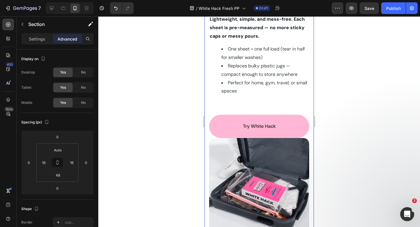
scroll to position [1814, 0]
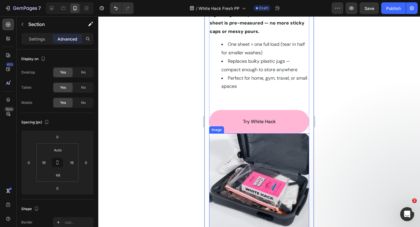
click at [230, 147] on img at bounding box center [259, 183] width 100 height 100
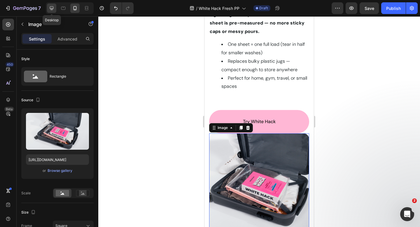
click at [54, 7] on icon at bounding box center [52, 8] width 6 height 6
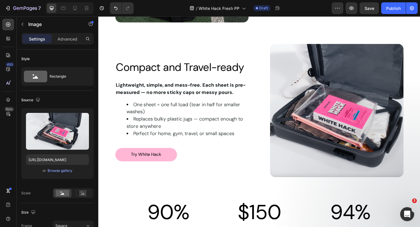
scroll to position [1693, 0]
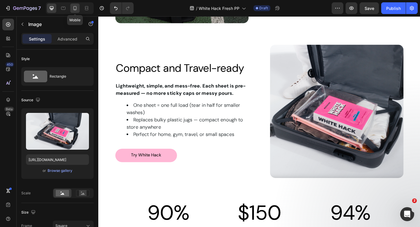
click at [73, 10] on icon at bounding box center [75, 8] width 6 height 6
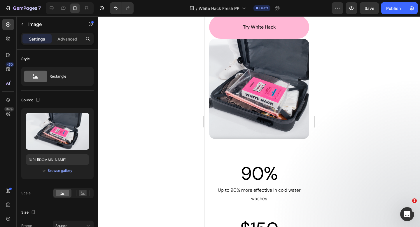
scroll to position [2030, 0]
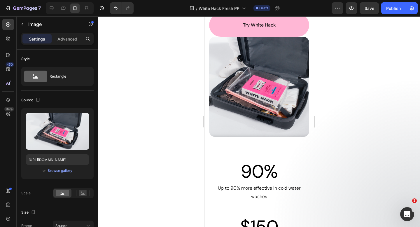
click at [233, 91] on img at bounding box center [259, 87] width 100 height 100
click at [220, 161] on h2 "90%" at bounding box center [259, 171] width 95 height 23
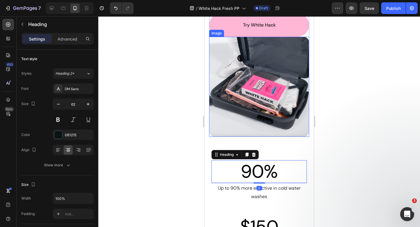
click at [234, 118] on img at bounding box center [259, 87] width 100 height 100
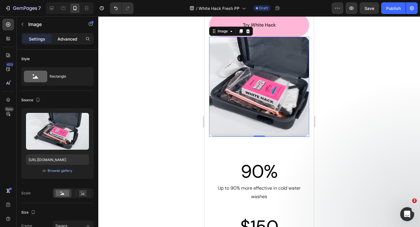
click at [70, 42] on div "Advanced" at bounding box center [67, 38] width 29 height 9
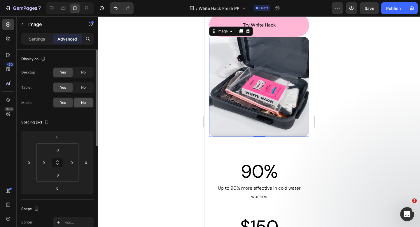
click at [83, 102] on span "No" at bounding box center [83, 102] width 5 height 5
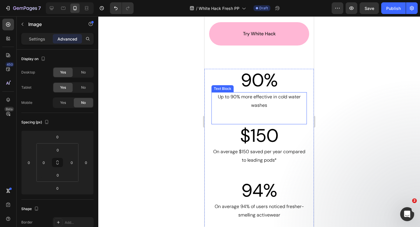
scroll to position [2021, 0]
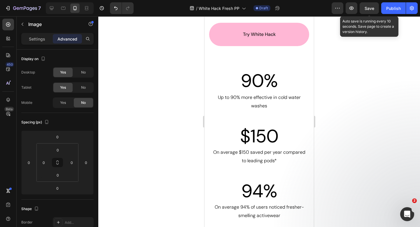
click at [369, 5] on div "Save" at bounding box center [370, 8] width 10 height 6
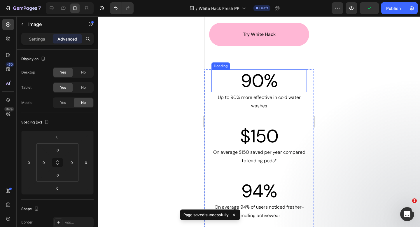
click at [279, 80] on h2 "90%" at bounding box center [259, 80] width 95 height 23
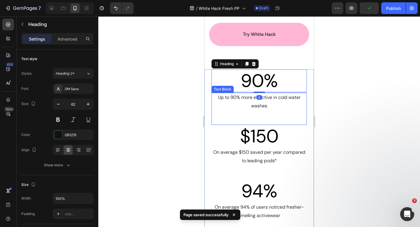
click at [233, 104] on p "Up to 90% more effective in cold water washes" at bounding box center [259, 101] width 94 height 17
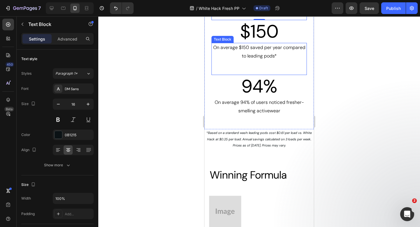
scroll to position [2128, 0]
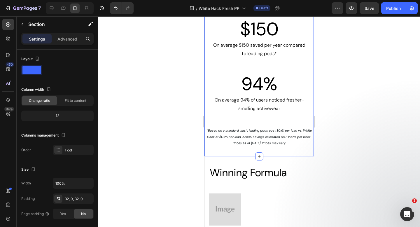
click at [213, 150] on div "90% Heading Up to 90% more effective in cold water washes Text Block $150 Headi…" at bounding box center [259, 54] width 109 height 203
click at [66, 37] on p "Advanced" at bounding box center [67, 39] width 20 height 6
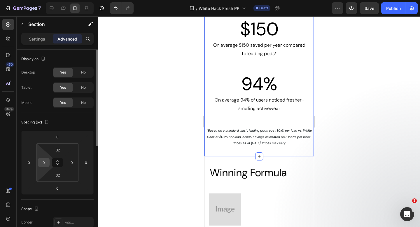
click at [46, 166] on input "0" at bounding box center [43, 162] width 9 height 9
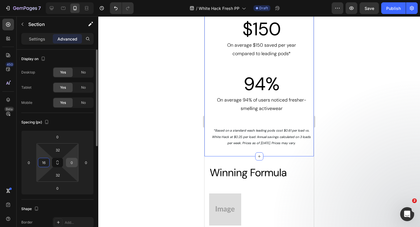
type input "16"
click at [73, 163] on input "0" at bounding box center [71, 162] width 9 height 9
type input "16"
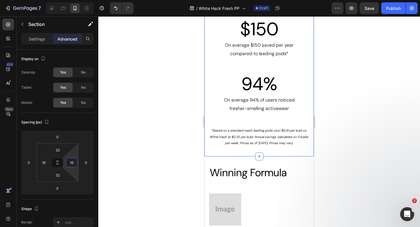
click at [144, 110] on div at bounding box center [259, 121] width 322 height 211
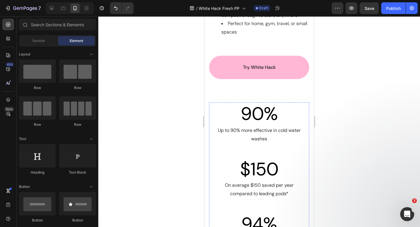
scroll to position [1969, 0]
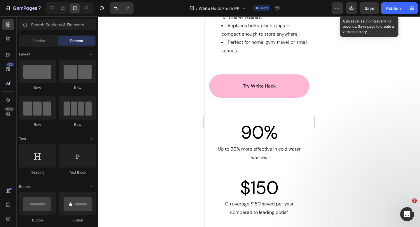
click at [369, 8] on span "Save" at bounding box center [370, 8] width 10 height 5
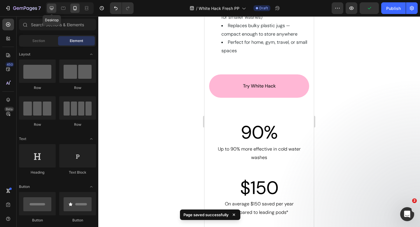
click at [51, 9] on icon at bounding box center [52, 8] width 6 height 6
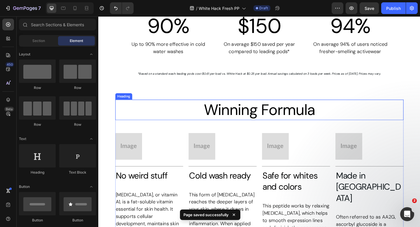
scroll to position [2023, 0]
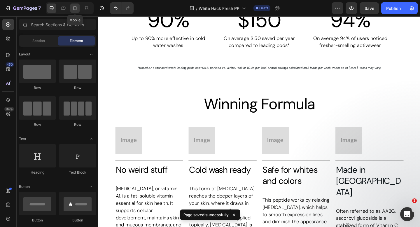
click at [74, 7] on icon at bounding box center [75, 8] width 3 height 4
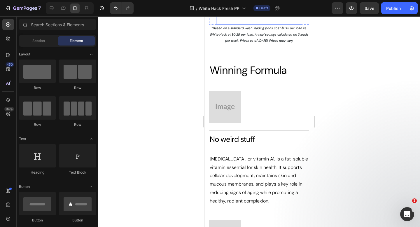
scroll to position [2115, 0]
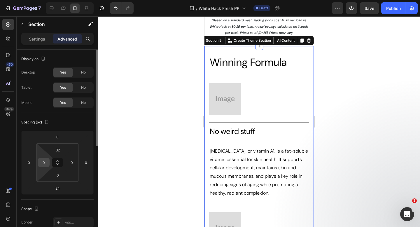
click at [46, 163] on input "0" at bounding box center [43, 162] width 9 height 9
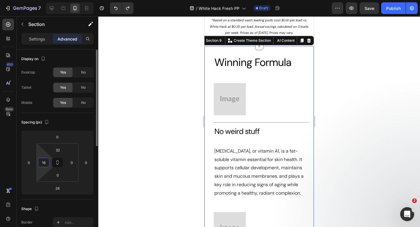
type input "0"
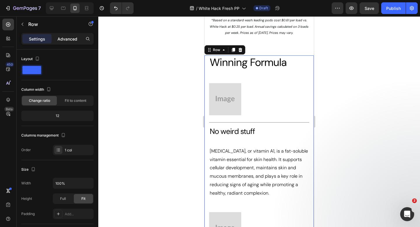
click at [72, 36] on p "Advanced" at bounding box center [67, 39] width 20 height 6
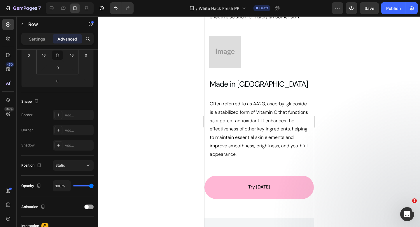
scroll to position [2762, 0]
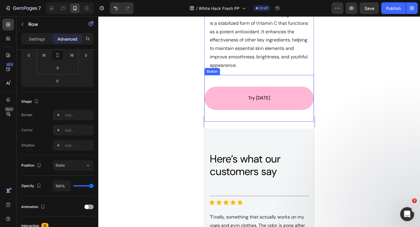
click at [209, 81] on div "Try [DATE] Button" at bounding box center [259, 98] width 109 height 47
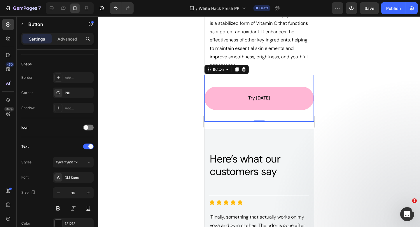
scroll to position [0, 0]
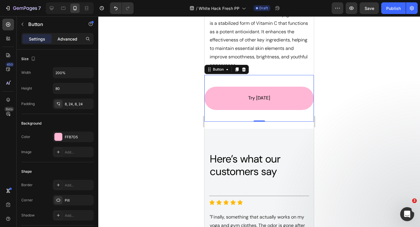
click at [71, 42] on div "Advanced" at bounding box center [67, 38] width 29 height 9
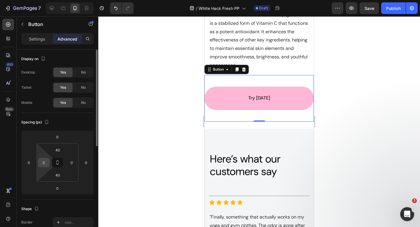
click at [44, 163] on input "0" at bounding box center [43, 162] width 9 height 9
type input "16"
click at [73, 165] on input "0" at bounding box center [71, 162] width 9 height 9
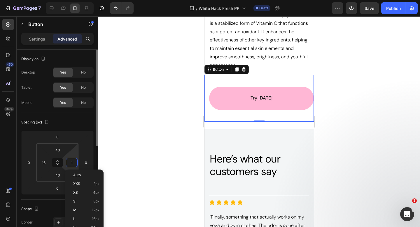
type input "16"
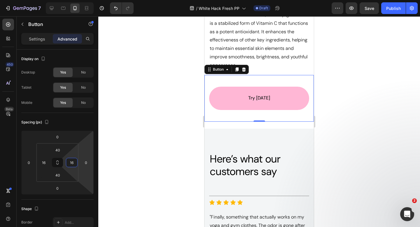
click at [167, 106] on div at bounding box center [259, 121] width 322 height 211
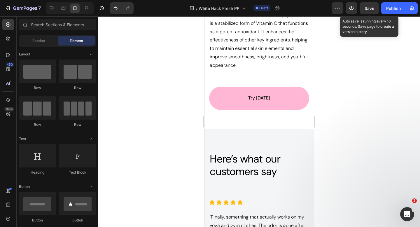
click at [365, 11] on div "Save" at bounding box center [370, 8] width 10 height 6
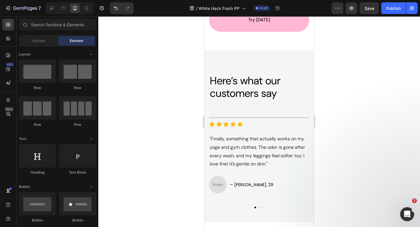
scroll to position [2840, 0]
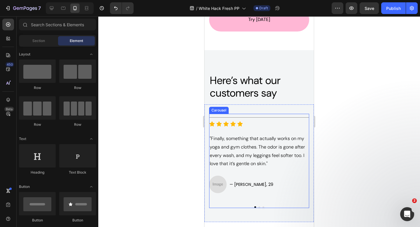
click at [259, 206] on button "Dot" at bounding box center [260, 207] width 2 height 2
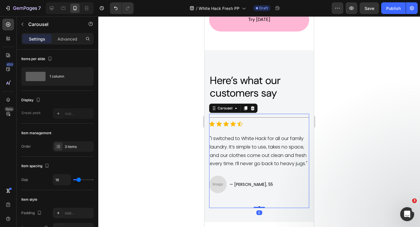
click at [256, 207] on button "Dot" at bounding box center [255, 207] width 2 height 2
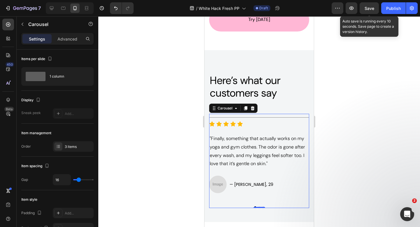
click at [374, 6] on span "Save" at bounding box center [370, 8] width 10 height 5
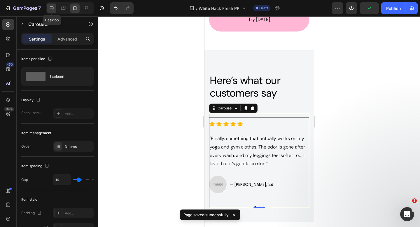
click at [53, 5] on icon at bounding box center [52, 8] width 6 height 6
type input "1075"
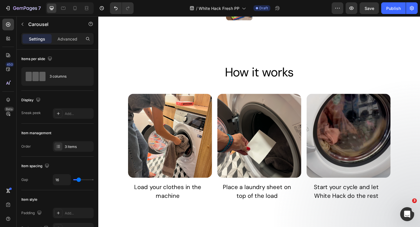
scroll to position [275, 0]
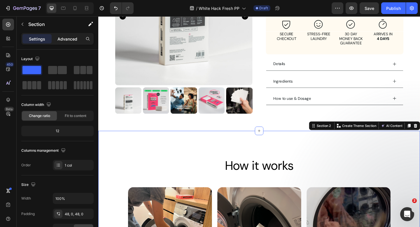
click at [71, 39] on p "Advanced" at bounding box center [67, 39] width 20 height 6
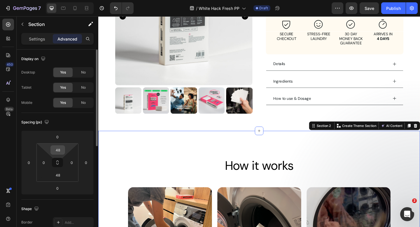
click at [60, 153] on input "48" at bounding box center [58, 150] width 12 height 9
type input "0"
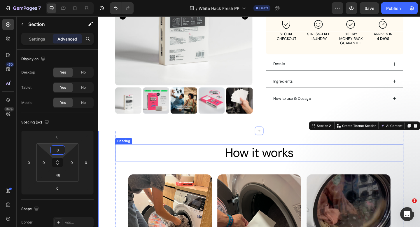
click at [161, 169] on h2 "How it works" at bounding box center [274, 165] width 314 height 19
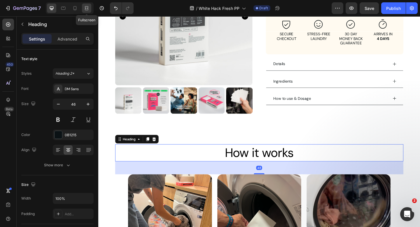
click at [87, 7] on icon at bounding box center [87, 8] width 6 height 6
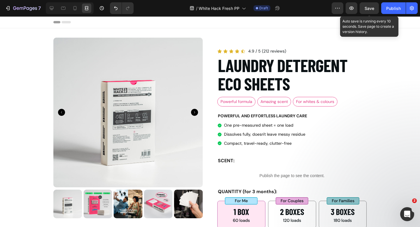
click at [371, 9] on span "Save" at bounding box center [370, 8] width 10 height 5
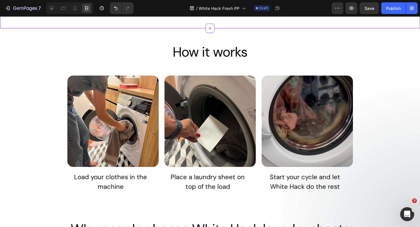
scroll to position [417, 0]
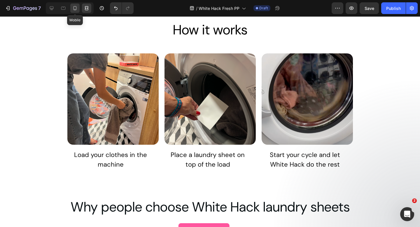
click at [74, 8] on icon at bounding box center [75, 8] width 6 height 6
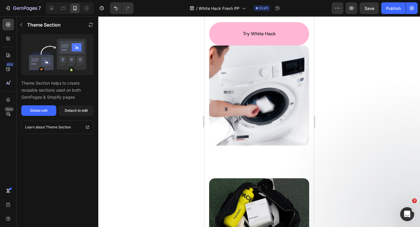
scroll to position [1549, 0]
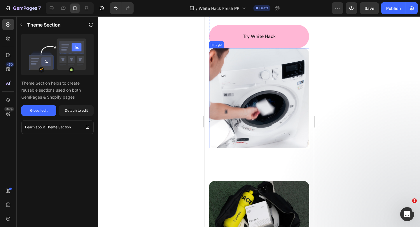
click at [244, 66] on img at bounding box center [259, 98] width 100 height 100
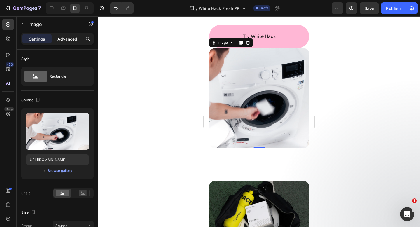
click at [73, 43] on div "Advanced" at bounding box center [67, 38] width 29 height 9
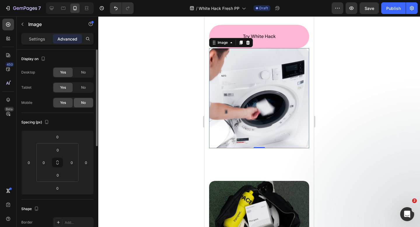
click at [81, 103] on span "No" at bounding box center [83, 102] width 5 height 5
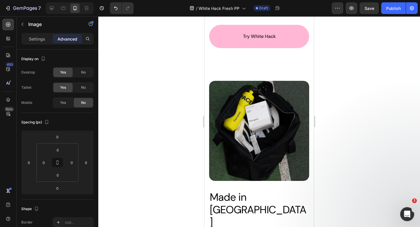
click at [166, 98] on div at bounding box center [259, 121] width 322 height 211
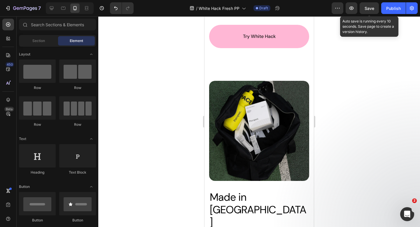
click at [366, 6] on span "Save" at bounding box center [370, 8] width 10 height 5
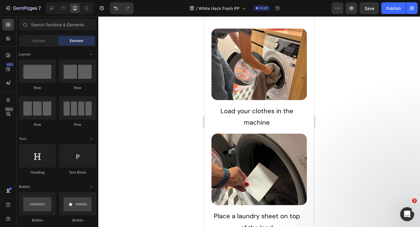
scroll to position [0, 0]
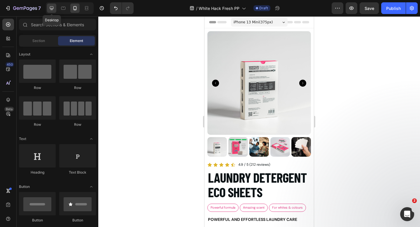
click at [49, 8] on icon at bounding box center [52, 8] width 6 height 6
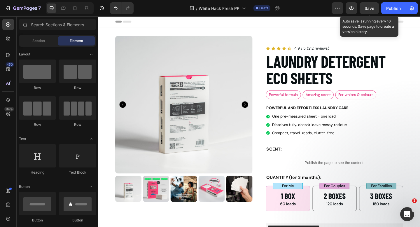
click at [370, 9] on span "Save" at bounding box center [370, 8] width 10 height 5
